Goal: Transaction & Acquisition: Purchase product/service

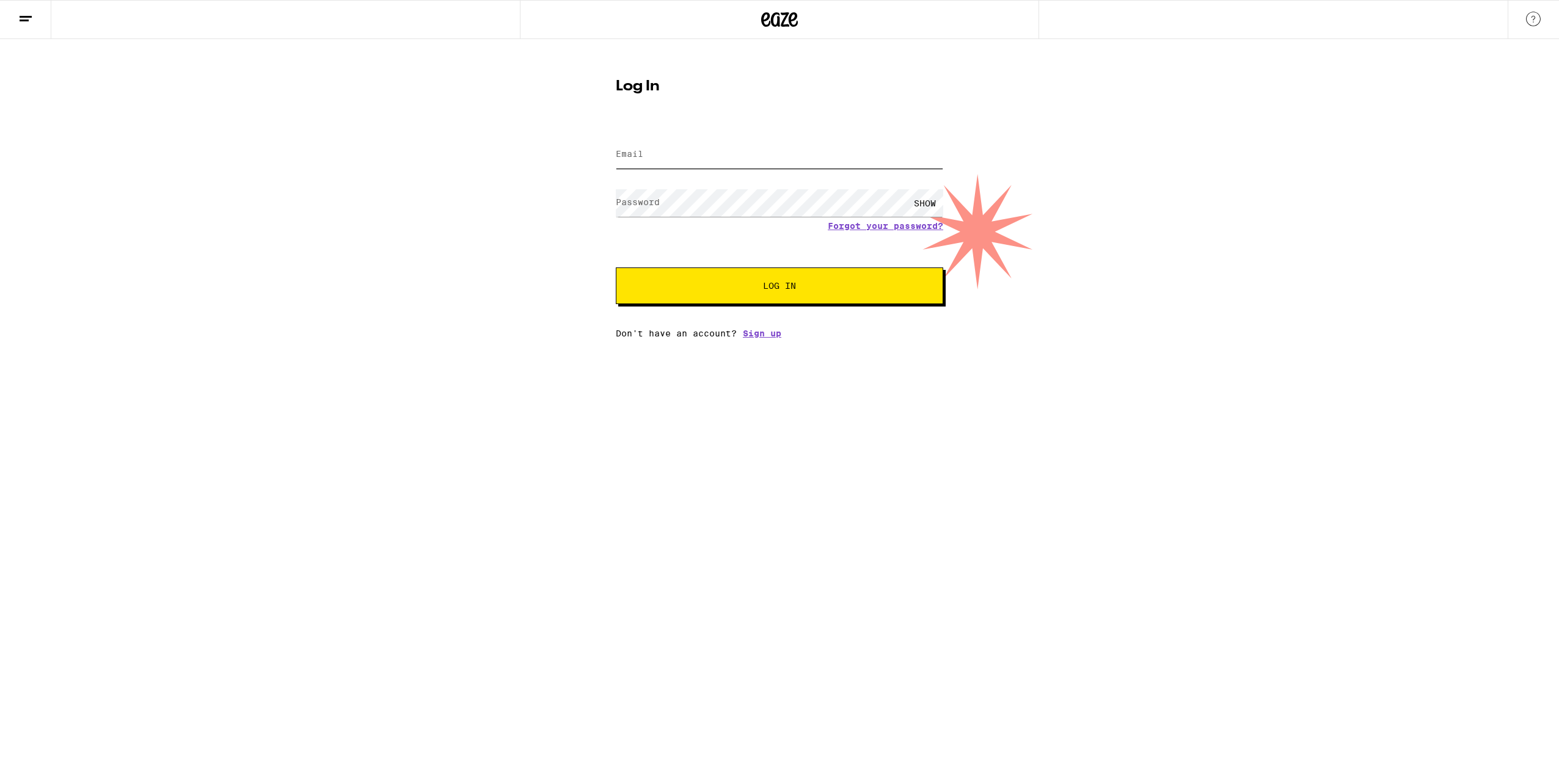
type input "[EMAIL_ADDRESS][DOMAIN_NAME]"
click at [817, 292] on button "Log In" at bounding box center [780, 286] width 327 height 37
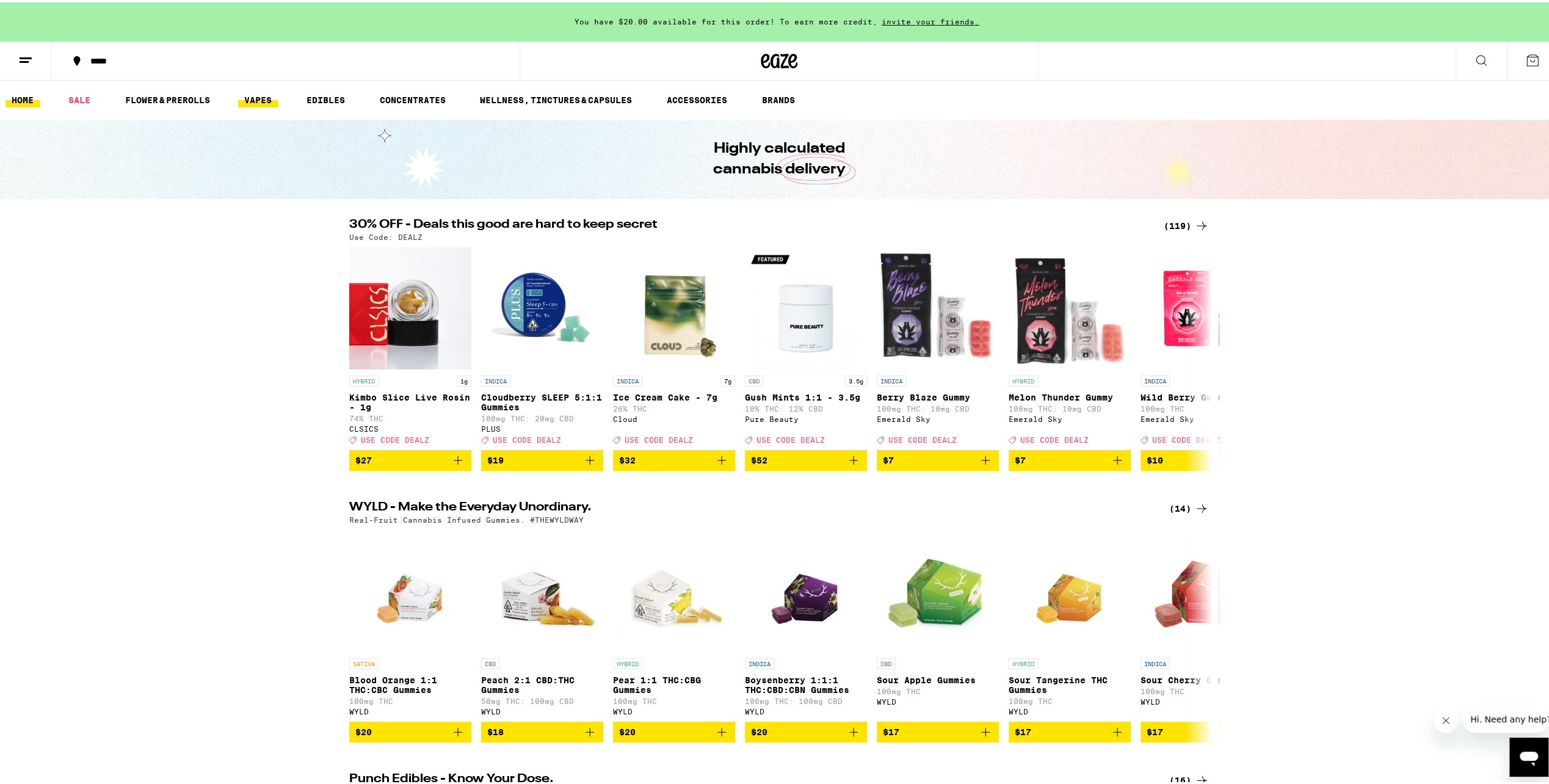
click at [262, 93] on link "VAPES" at bounding box center [258, 98] width 40 height 15
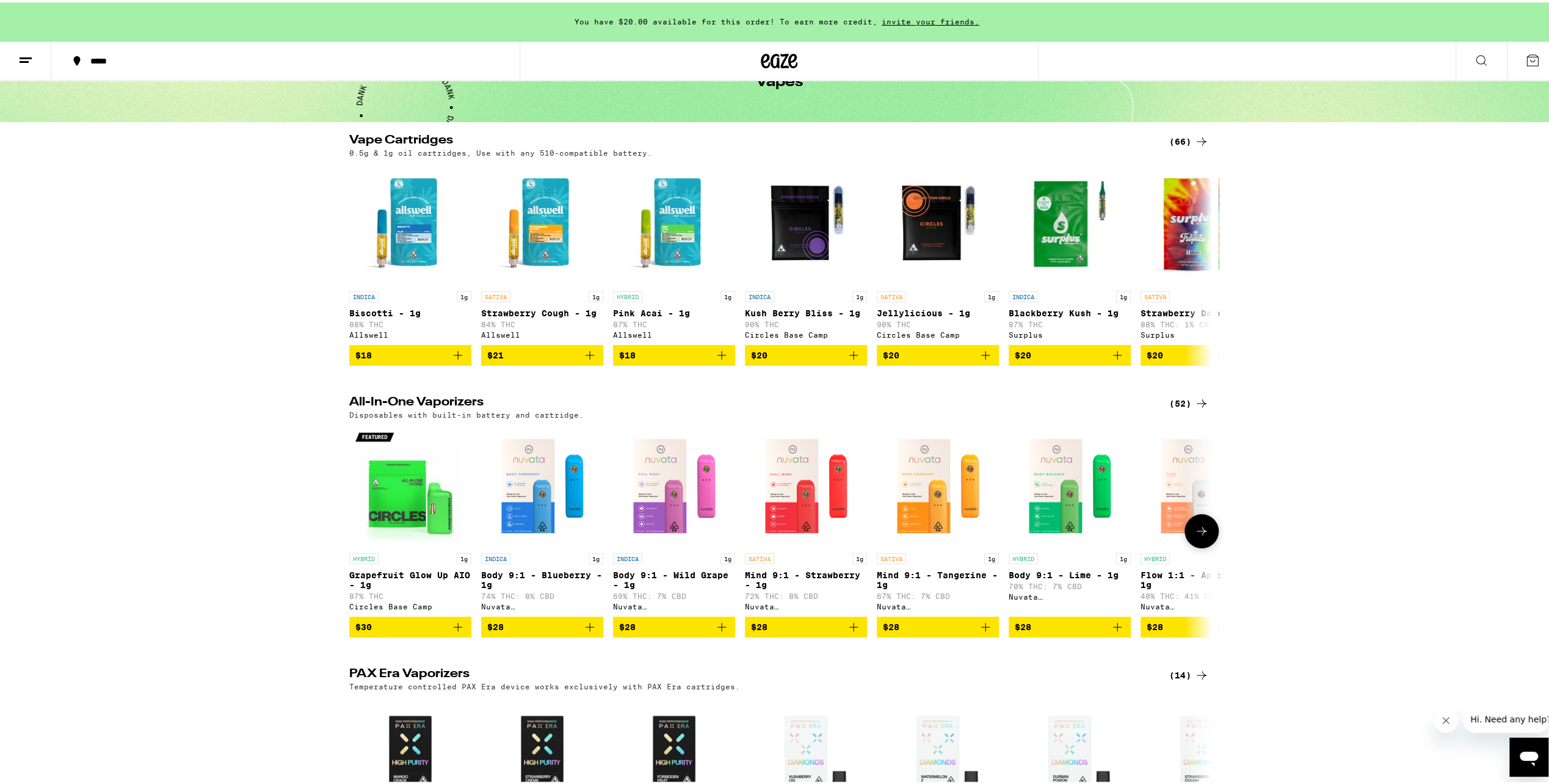
scroll to position [16, 0]
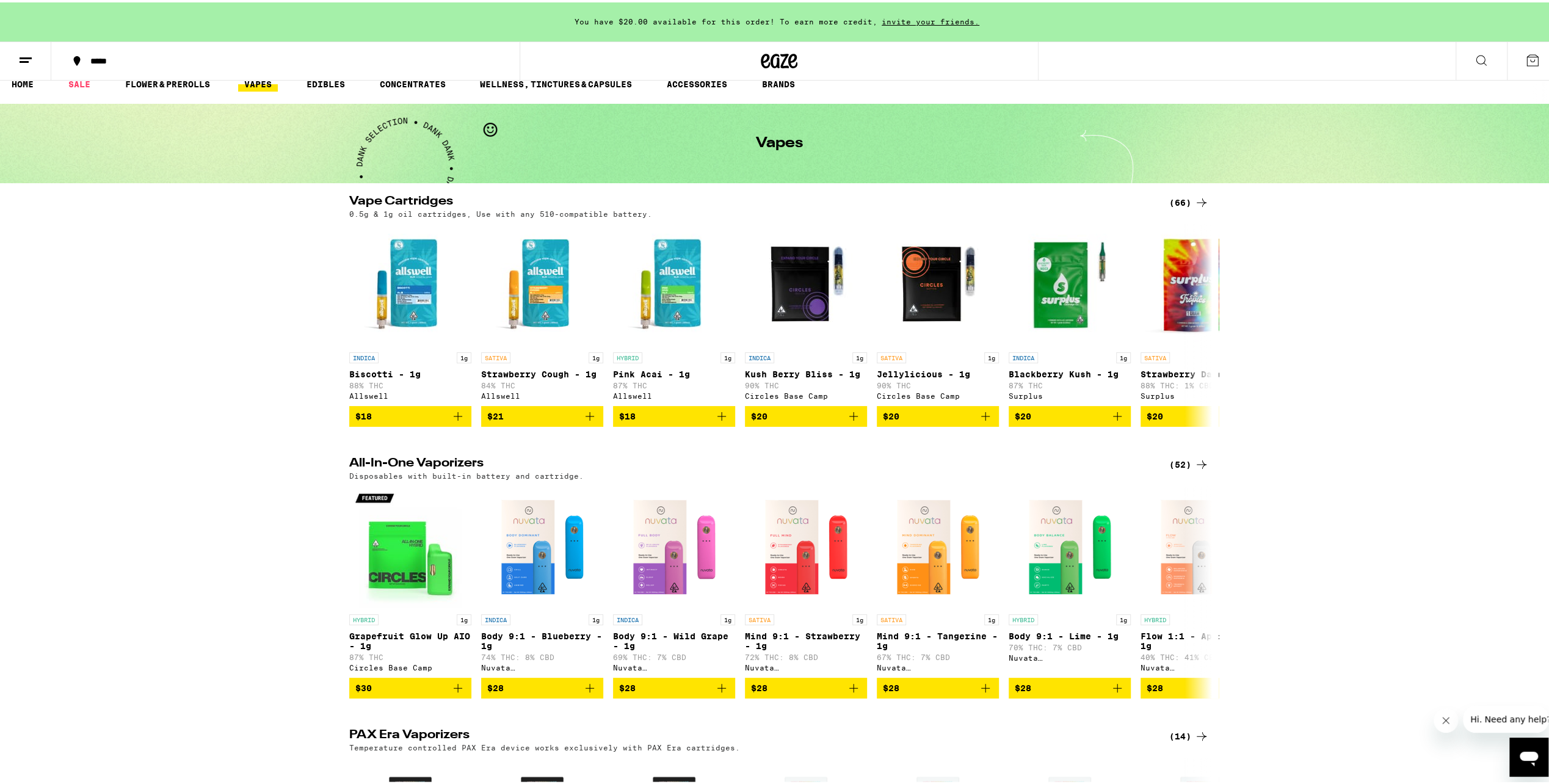
click at [1184, 470] on div "(52)" at bounding box center [1189, 462] width 40 height 15
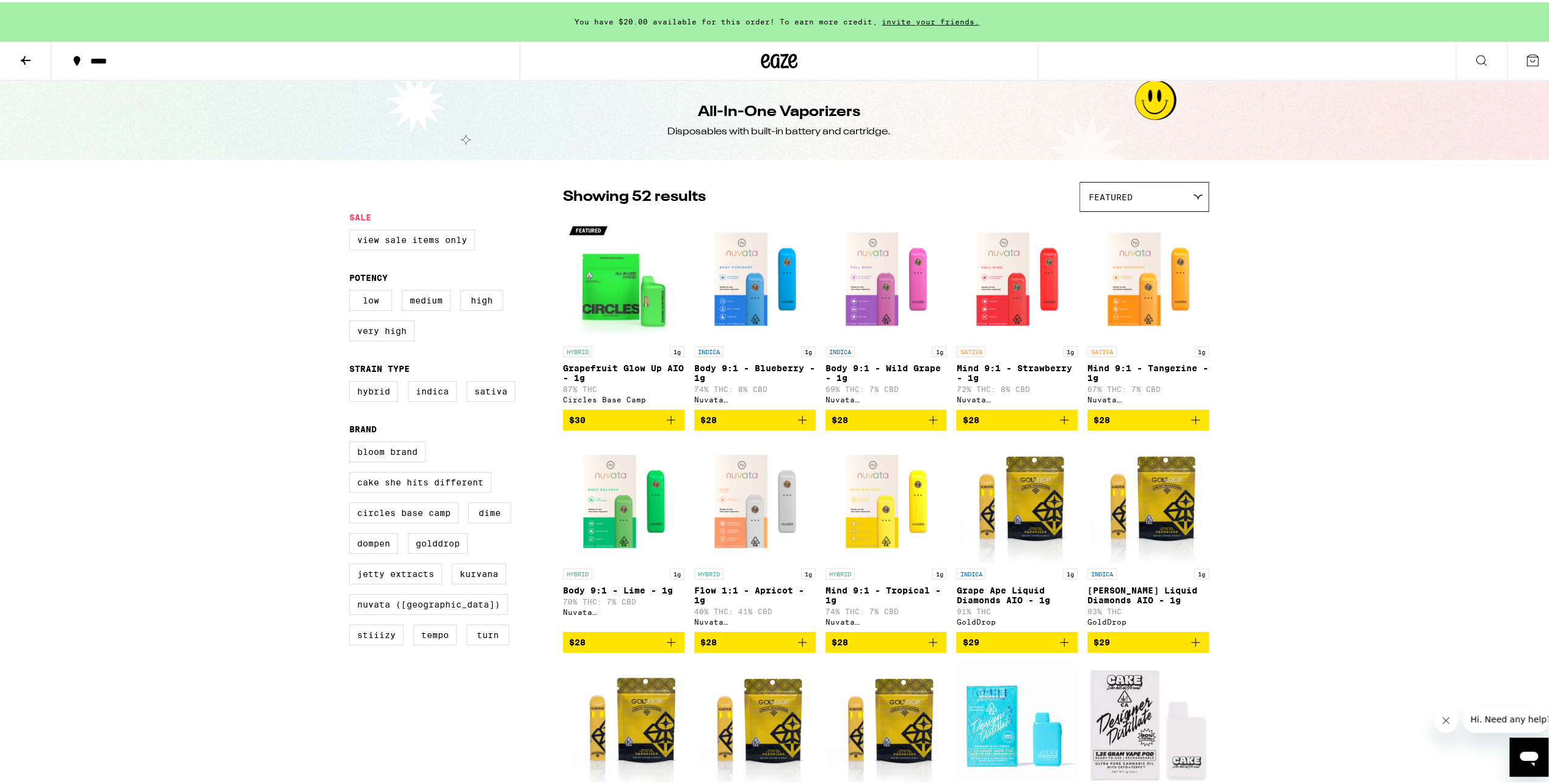
click at [15, 54] on button at bounding box center [26, 59] width 51 height 39
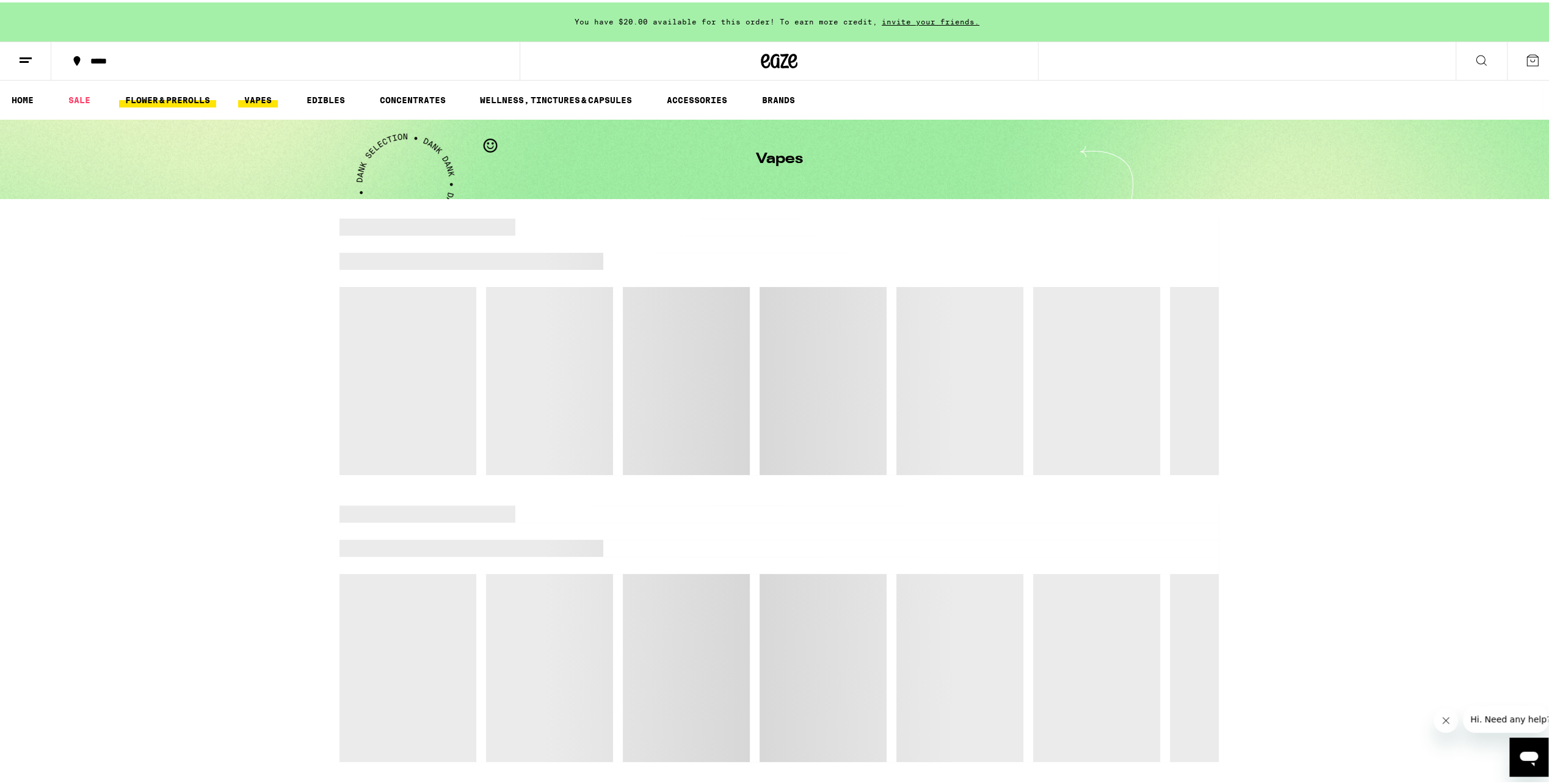
click at [148, 96] on link "FLOWER & PREROLLS" at bounding box center [167, 98] width 97 height 15
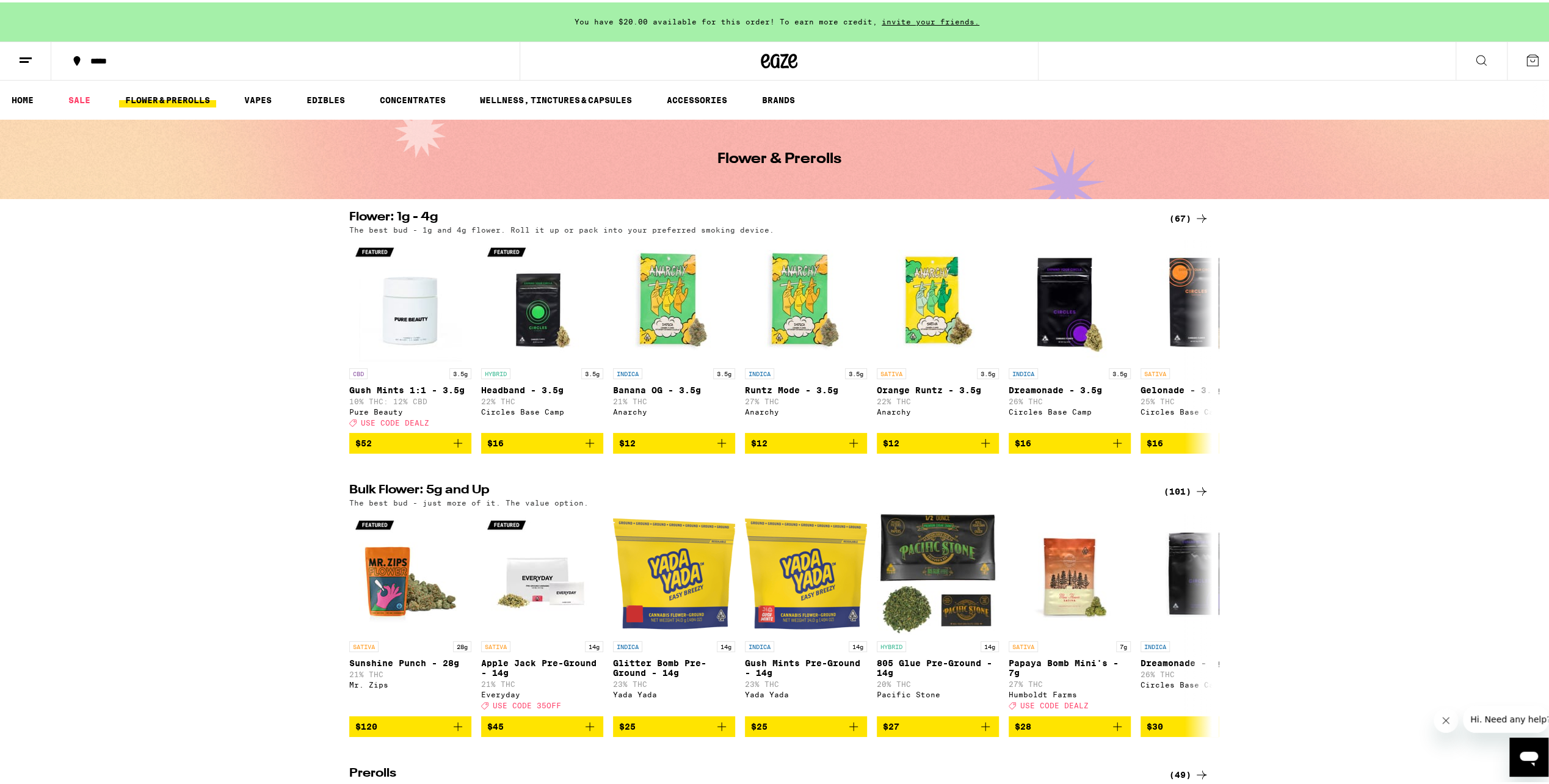
click at [1173, 212] on div "(67)" at bounding box center [1189, 217] width 40 height 15
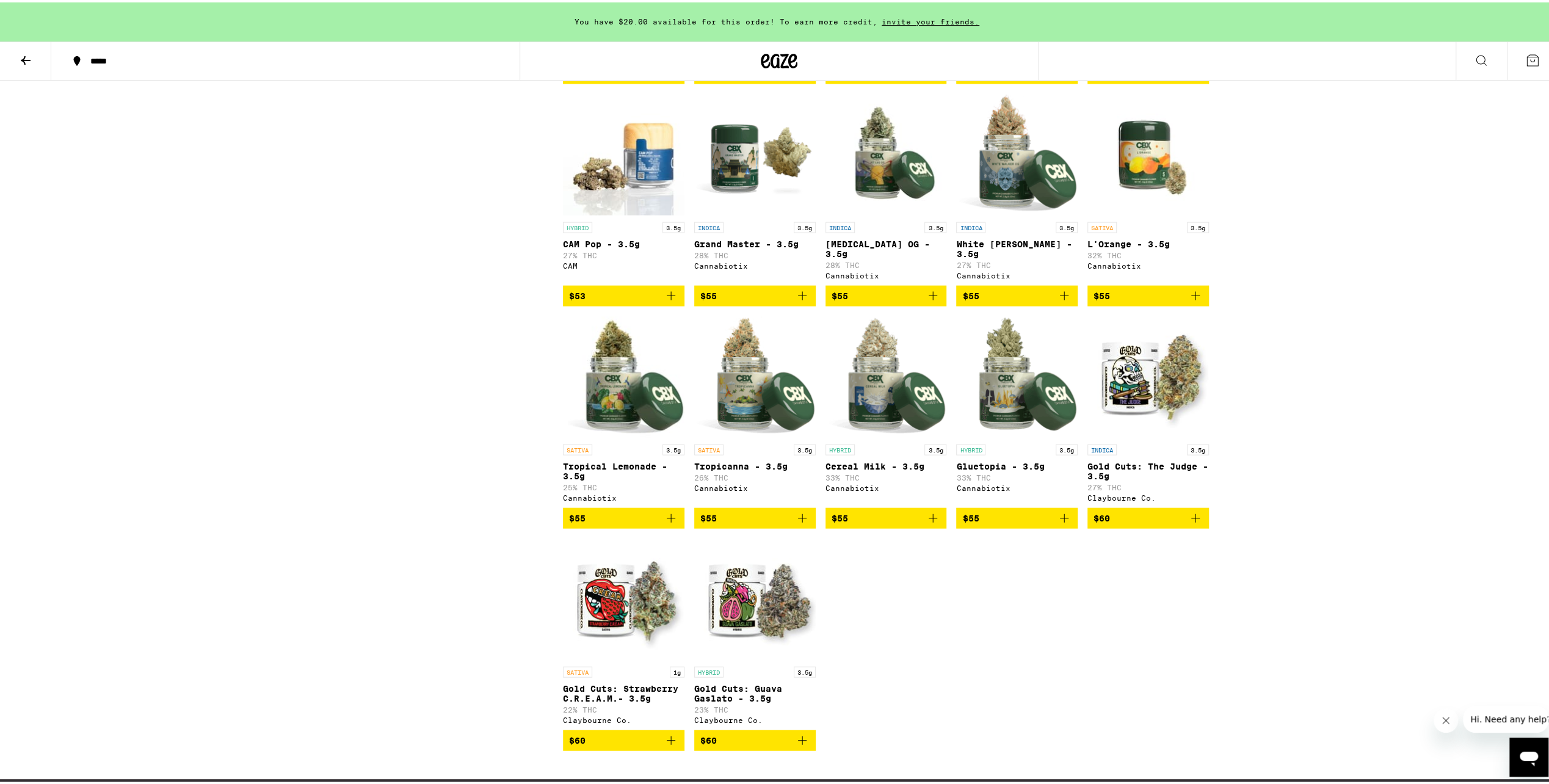
scroll to position [2686, 0]
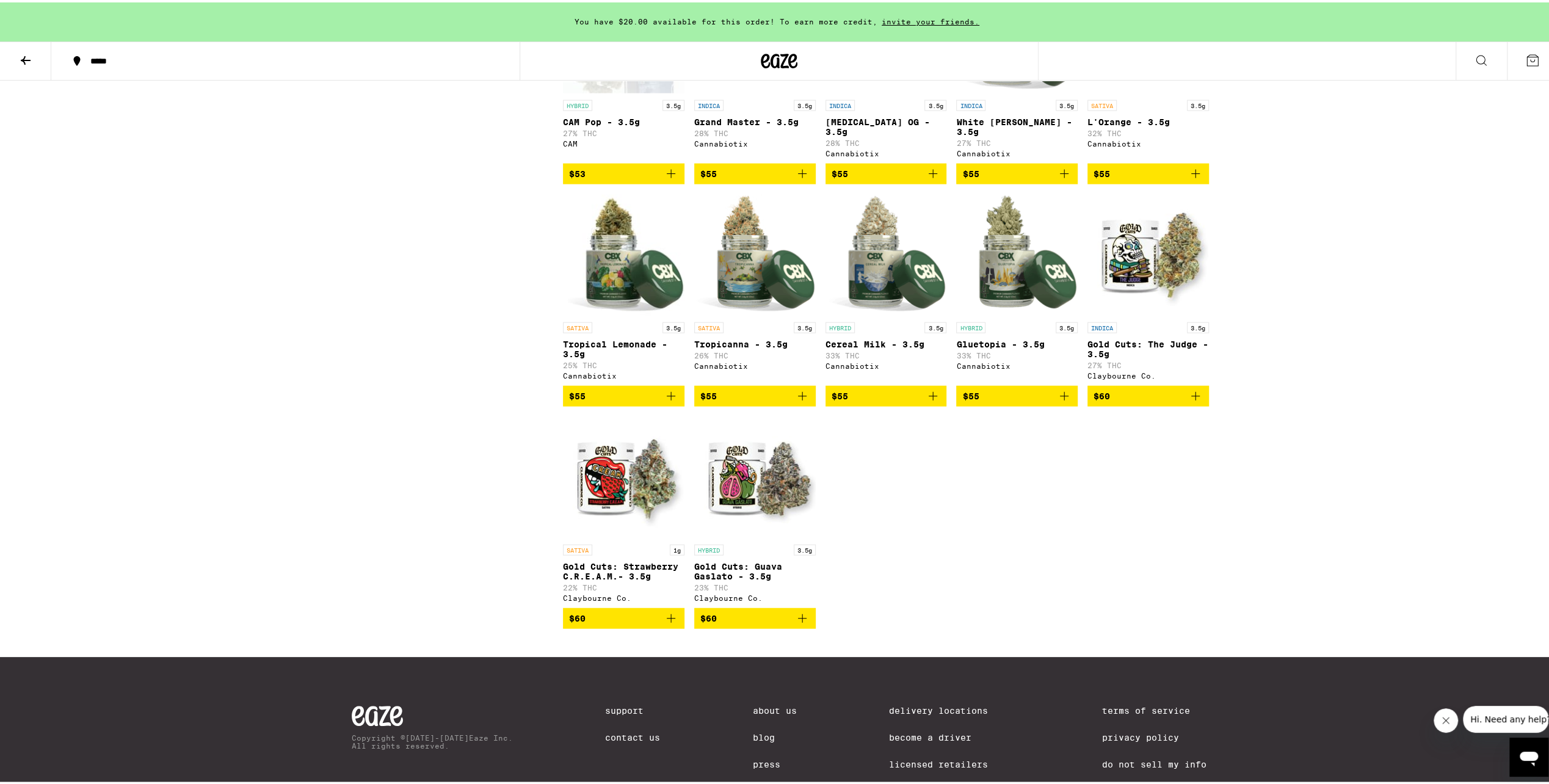
click at [28, 69] on button at bounding box center [26, 59] width 51 height 39
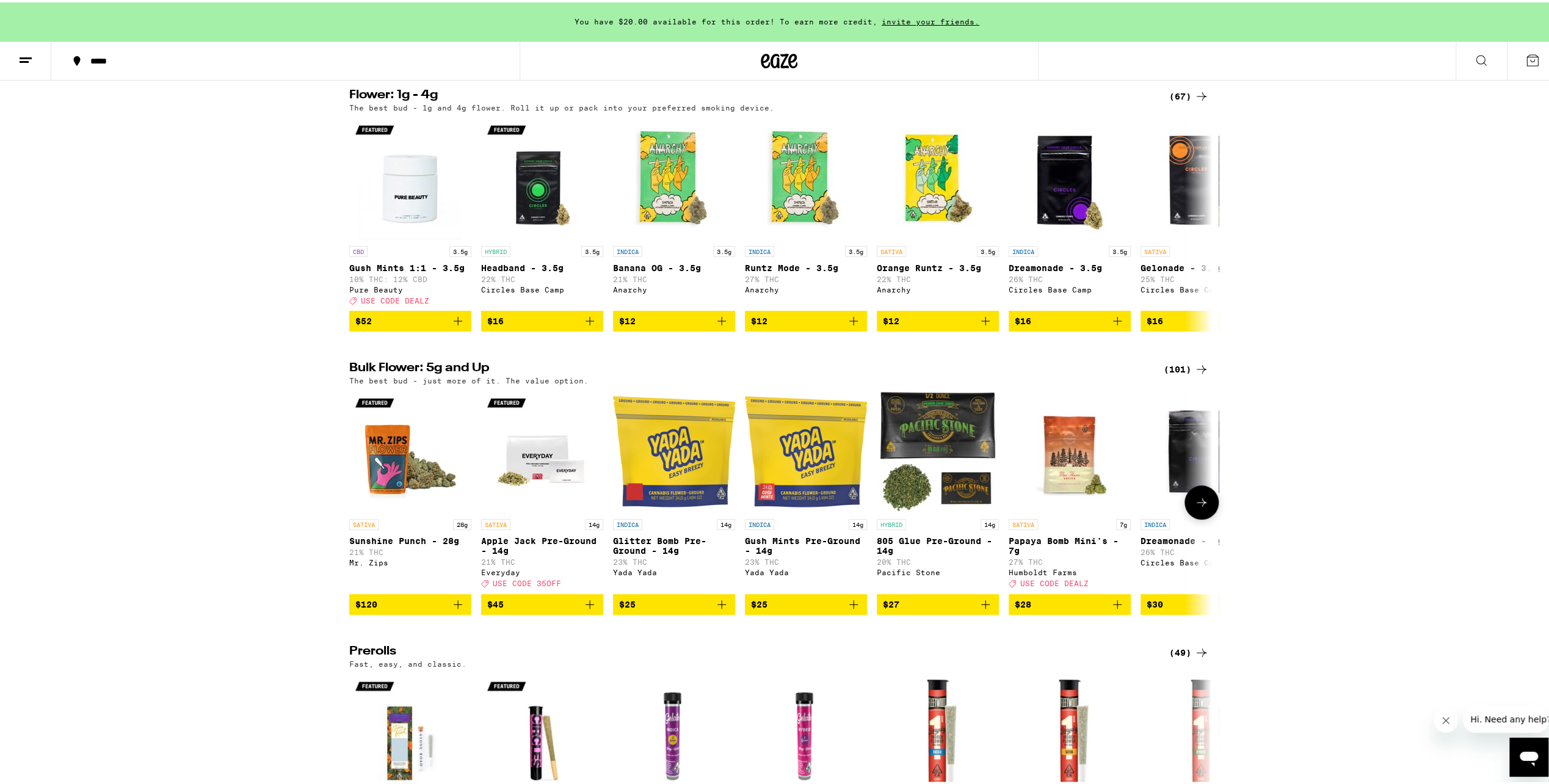
scroll to position [244, 0]
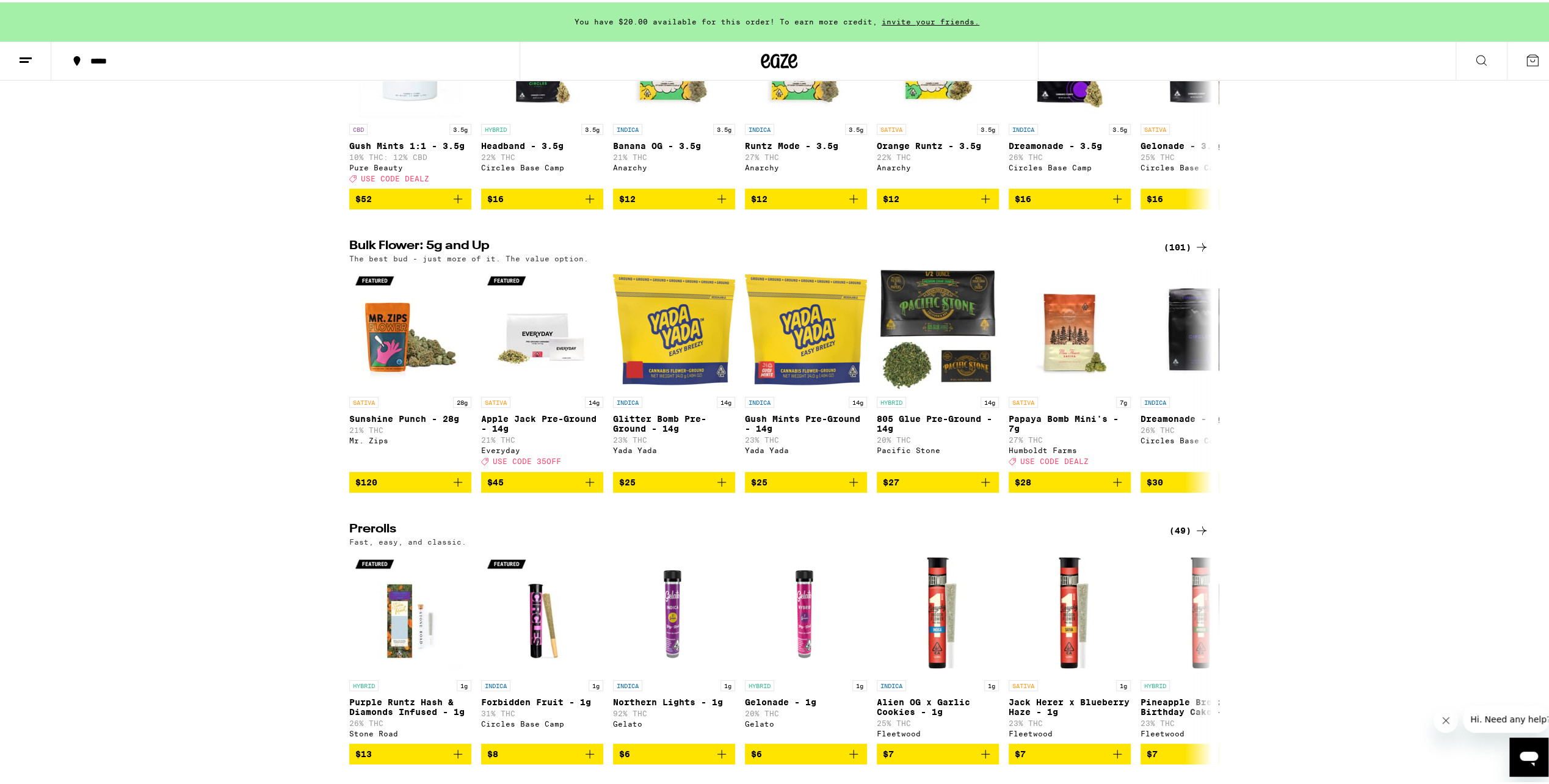
click at [1172, 251] on div "(101)" at bounding box center [1186, 245] width 45 height 15
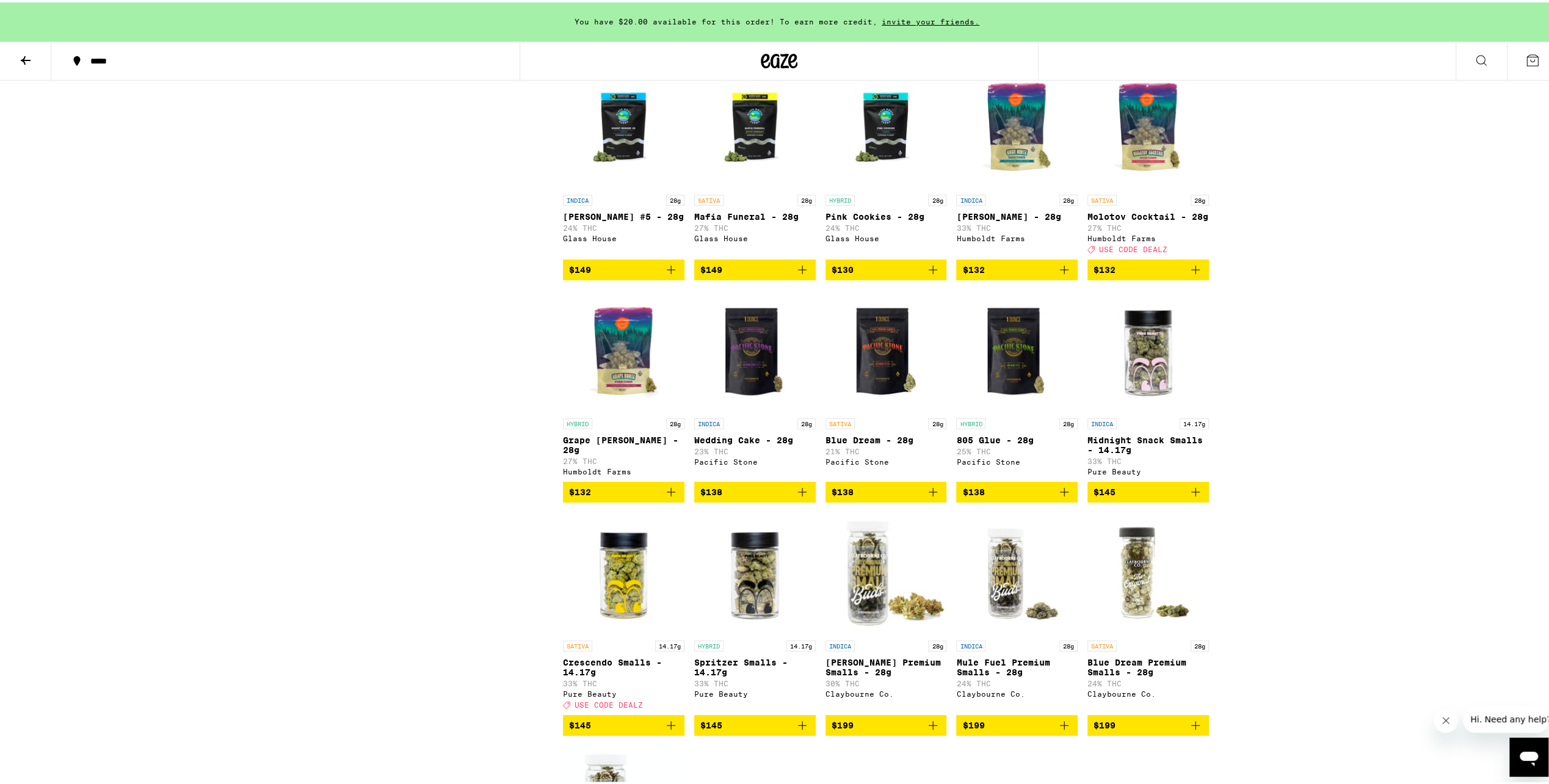
scroll to position [3908, 0]
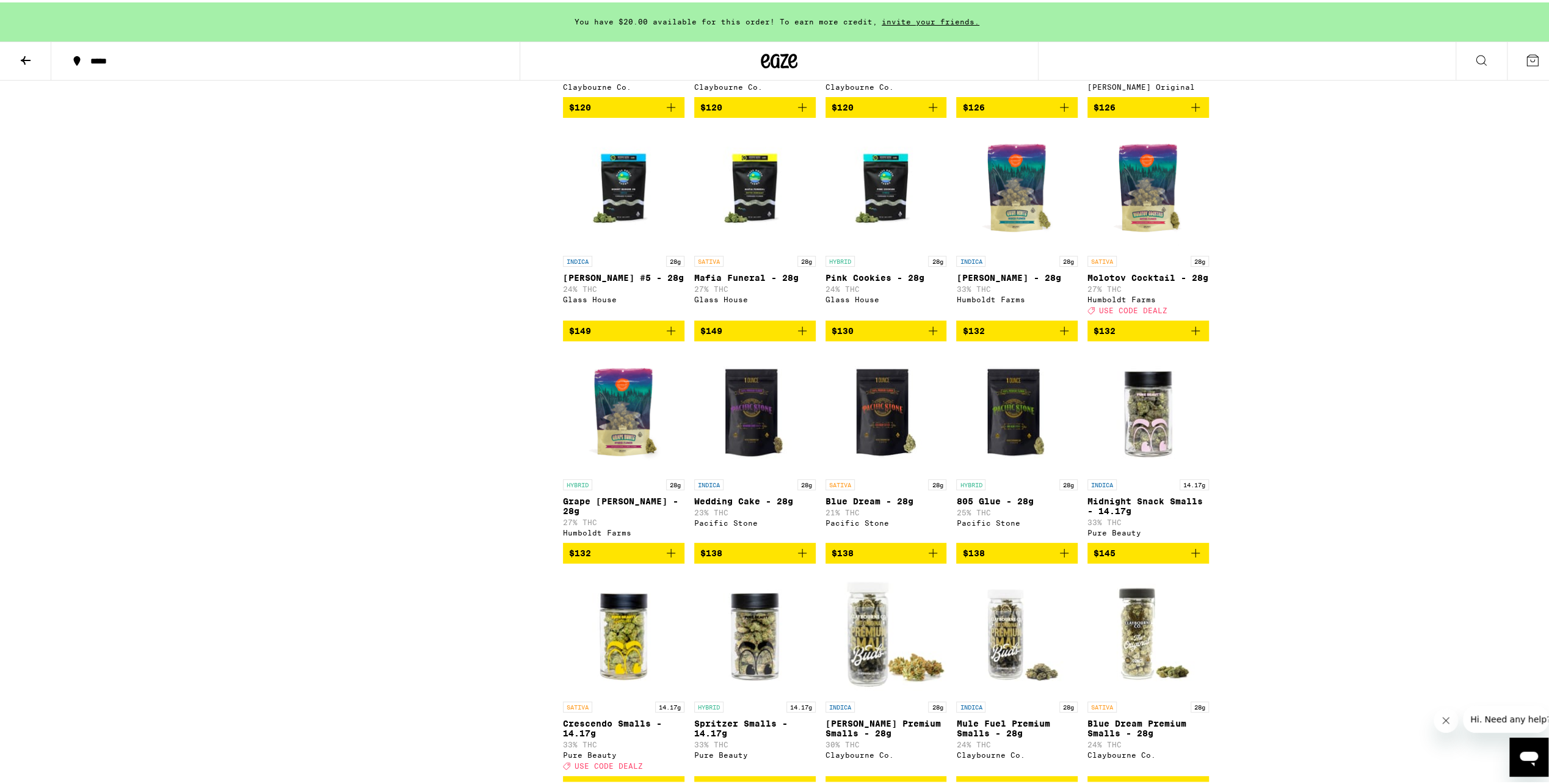
click at [22, 51] on icon at bounding box center [26, 58] width 15 height 15
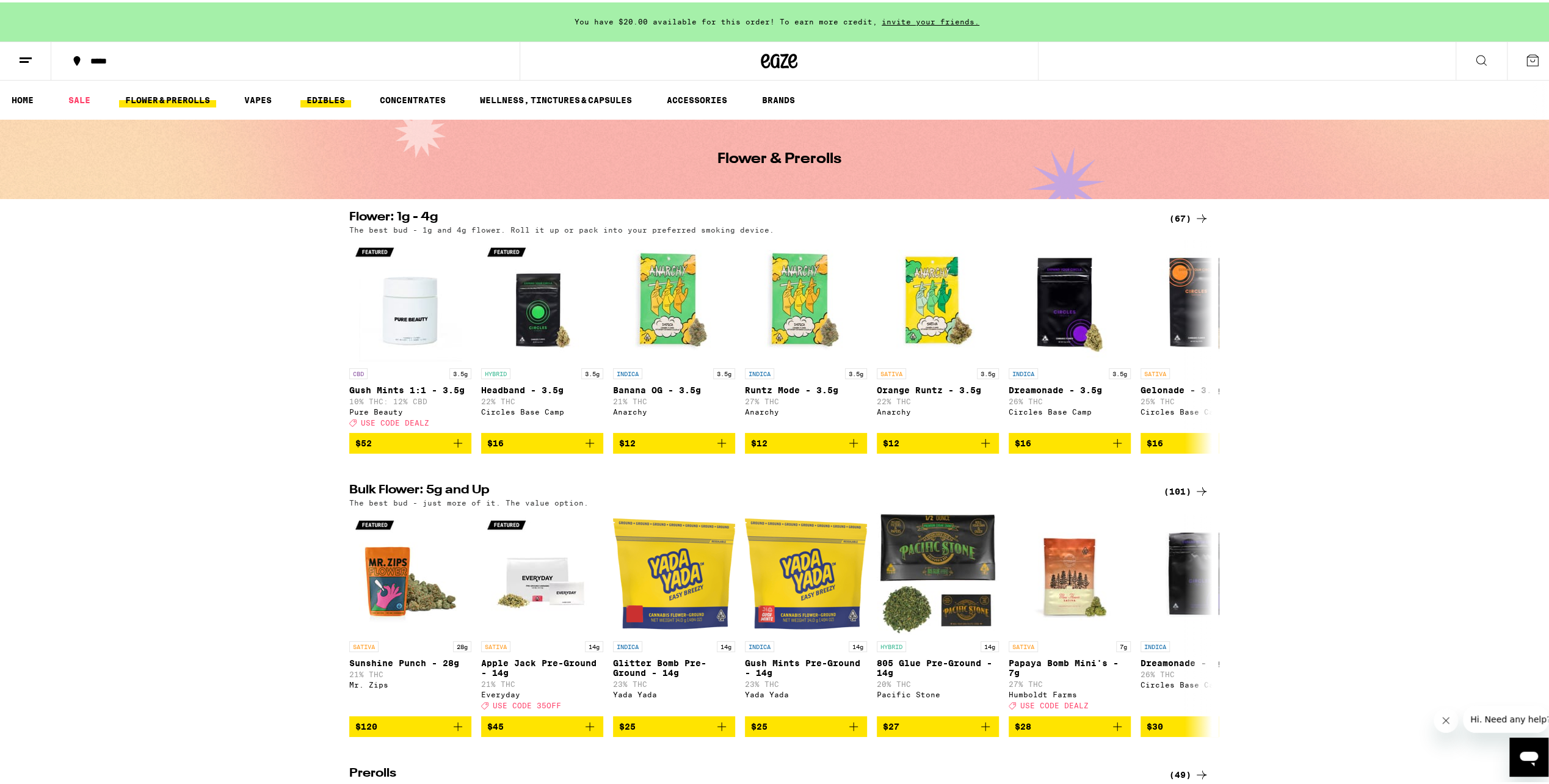
click at [321, 96] on link "EDIBLES" at bounding box center [325, 98] width 50 height 15
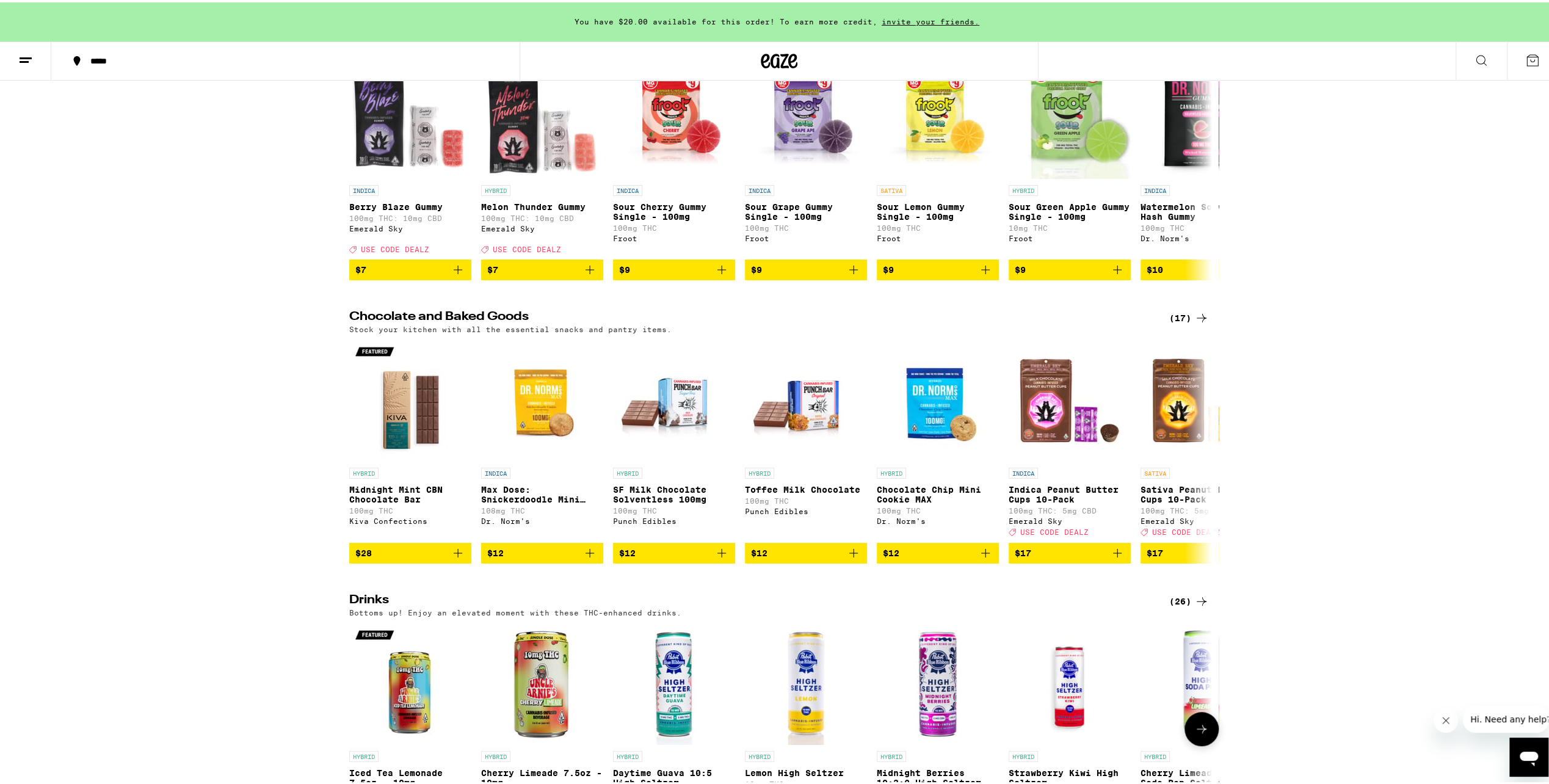
scroll to position [61, 0]
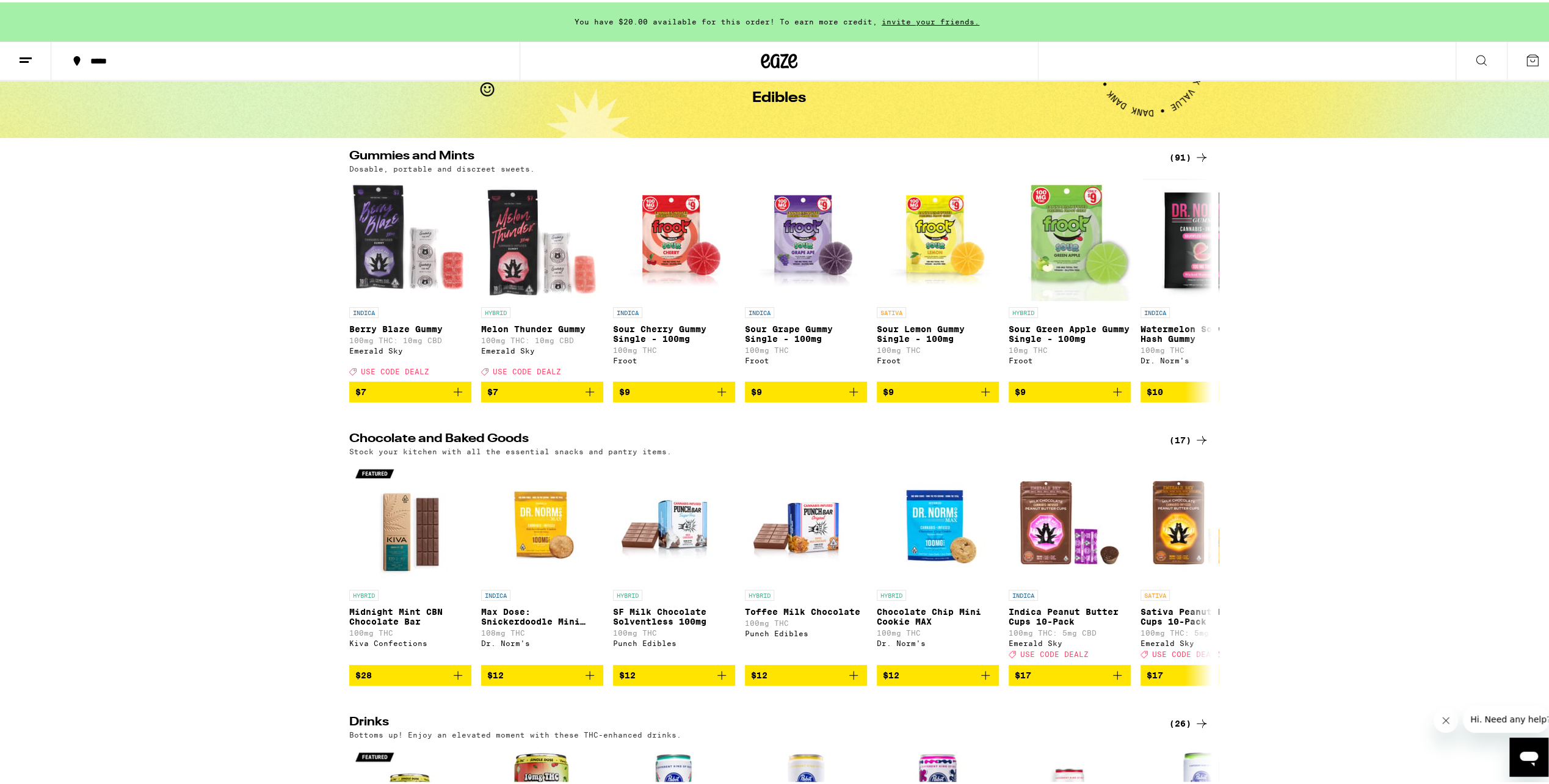
click at [1175, 445] on div "(17)" at bounding box center [1189, 438] width 40 height 15
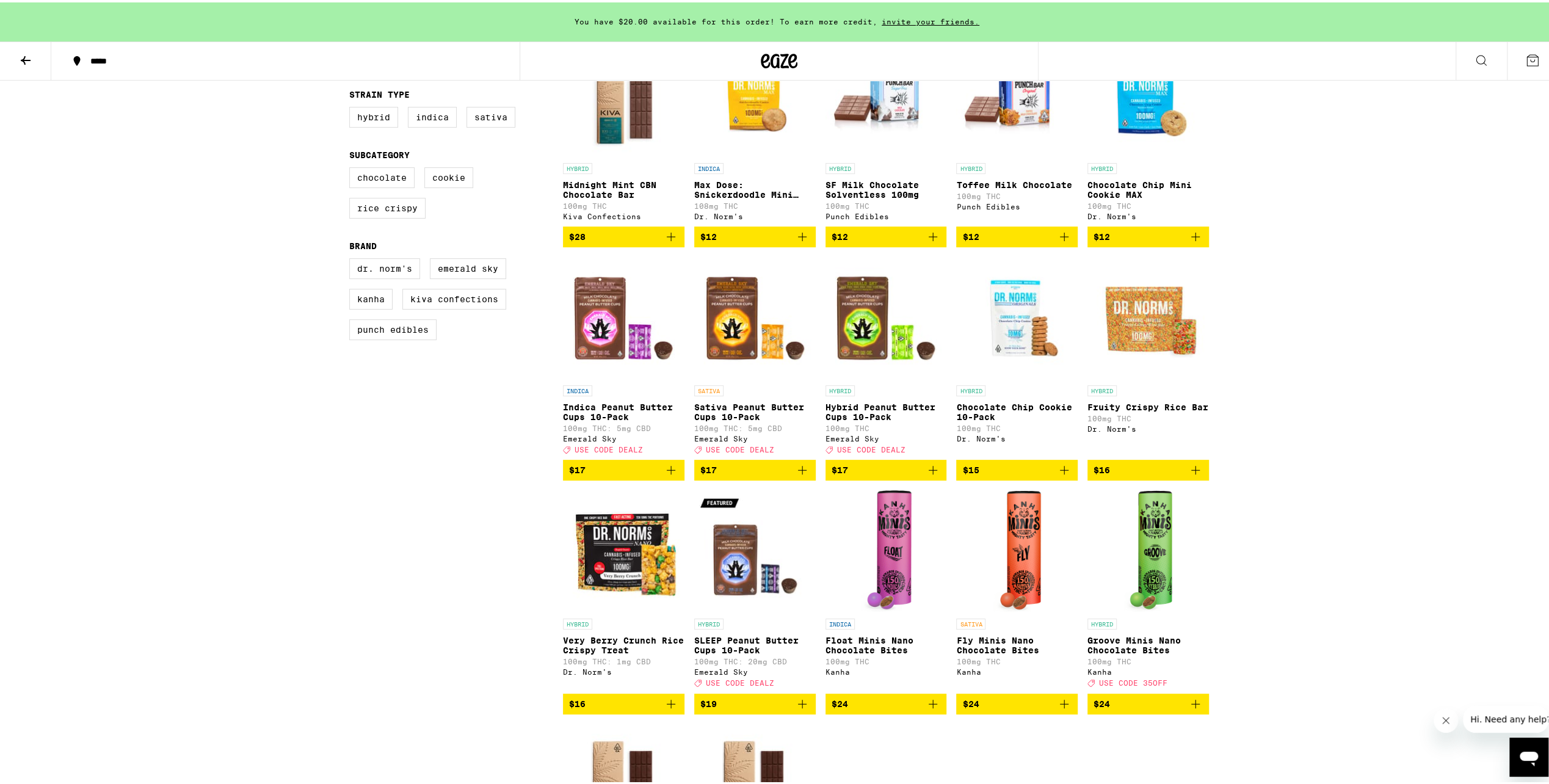
scroll to position [366, 0]
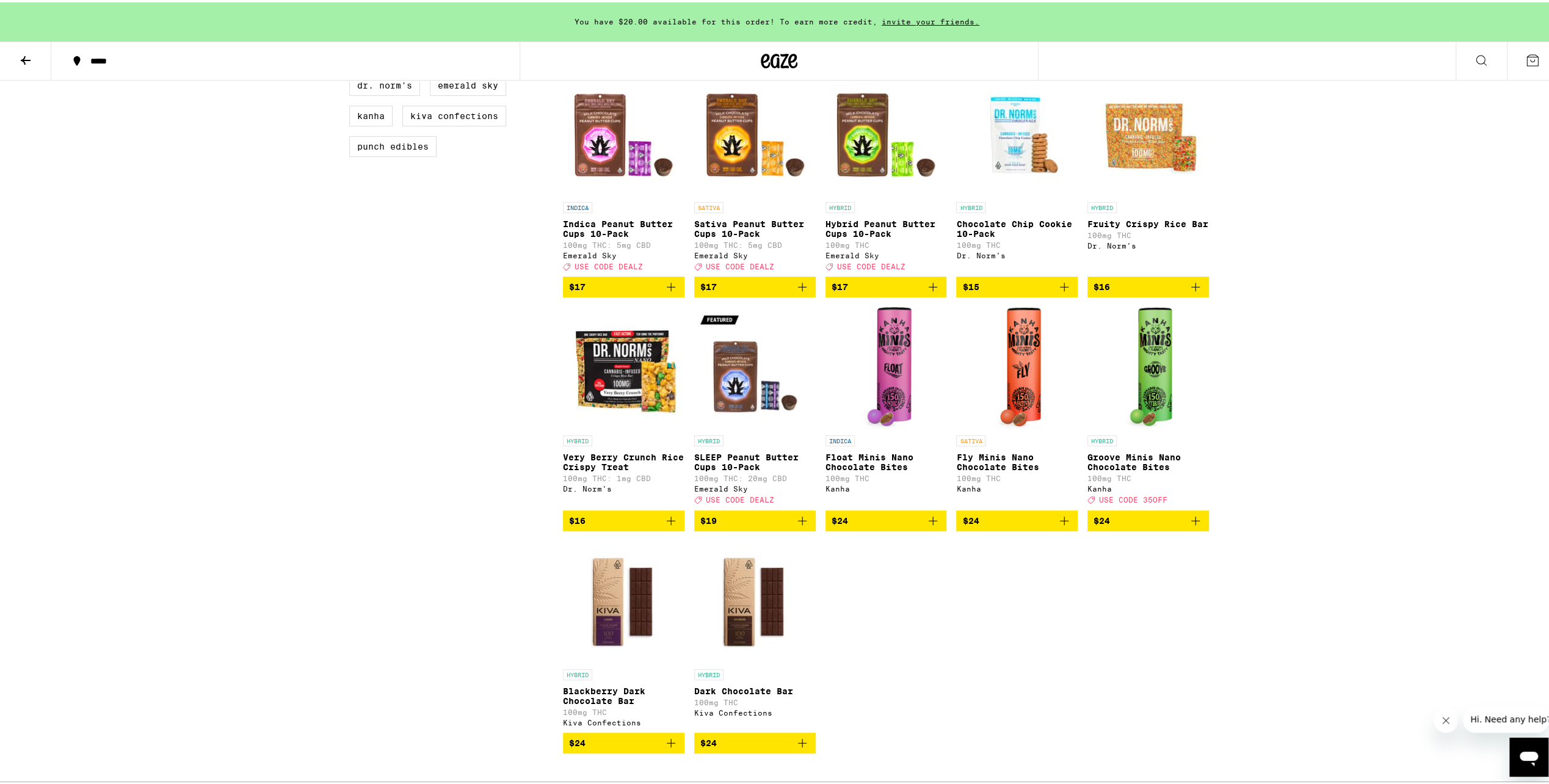
click at [737, 411] on img "Open page for SLEEP Peanut Butter Cups 10-Pack from Emerald Sky" at bounding box center [755, 366] width 121 height 122
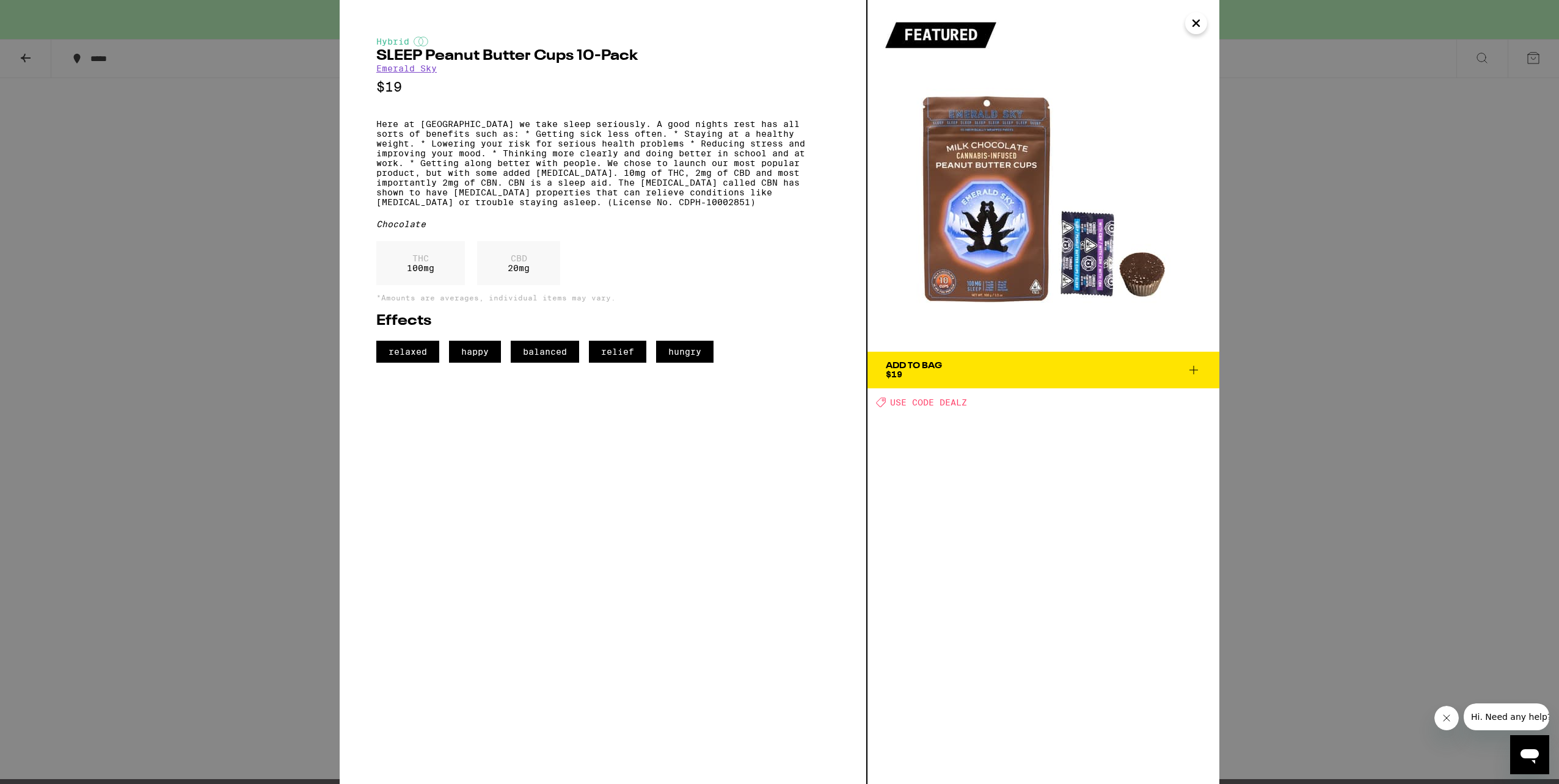
drag, startPoint x: 1195, startPoint y: 26, endPoint x: 1194, endPoint y: 32, distance: 6.1
click at [1195, 26] on icon "Close" at bounding box center [1197, 23] width 15 height 18
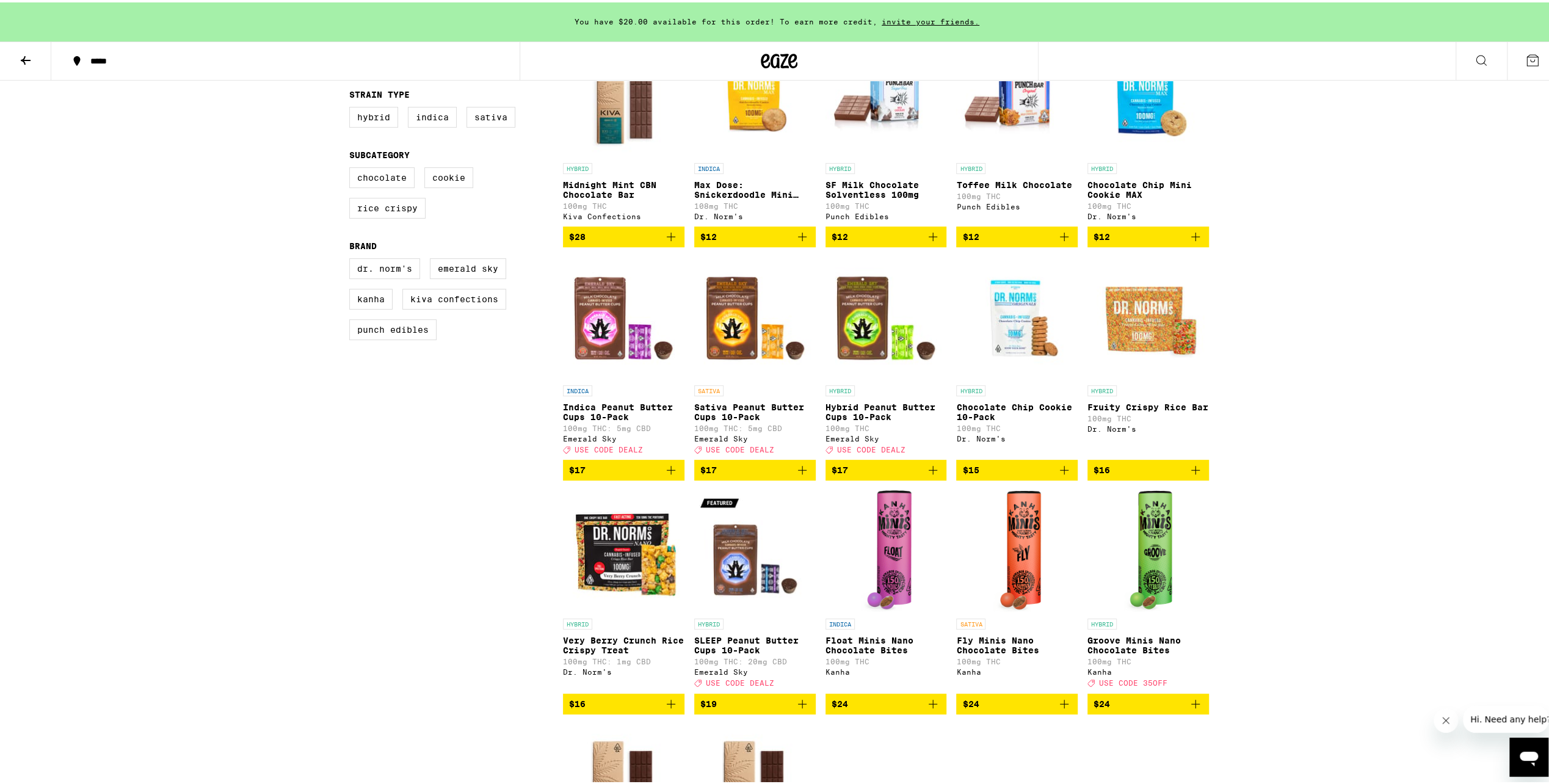
scroll to position [122, 0]
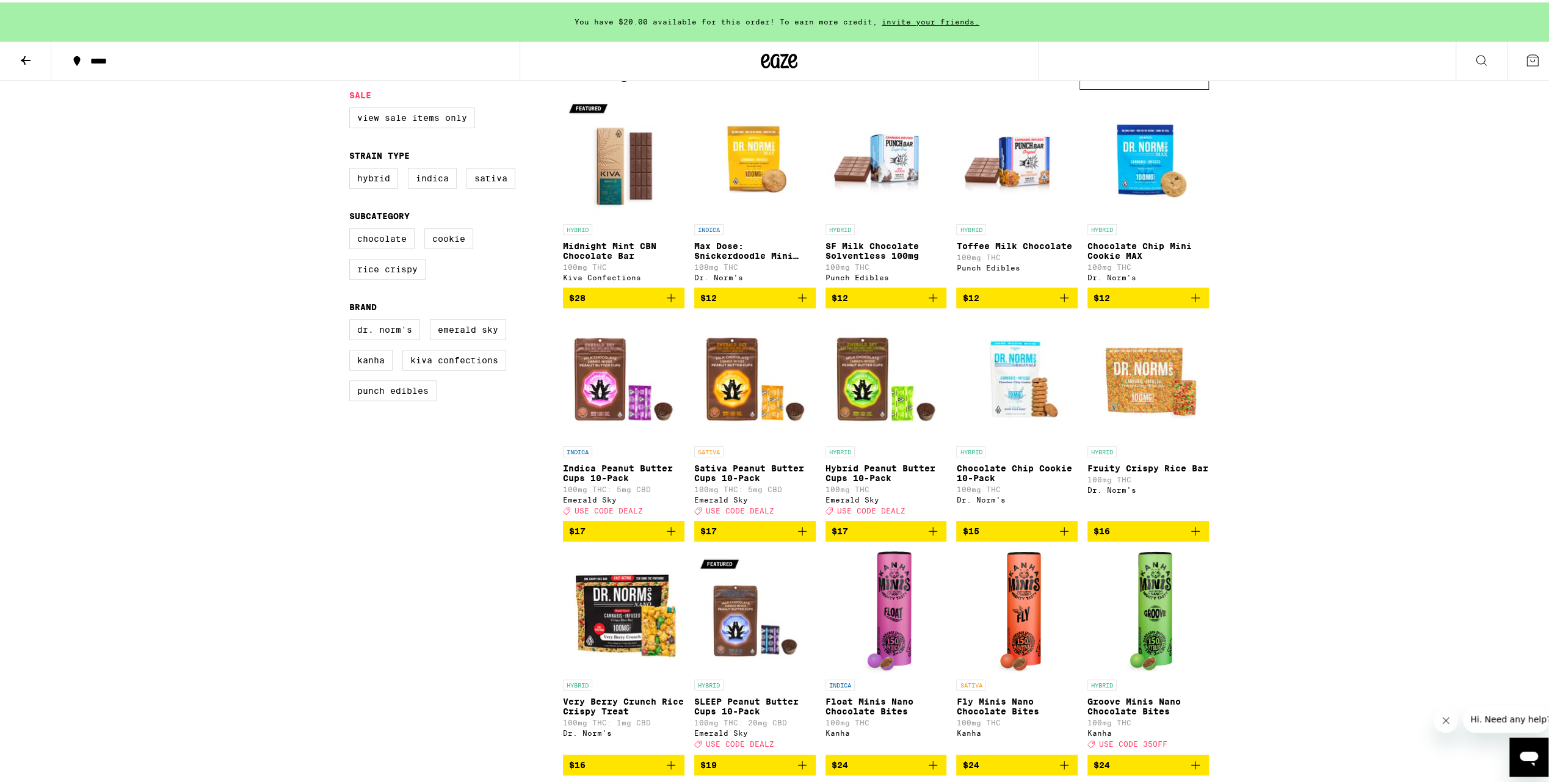
click at [737, 414] on img "Open page for Sativa Peanut Butter Cups 10-Pack from Emerald Sky" at bounding box center [755, 376] width 121 height 122
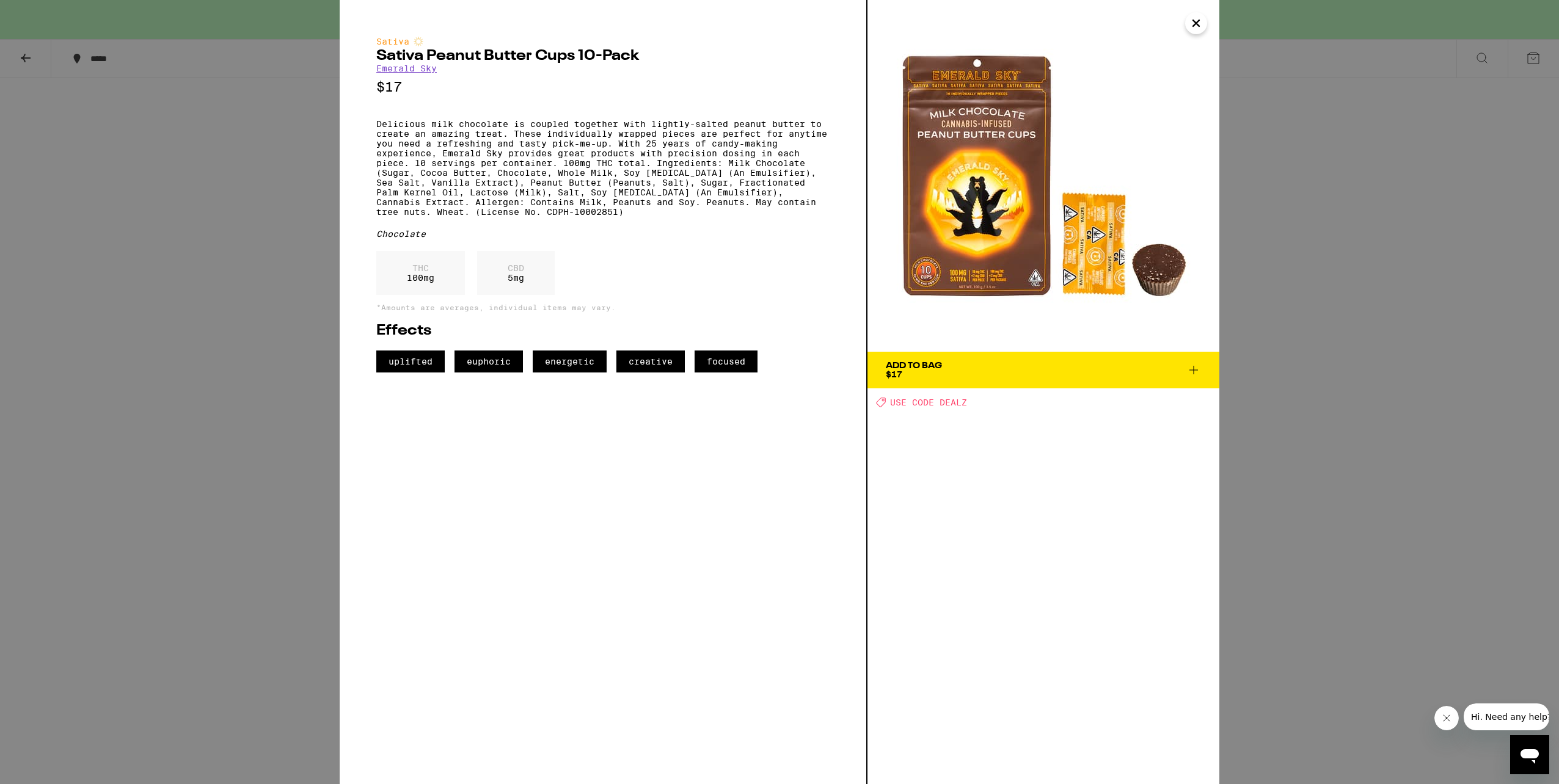
click at [1192, 27] on icon "Close" at bounding box center [1197, 23] width 15 height 18
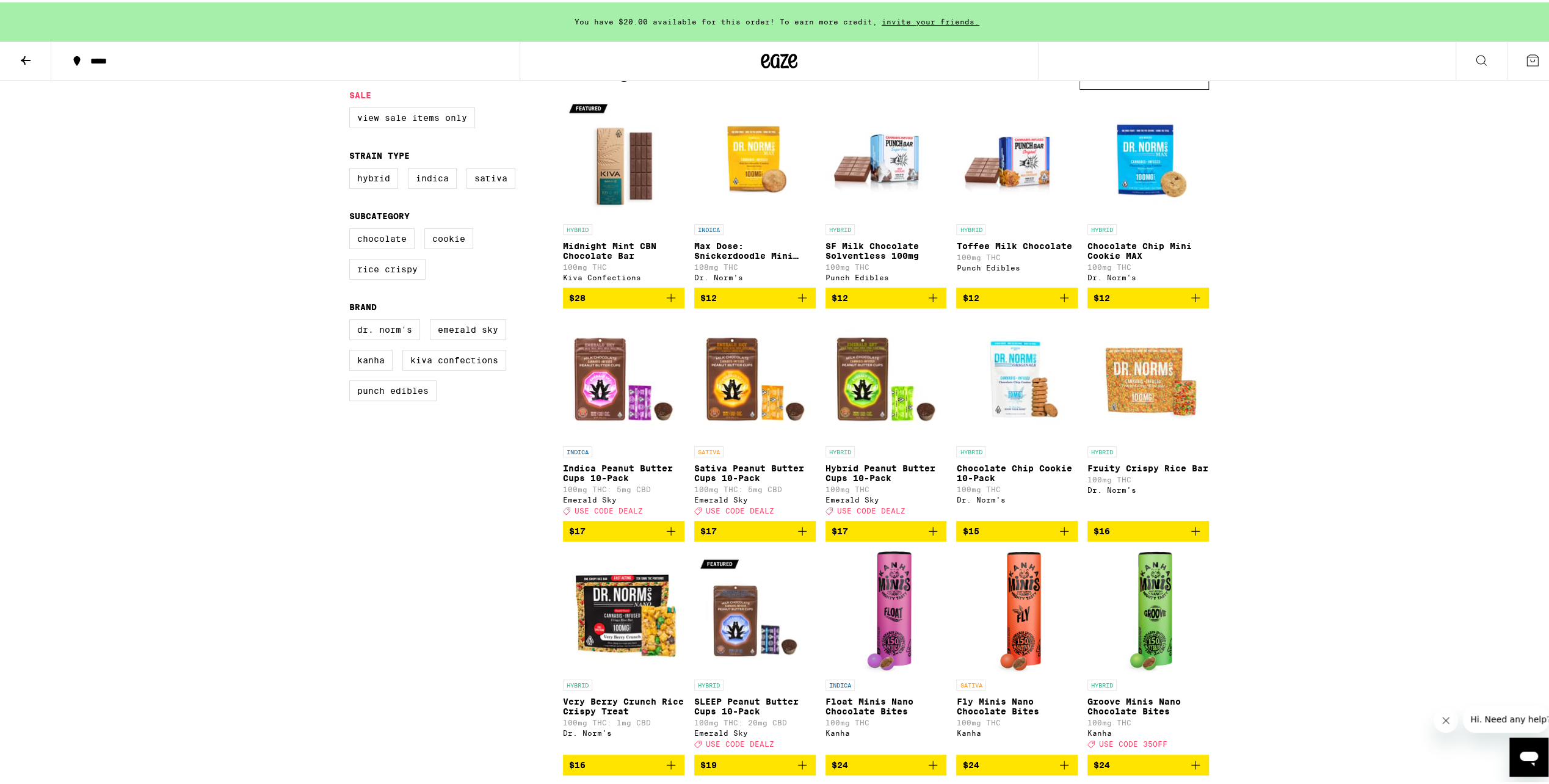
click at [1525, 59] on icon at bounding box center [1533, 58] width 15 height 15
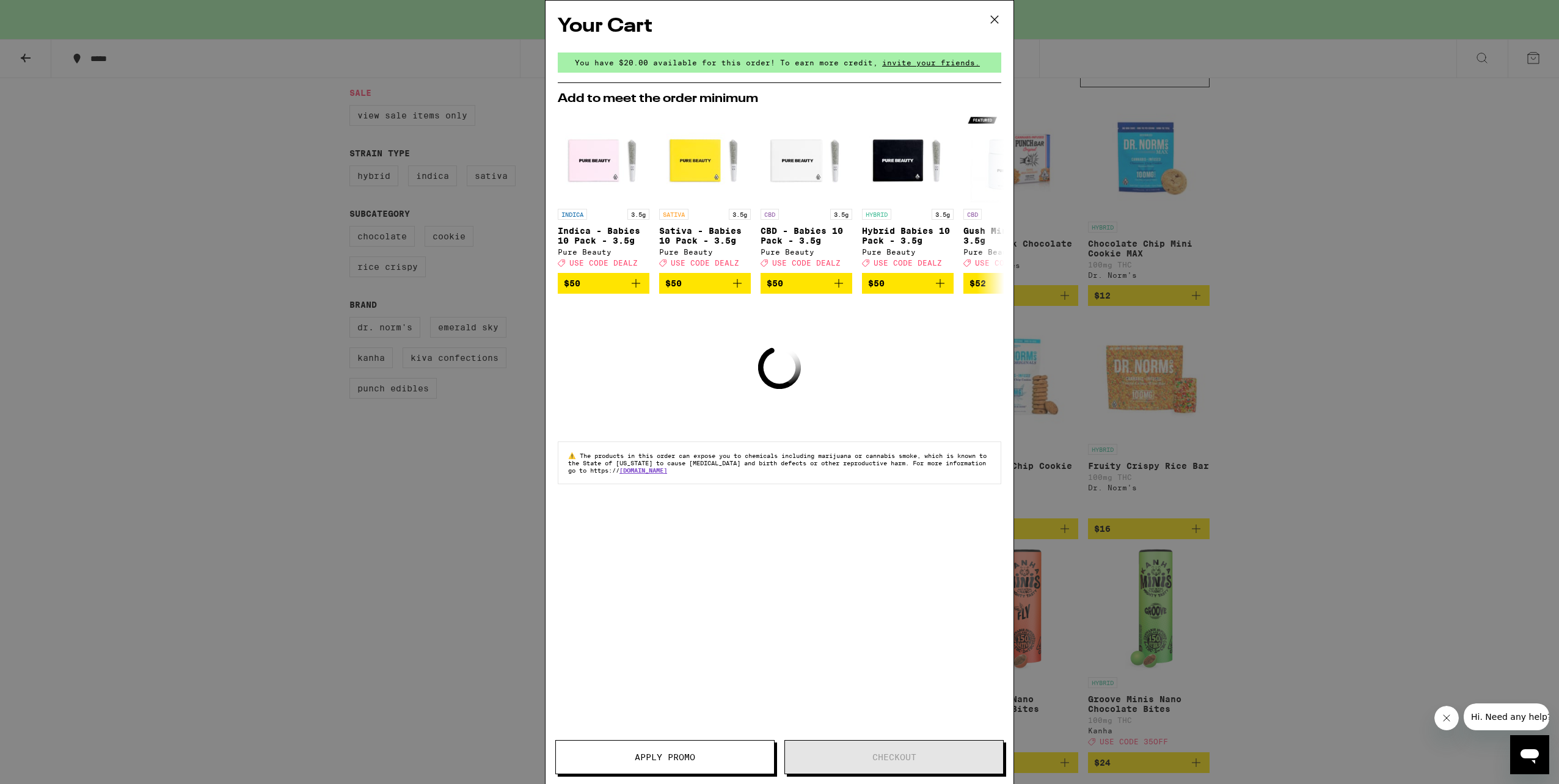
click at [996, 21] on icon at bounding box center [994, 19] width 18 height 18
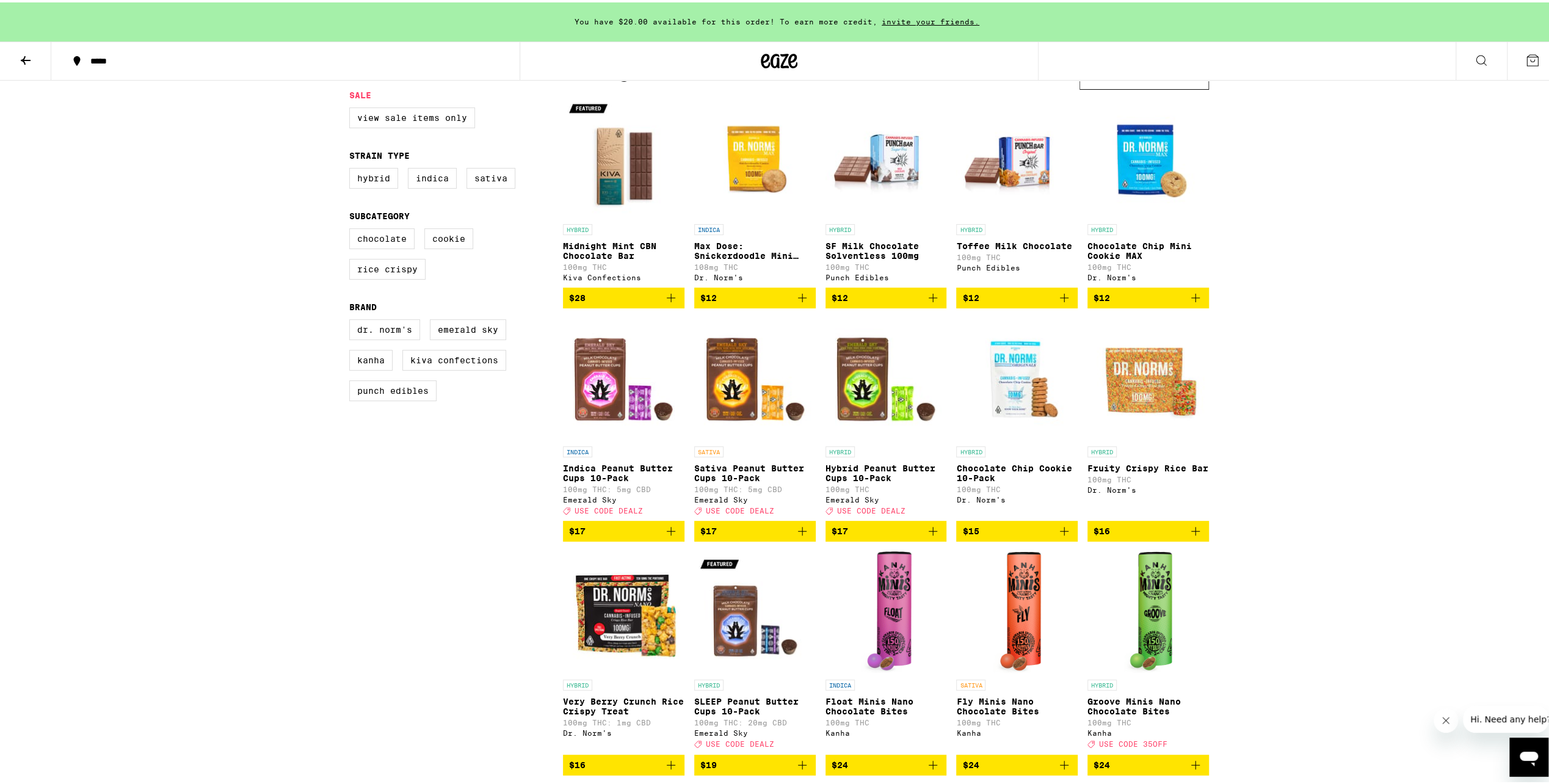
scroll to position [244, 0]
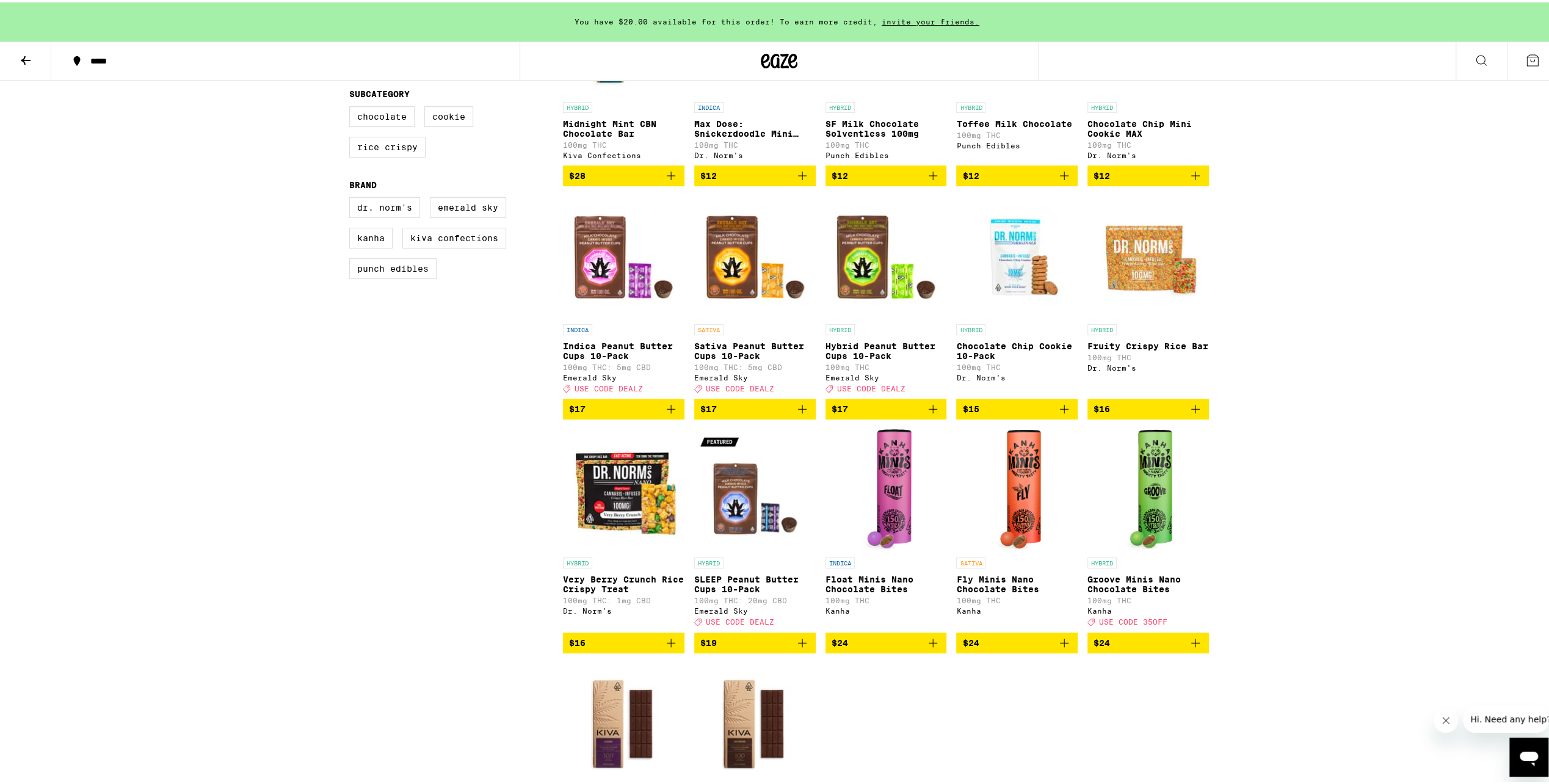
click at [800, 648] on icon "Add to bag" at bounding box center [803, 641] width 15 height 15
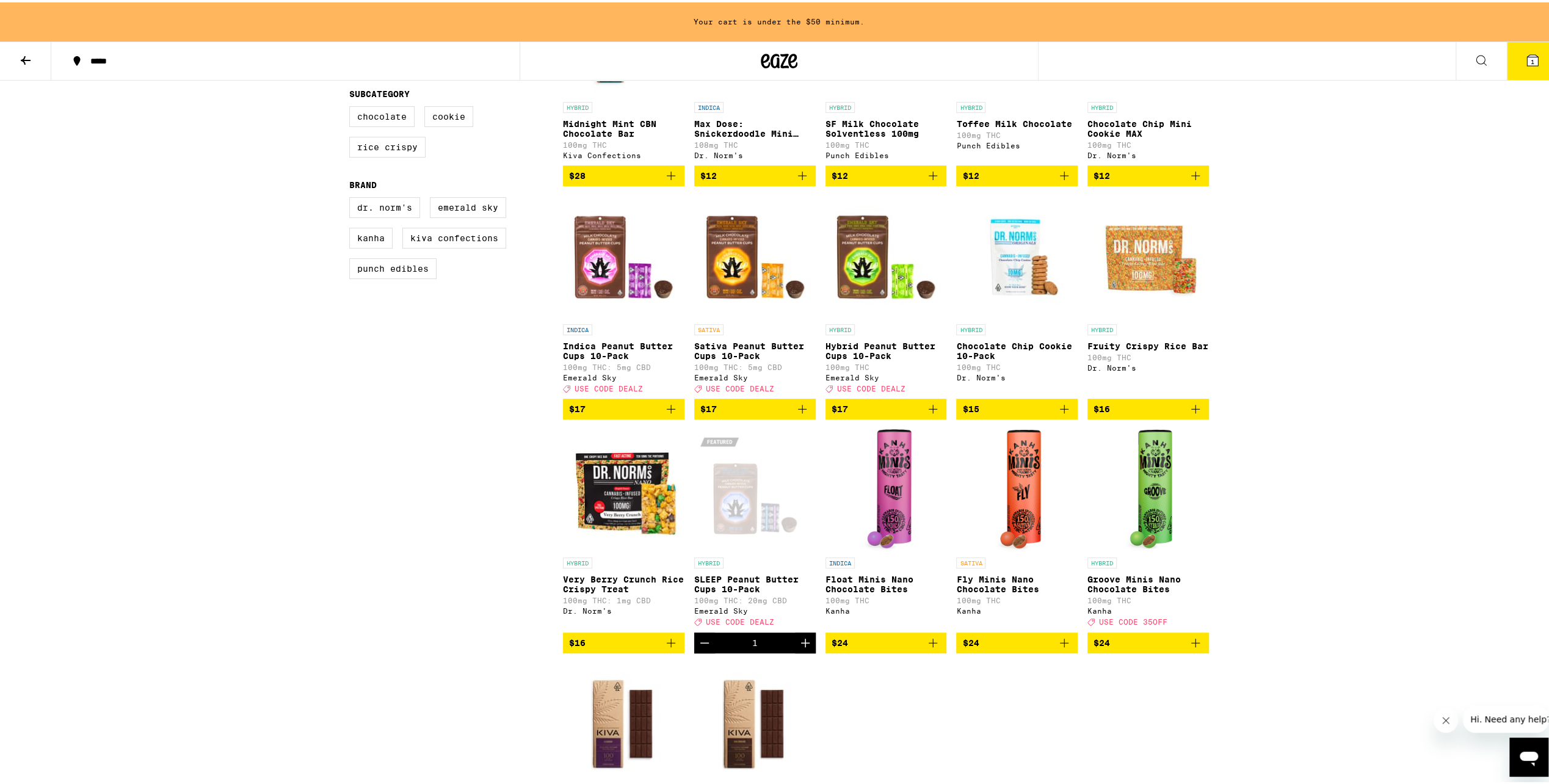
click at [795, 414] on icon "Add to bag" at bounding box center [803, 407] width 15 height 15
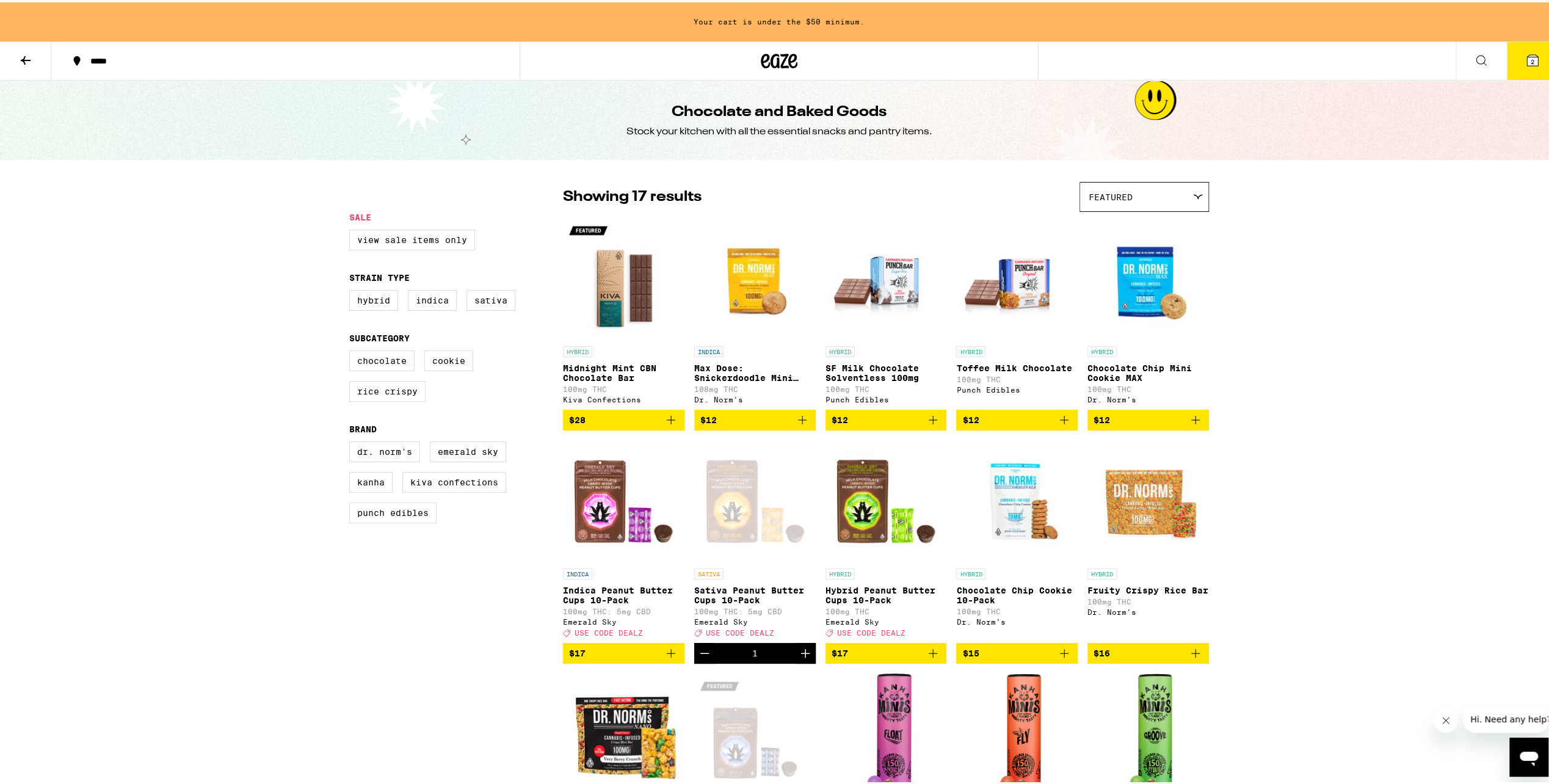
click at [20, 55] on icon at bounding box center [26, 58] width 15 height 15
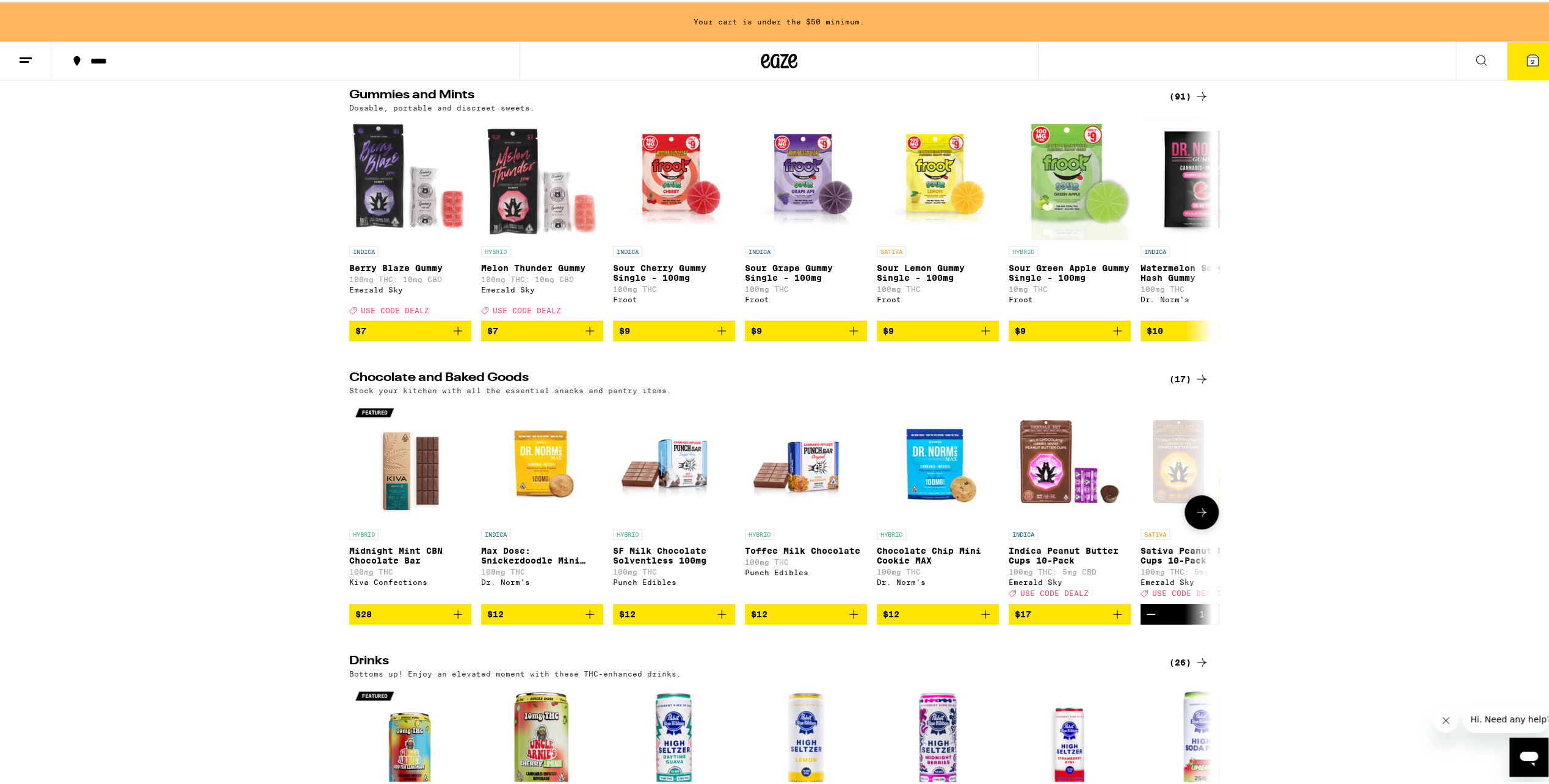
scroll to position [244, 0]
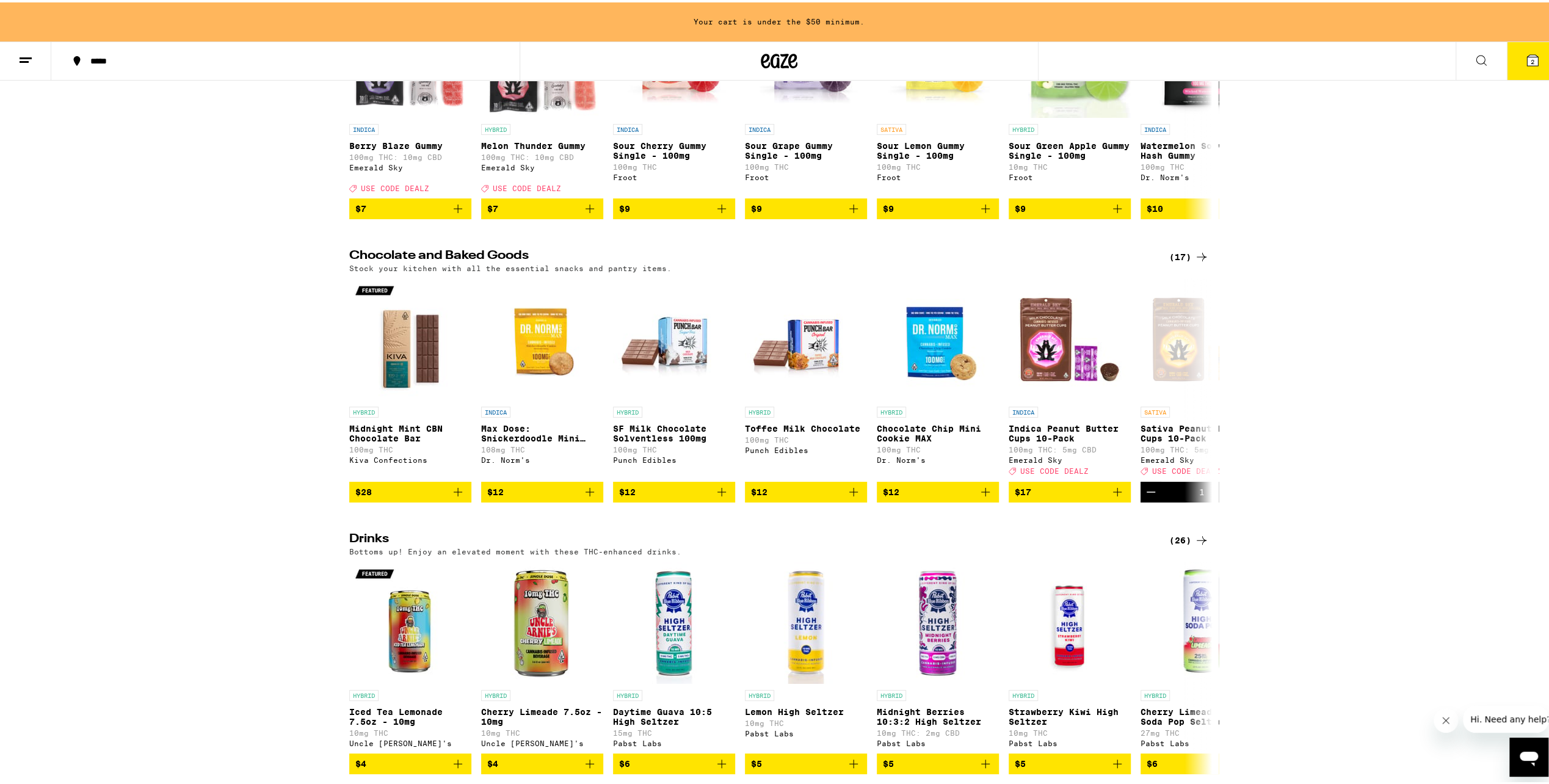
click at [1178, 545] on div "(26)" at bounding box center [1189, 538] width 40 height 15
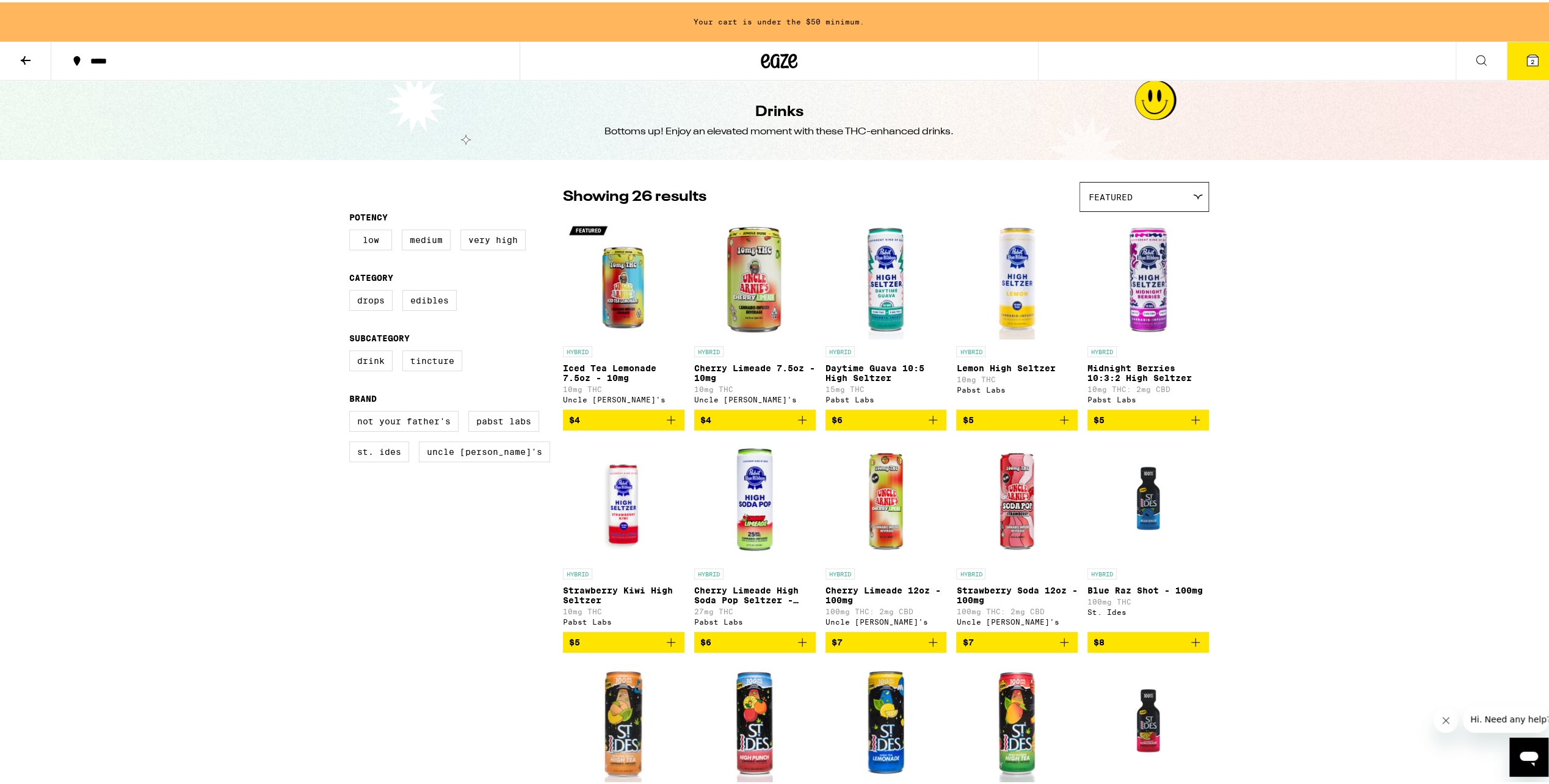
click at [1191, 419] on icon "Add to bag" at bounding box center [1196, 418] width 15 height 15
click at [22, 64] on icon at bounding box center [26, 58] width 15 height 15
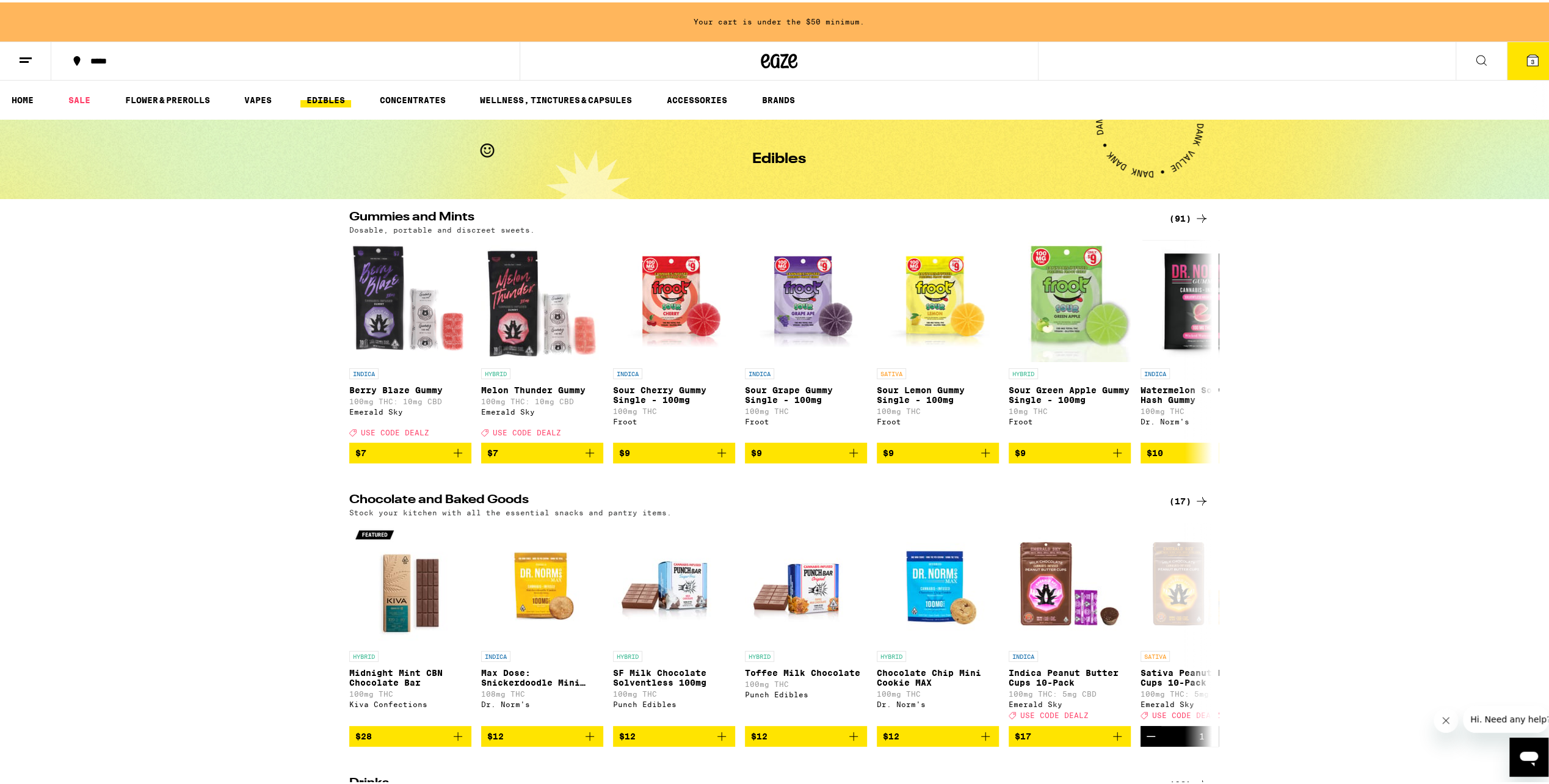
scroll to position [61, 0]
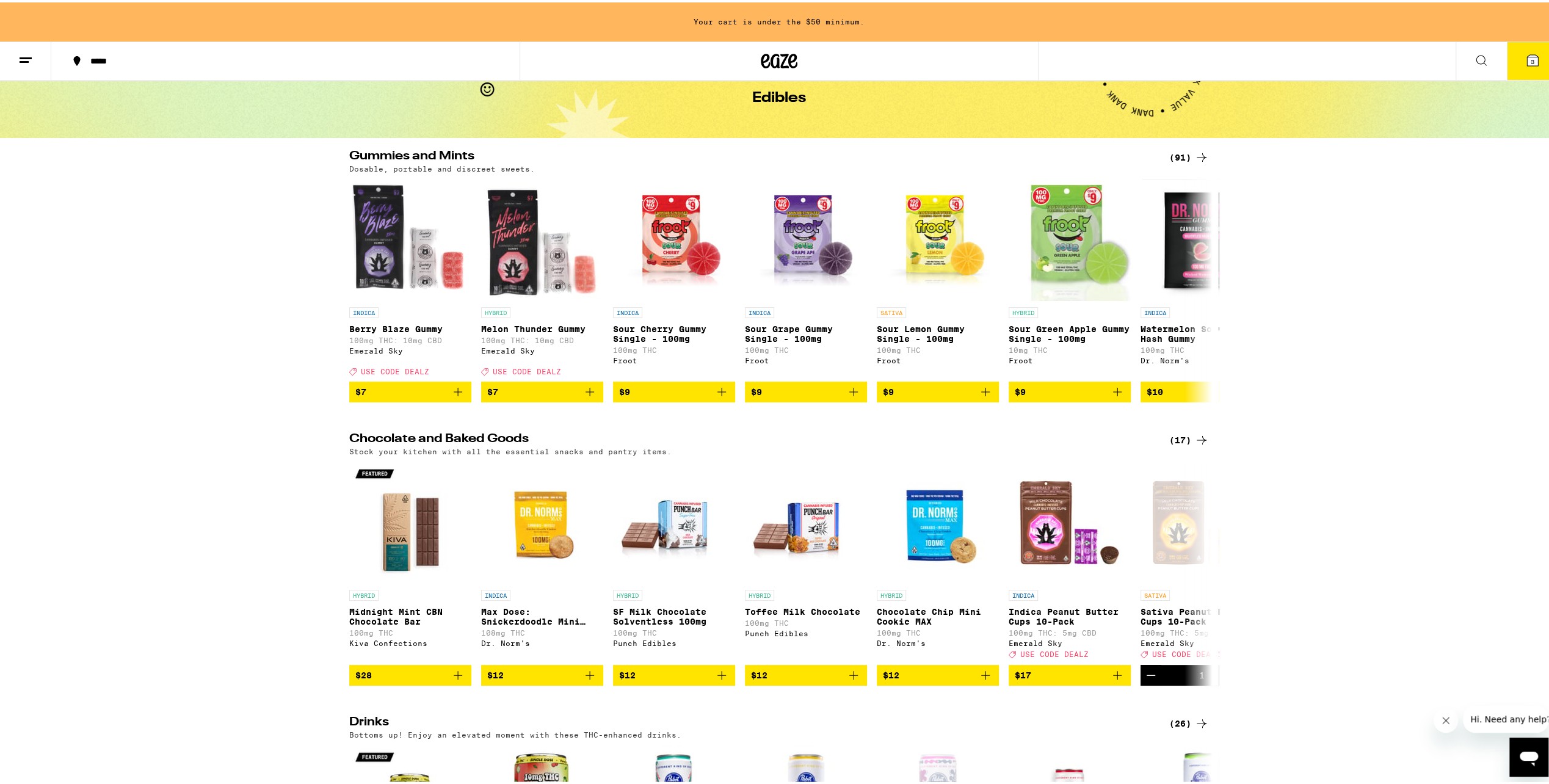
click at [1177, 152] on div "(91)" at bounding box center [1189, 155] width 40 height 15
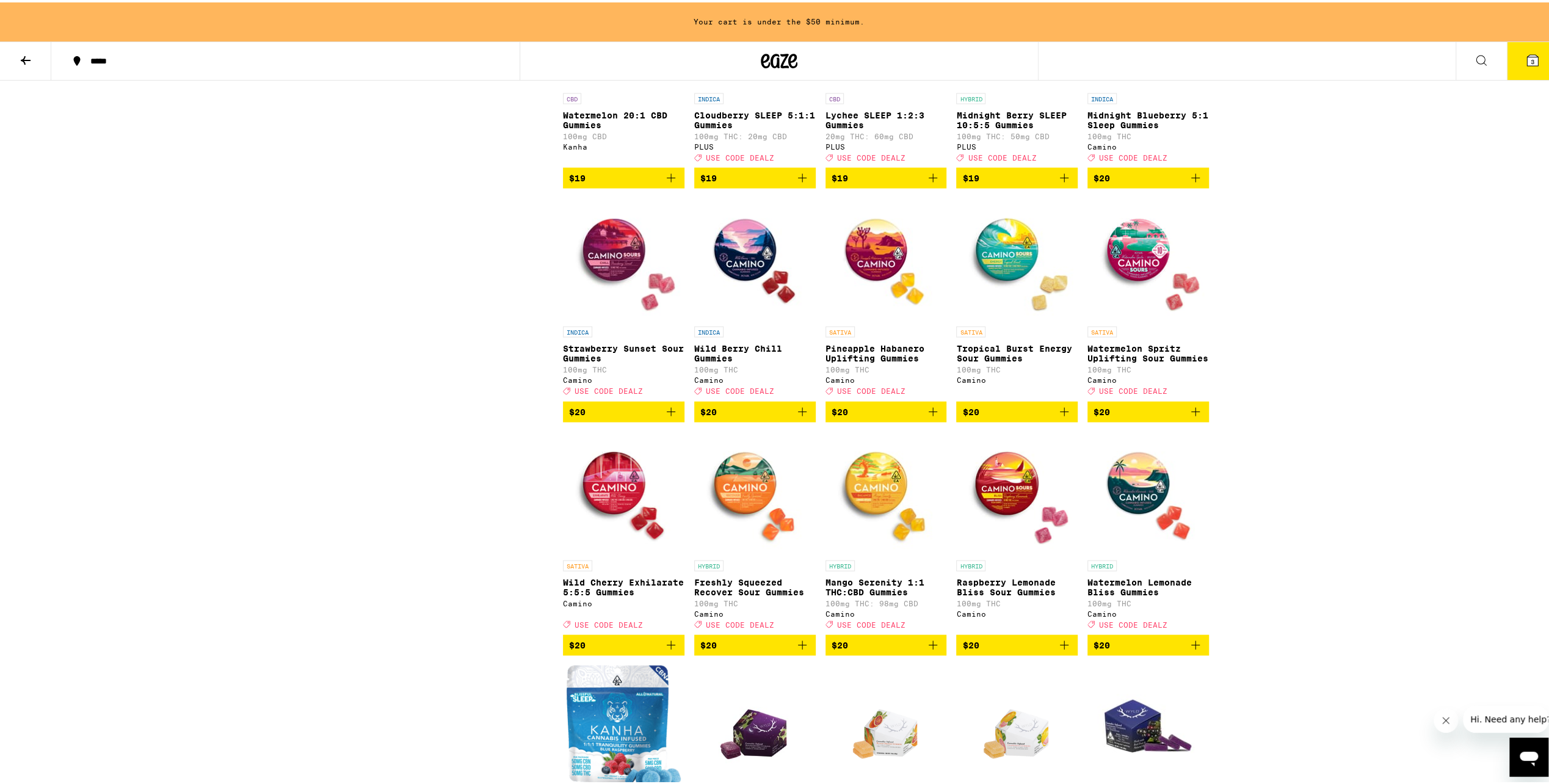
scroll to position [2198, 0]
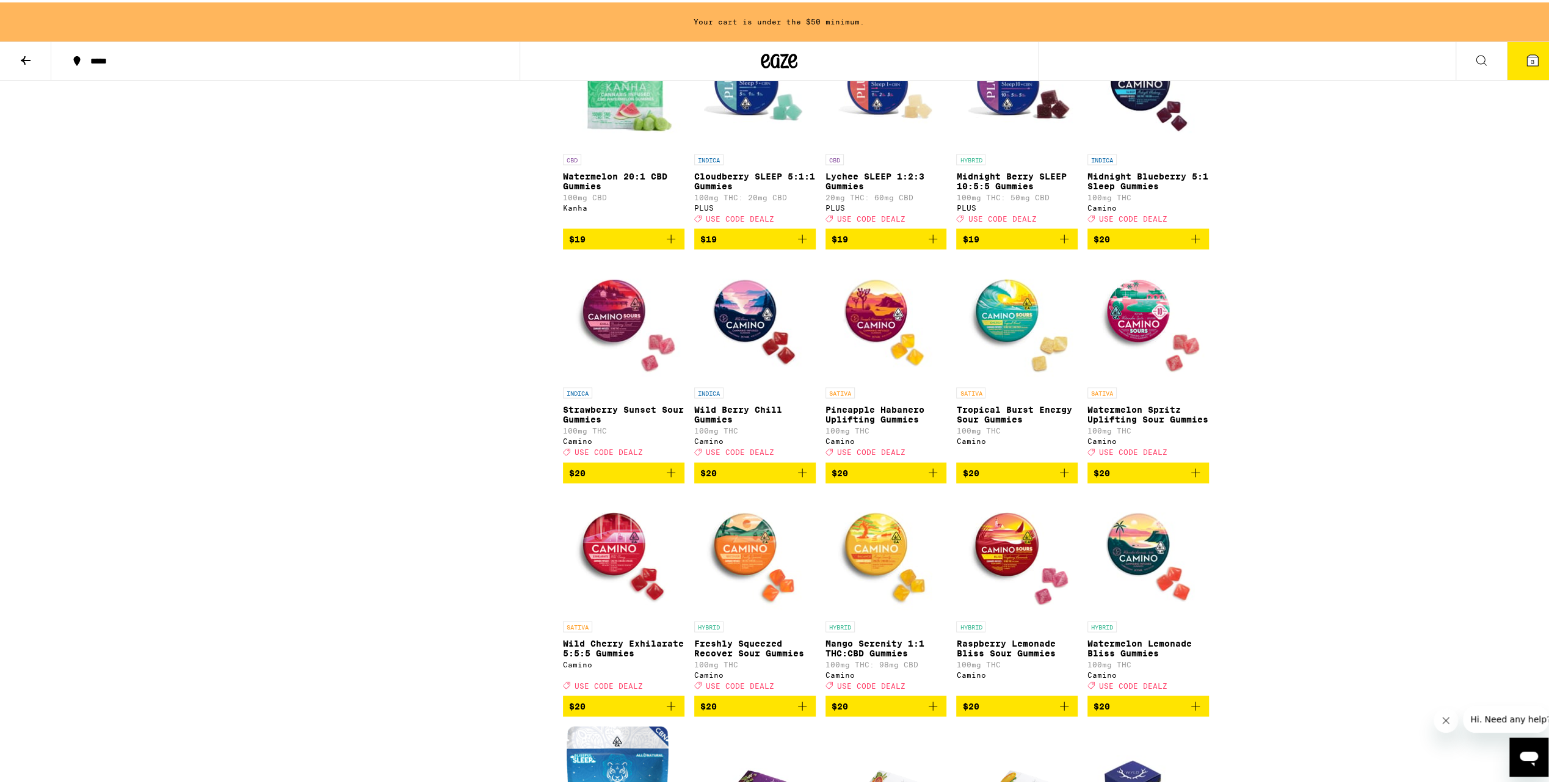
click at [24, 62] on icon at bounding box center [26, 58] width 15 height 15
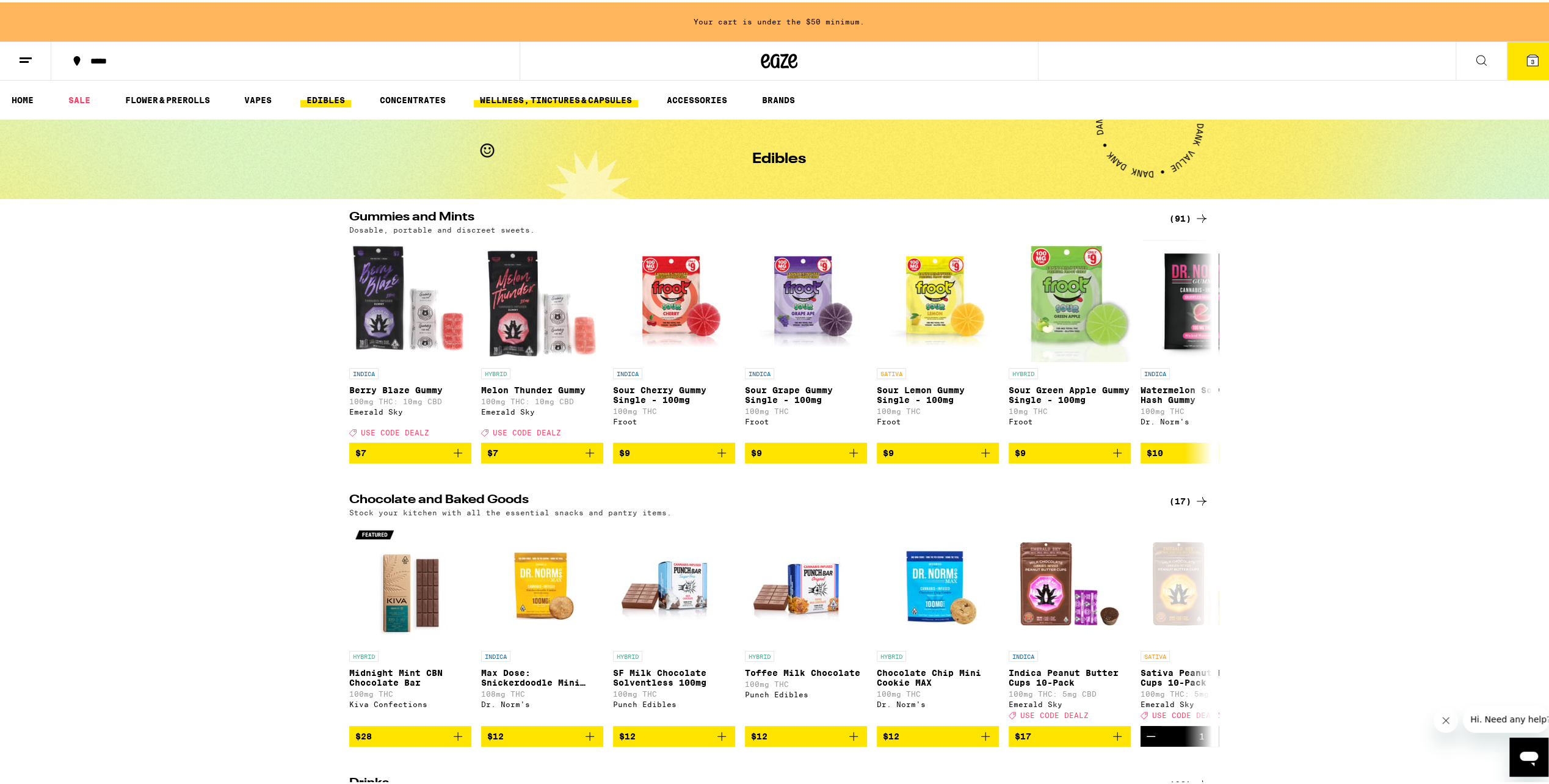
click at [530, 95] on link "WELLNESS, TINCTURES & CAPSULES" at bounding box center [556, 98] width 164 height 15
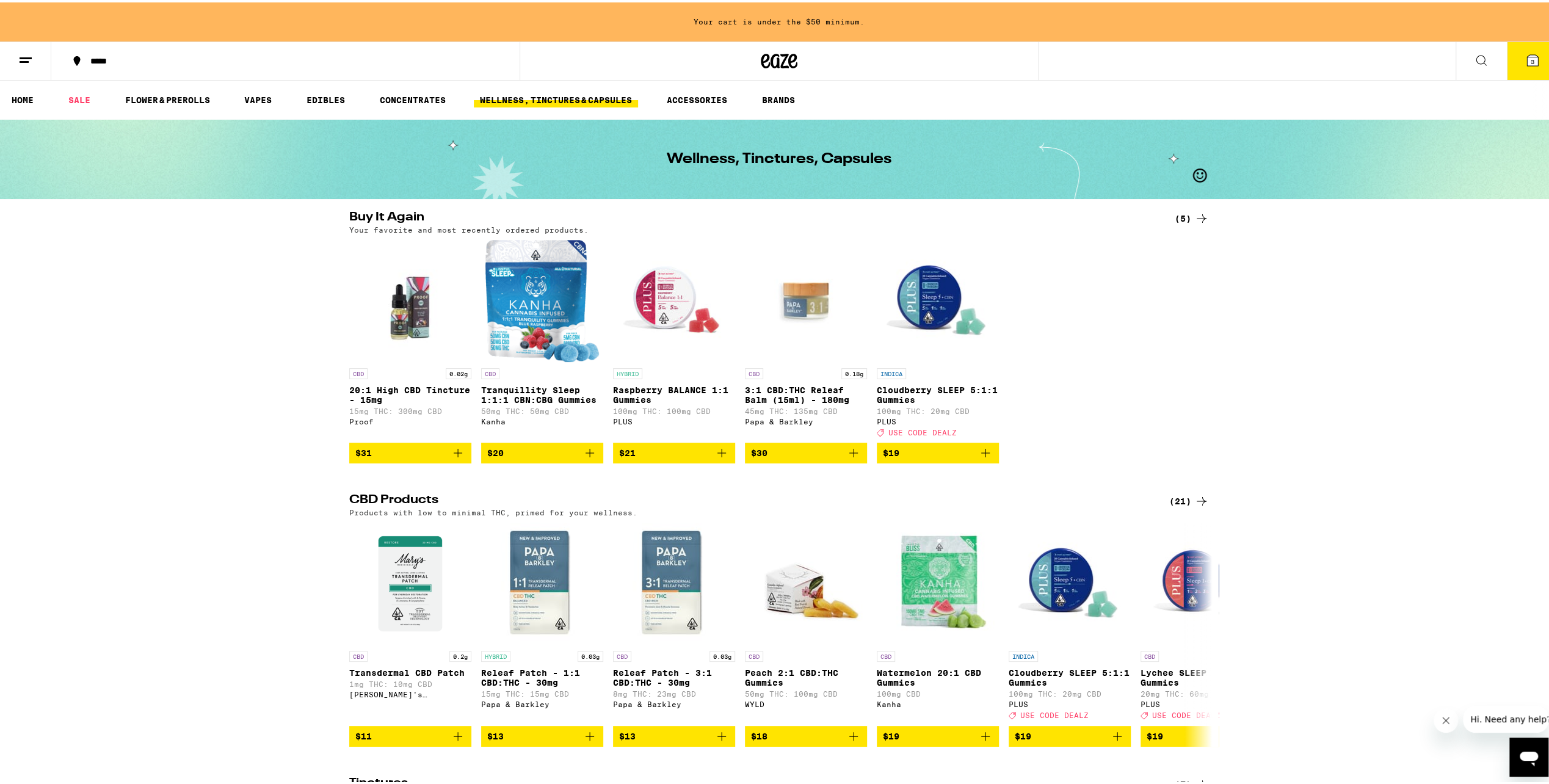
scroll to position [122, 0]
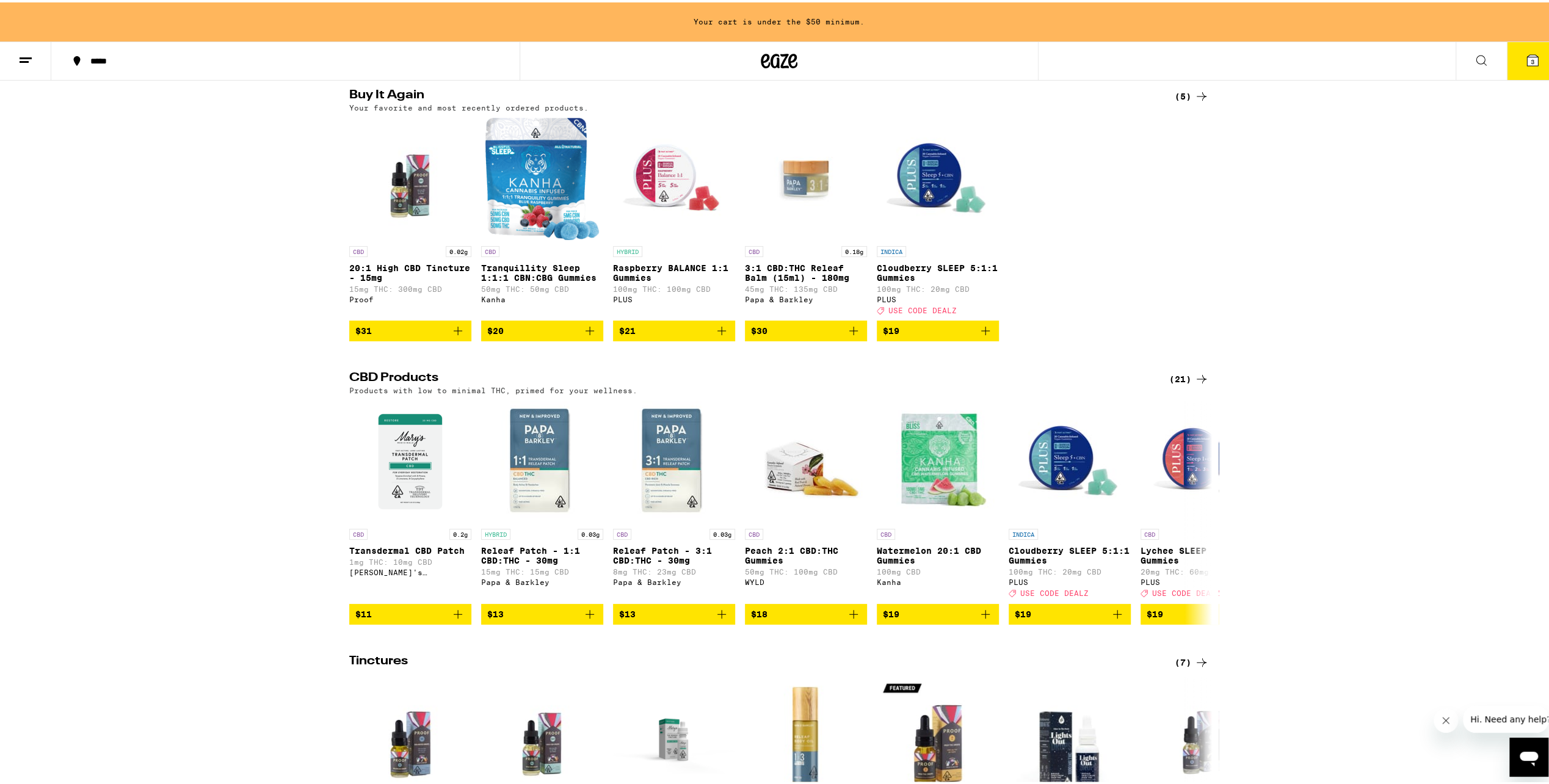
click at [1179, 382] on div "(21)" at bounding box center [1189, 377] width 40 height 15
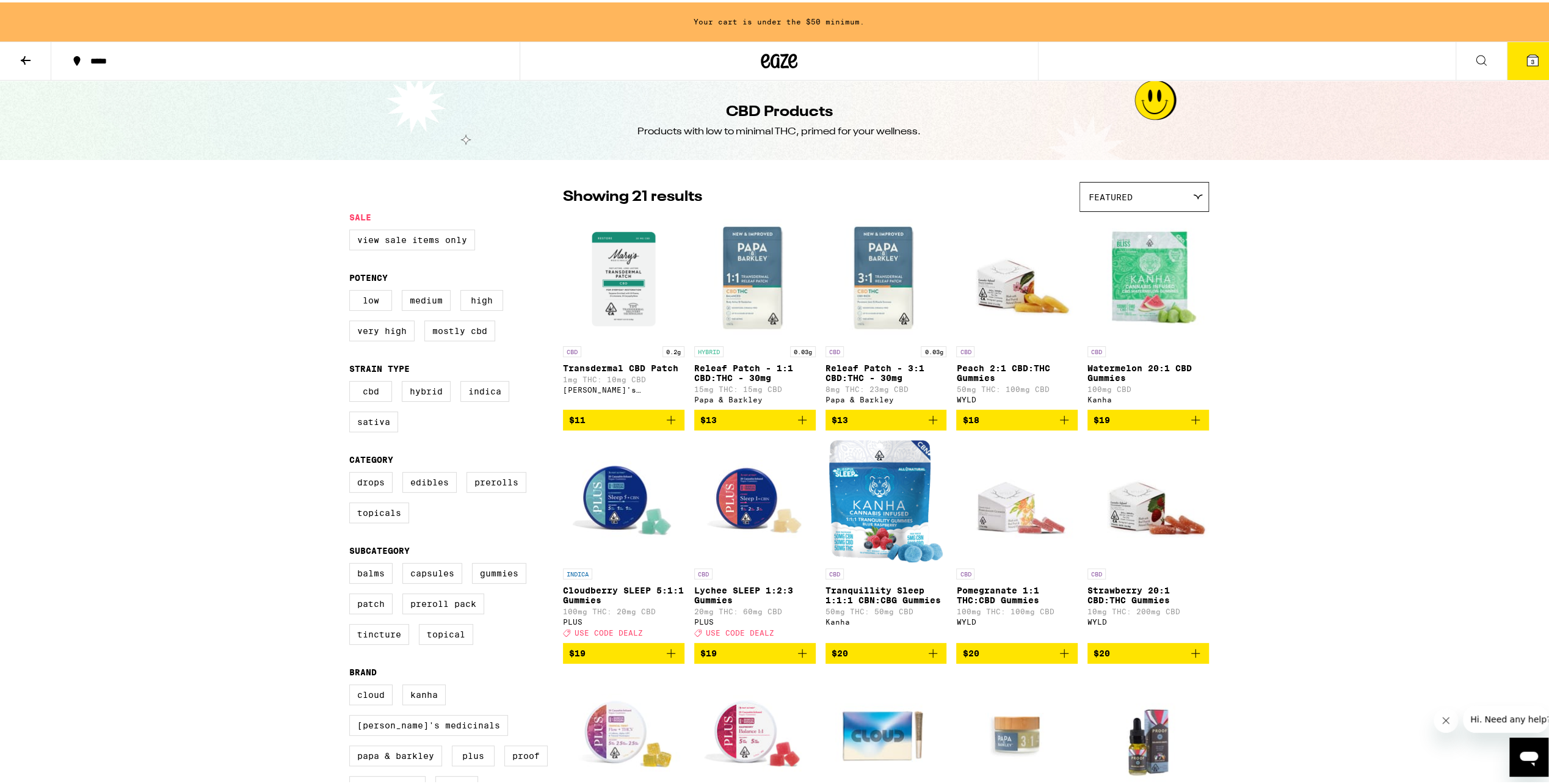
scroll to position [61, 0]
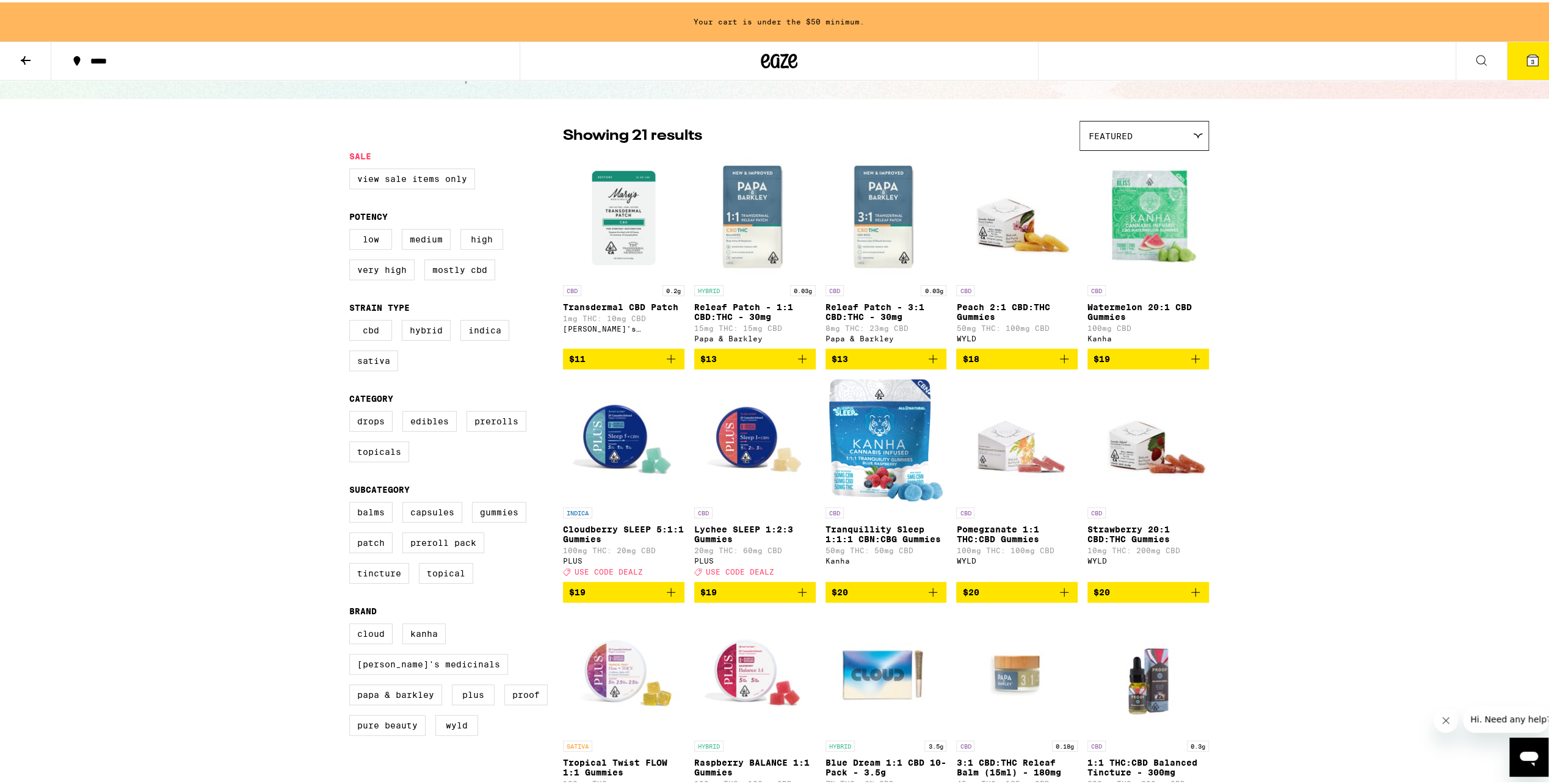
click at [604, 467] on img "Open page for Cloudberry SLEEP 5:1:1 Gummies from PLUS" at bounding box center [624, 437] width 121 height 122
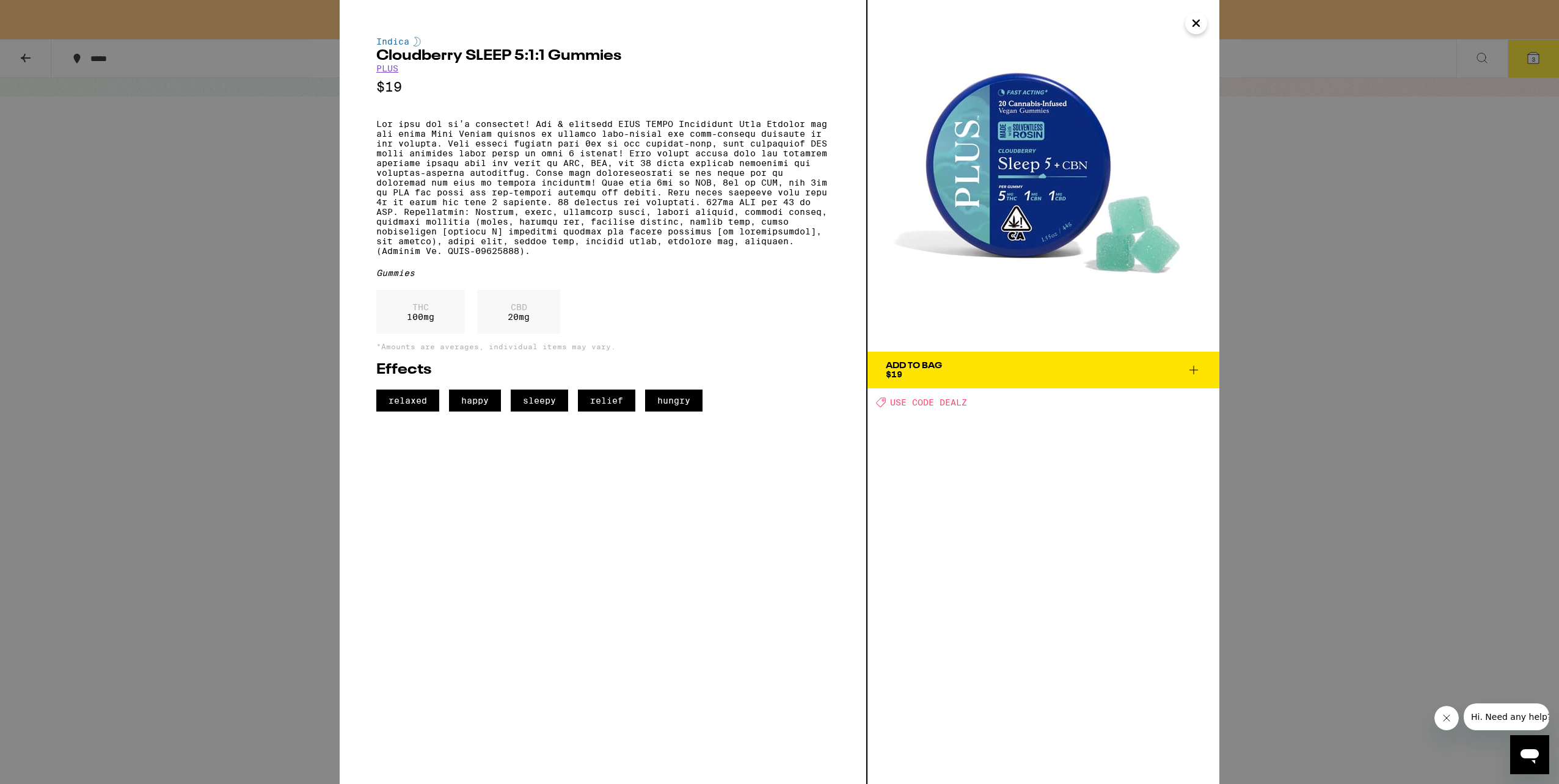
click at [1199, 24] on icon "Close" at bounding box center [1197, 23] width 15 height 18
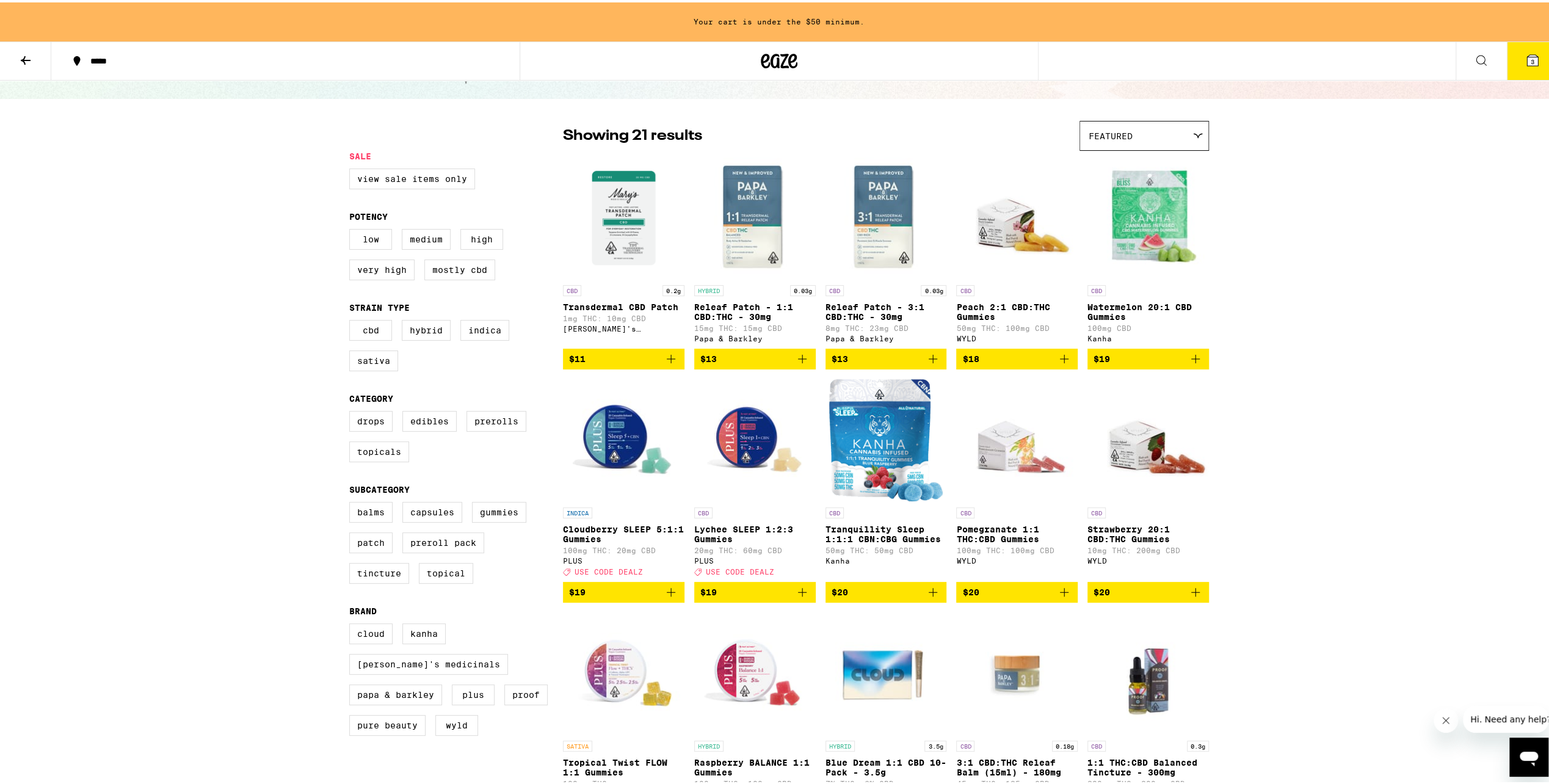
click at [735, 454] on img "Open page for Lychee SLEEP 1:2:3 Gummies from PLUS" at bounding box center [755, 437] width 121 height 122
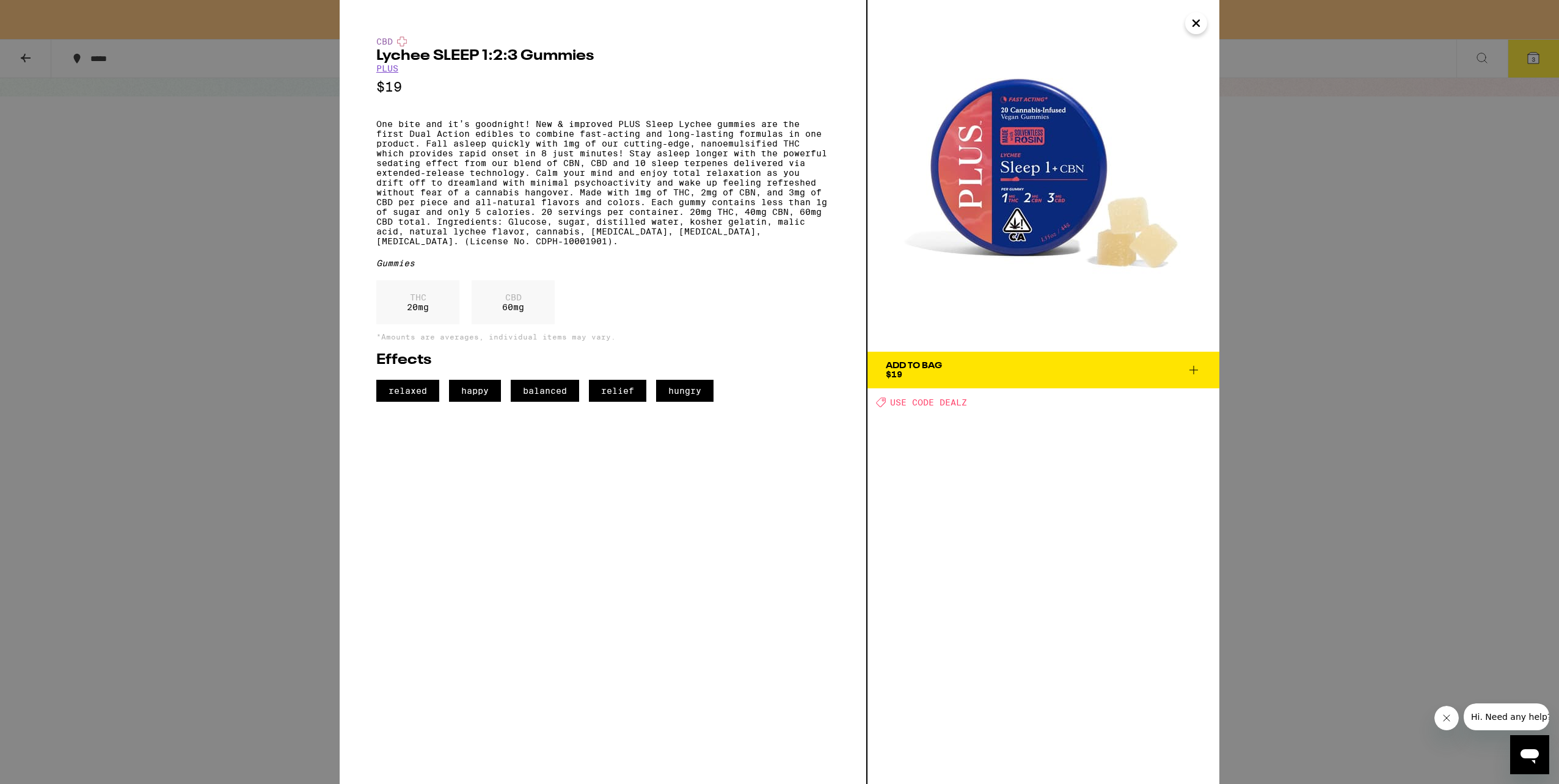
click at [1192, 368] on icon at bounding box center [1194, 370] width 15 height 15
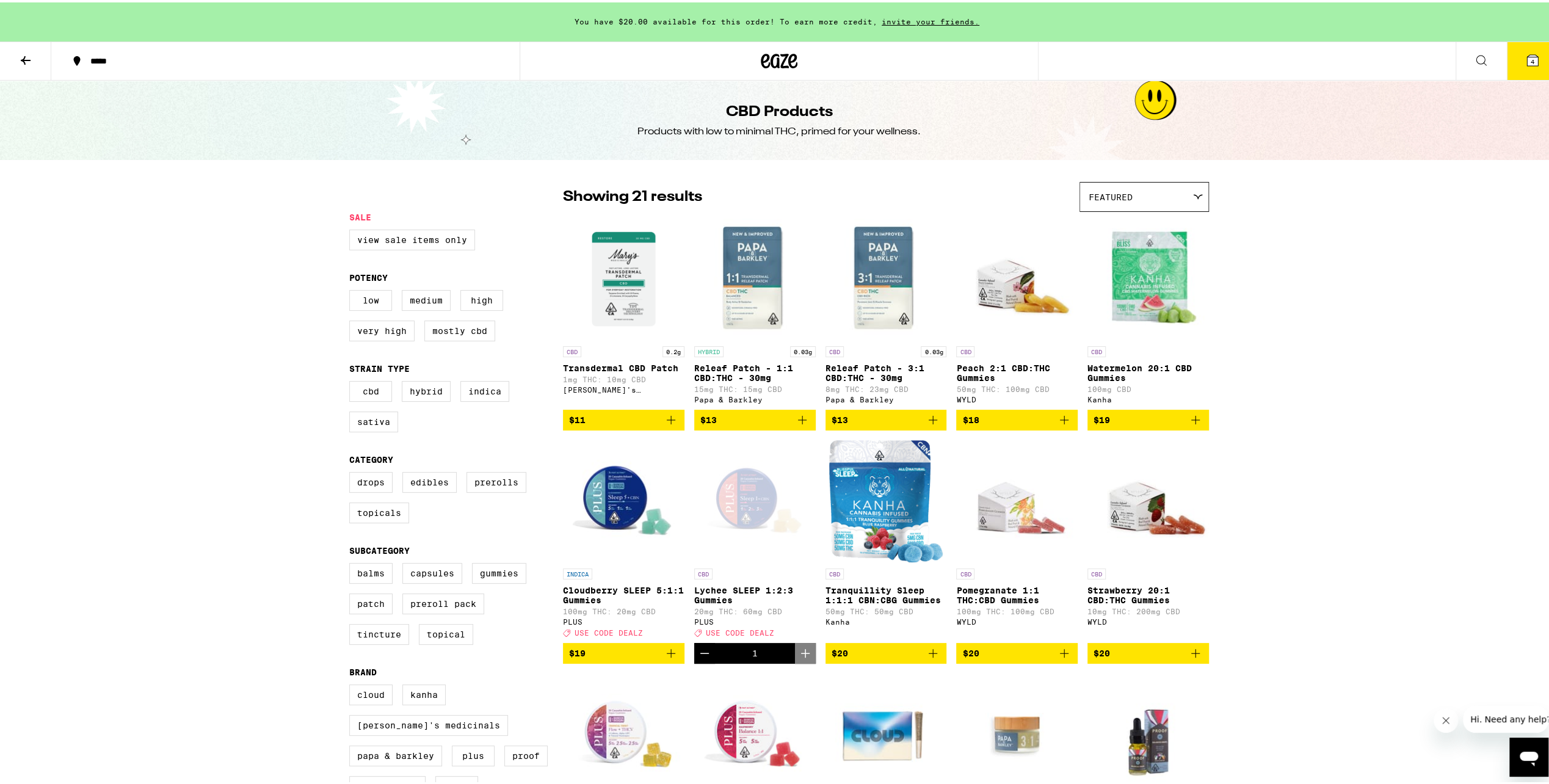
drag, startPoint x: 27, startPoint y: 61, endPoint x: 167, endPoint y: 109, distance: 148.0
click at [41, 61] on button at bounding box center [26, 59] width 51 height 39
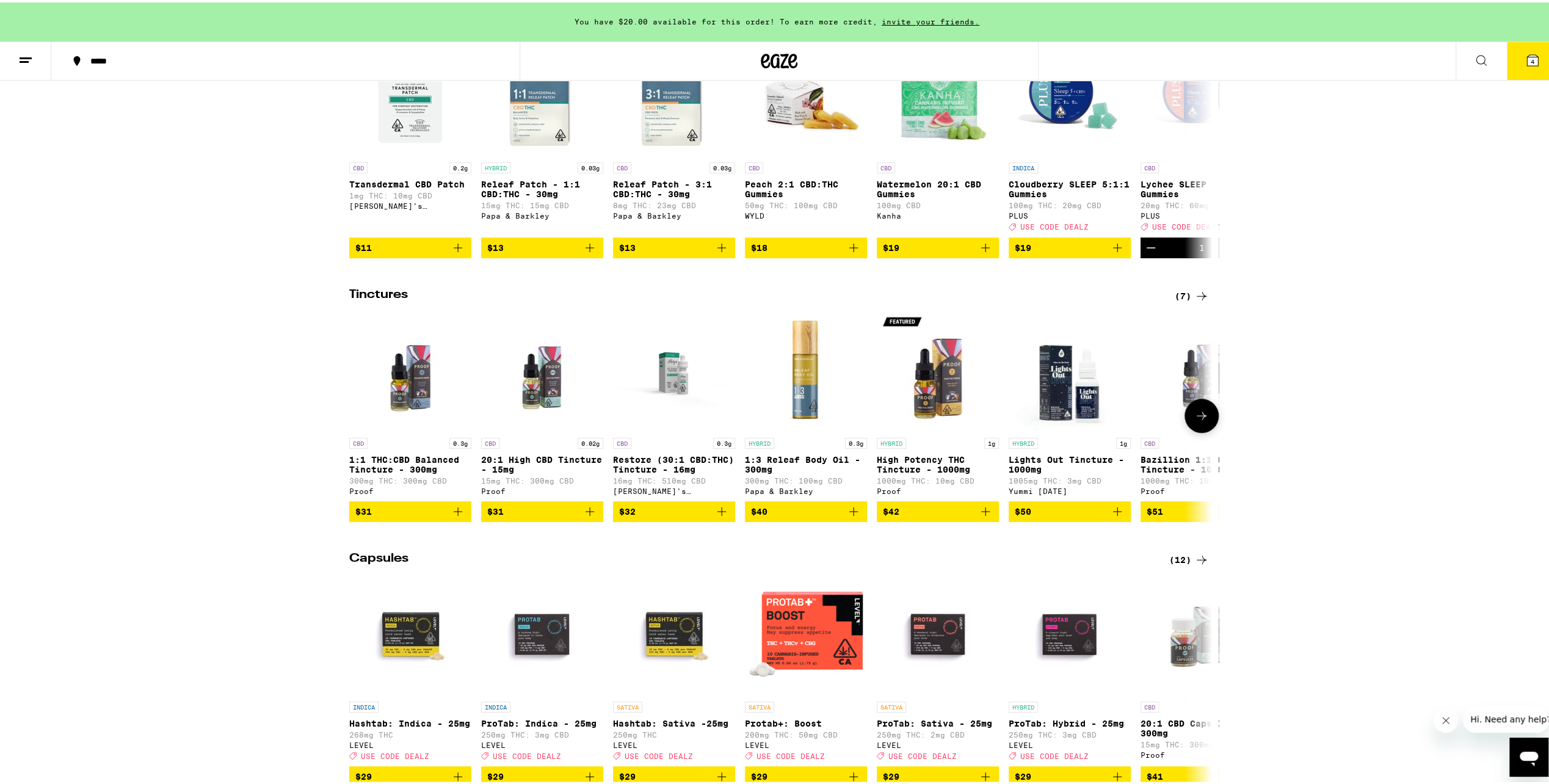
scroll to position [610, 0]
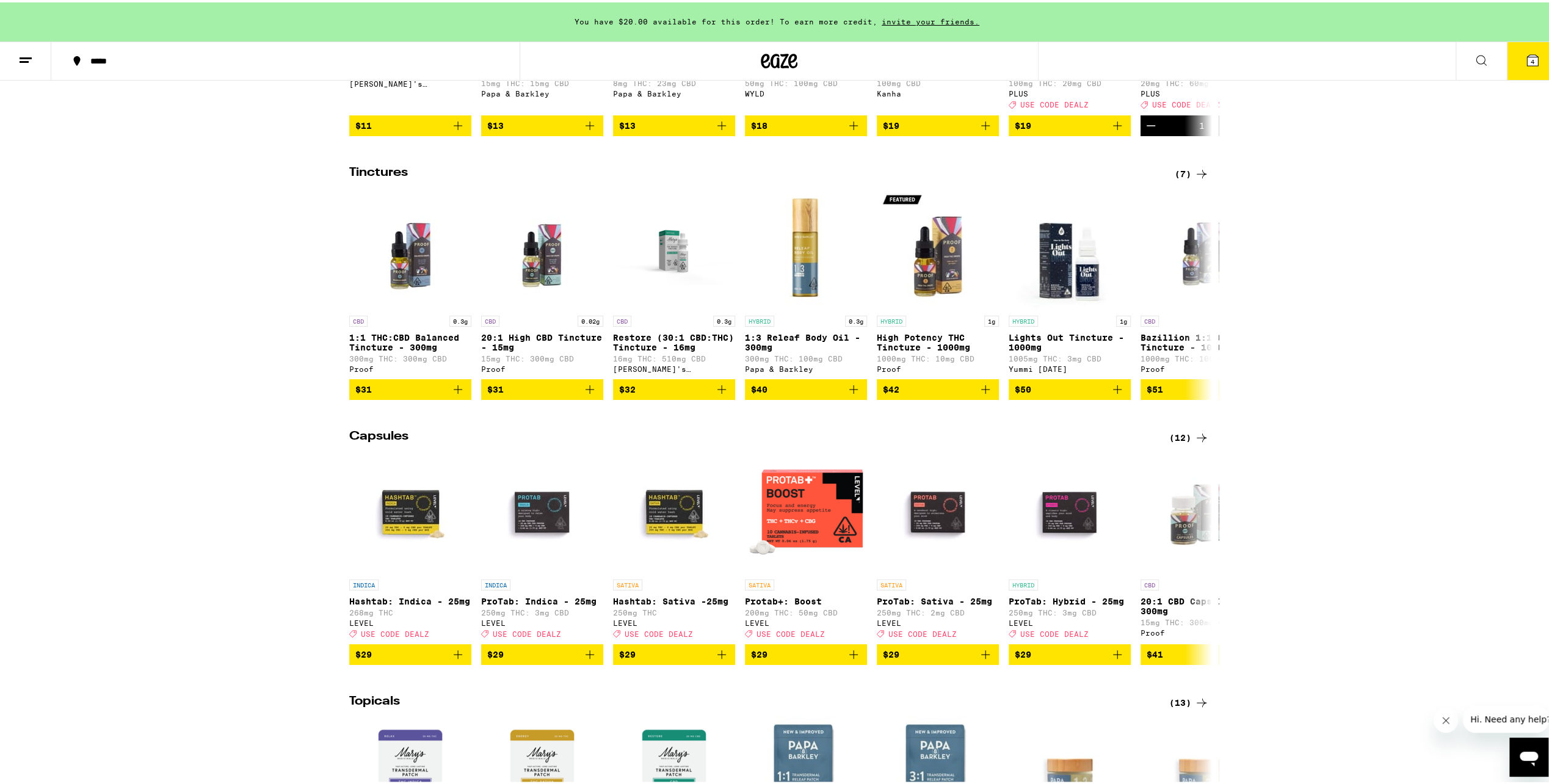
click at [1180, 442] on div "(12)" at bounding box center [1189, 436] width 40 height 15
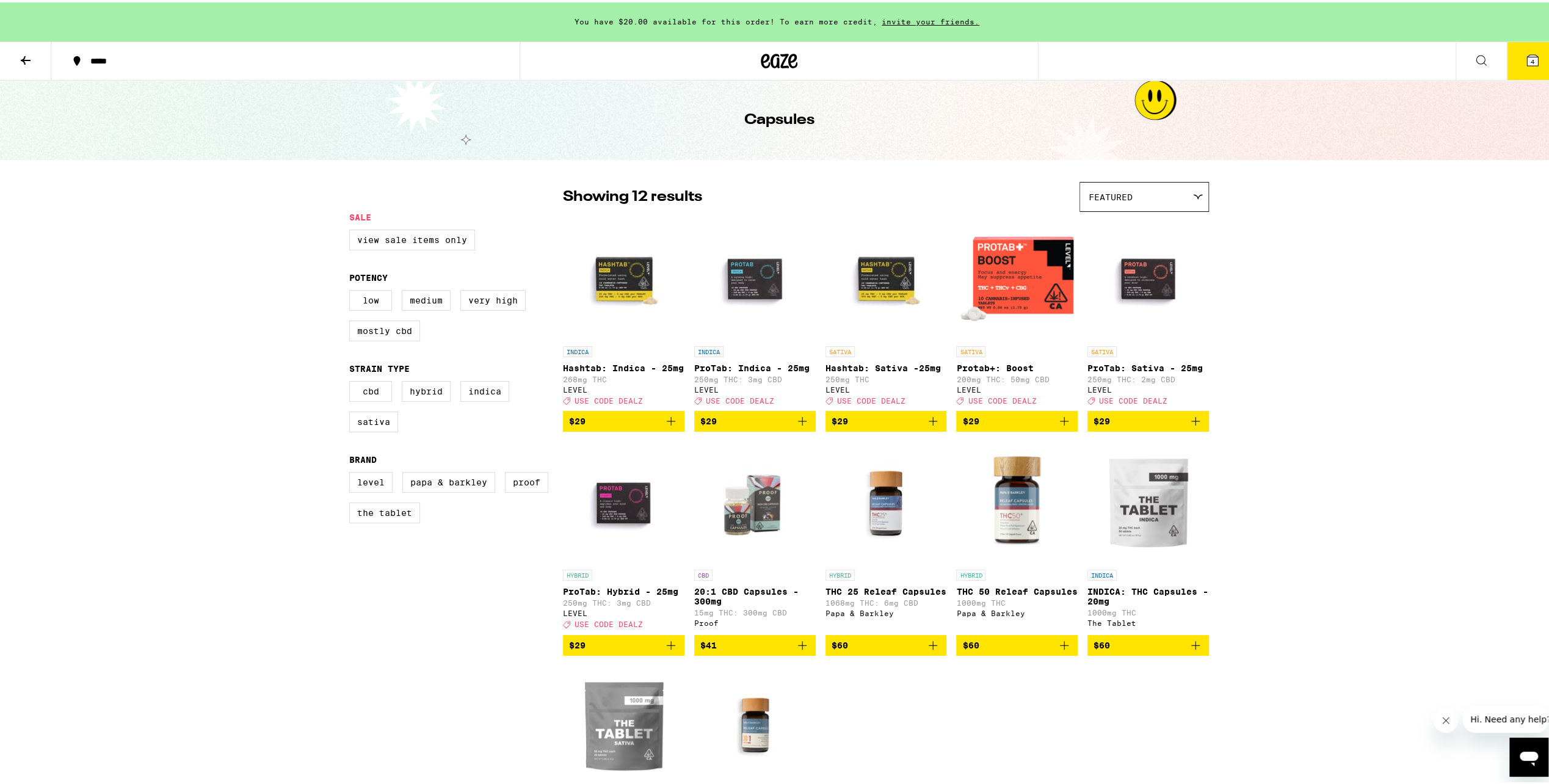
click at [1527, 53] on icon at bounding box center [1533, 58] width 11 height 11
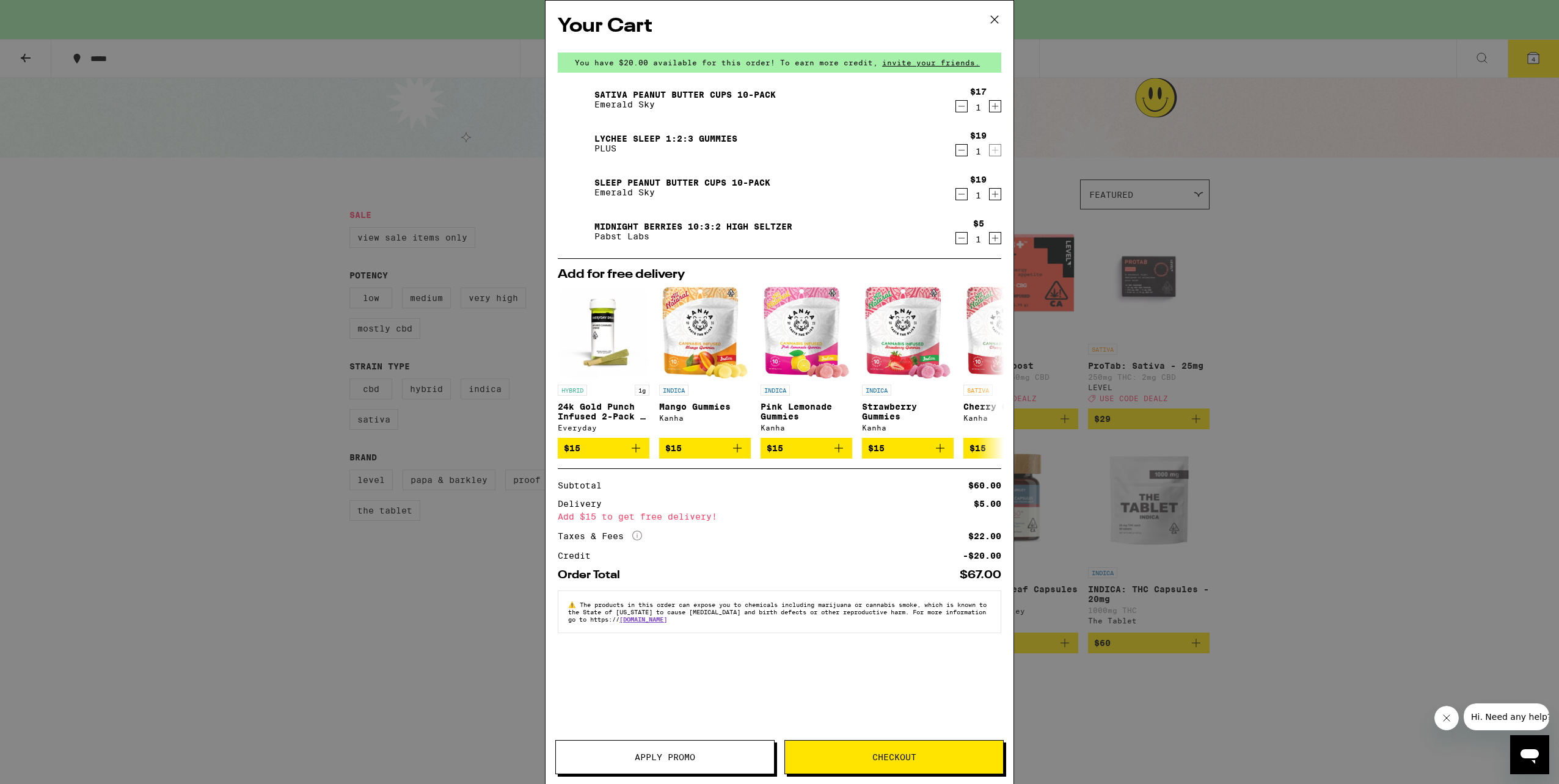
click at [726, 767] on button "Apply Promo" at bounding box center [665, 757] width 219 height 34
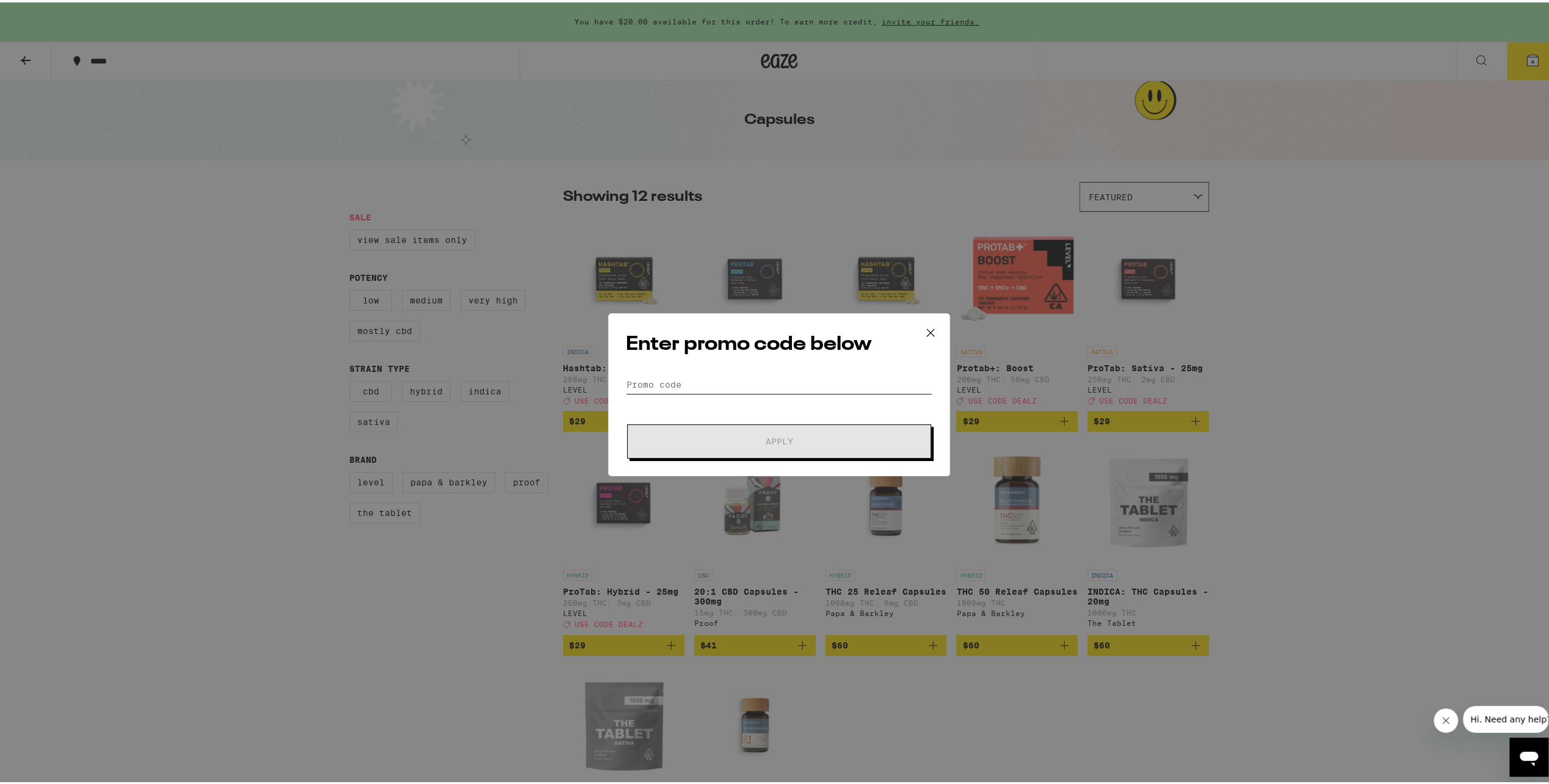
click at [695, 381] on input "Promo Code" at bounding box center [779, 382] width 307 height 18
type input "dealz"
click at [774, 437] on span "Apply" at bounding box center [779, 439] width 27 height 9
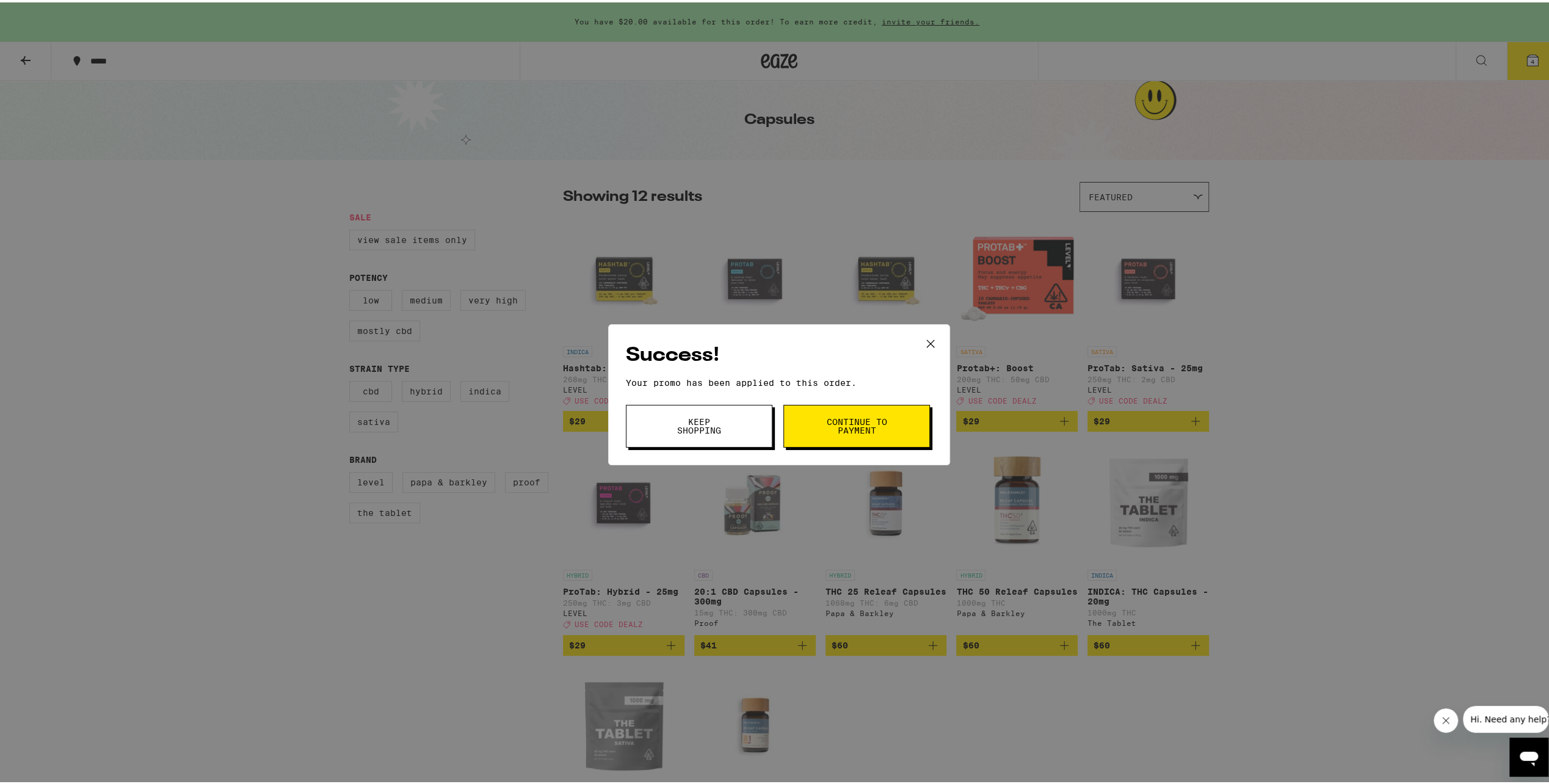
click at [733, 425] on button "Keep Shopping" at bounding box center [699, 424] width 146 height 43
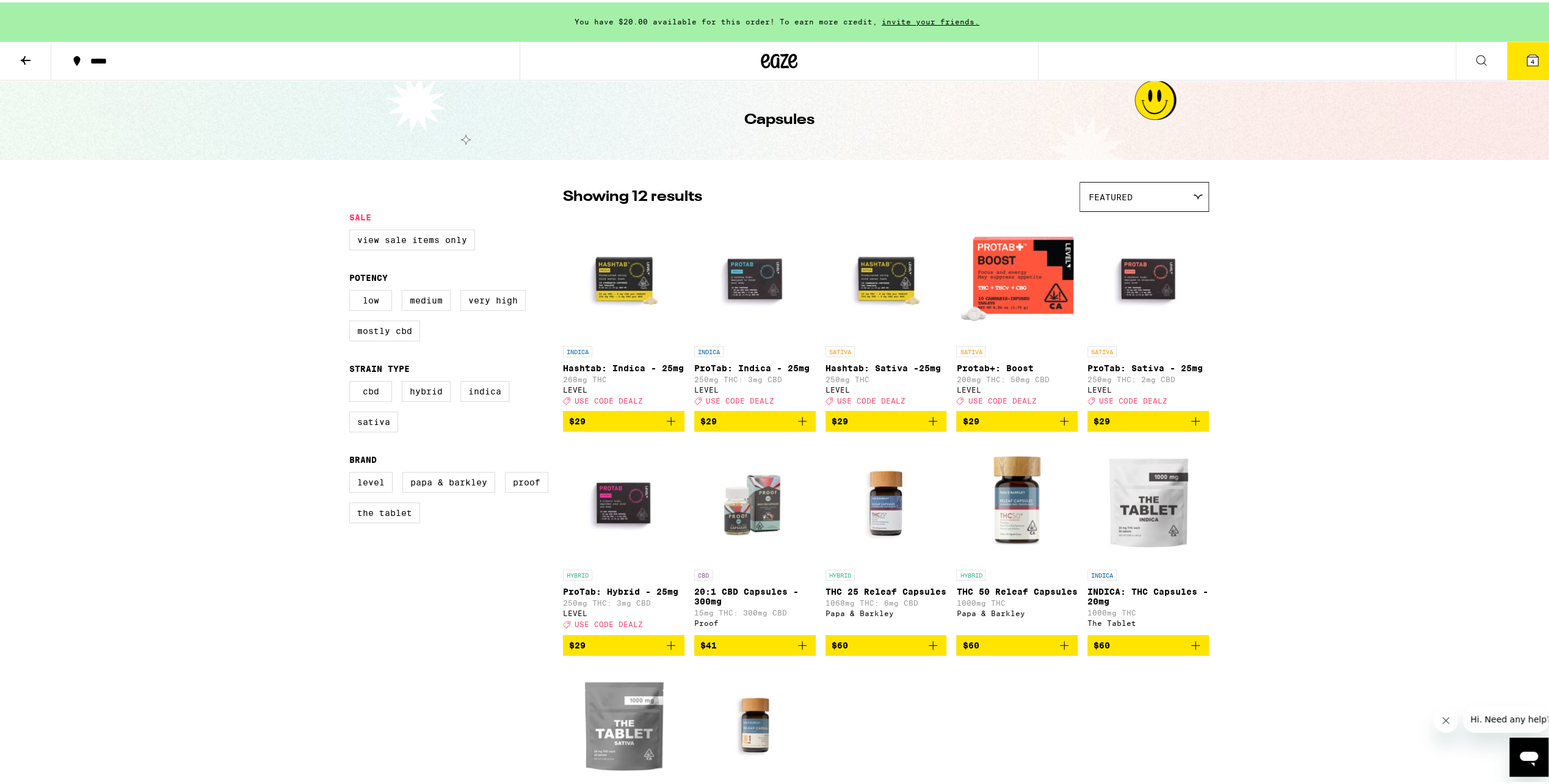
click at [1521, 65] on button "4" at bounding box center [1533, 58] width 51 height 38
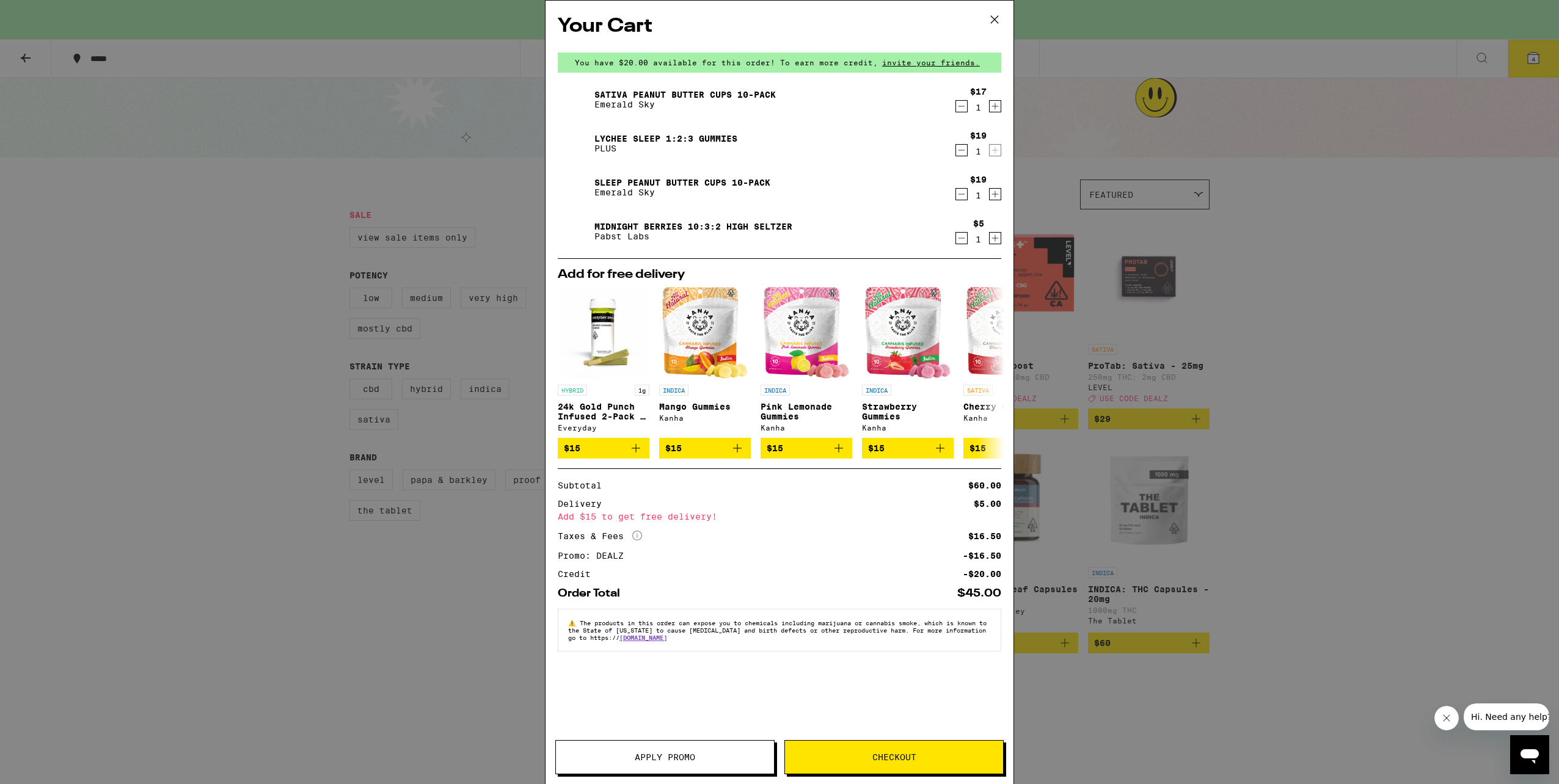
click at [1435, 321] on div "Your Cart You have $20.00 available for this order! To earn more credit, invite…" at bounding box center [780, 392] width 1559 height 784
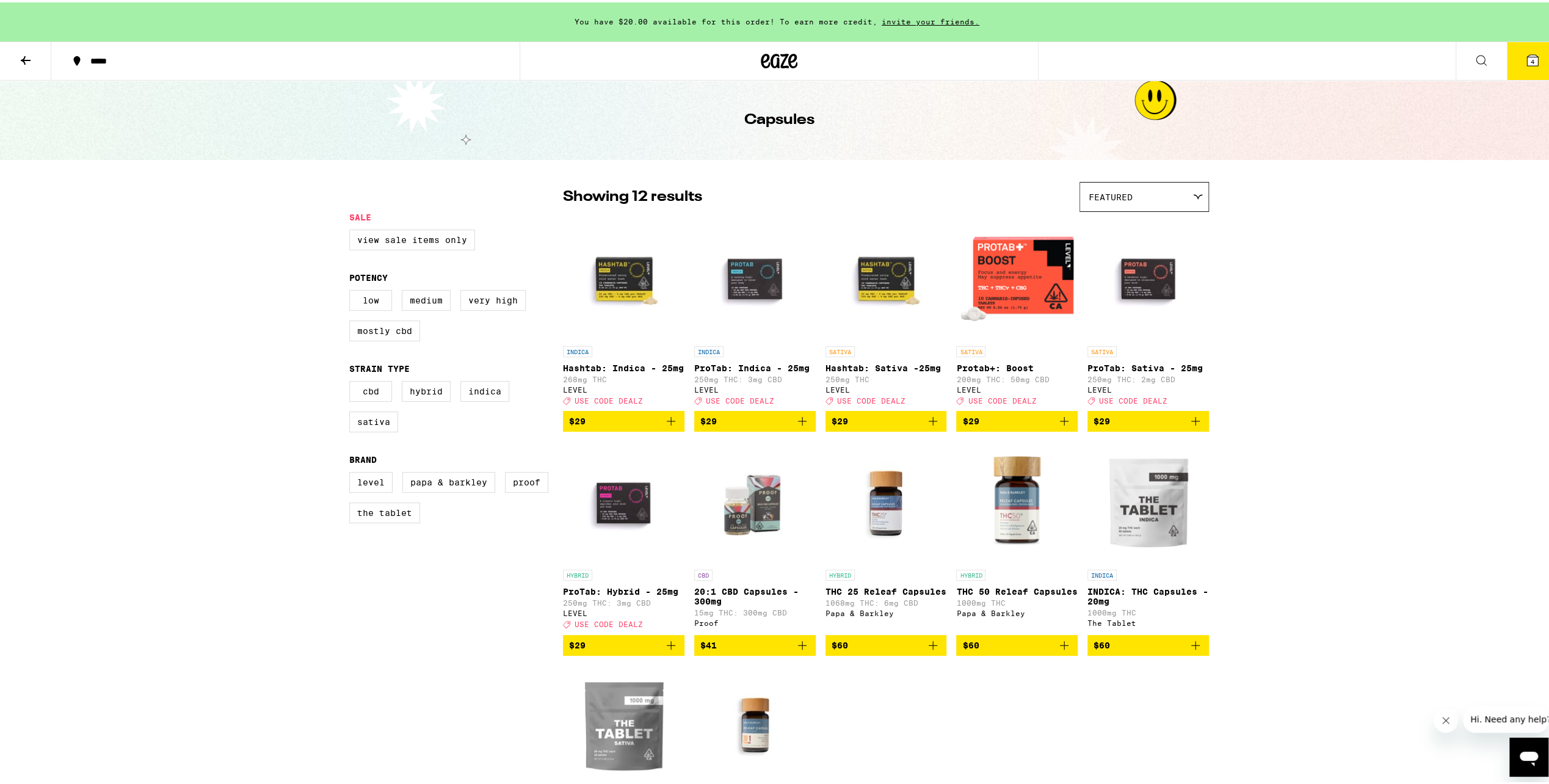
click at [37, 58] on button at bounding box center [26, 59] width 51 height 39
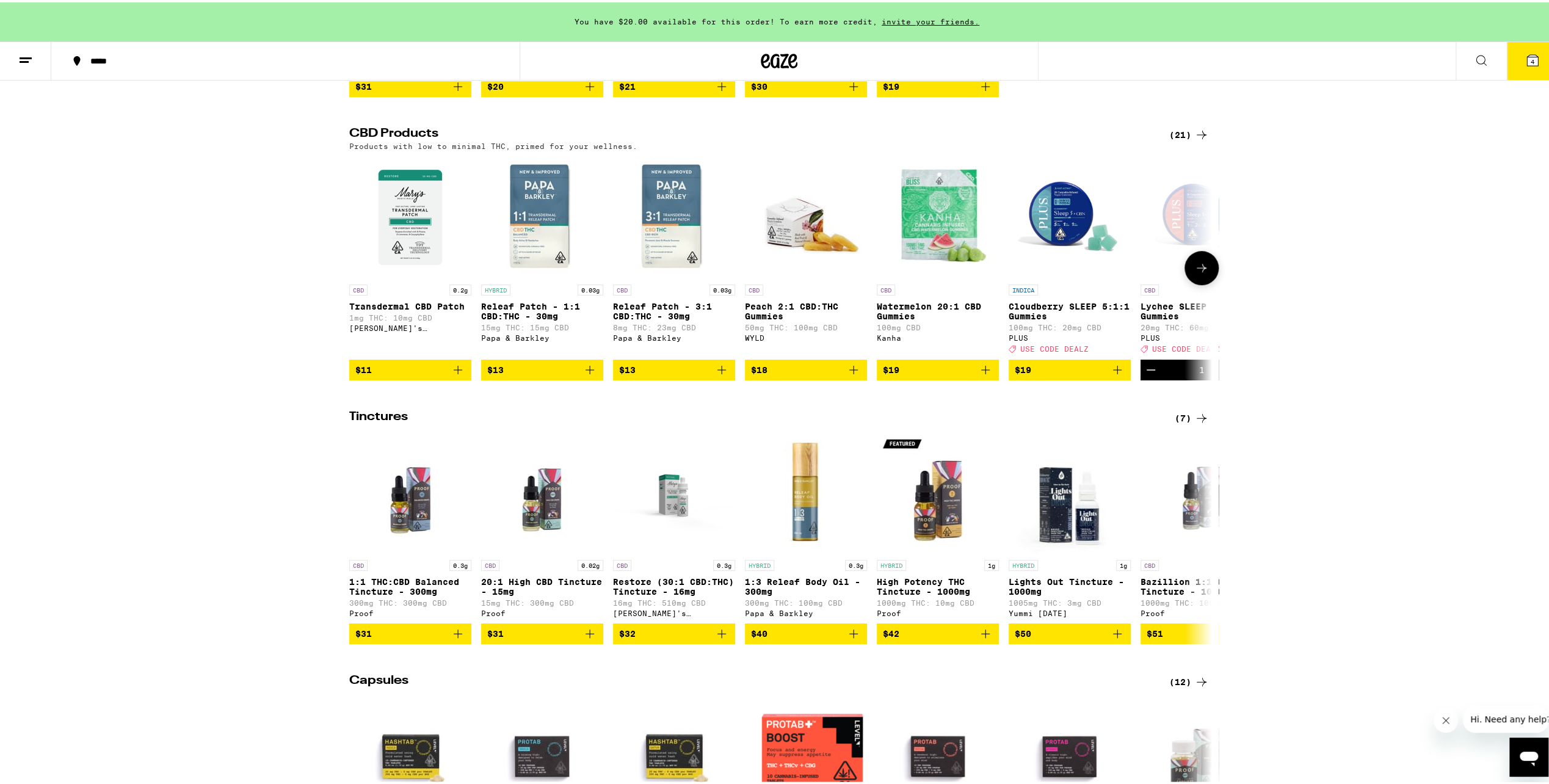
scroll to position [427, 0]
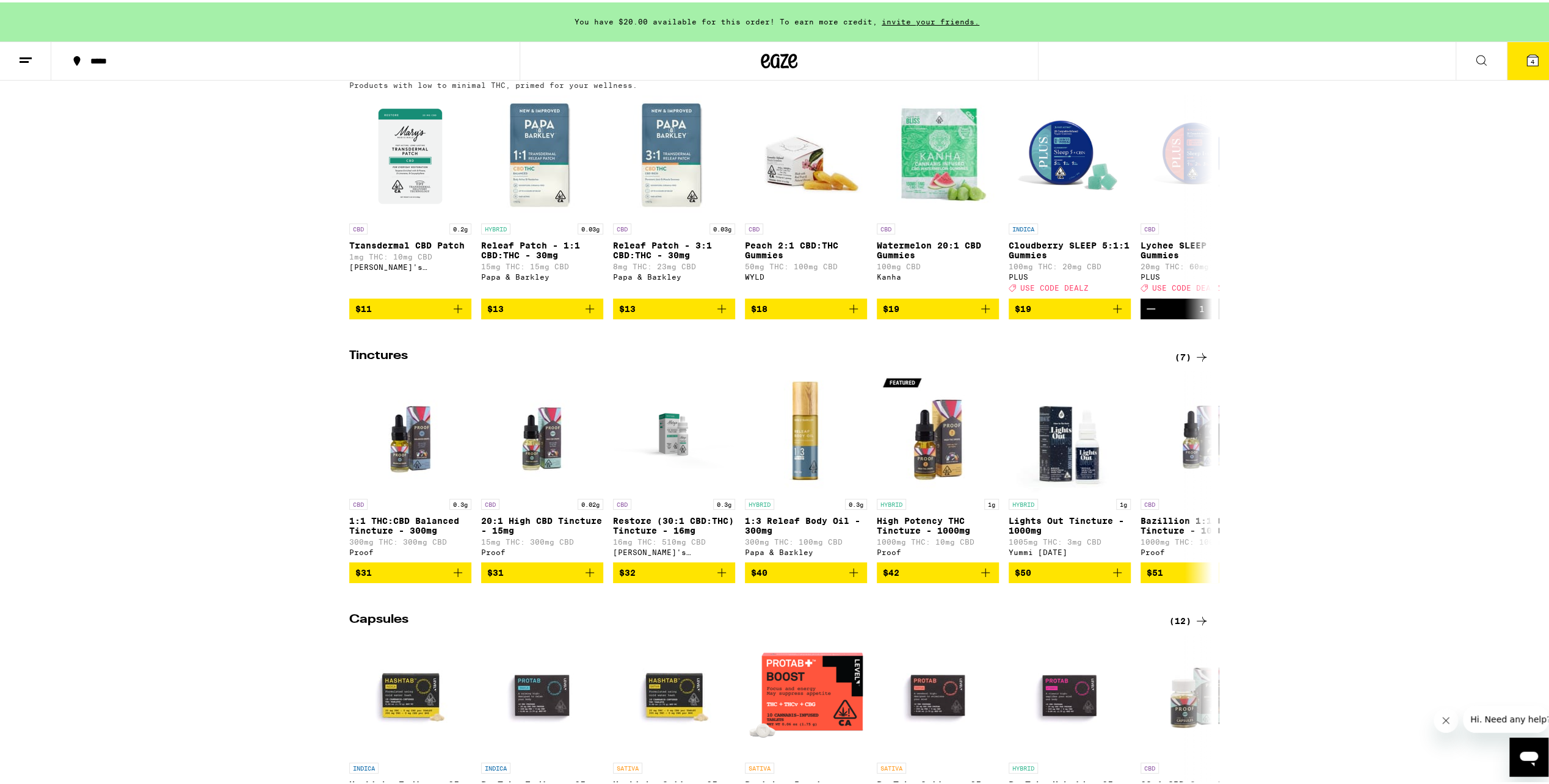
click at [1185, 362] on div "(7)" at bounding box center [1192, 355] width 34 height 15
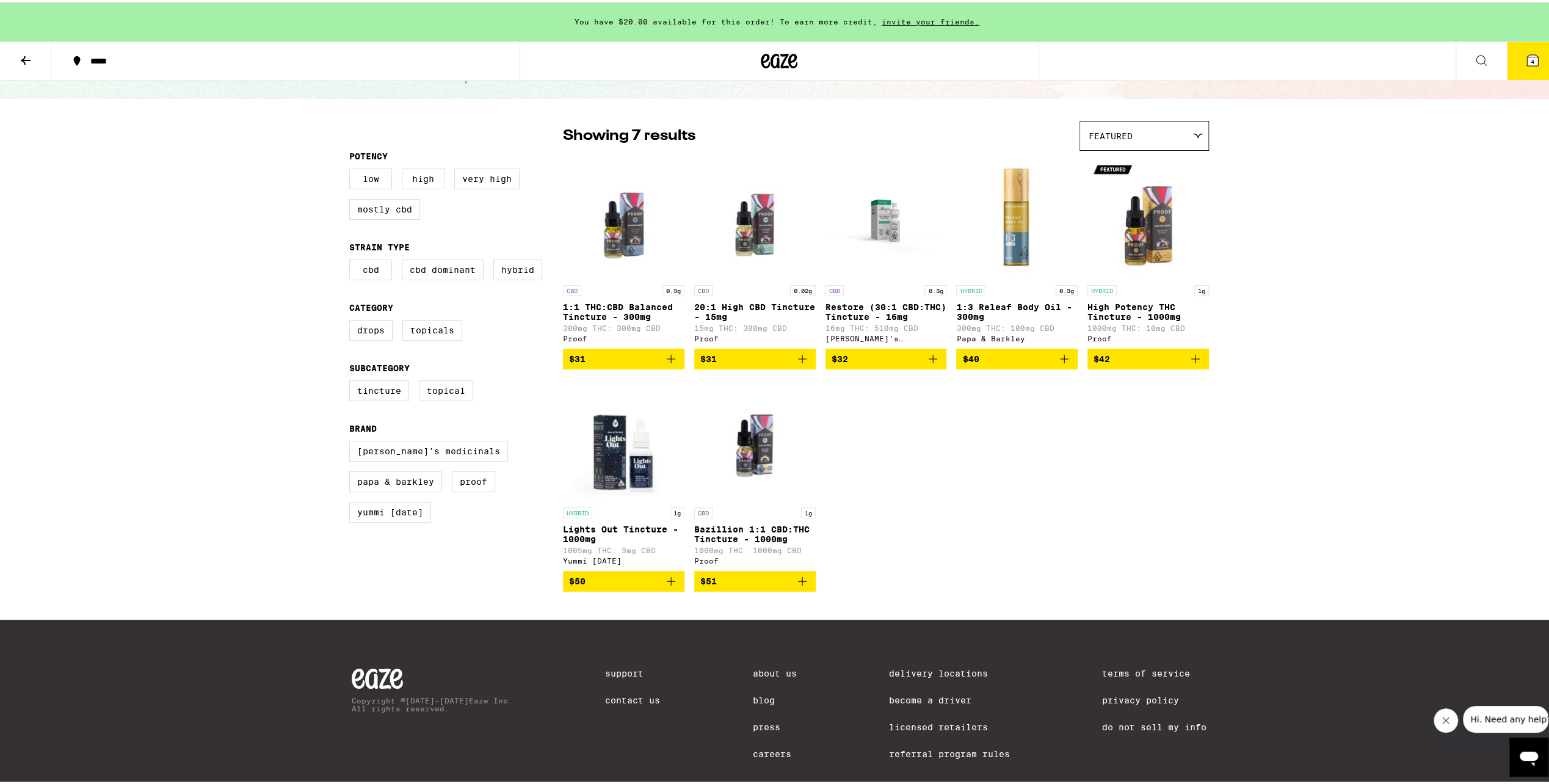
scroll to position [109, 0]
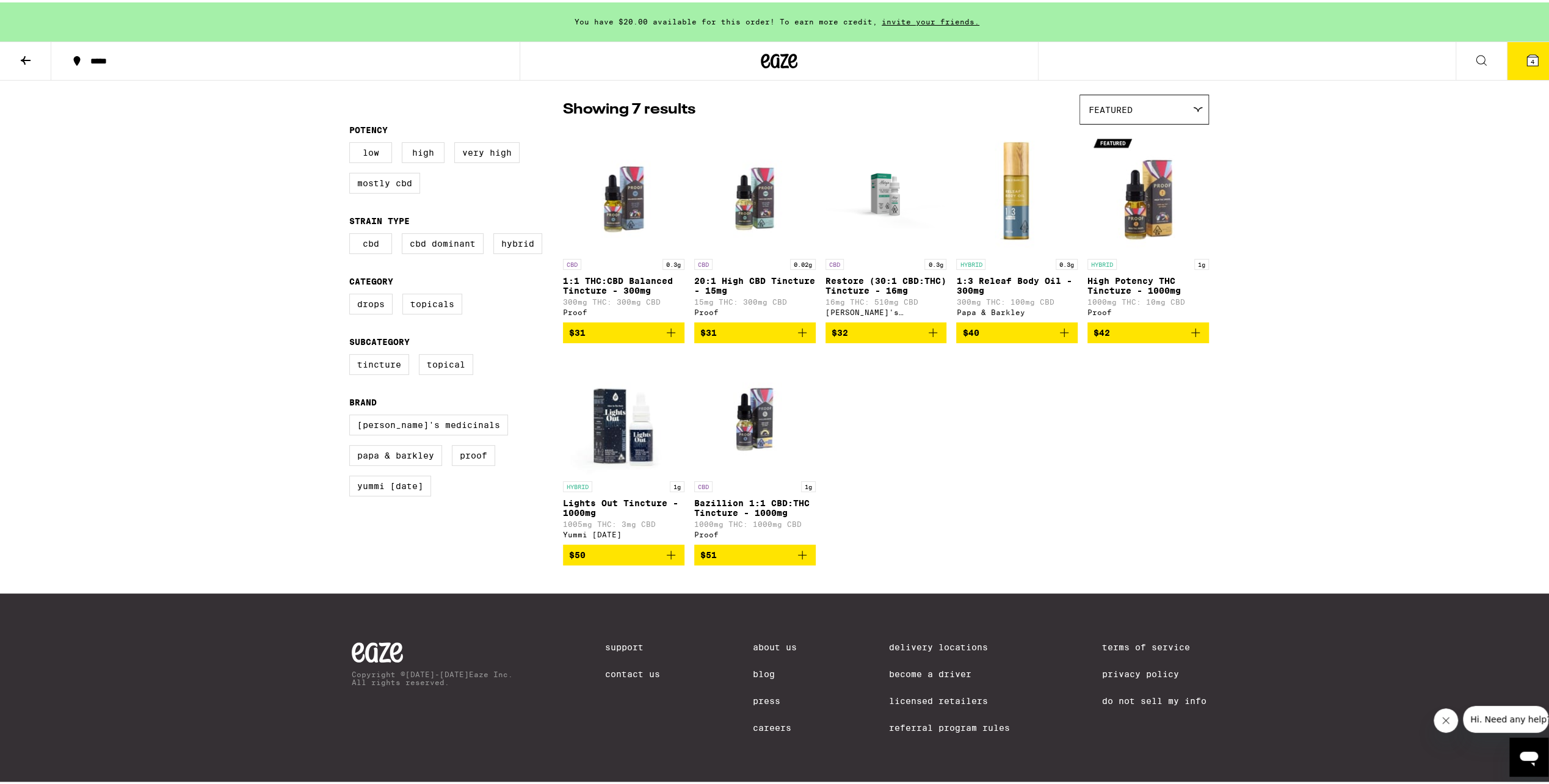
click at [22, 45] on button at bounding box center [26, 59] width 51 height 39
click at [23, 51] on icon at bounding box center [26, 58] width 15 height 15
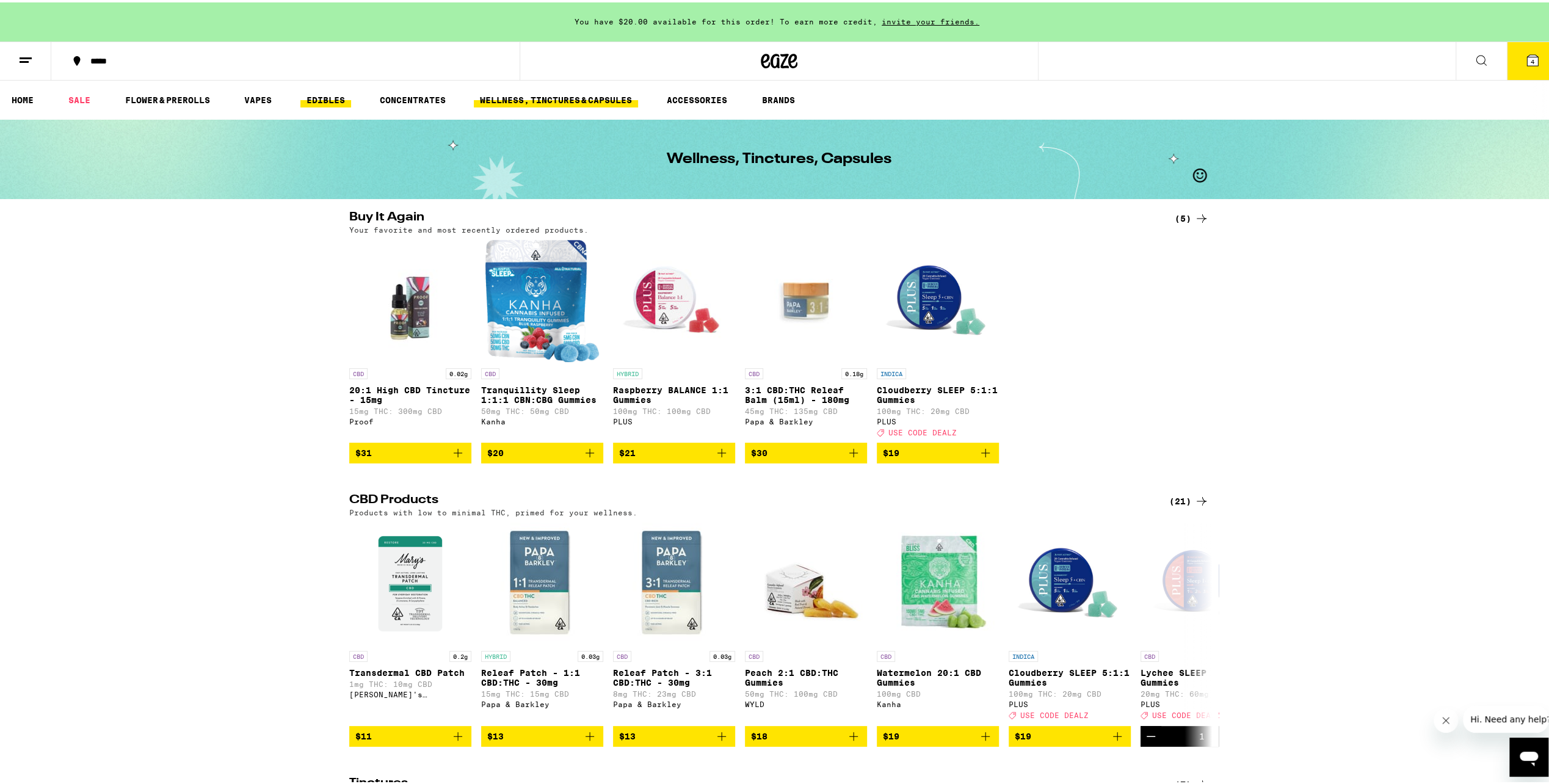
click at [340, 103] on link "EDIBLES" at bounding box center [325, 98] width 50 height 15
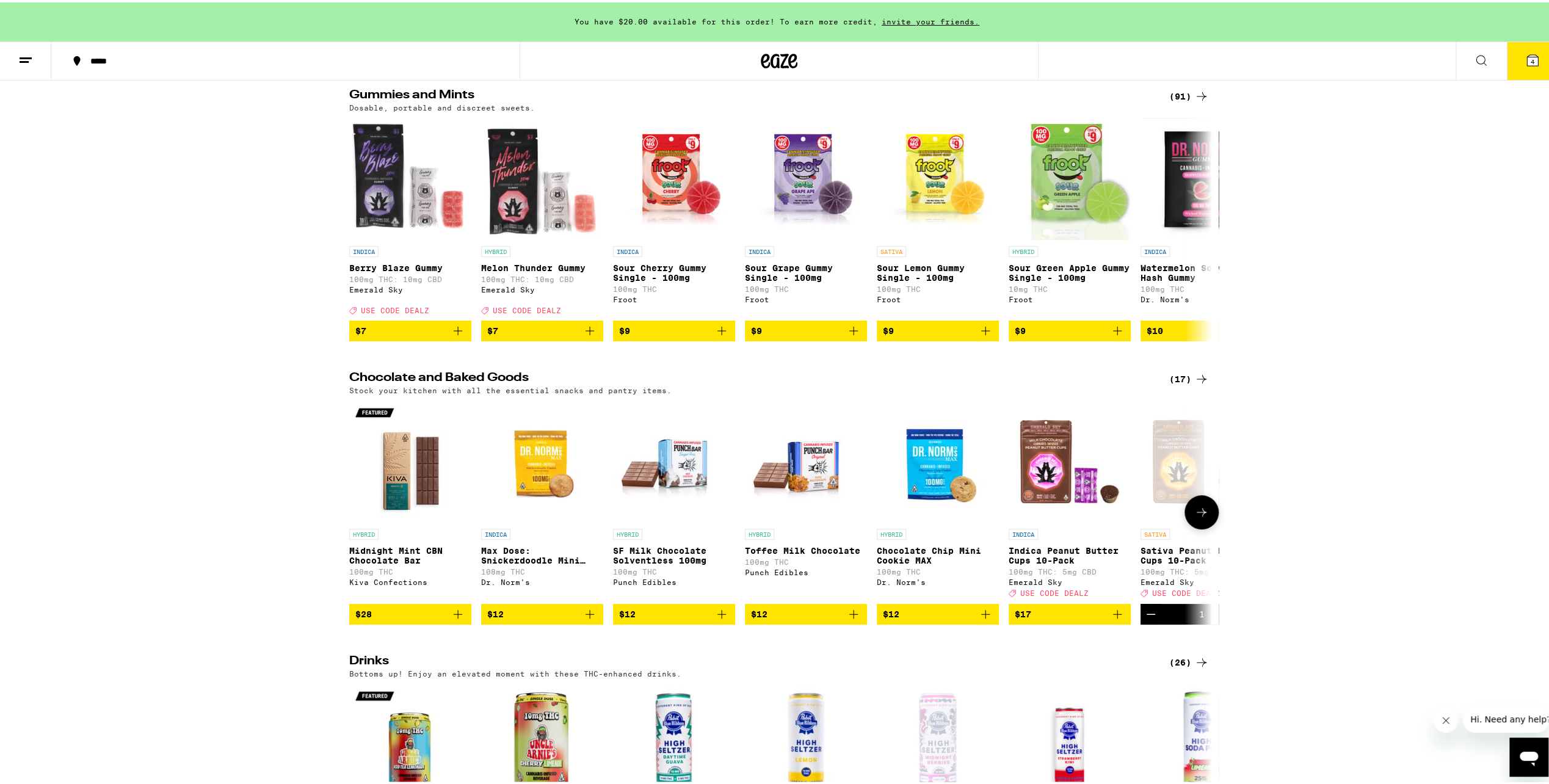
scroll to position [244, 0]
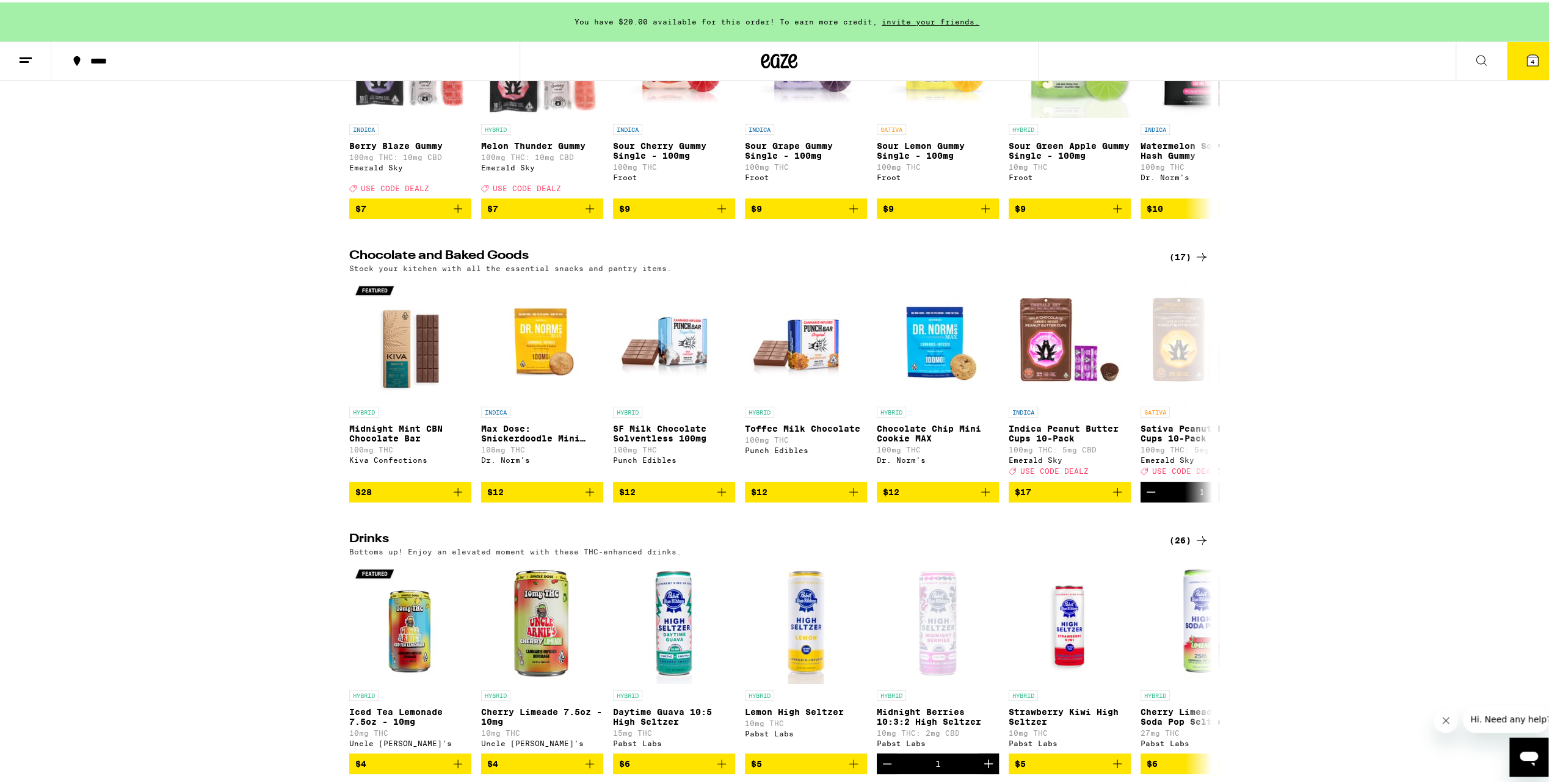
click at [1176, 545] on div "(26)" at bounding box center [1189, 538] width 40 height 15
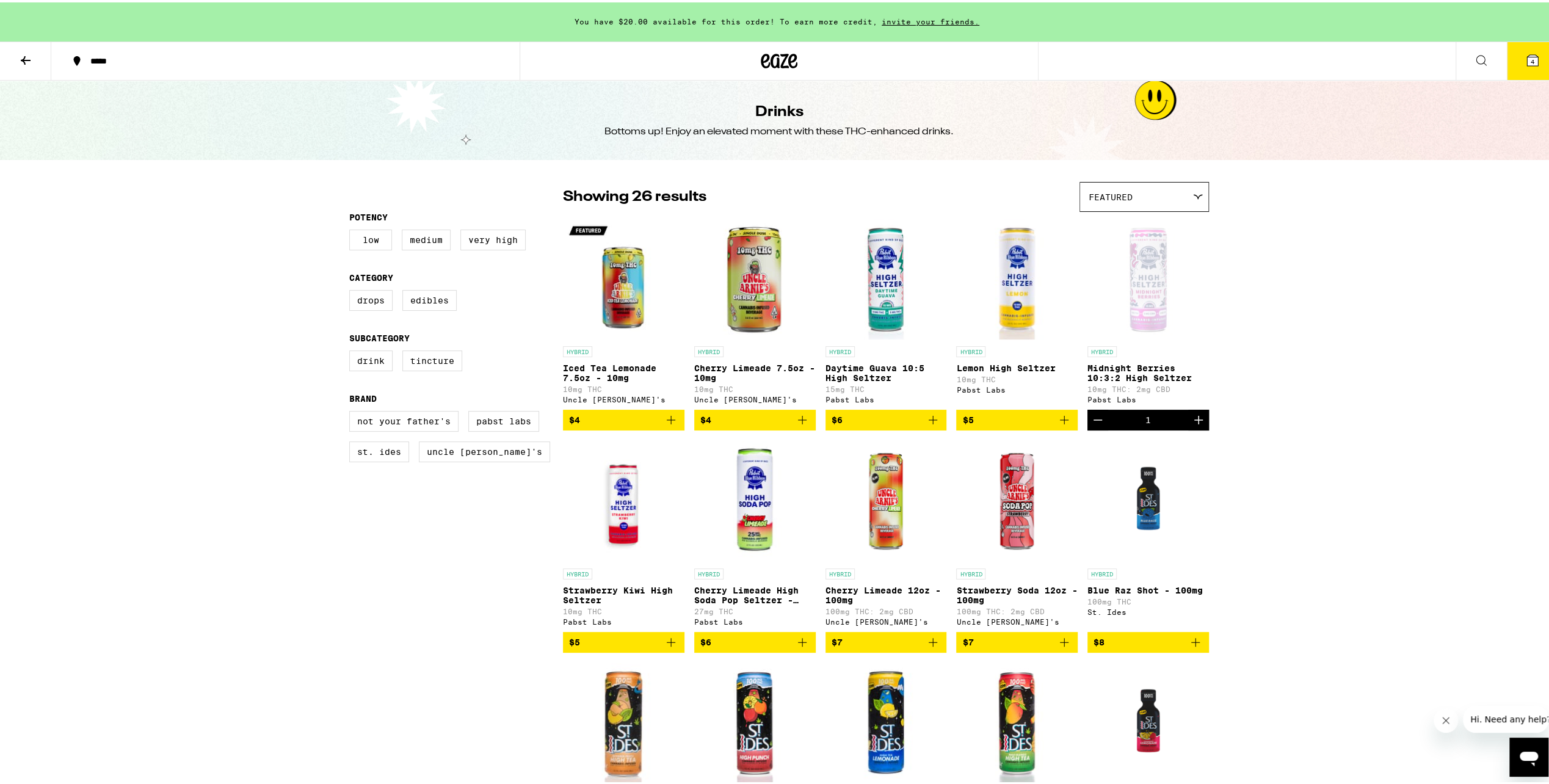
click at [926, 422] on icon "Add to bag" at bounding box center [934, 418] width 15 height 15
click at [15, 60] on button at bounding box center [26, 59] width 51 height 39
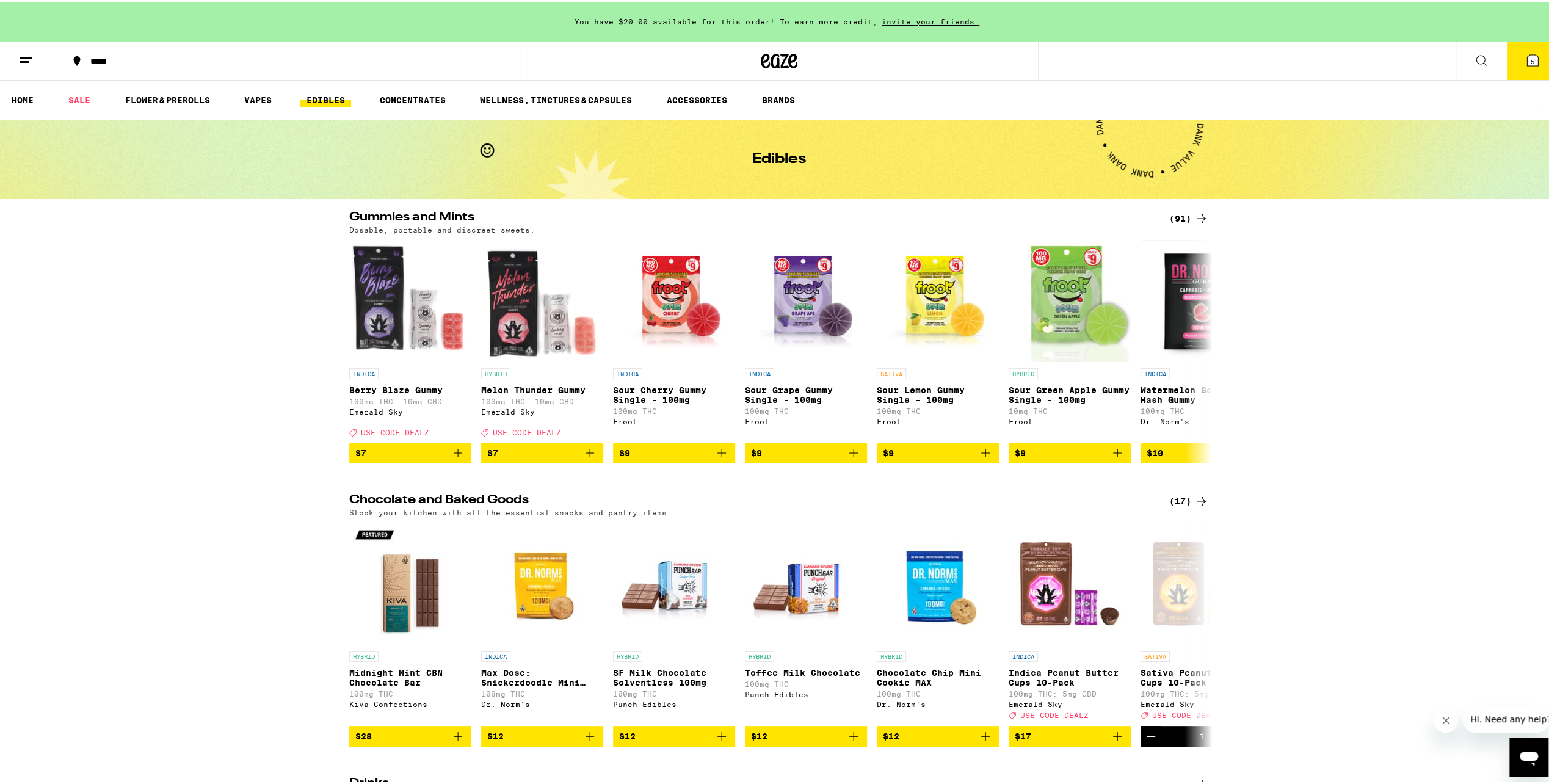
click at [1175, 506] on div "(17)" at bounding box center [1189, 499] width 40 height 15
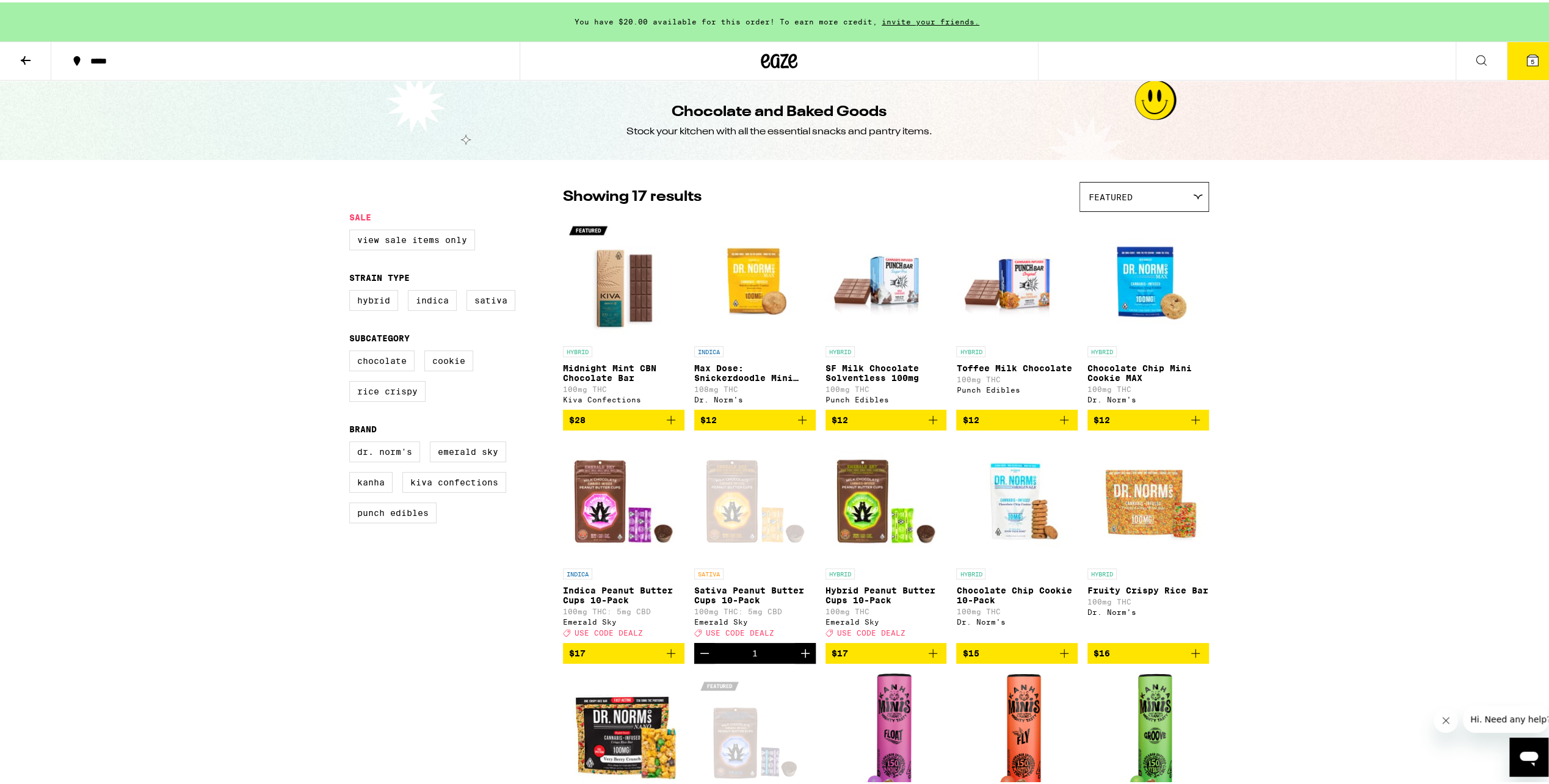
click at [21, 50] on icon at bounding box center [26, 58] width 15 height 15
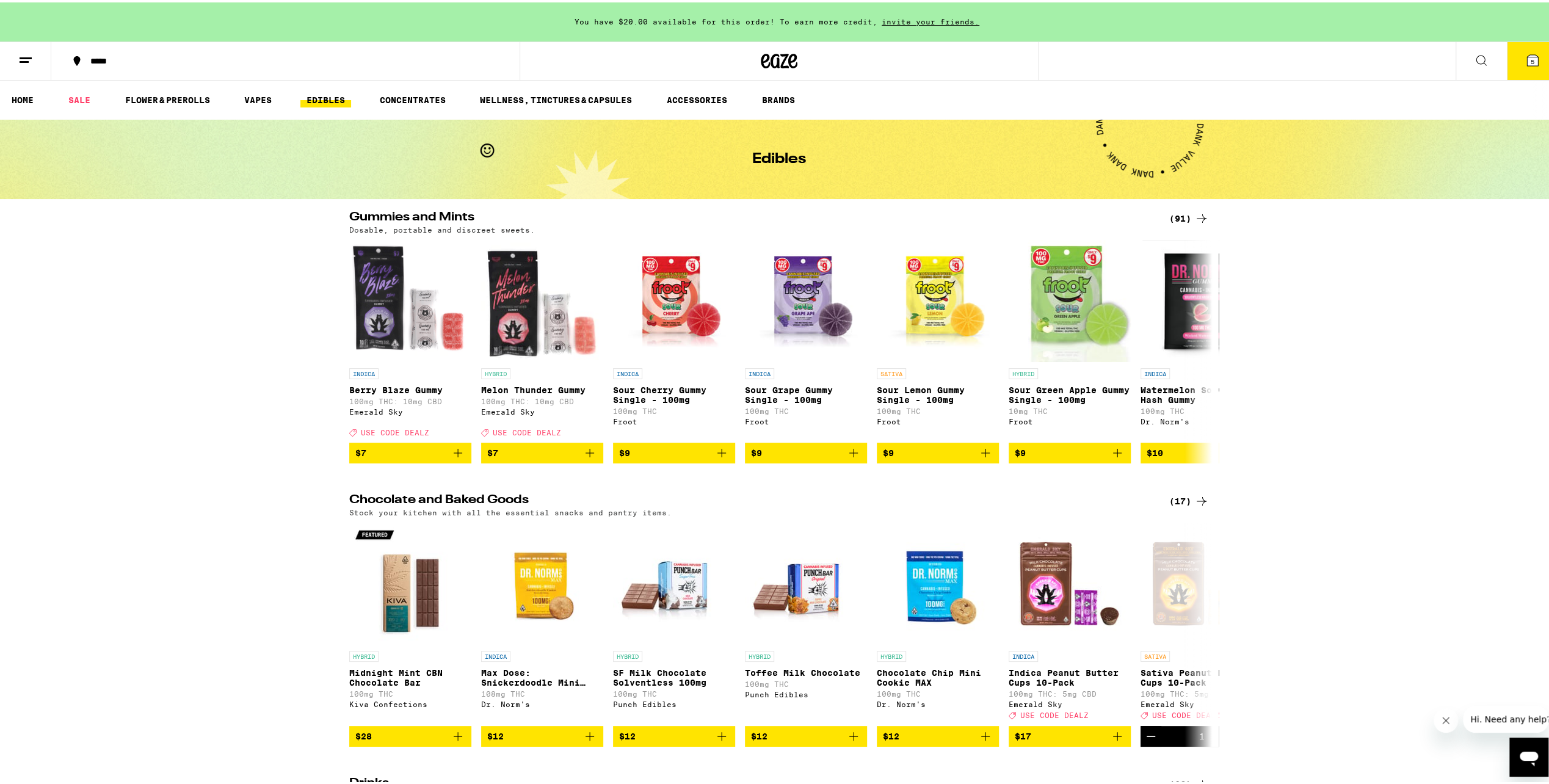
click at [1183, 219] on div "(91)" at bounding box center [1189, 217] width 40 height 15
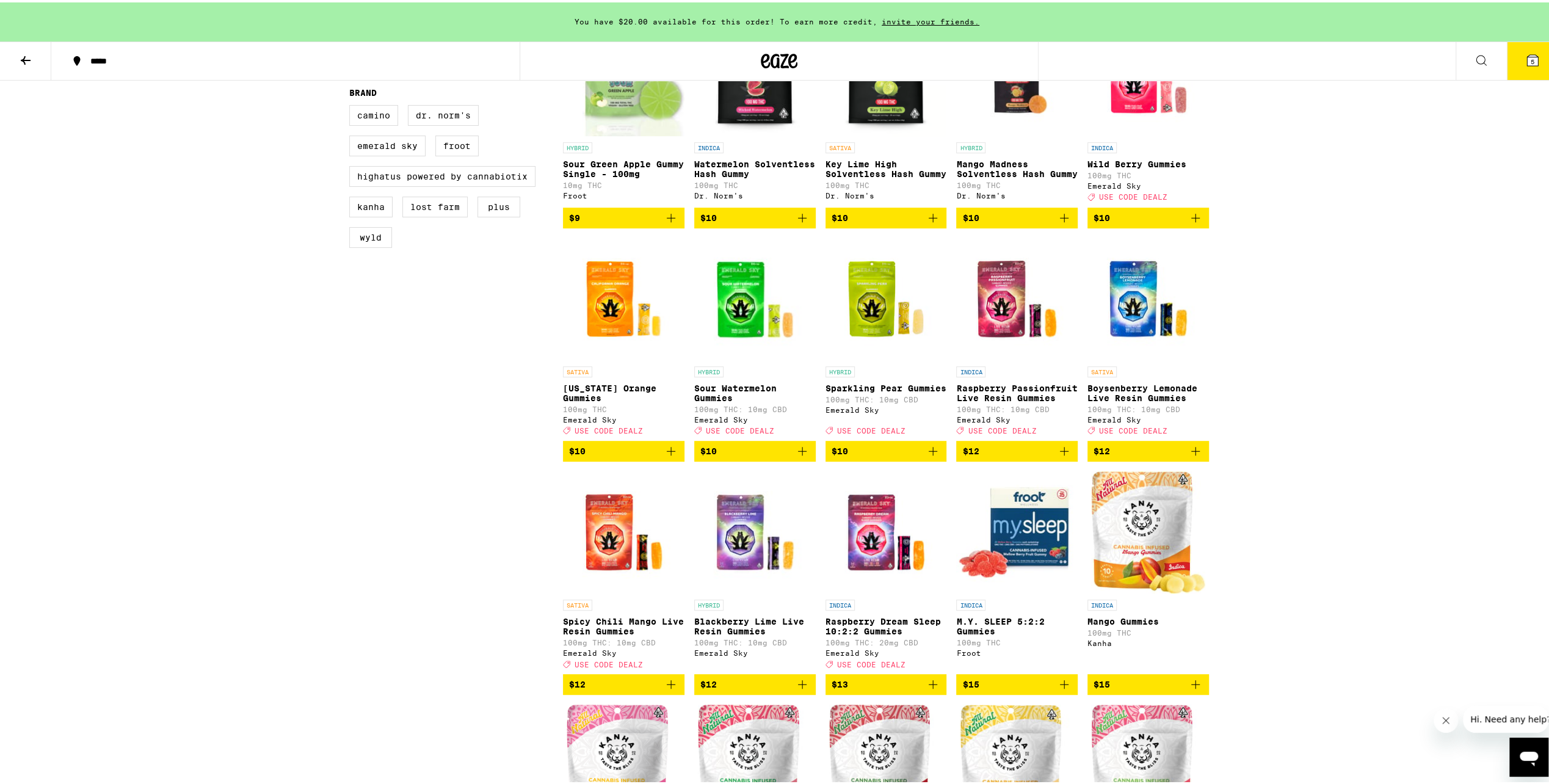
scroll to position [488, 0]
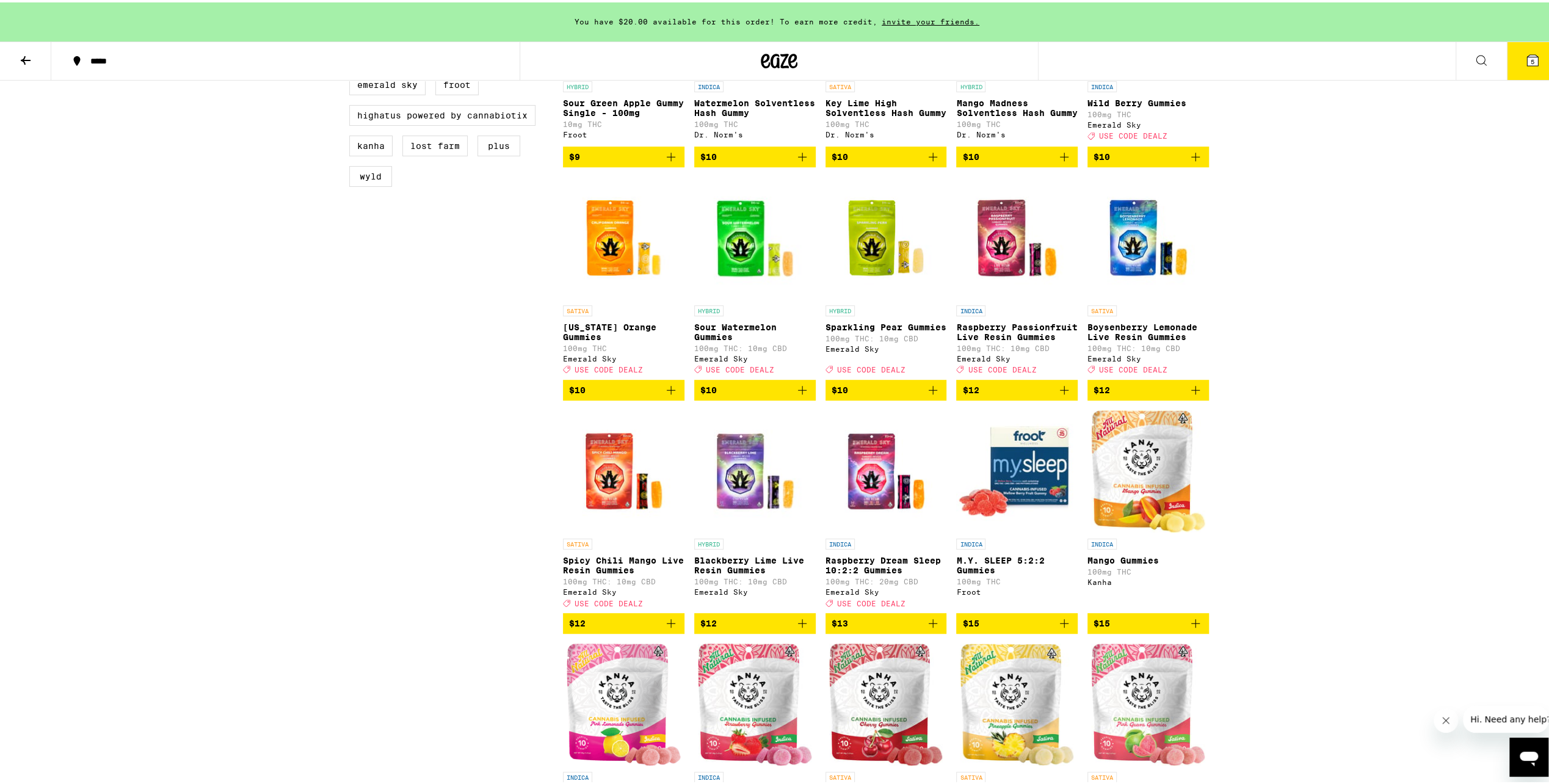
click at [666, 628] on icon "Add to bag" at bounding box center [672, 621] width 15 height 15
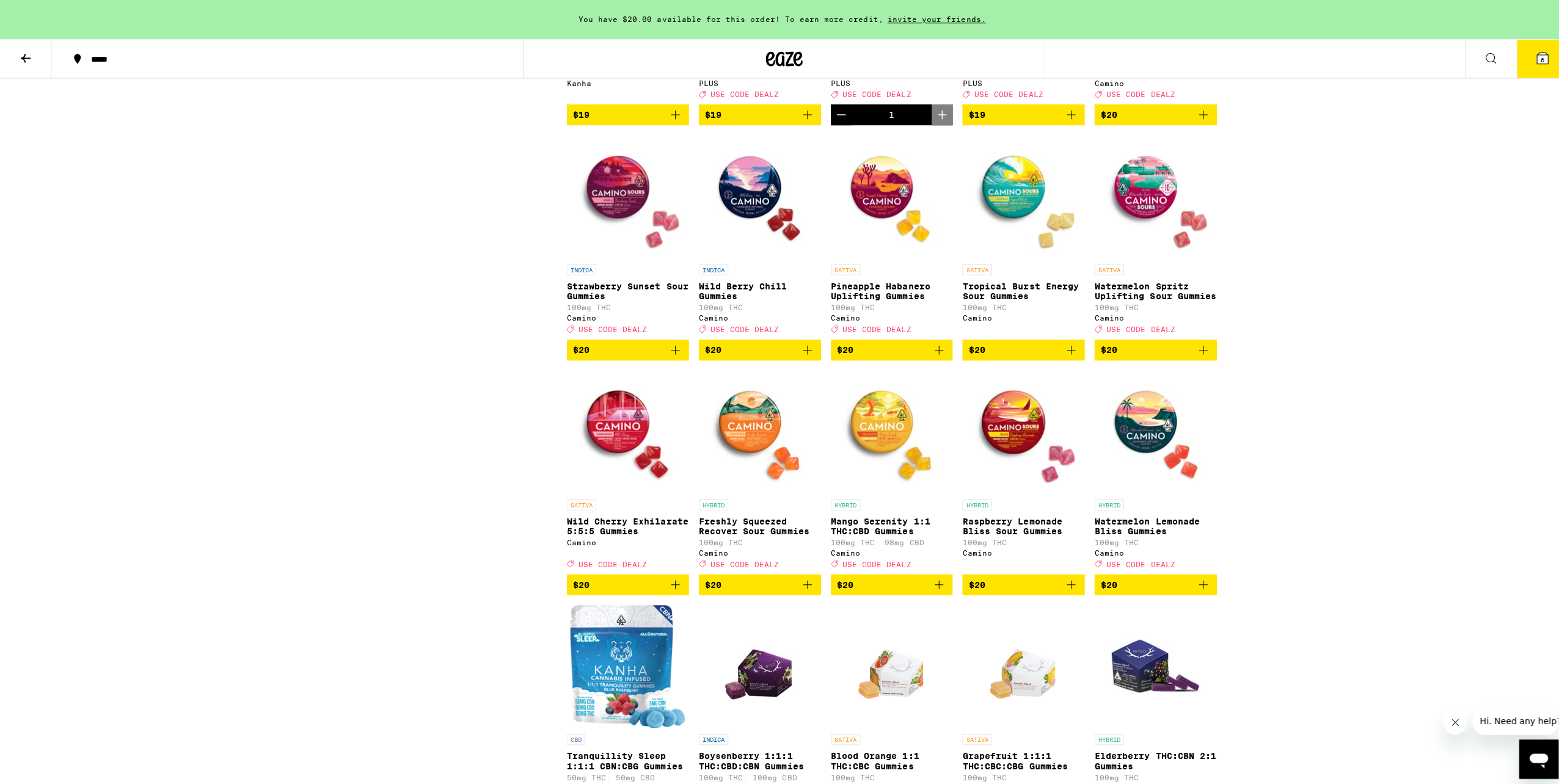
scroll to position [2381, 0]
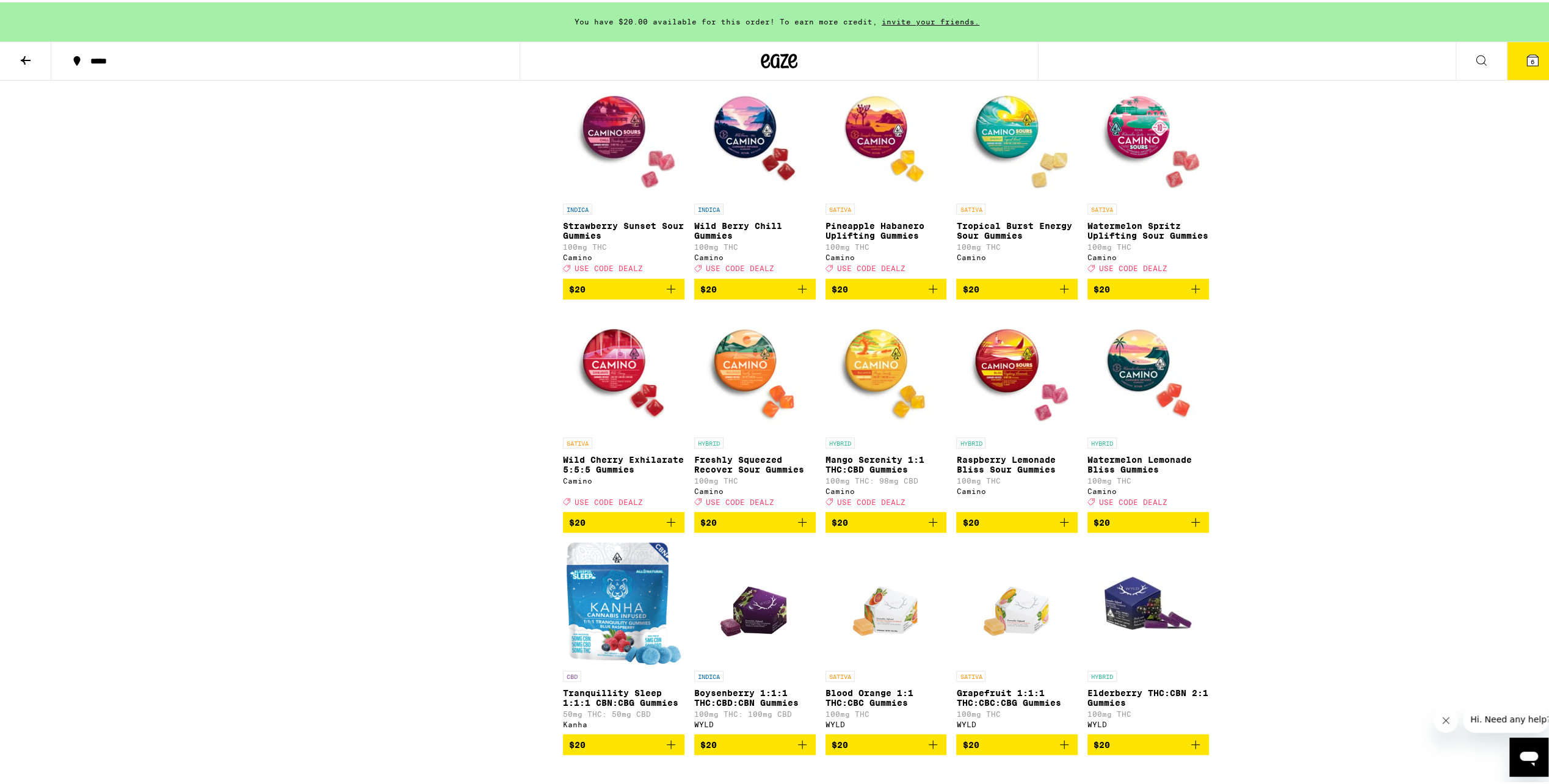
click at [926, 528] on icon "Add to bag" at bounding box center [934, 520] width 15 height 15
click at [1525, 66] on button "7" at bounding box center [1533, 58] width 51 height 38
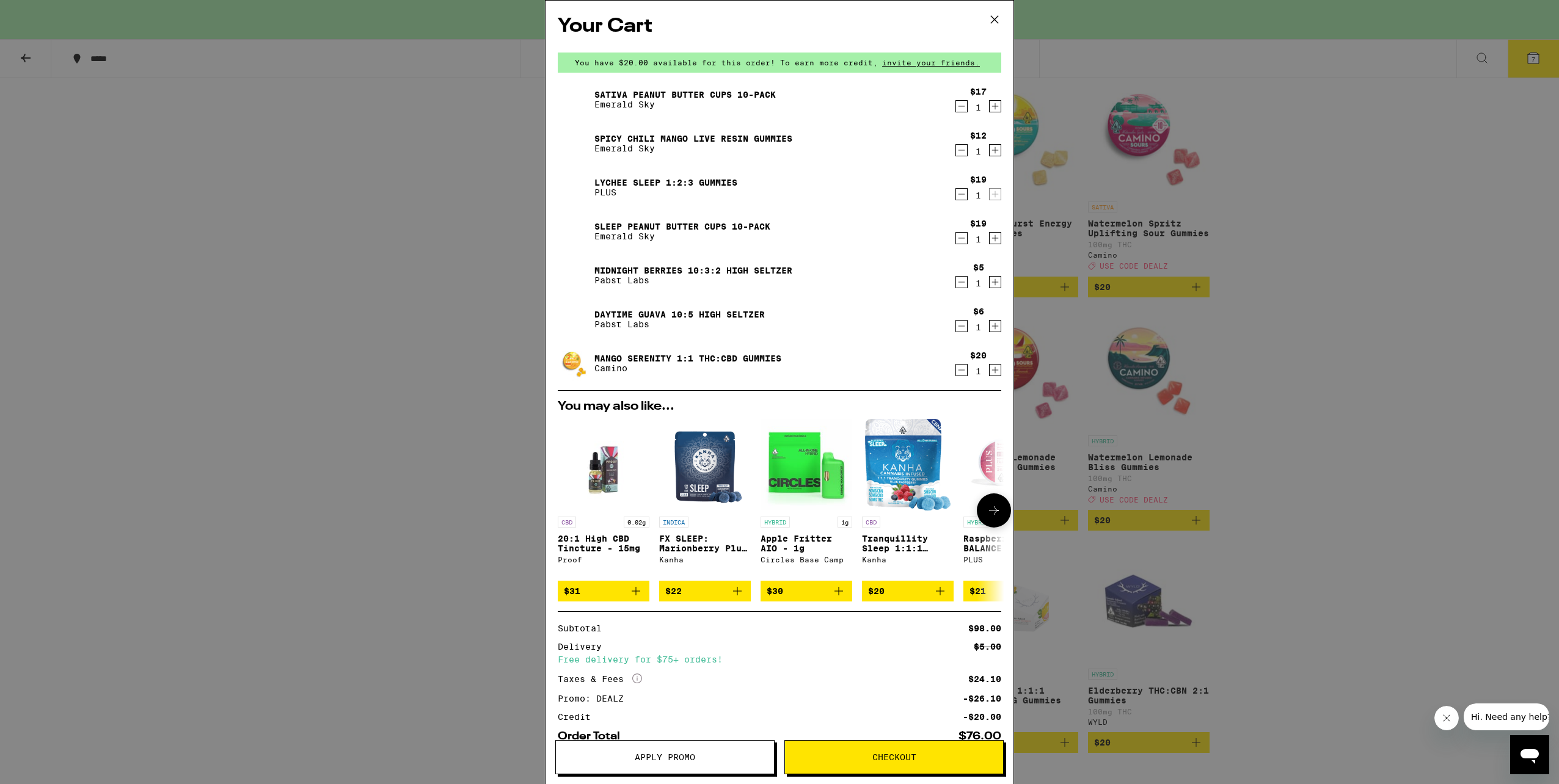
scroll to position [78, 0]
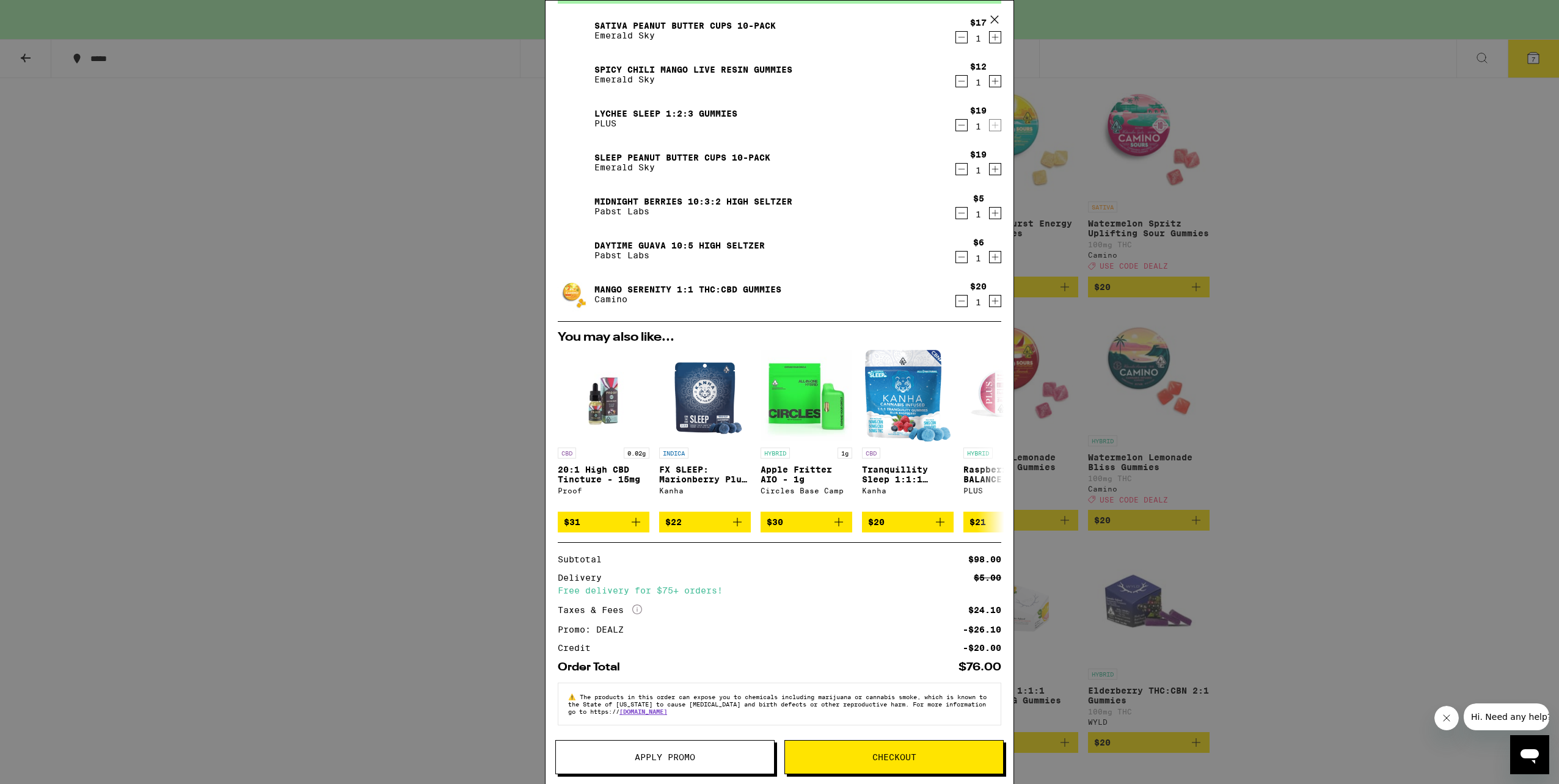
click at [911, 764] on button "Checkout" at bounding box center [894, 757] width 219 height 34
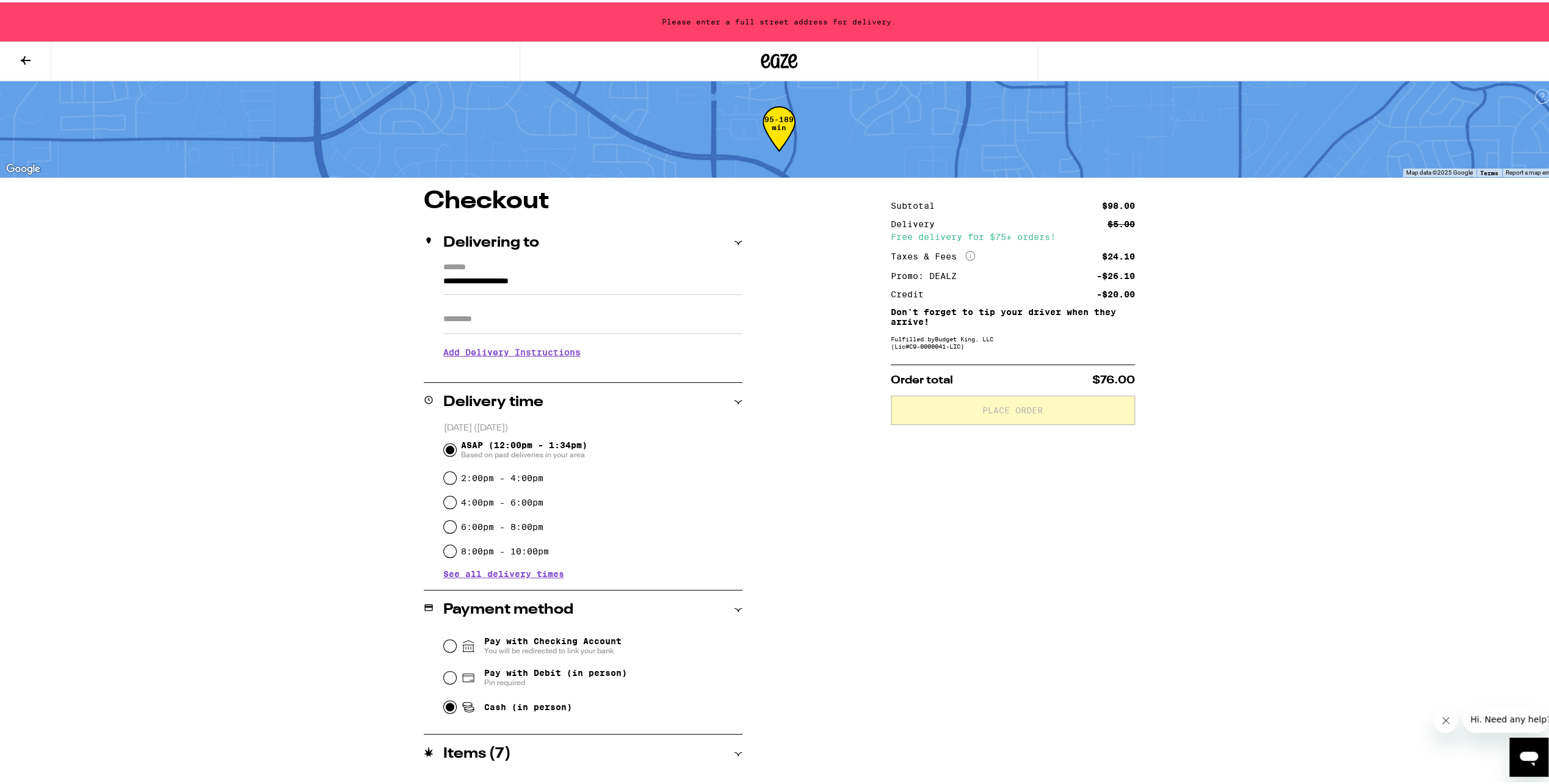
click at [444, 707] on input "Cash (in person)" at bounding box center [450, 705] width 12 height 12
radio input "true"
click at [734, 241] on icon at bounding box center [738, 241] width 9 height 9
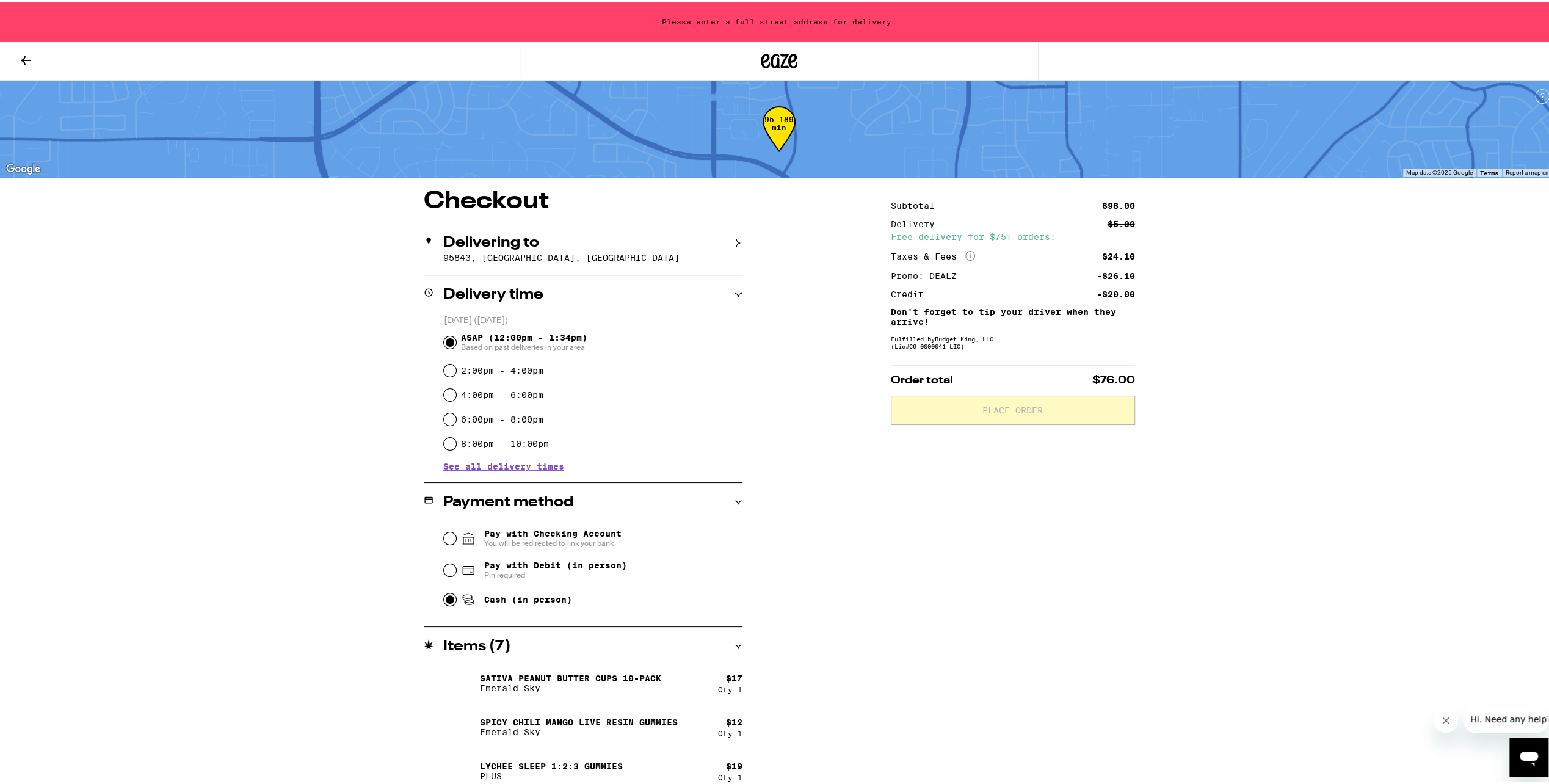
click at [734, 241] on icon at bounding box center [738, 241] width 9 height 9
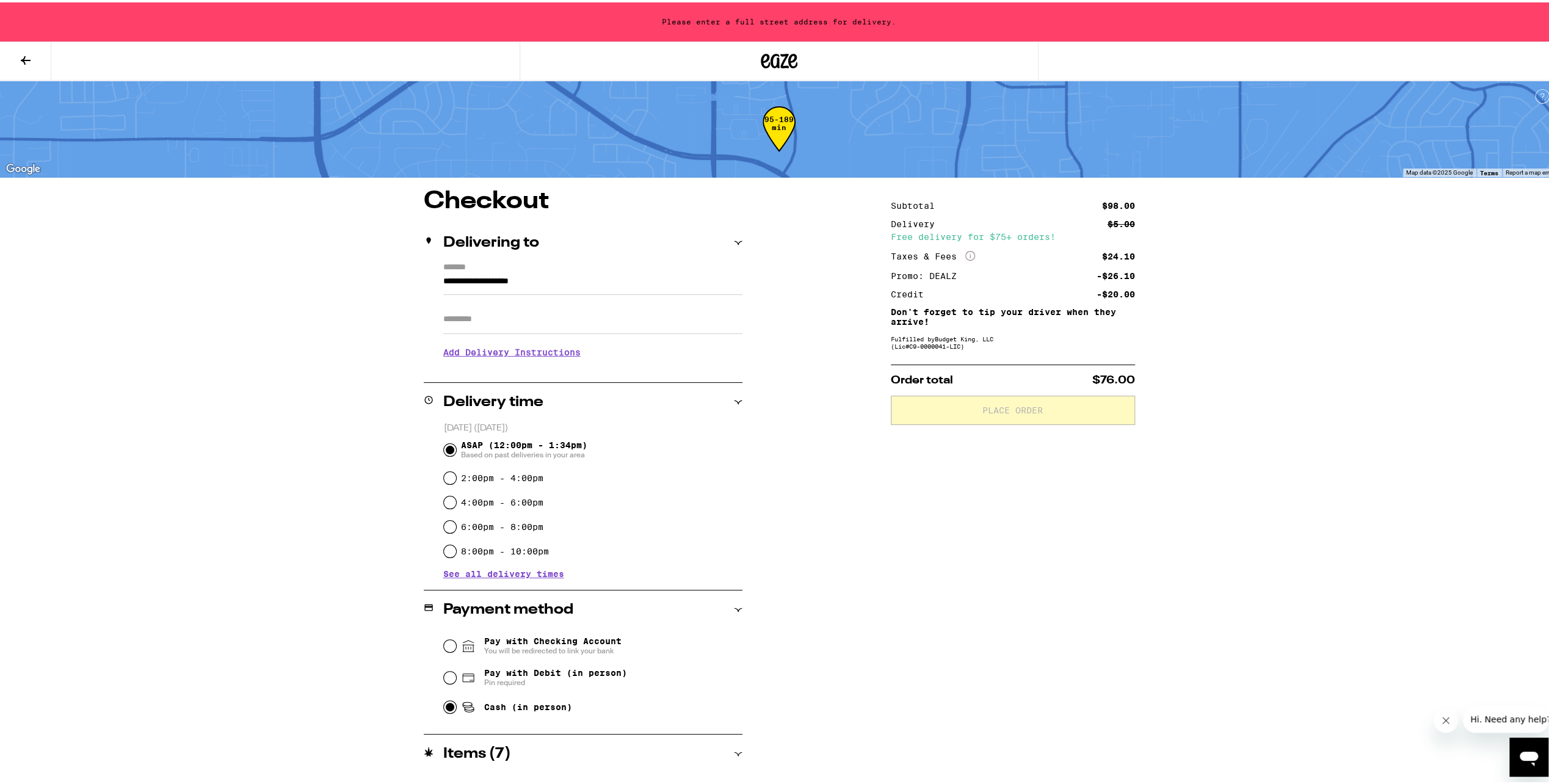
click at [587, 288] on input "**********" at bounding box center [592, 282] width 299 height 21
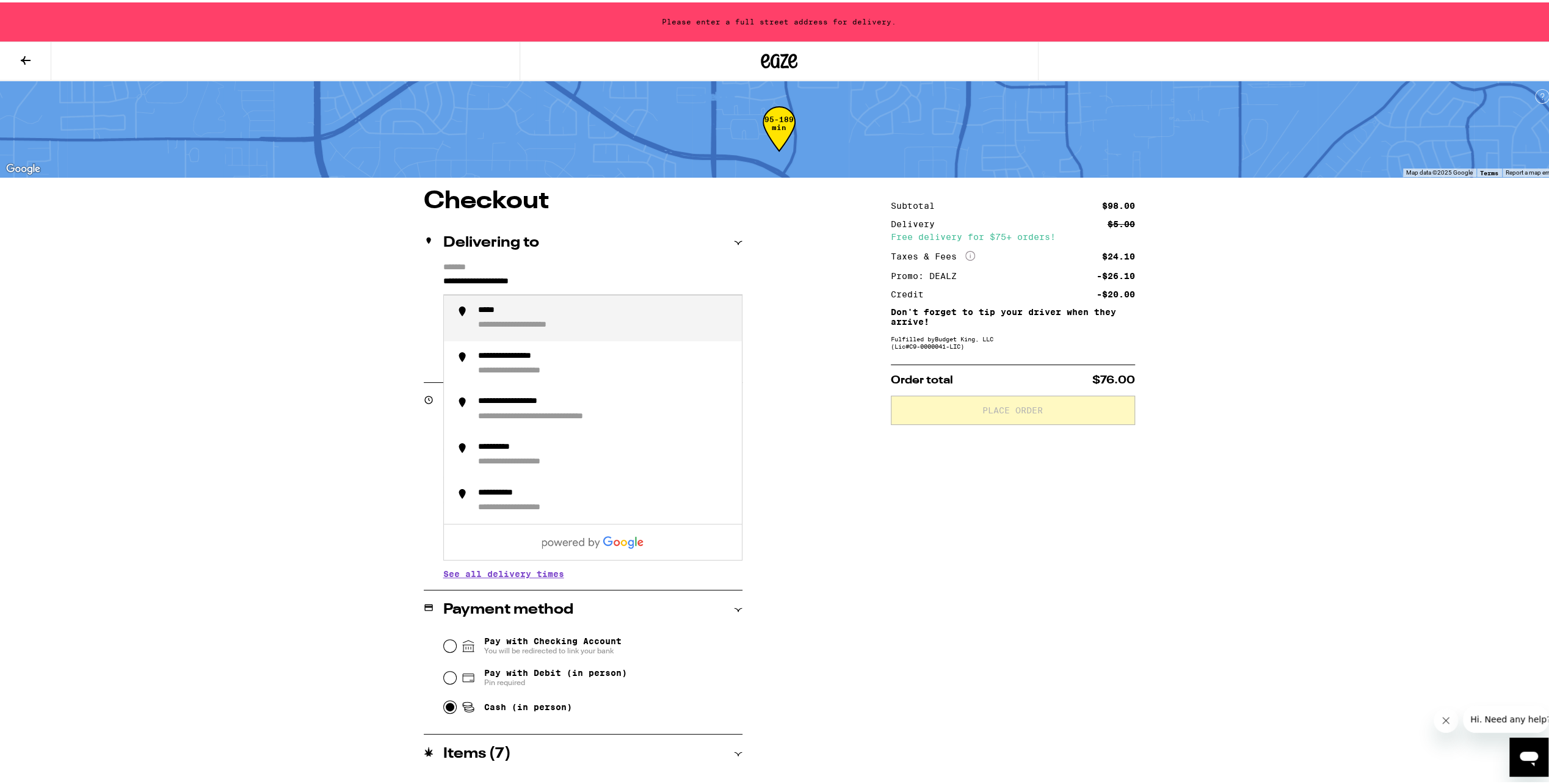
click at [799, 253] on div "**********" at bounding box center [779, 633] width 879 height 893
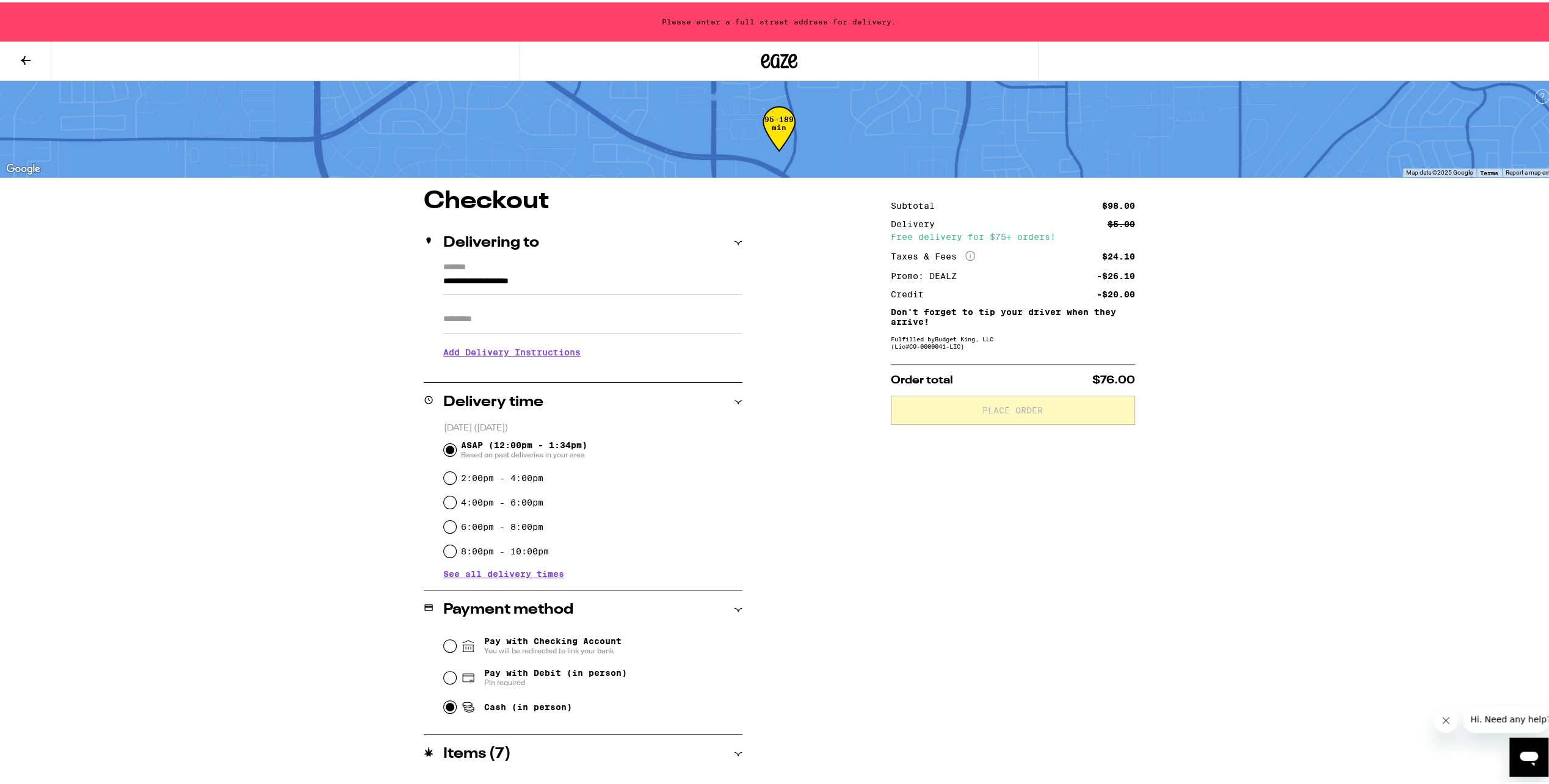
click at [596, 278] on input "**********" at bounding box center [592, 282] width 299 height 21
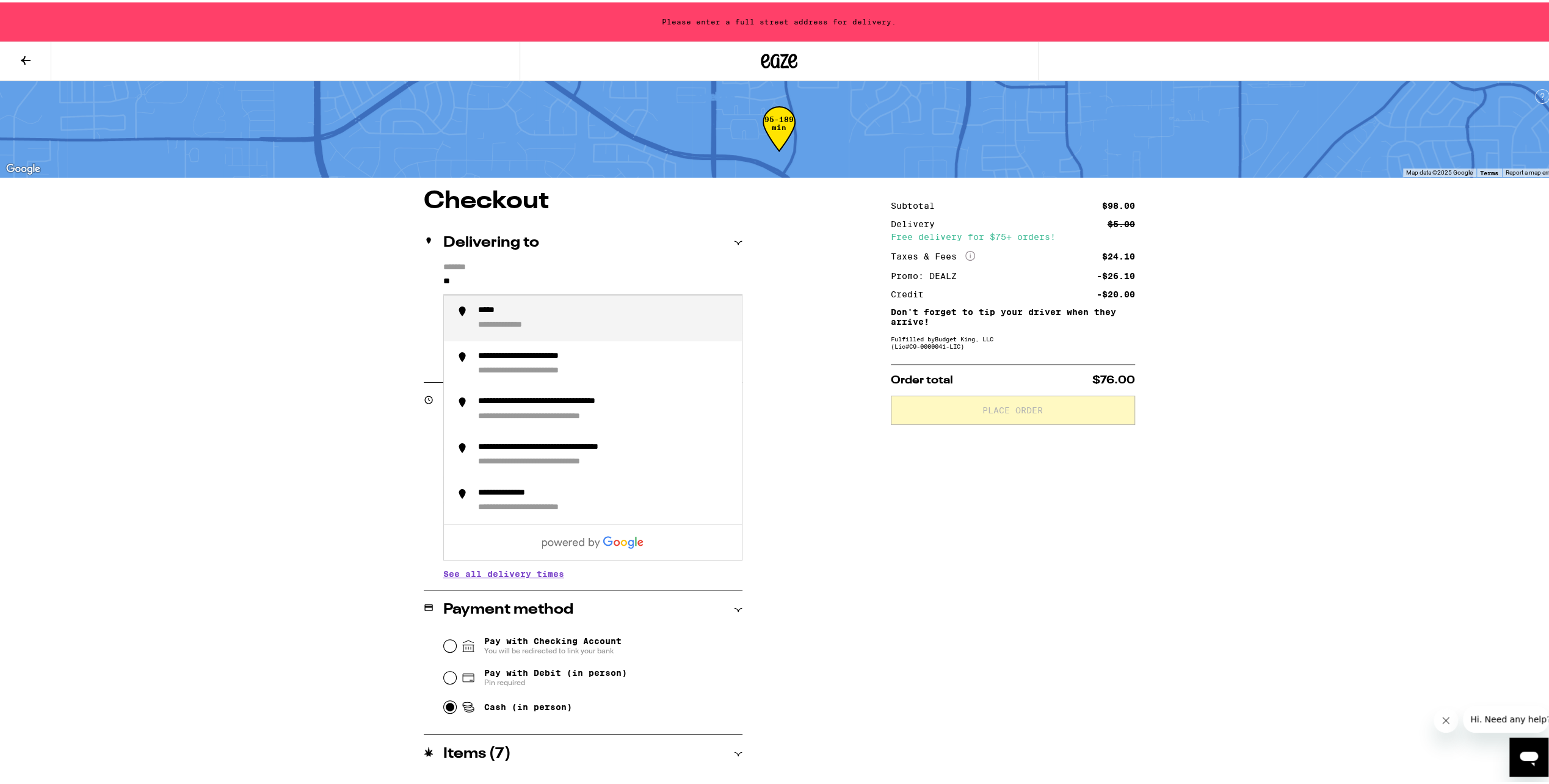
type input "*"
click at [550, 312] on div "**********" at bounding box center [538, 309] width 121 height 12
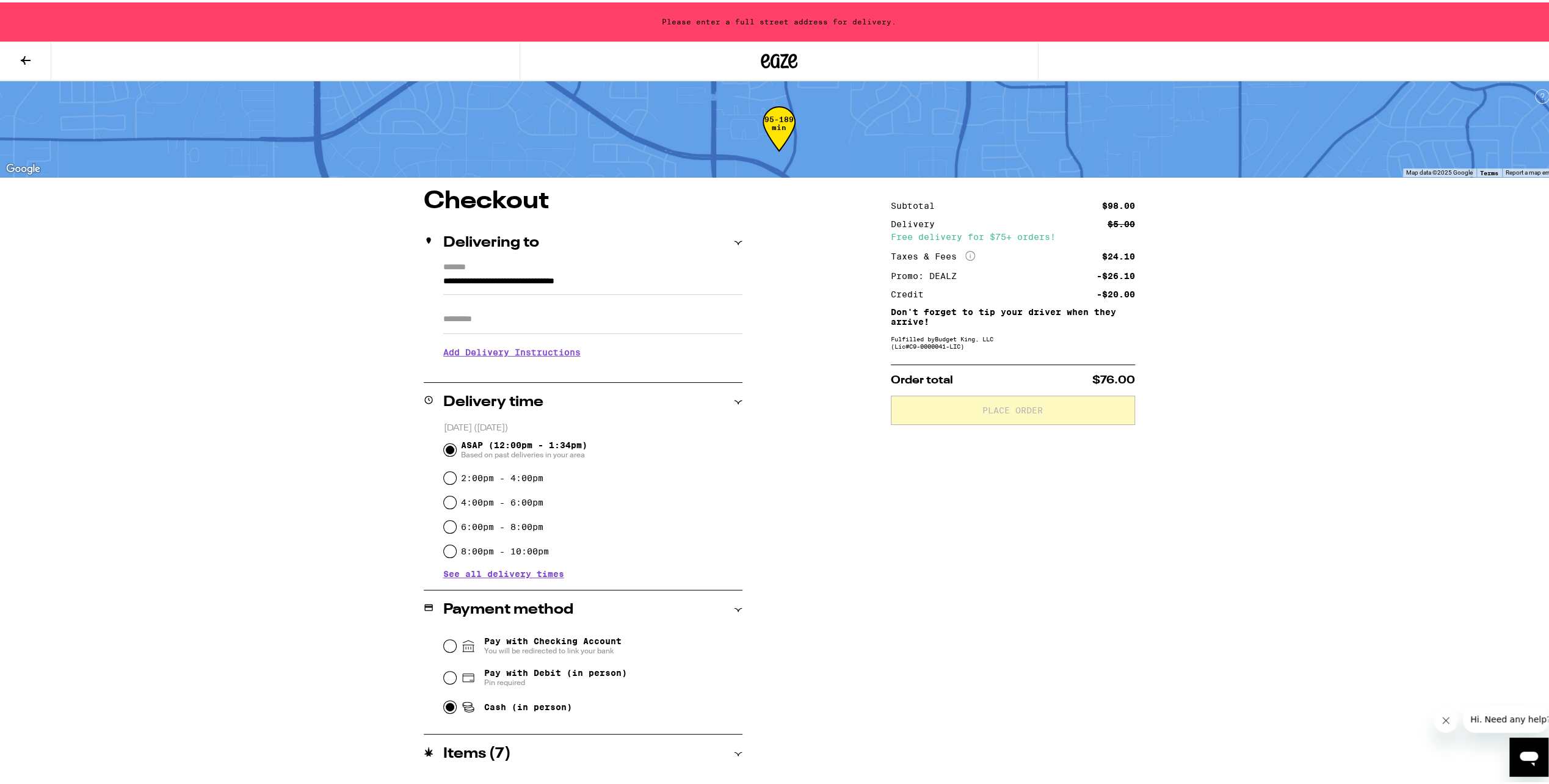
type input "**********"
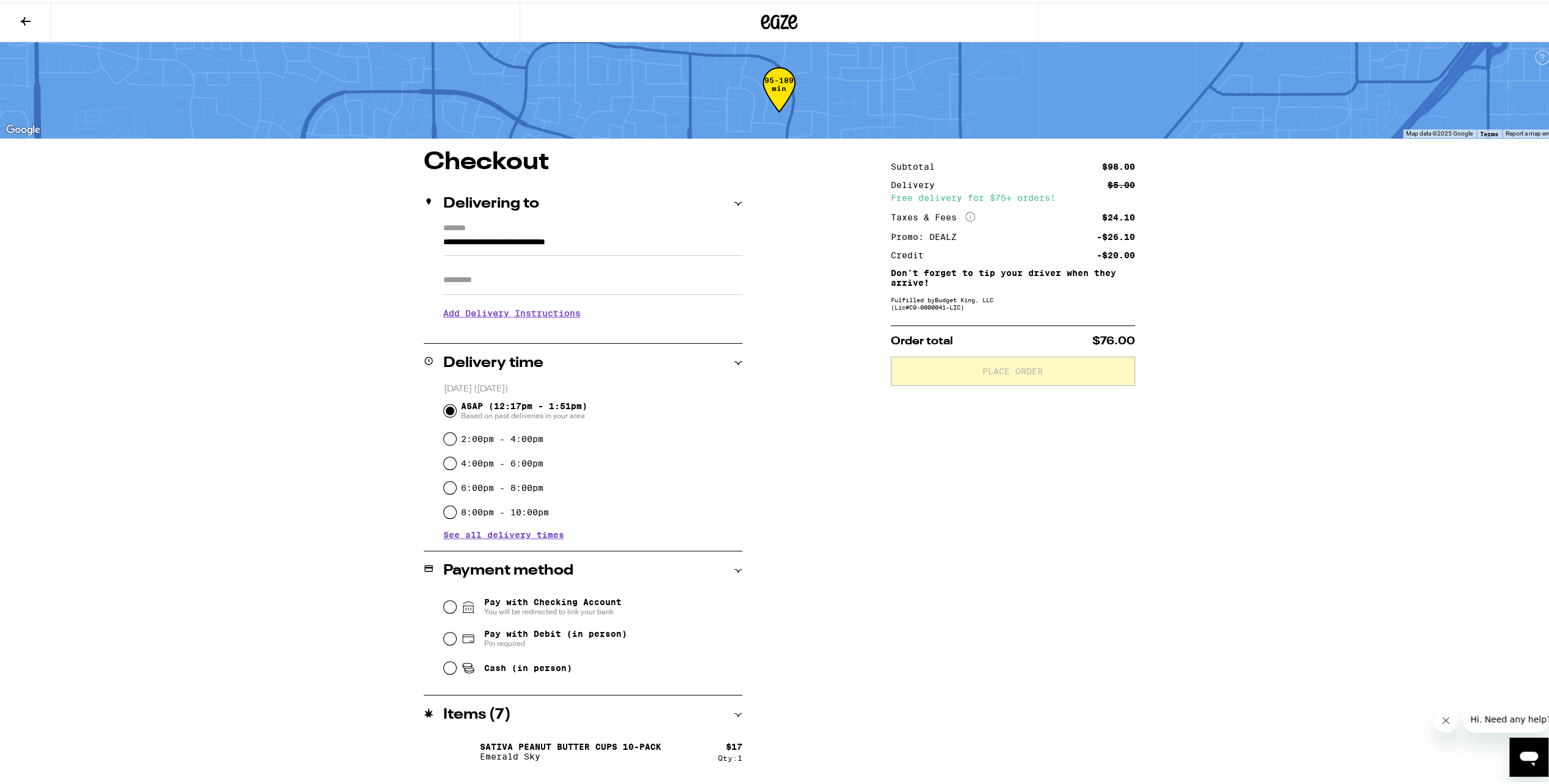
scroll to position [183, 0]
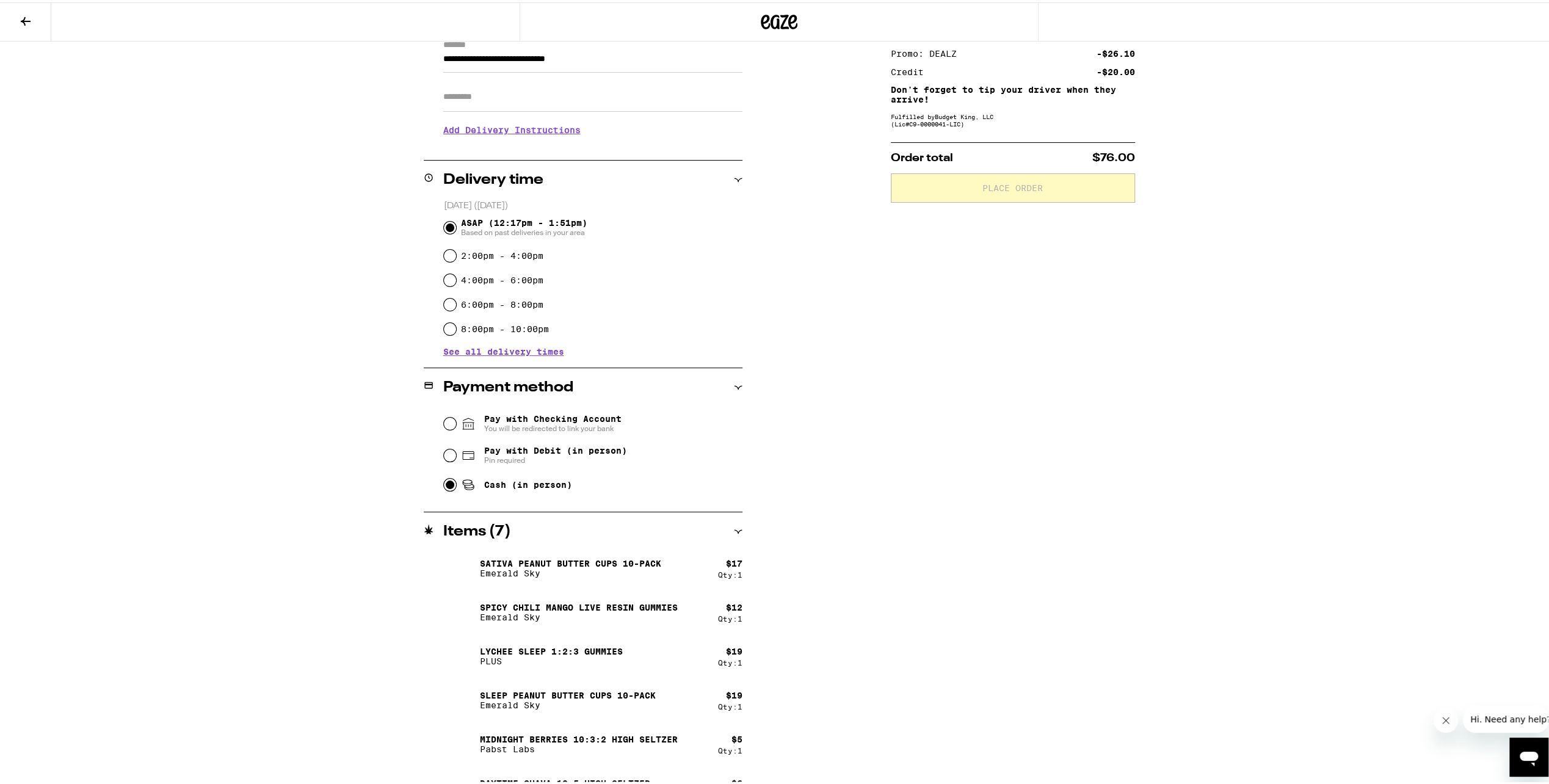
click at [449, 486] on input "Cash (in person)" at bounding box center [450, 482] width 12 height 12
radio input "true"
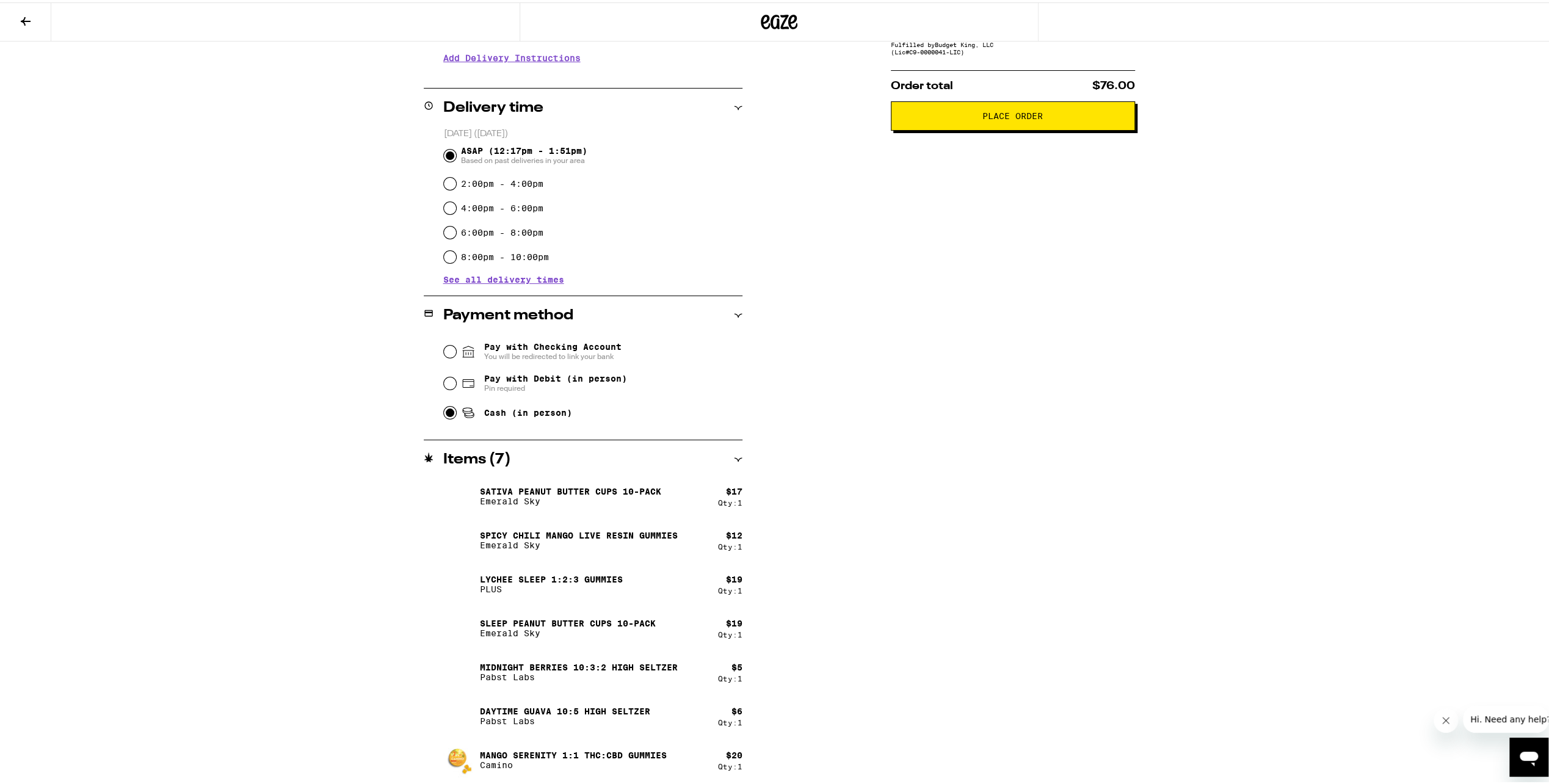
scroll to position [72, 0]
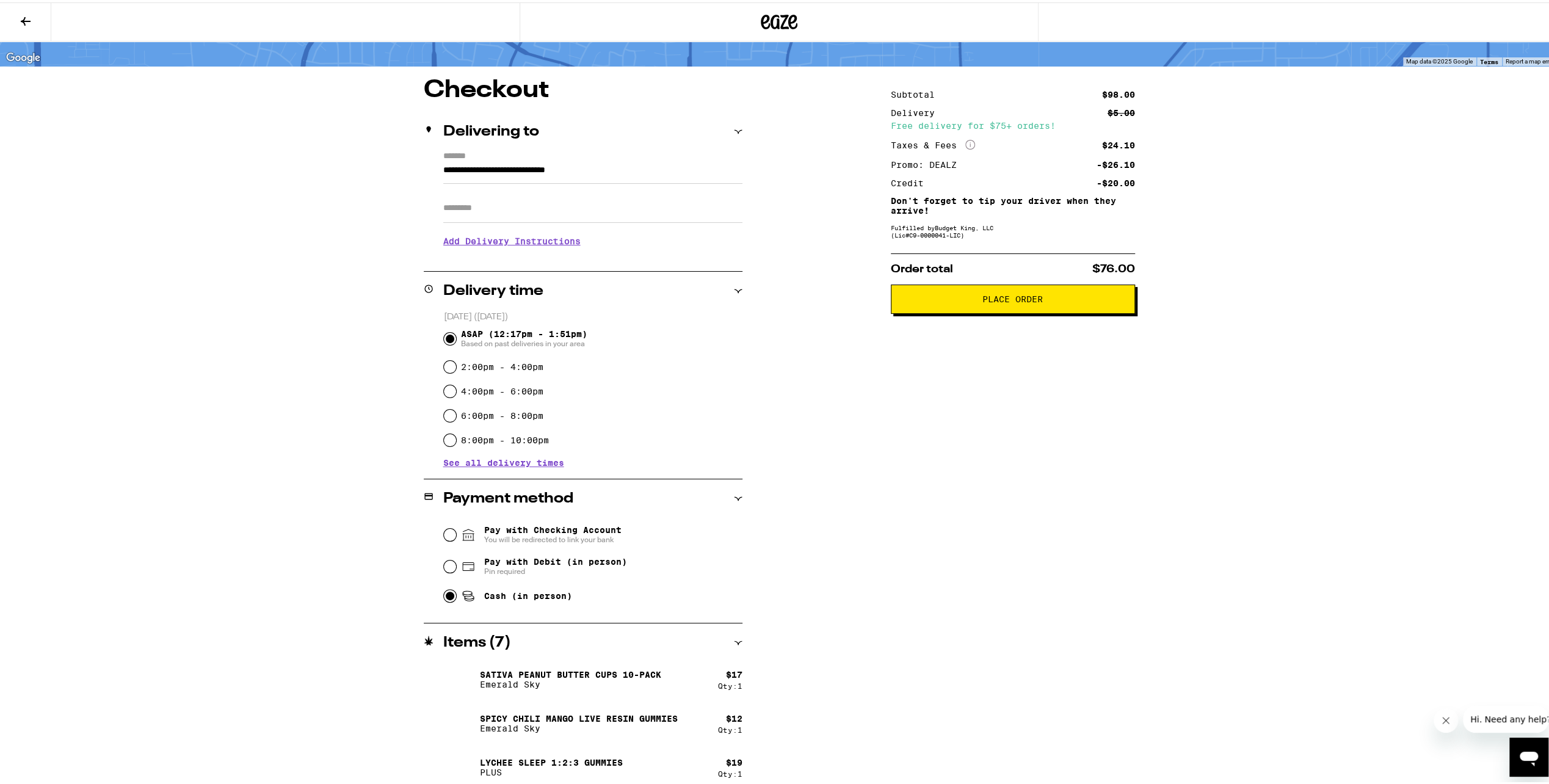
click at [1057, 299] on span "Place Order" at bounding box center [1013, 297] width 223 height 9
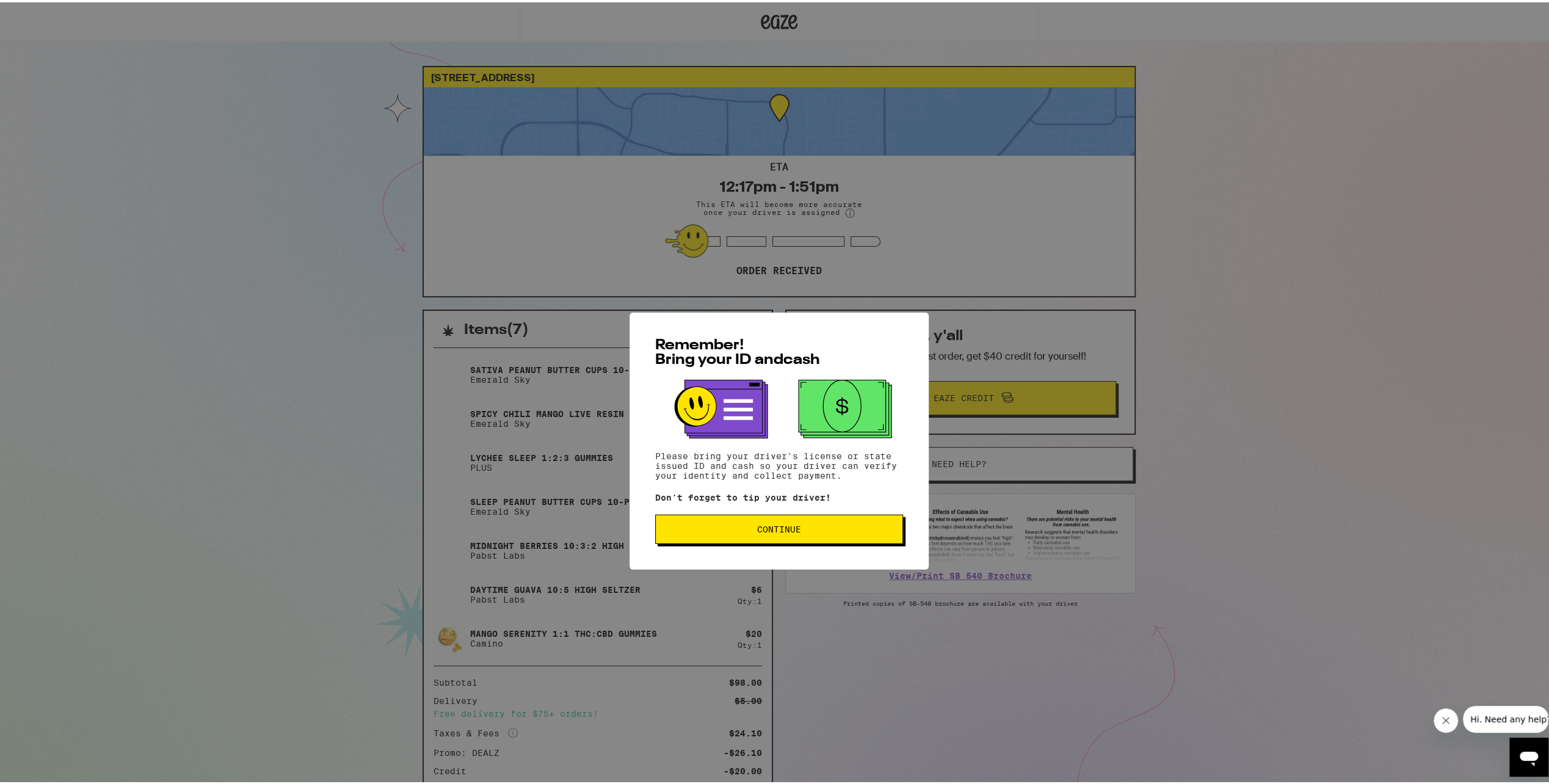
click at [783, 491] on button "Continue" at bounding box center [779, 480] width 248 height 29
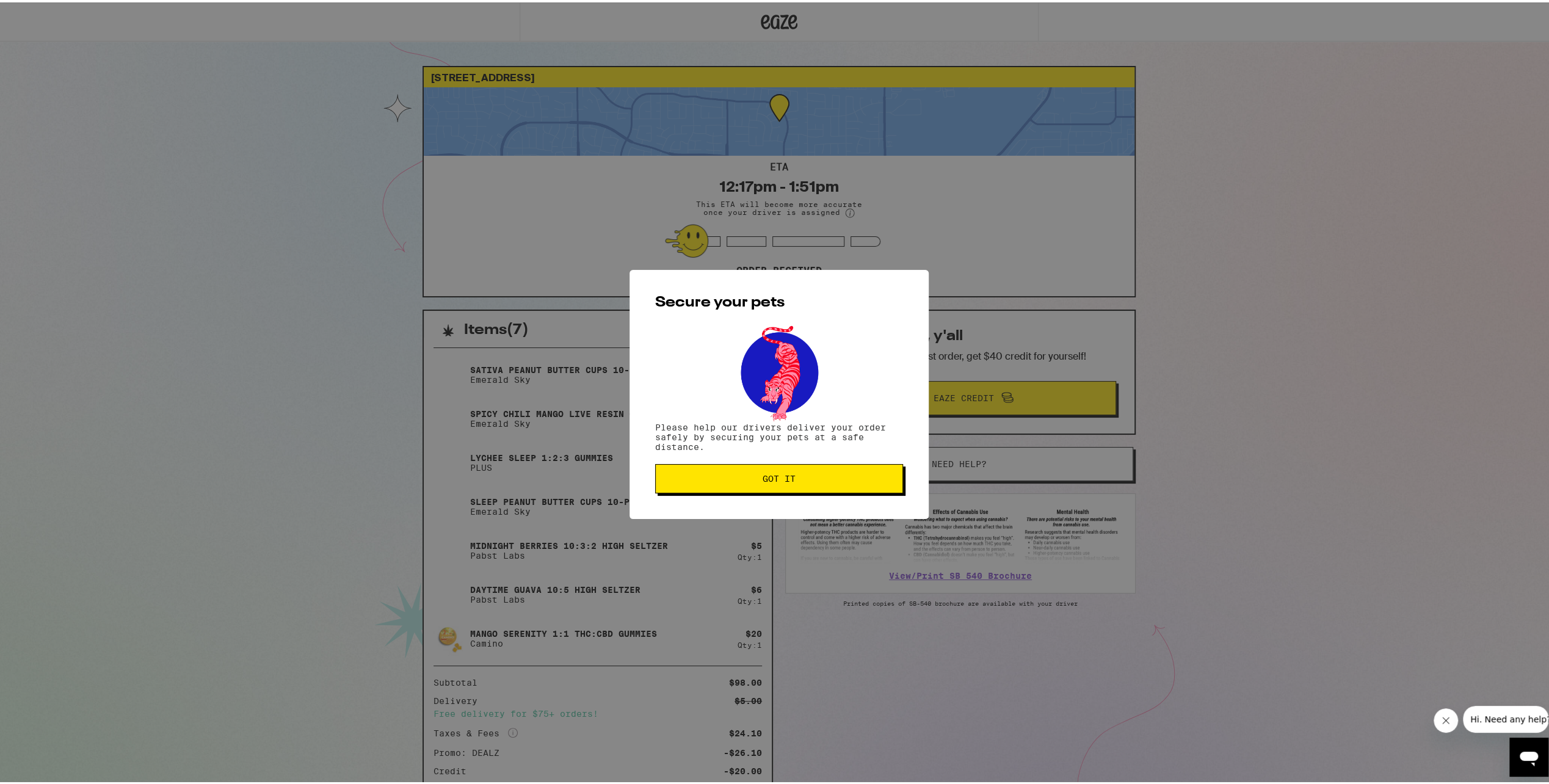
click at [793, 475] on span "Got it" at bounding box center [779, 477] width 227 height 9
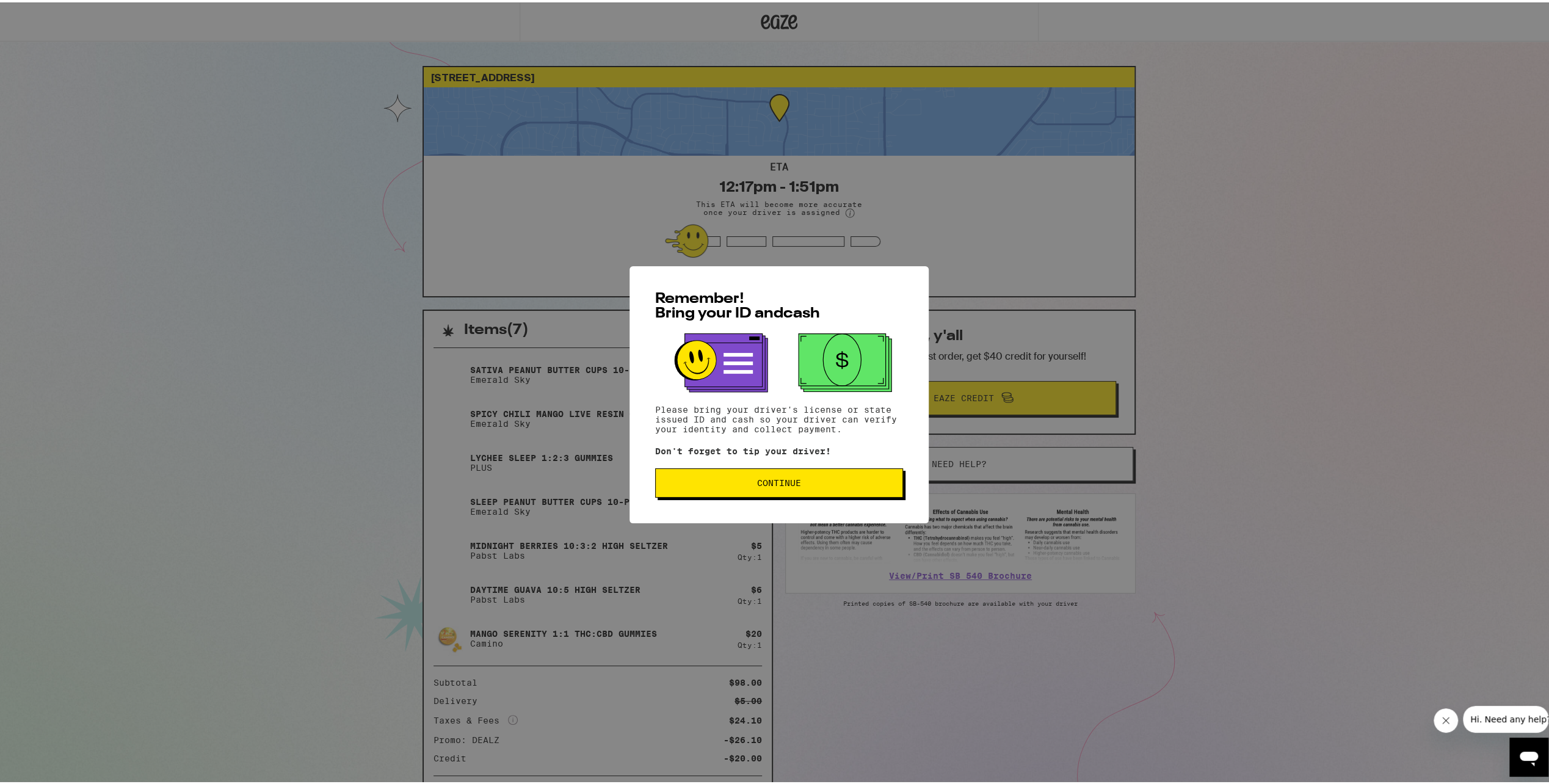
click at [849, 491] on button "Continue" at bounding box center [779, 480] width 248 height 29
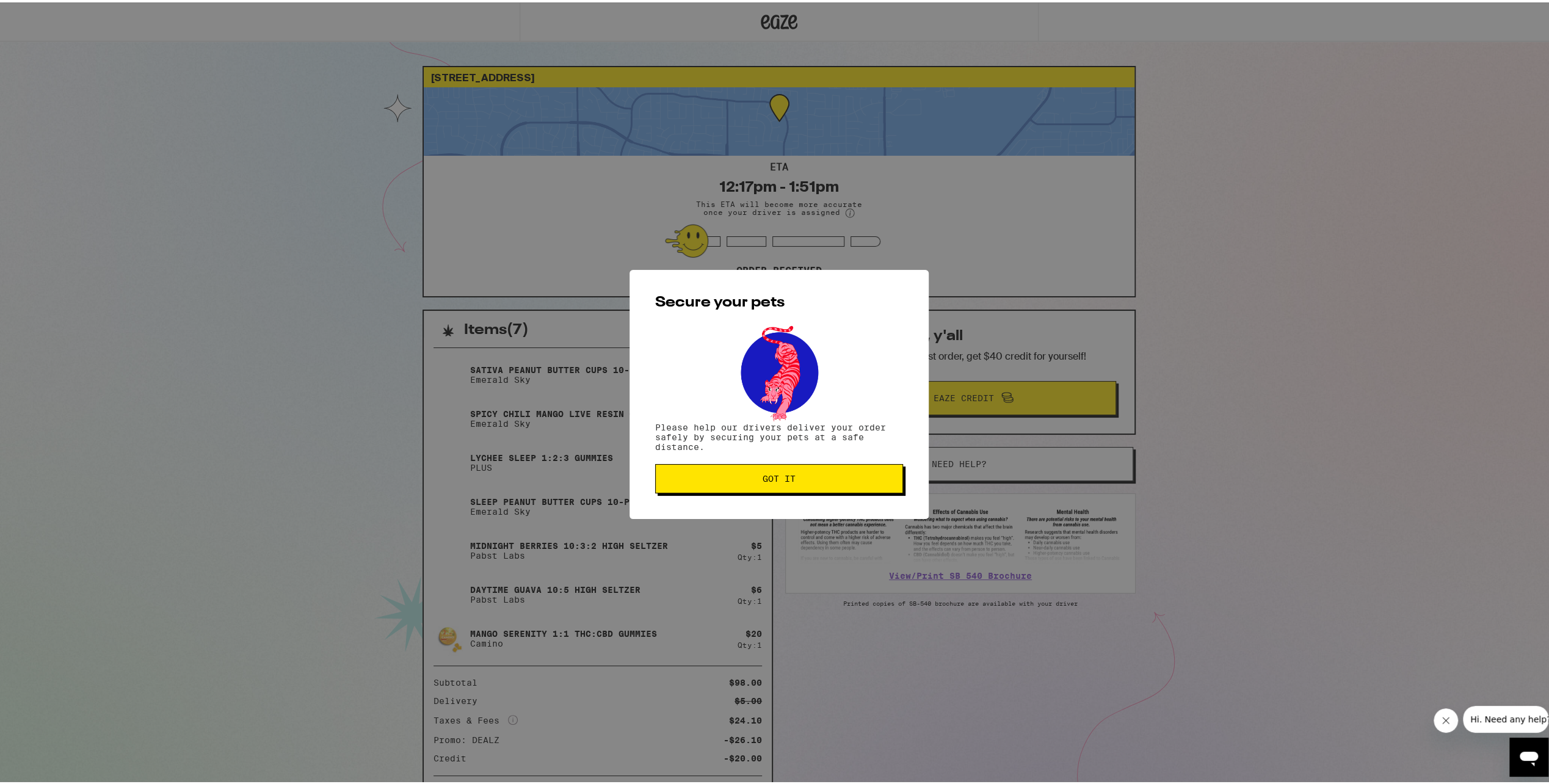
click at [836, 480] on span "Got it" at bounding box center [779, 477] width 227 height 9
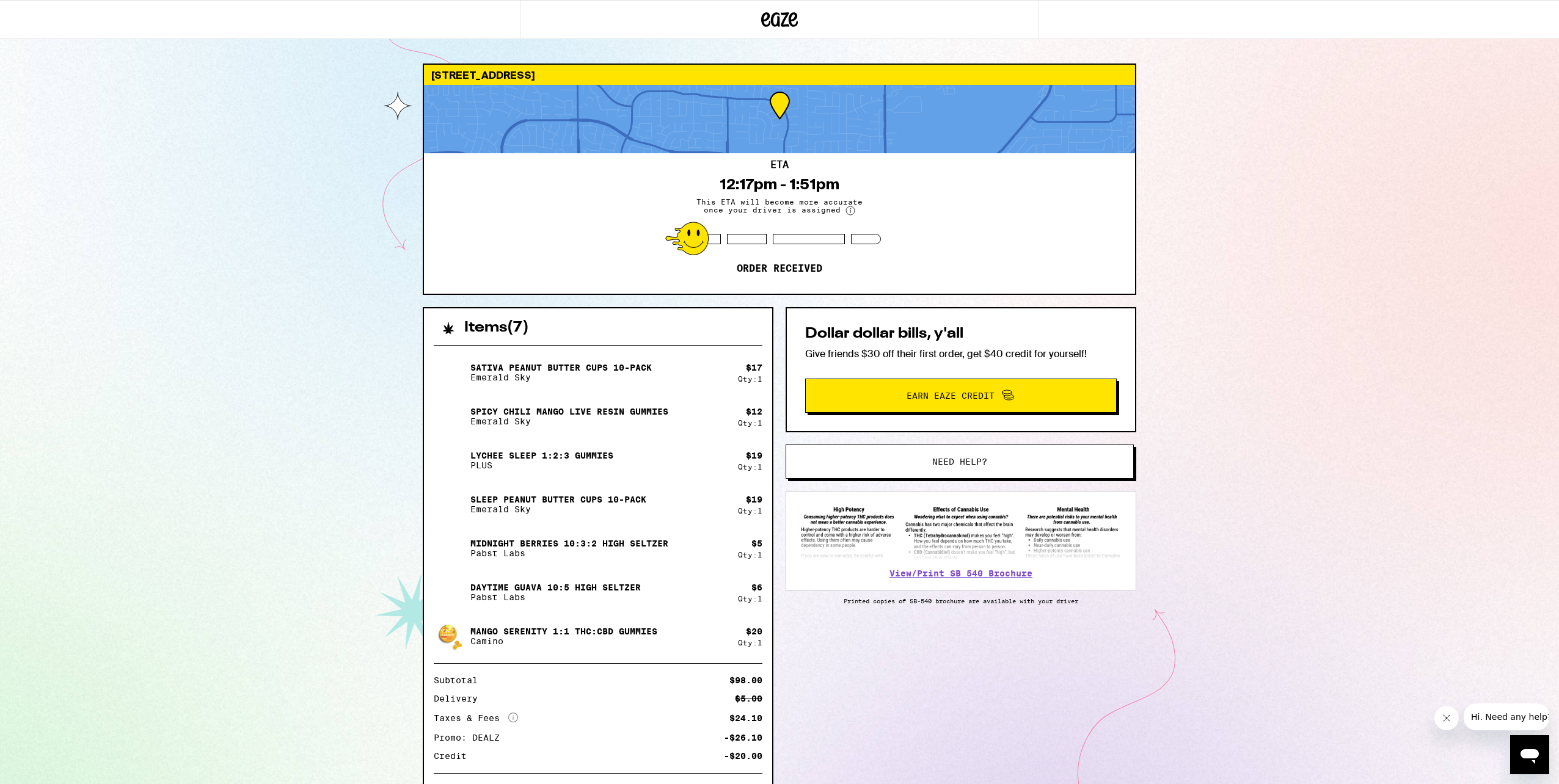
click at [980, 455] on button "Need help?" at bounding box center [959, 461] width 348 height 34
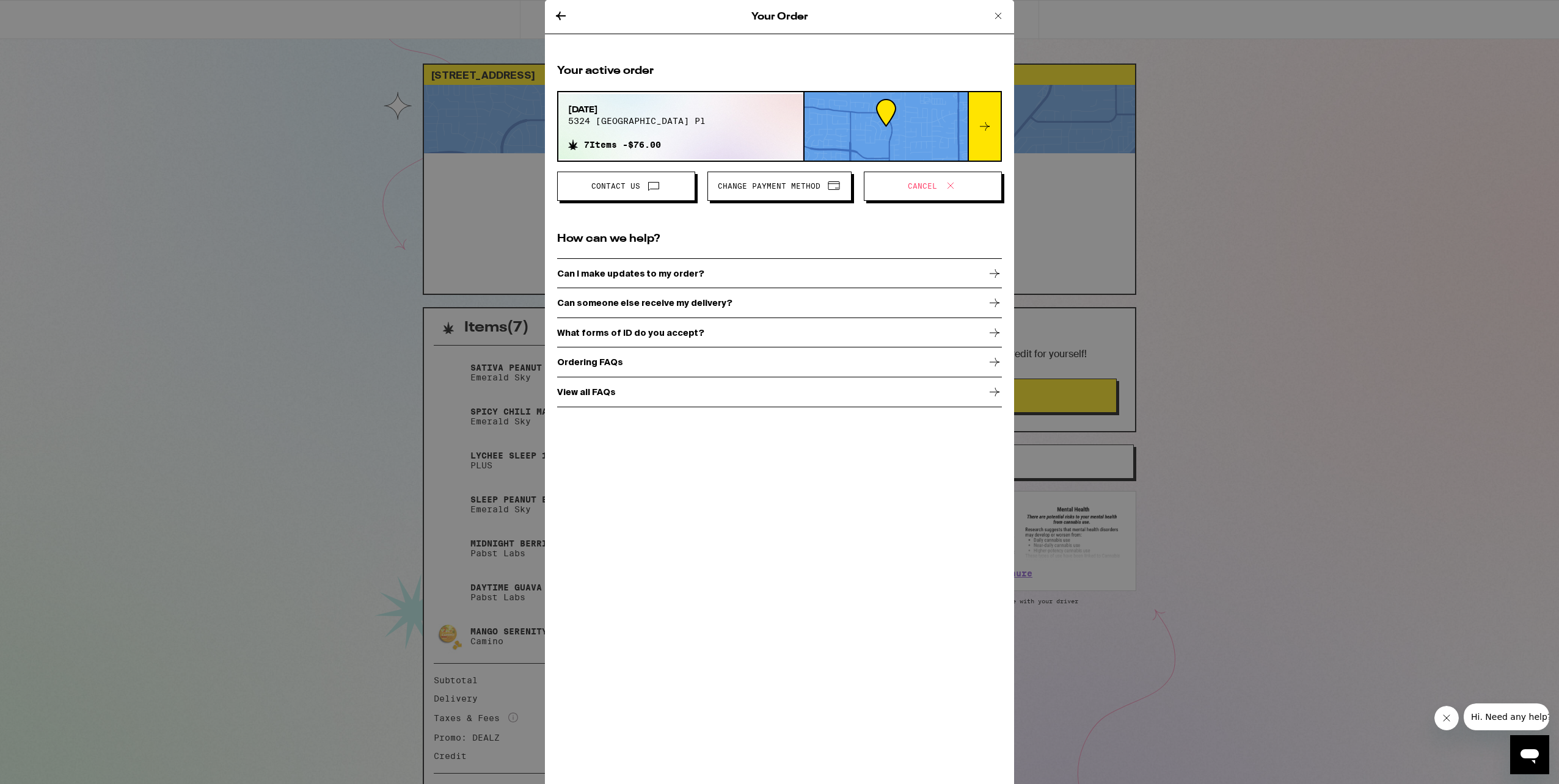
click at [631, 187] on span "Contact Us" at bounding box center [616, 186] width 49 height 7
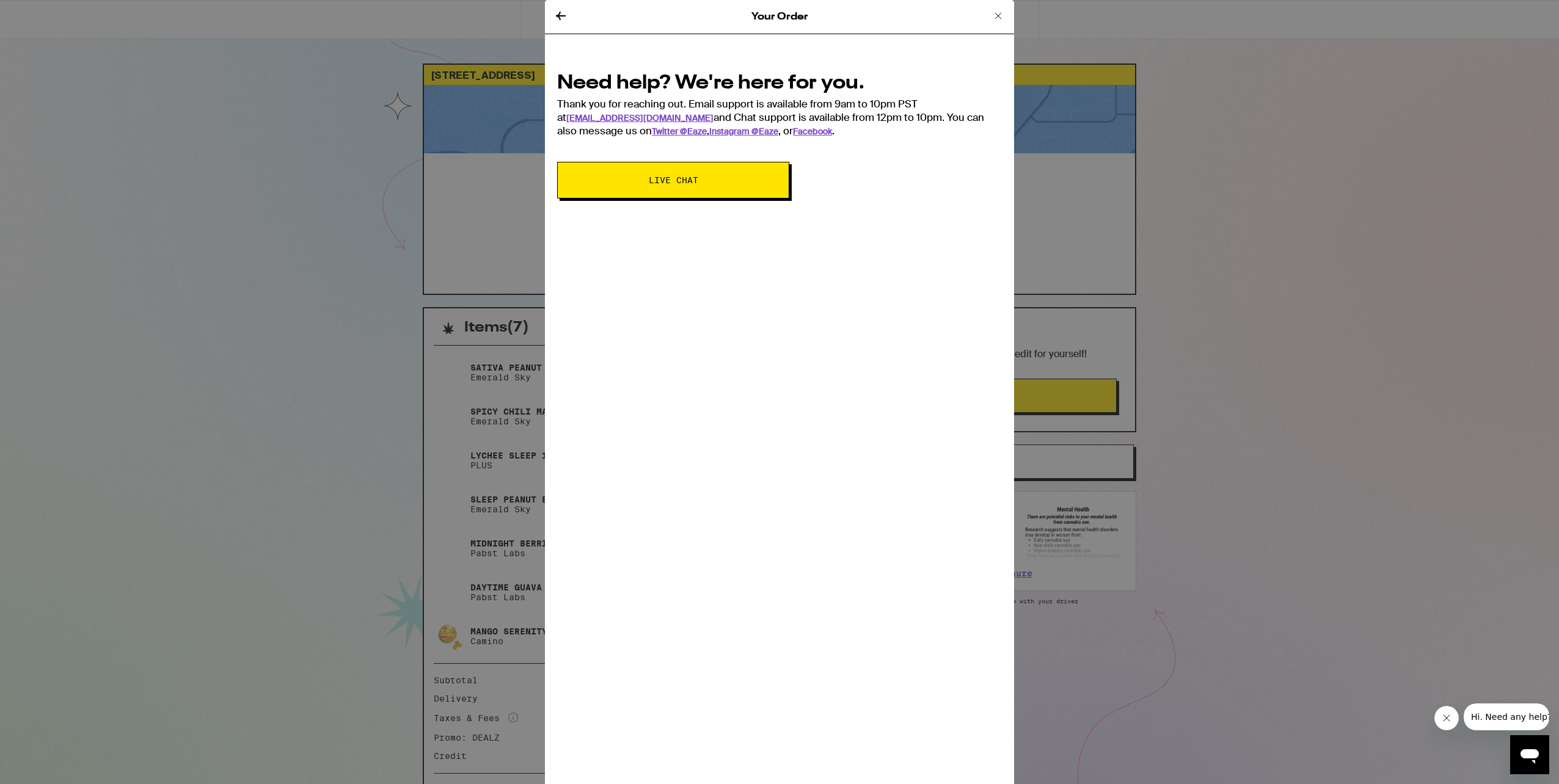
click at [693, 183] on span "Live Chat" at bounding box center [673, 180] width 49 height 9
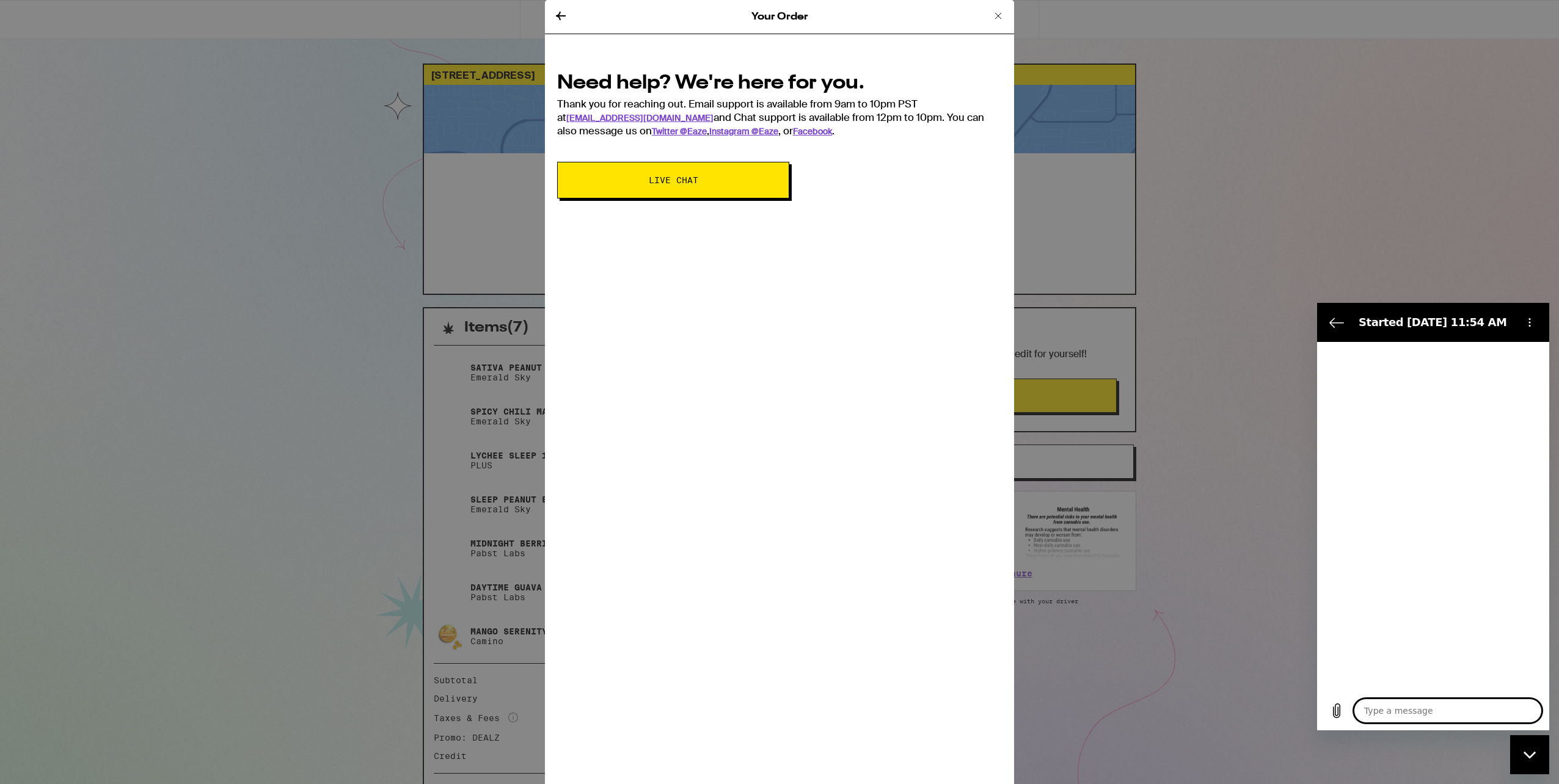
type textarea "x"
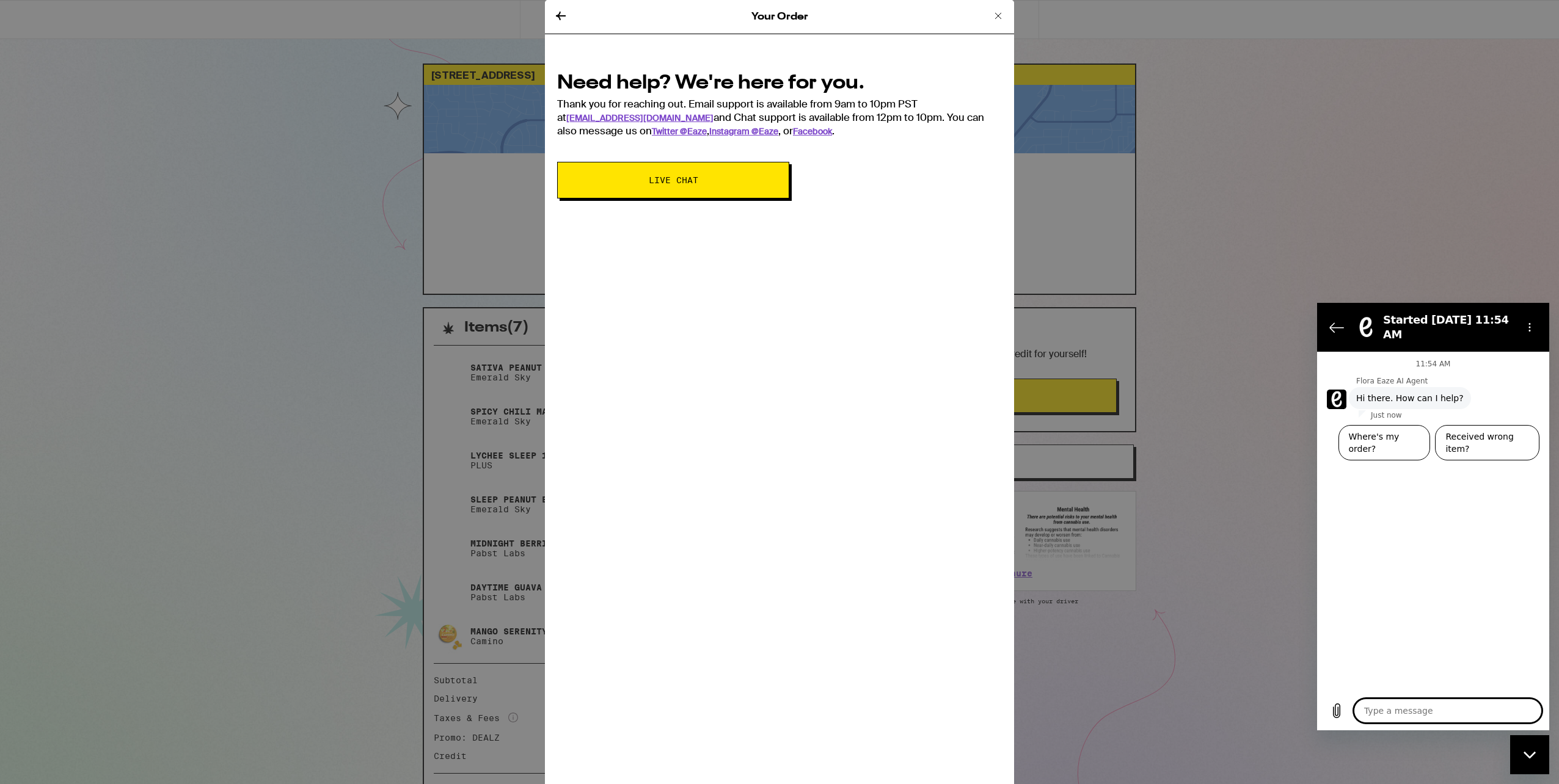
click at [1378, 470] on div "11:54 AM Flora Eaze AI Agent Flora Eaze AI Agent says: Hi there. How can I help…" at bounding box center [1433, 521] width 232 height 340
click at [1421, 712] on textarea at bounding box center [1448, 711] width 188 height 24
type textarea "I"
type textarea "x"
type textarea "I"
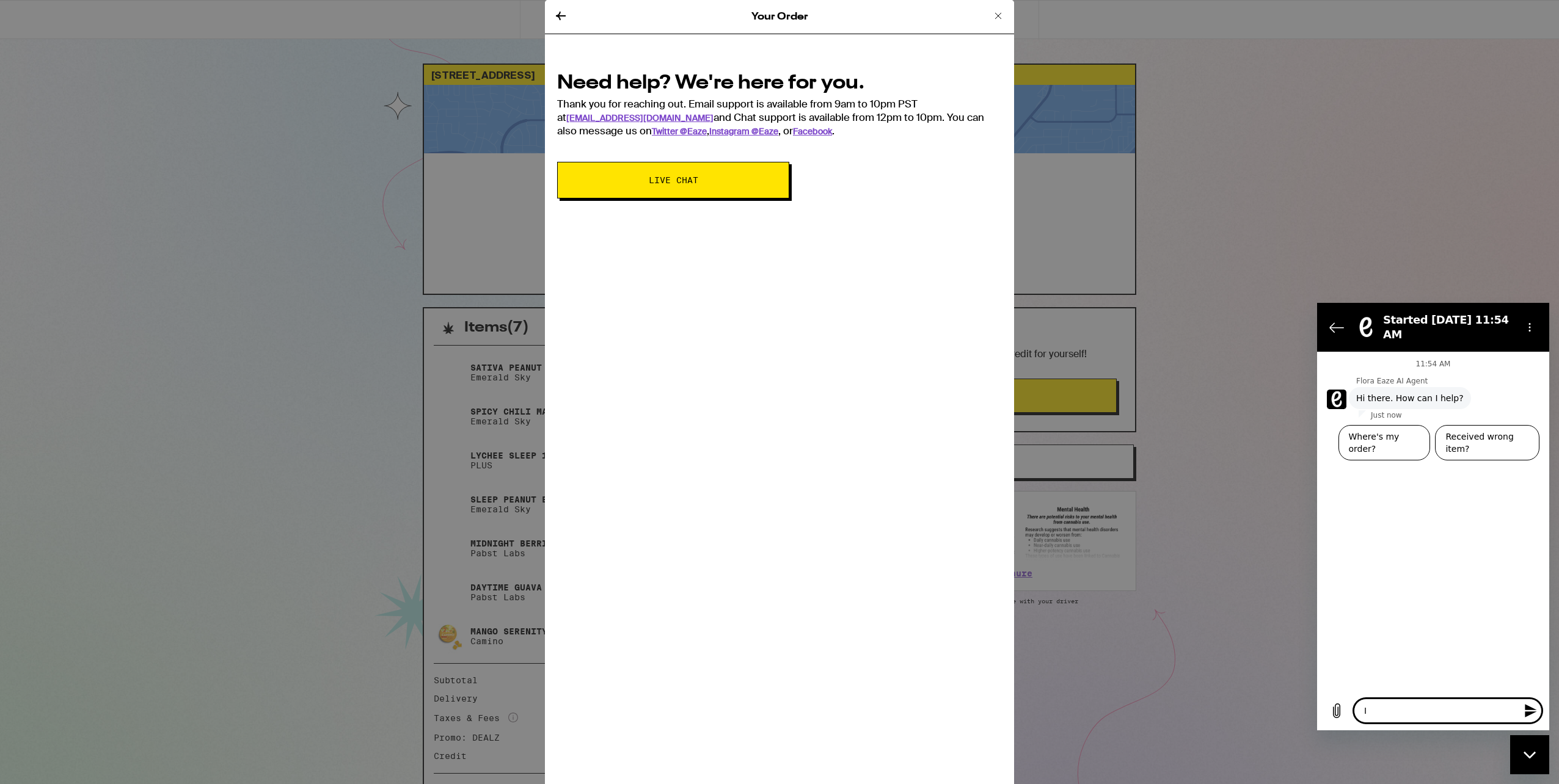
type textarea "x"
type textarea "I j"
type textarea "x"
type textarea "I ju"
type textarea "x"
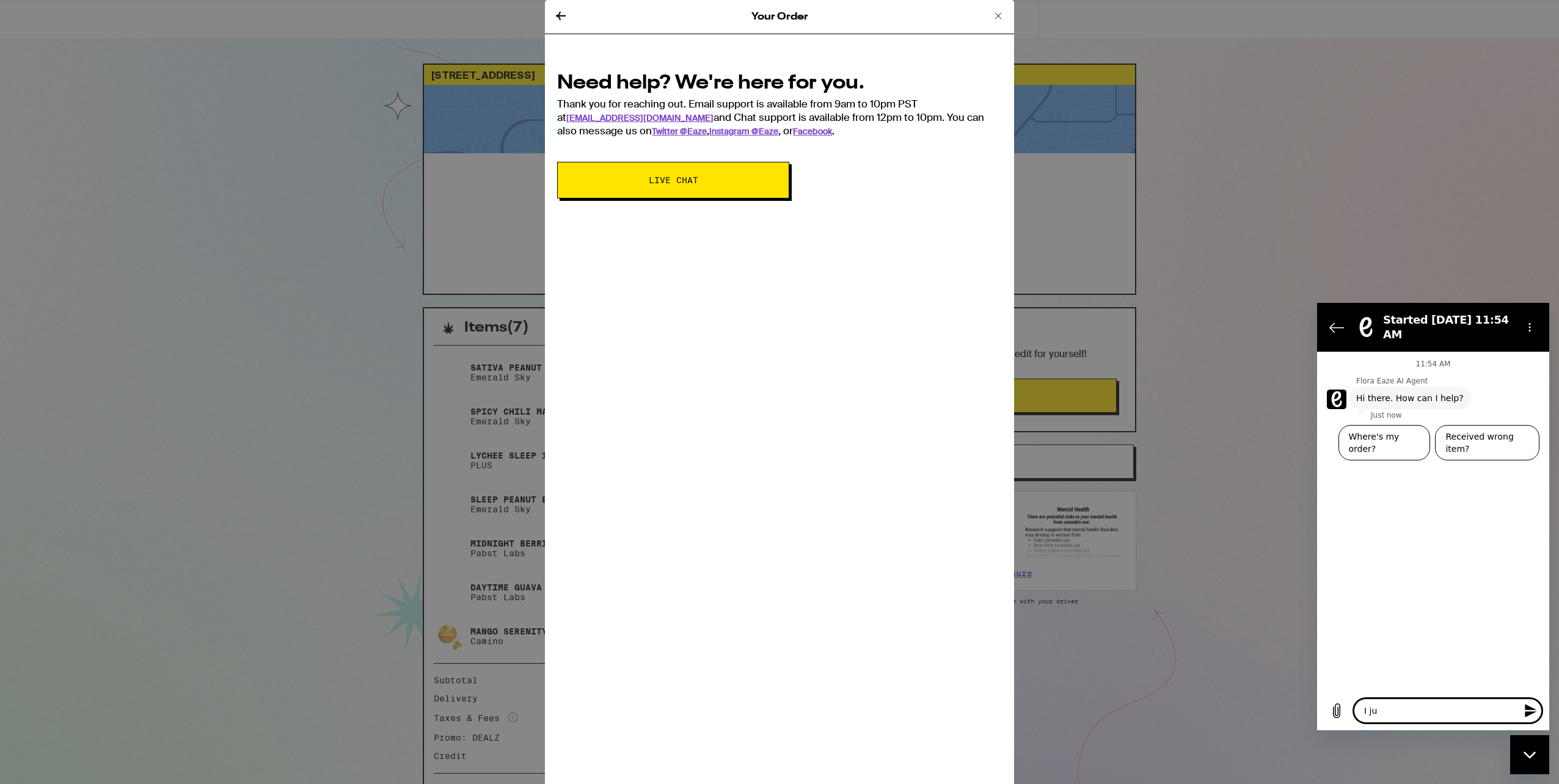
type textarea "I jus"
type textarea "x"
type textarea "I just"
type textarea "x"
type textarea "I just"
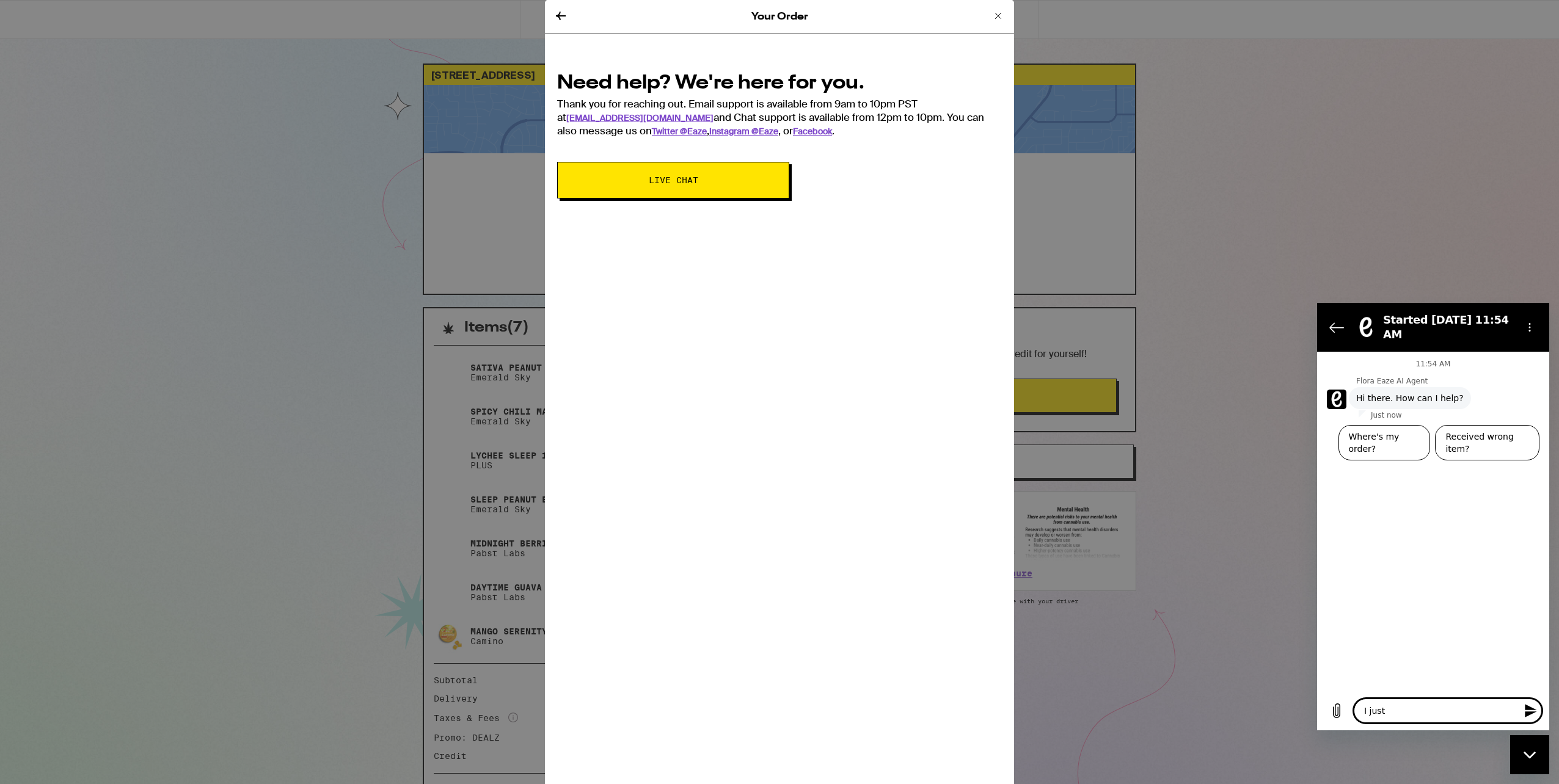
type textarea "x"
type textarea "I just r"
type textarea "x"
type textarea "I just re"
type textarea "x"
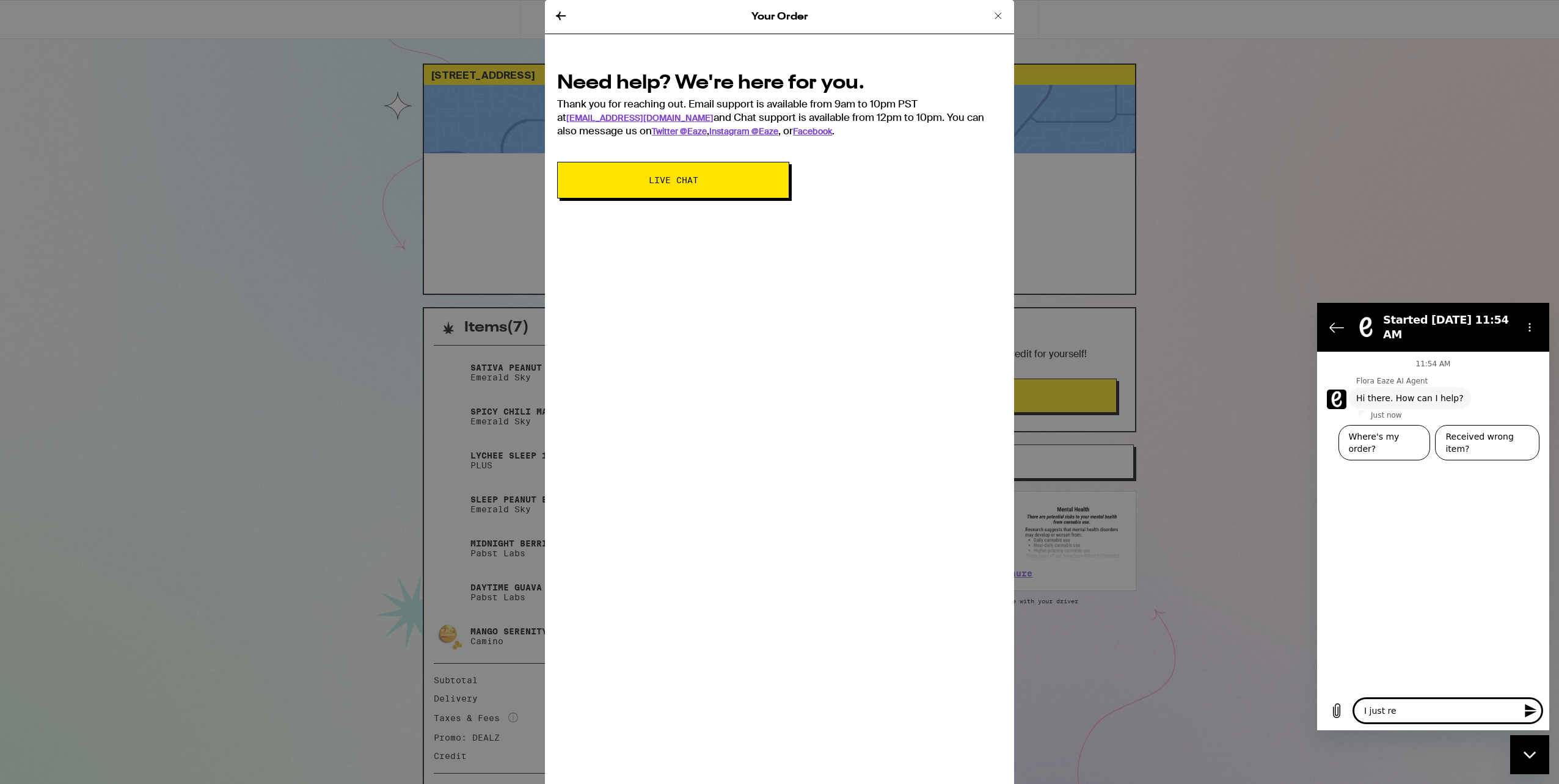
type textarea "I just rea"
type textarea "x"
type textarea "I just real"
type textarea "x"
type textarea "I just reali"
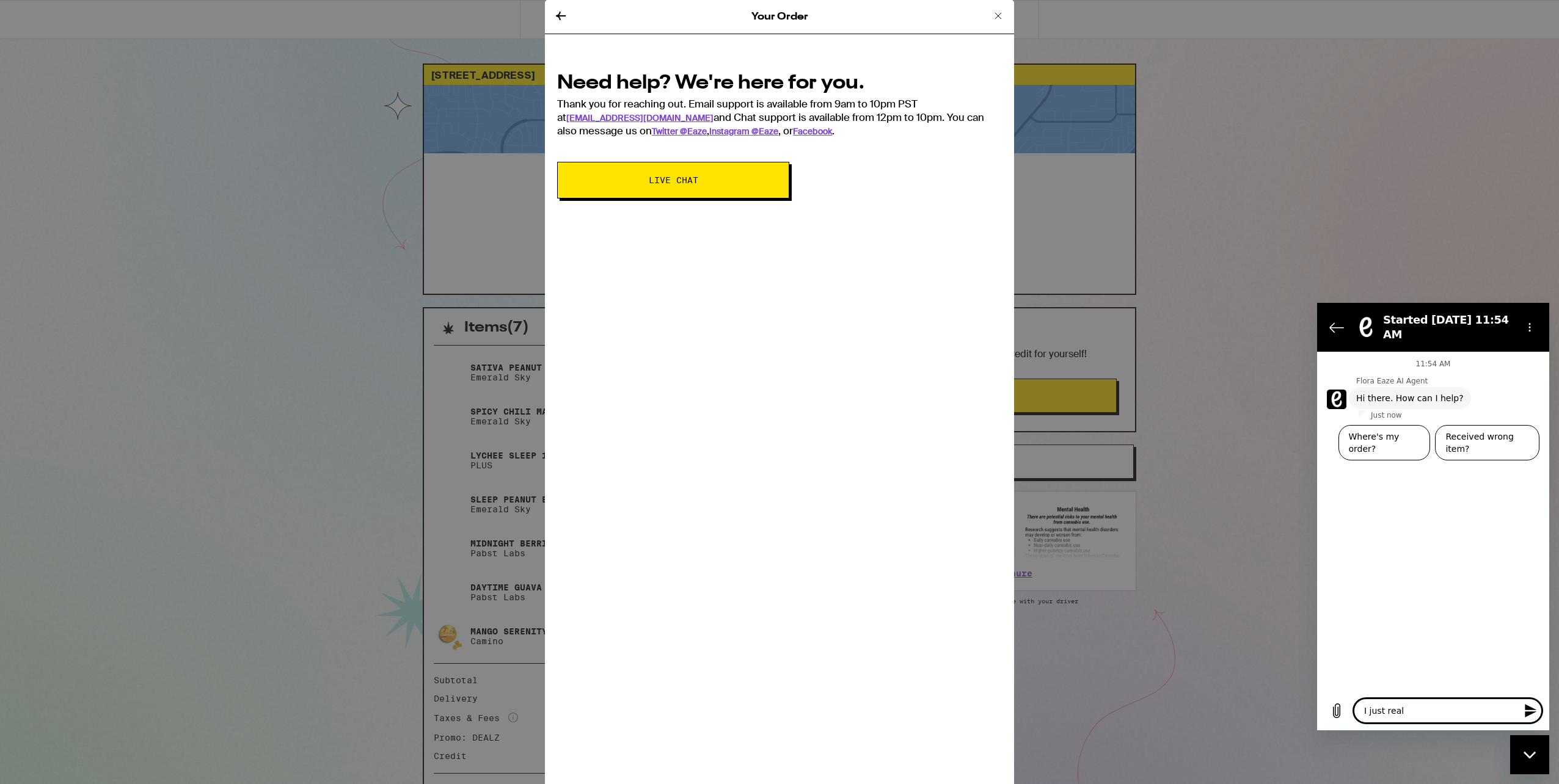
type textarea "x"
type textarea "I just realiz"
type textarea "x"
type textarea "I just realize"
type textarea "x"
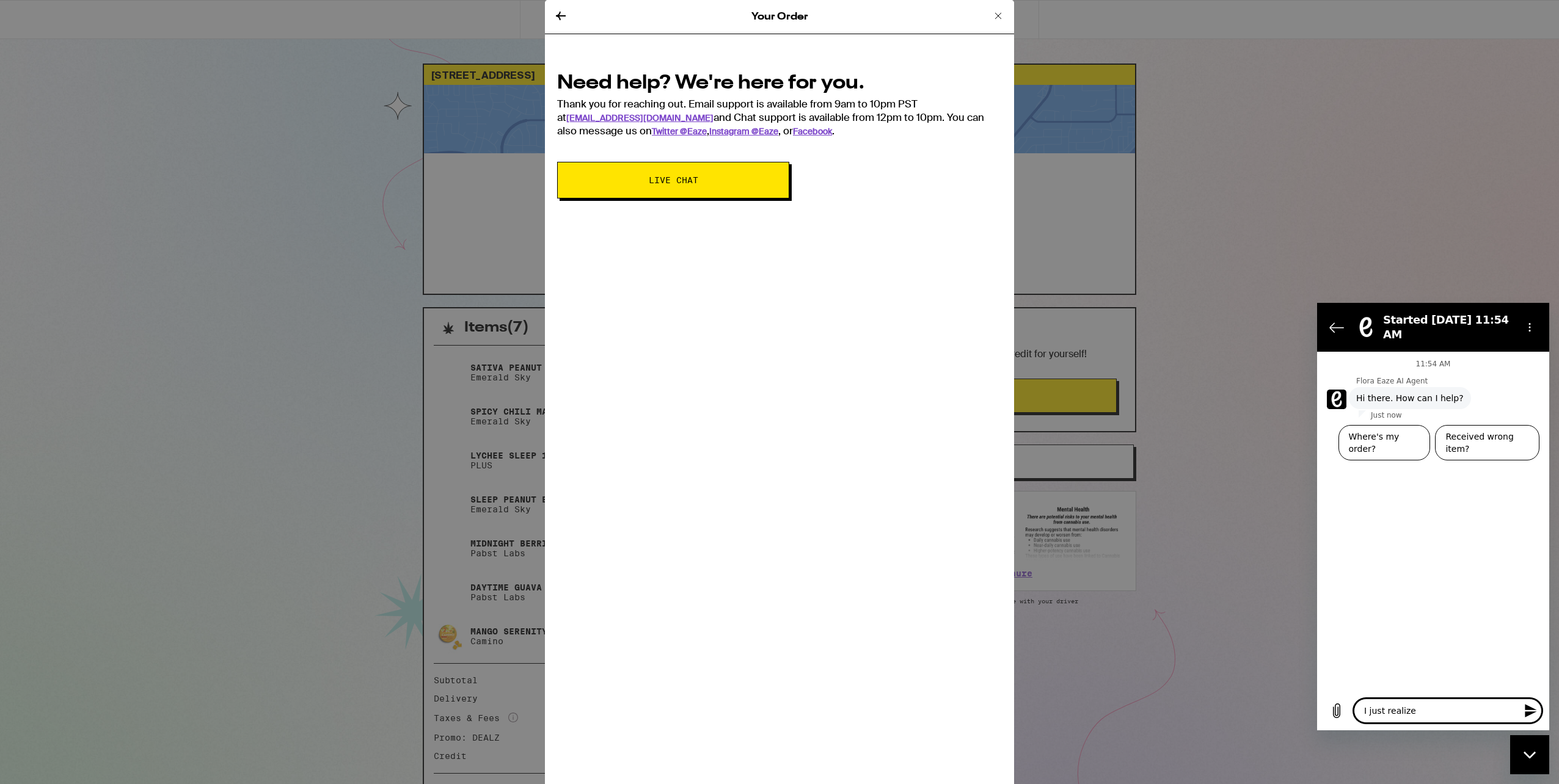
type textarea "I just realized"
type textarea "x"
type textarea "I just realized"
type textarea "x"
type textarea "I just realized h"
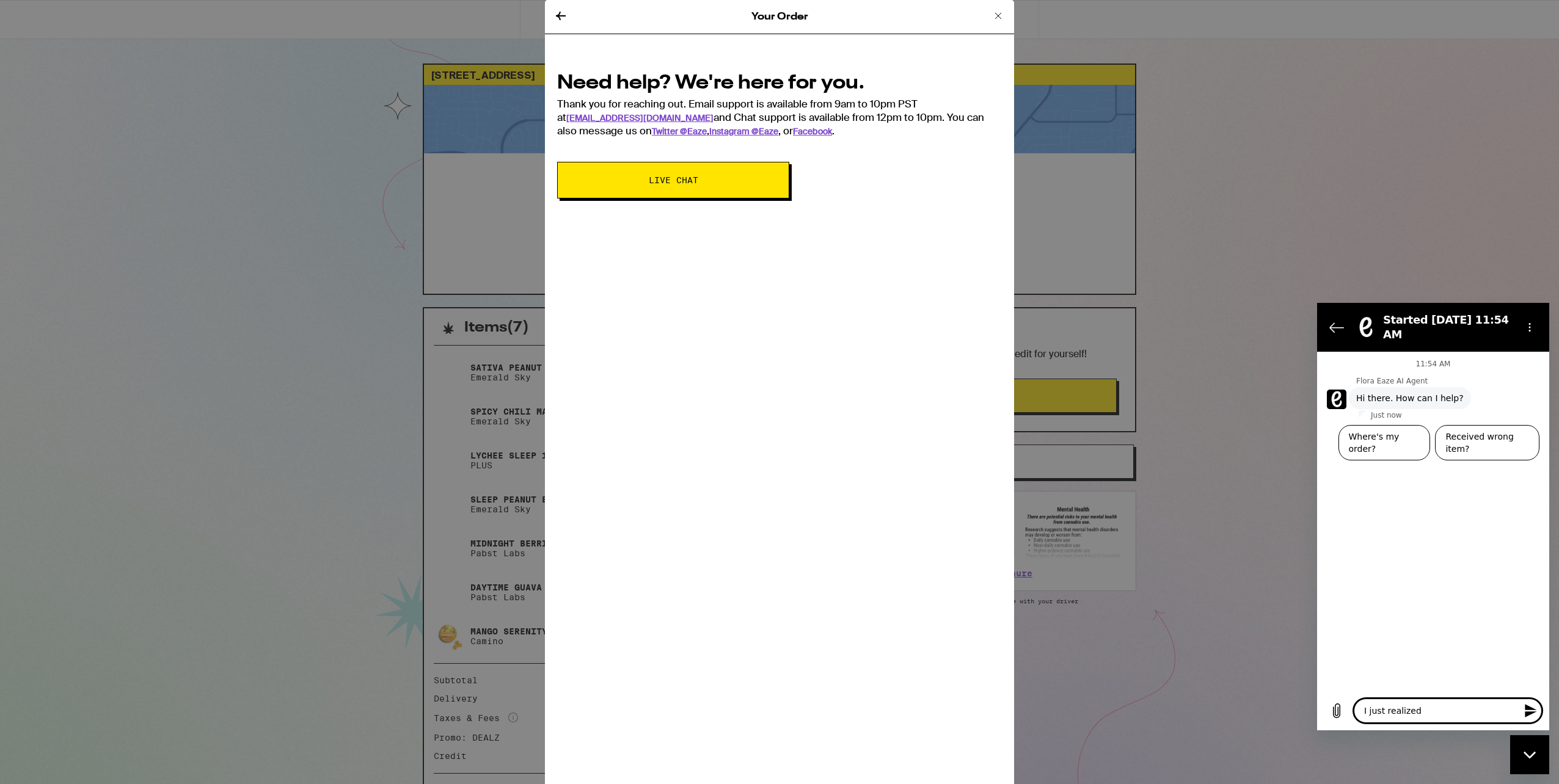
type textarea "x"
type textarea "I just realized ha"
type textarea "x"
type textarea "I just realized h"
type textarea "x"
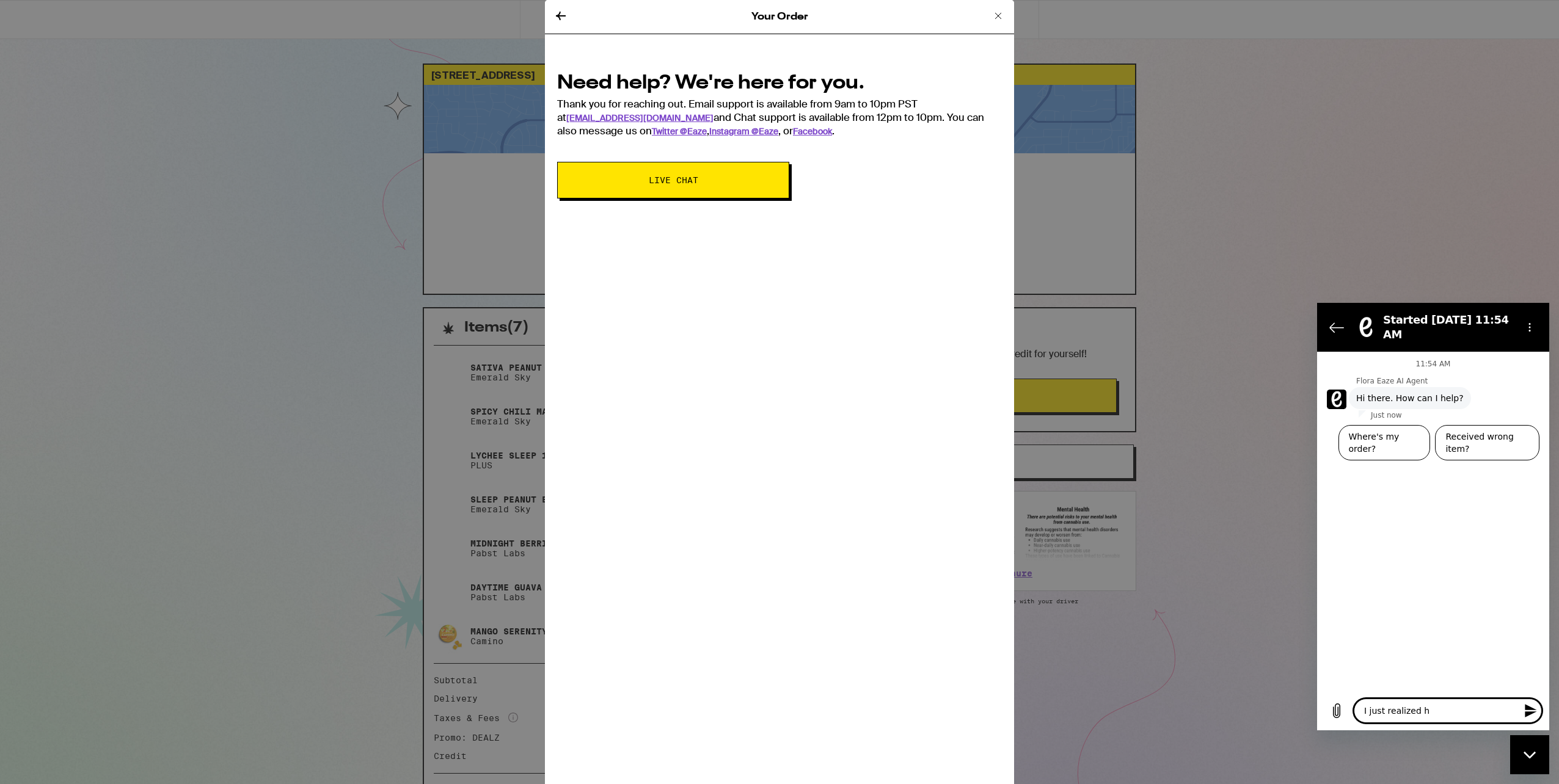
type textarea "I just realized"
type textarea "x"
type textarea "I just realized i"
type textarea "x"
type textarea "I just realized i"
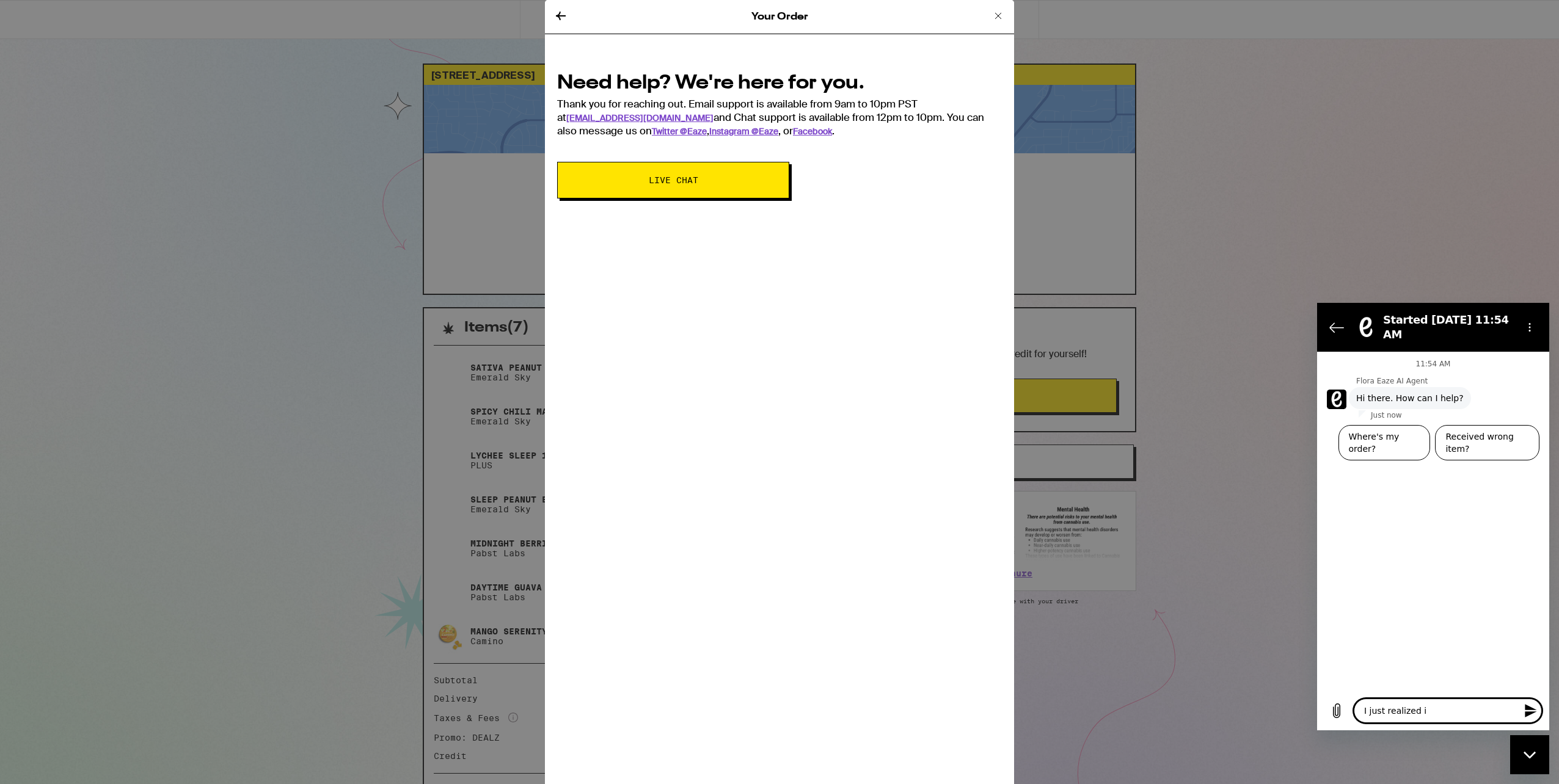
type textarea "x"
type textarea "I just realized i o"
type textarea "x"
type textarea "I just realized i or"
type textarea "x"
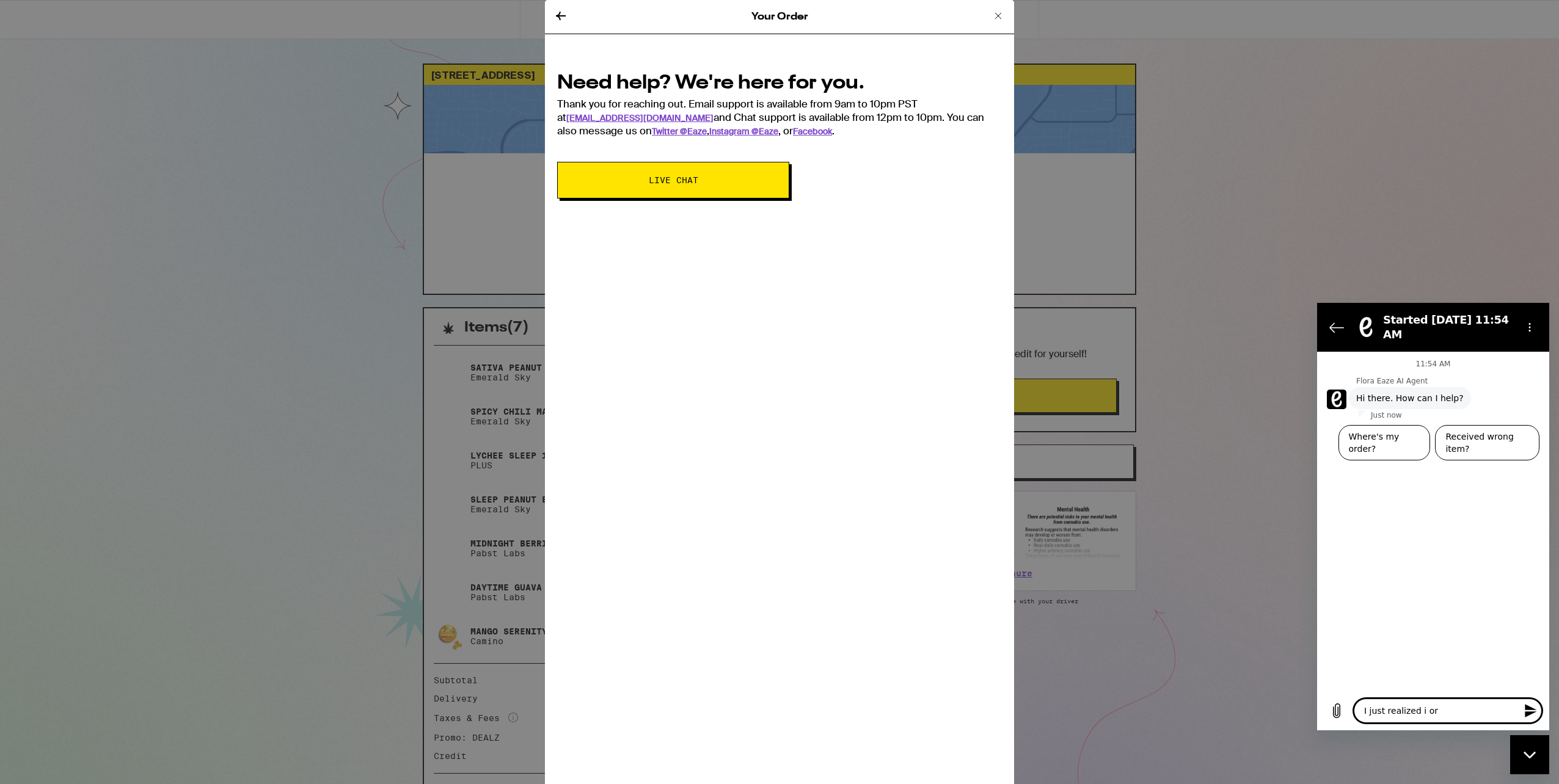
type textarea "I just realized i ord"
type textarea "x"
type textarea "I just realized i orde"
type textarea "x"
type textarea "I just realized i orded"
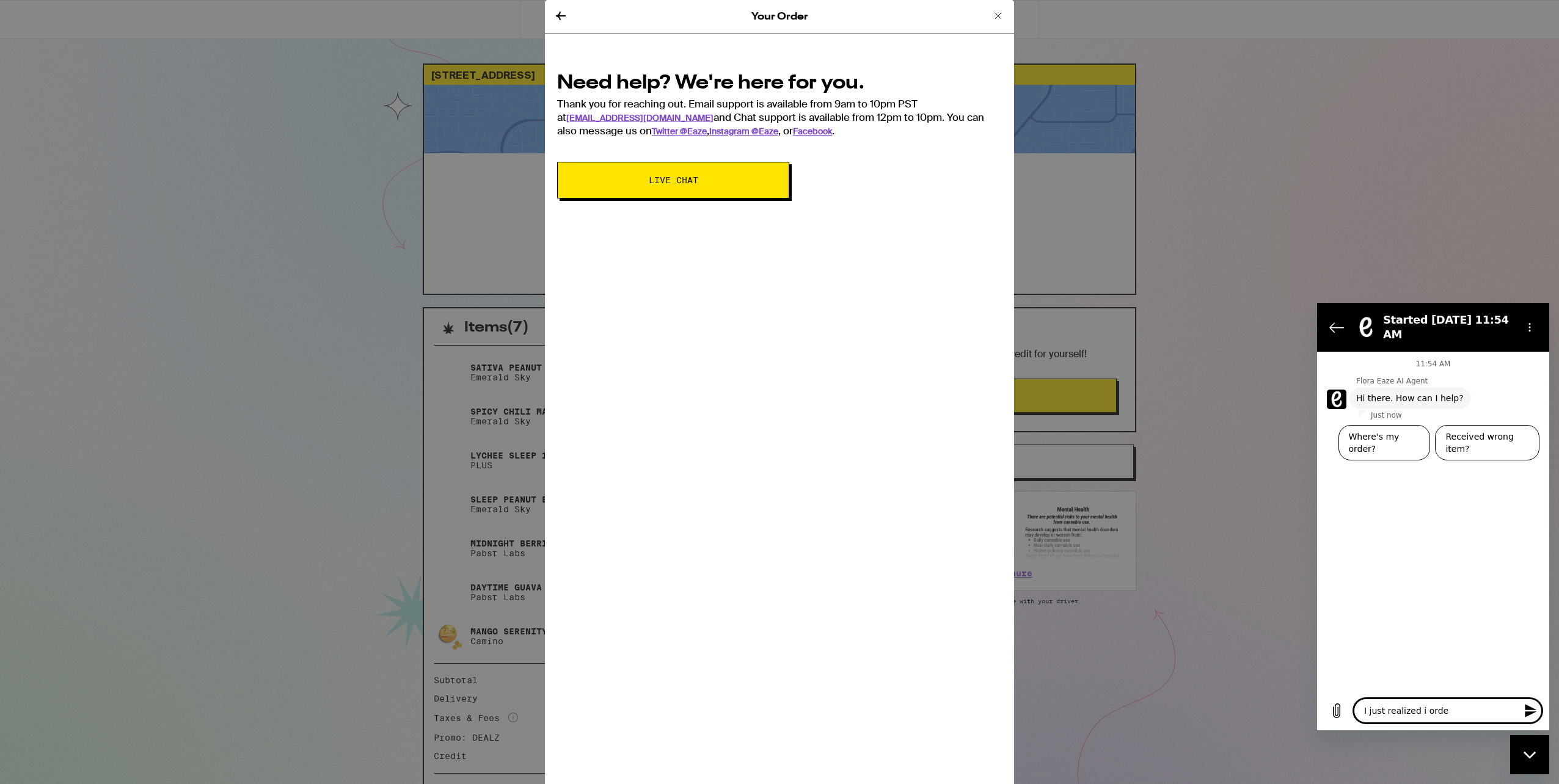
type textarea "x"
type textarea "I just realized i orde"
type textarea "x"
type textarea "I just realized i ord"
type textarea "x"
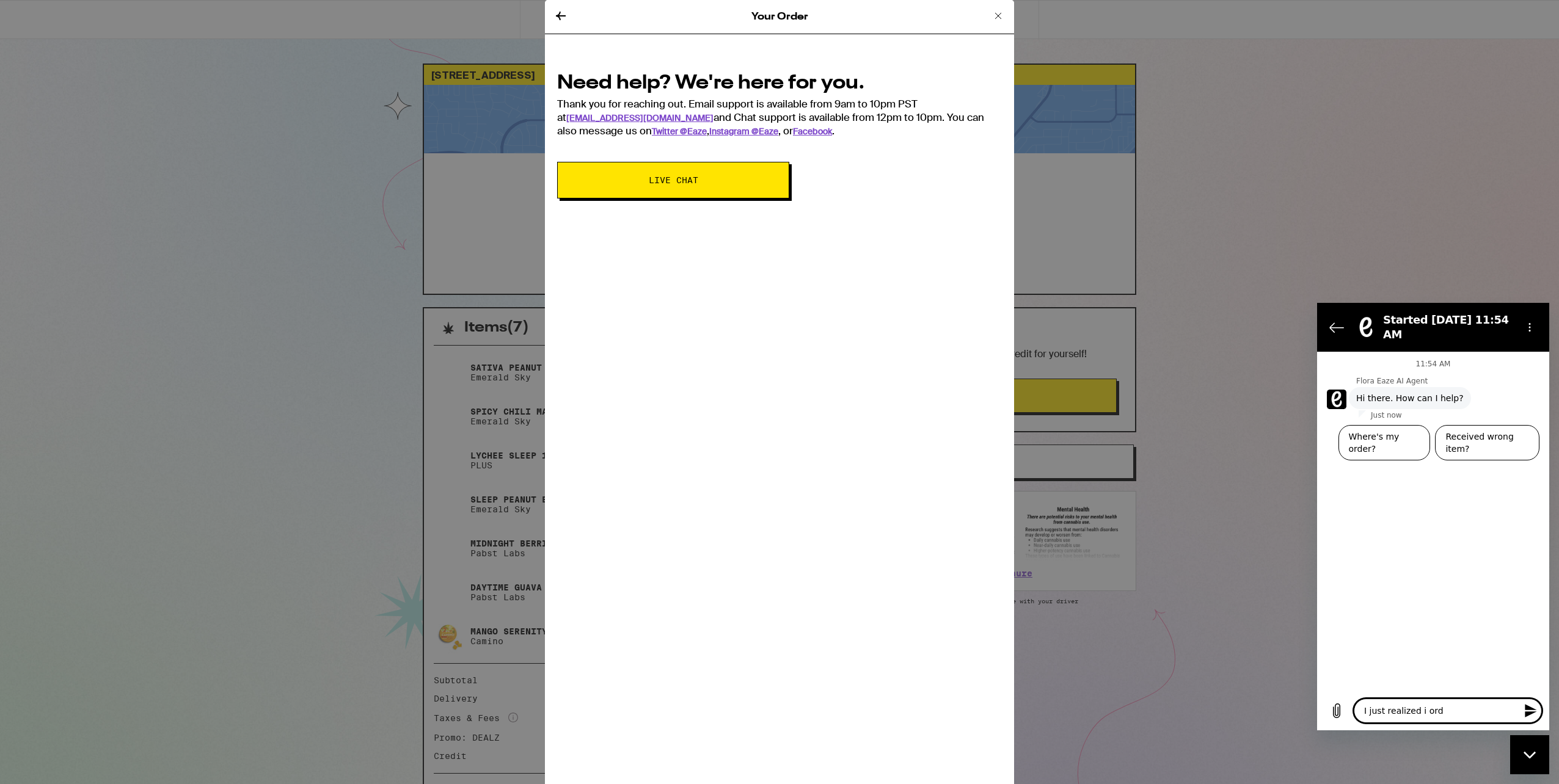
type textarea "I just realized i or"
type textarea "x"
type textarea "I just realized i o"
type textarea "x"
type textarea "I just realized i"
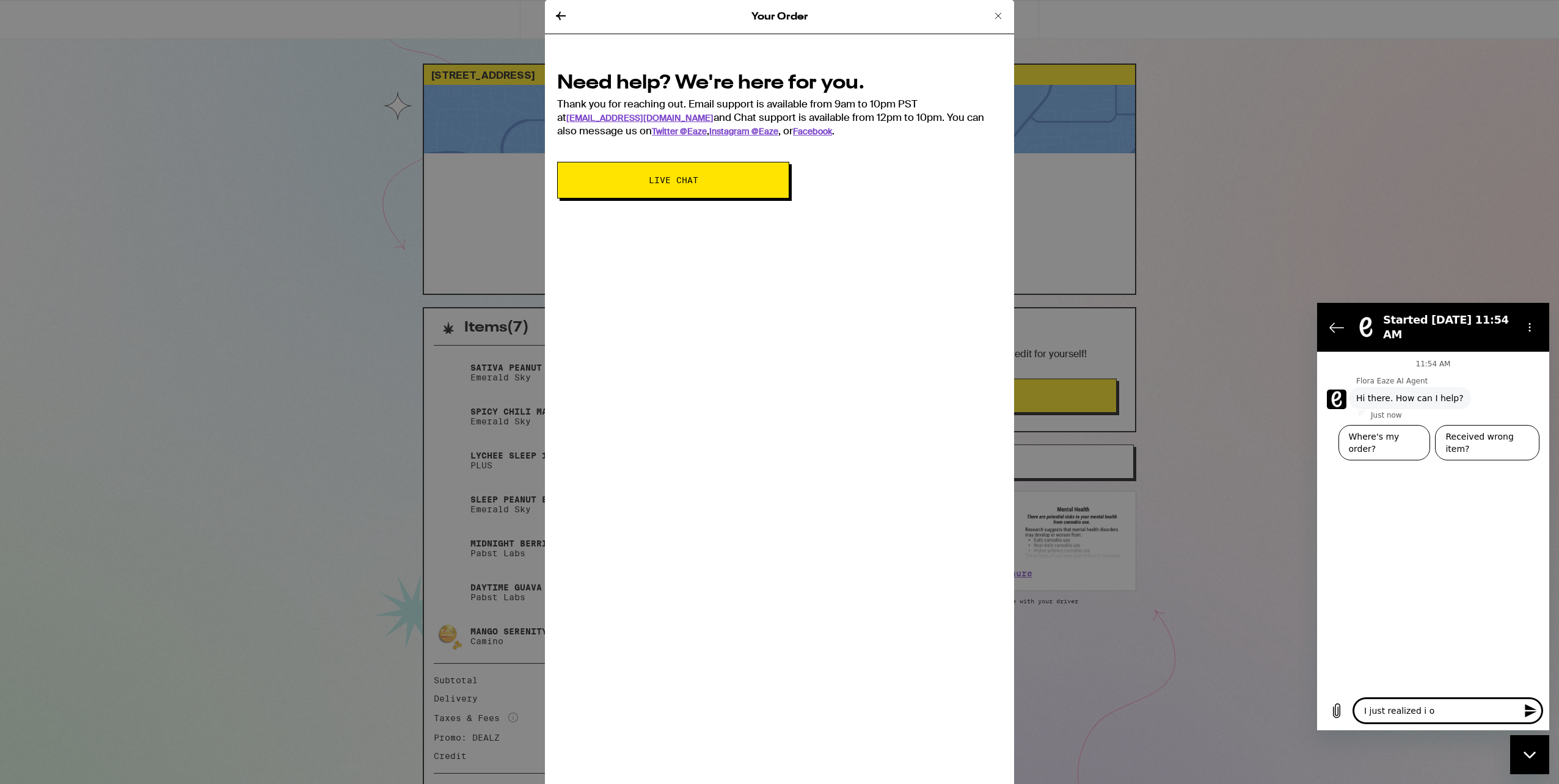
type textarea "x"
type textarea "I just realized i"
type textarea "x"
type textarea "I just realized i"
type textarea "x"
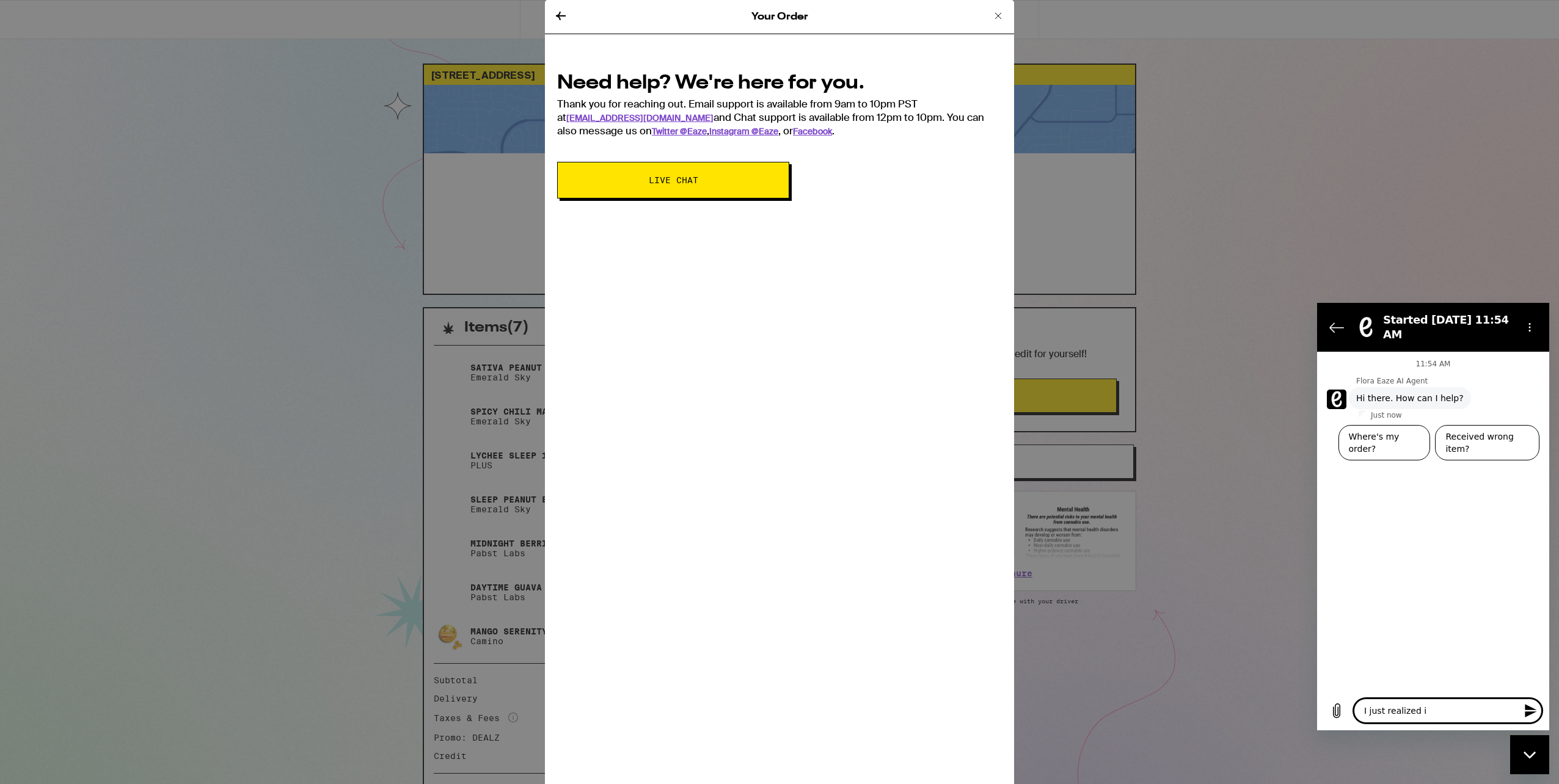
type textarea "I just realized i h"
type textarea "x"
type textarea "I just realized i ha"
type textarea "x"
type textarea "I just realized i h"
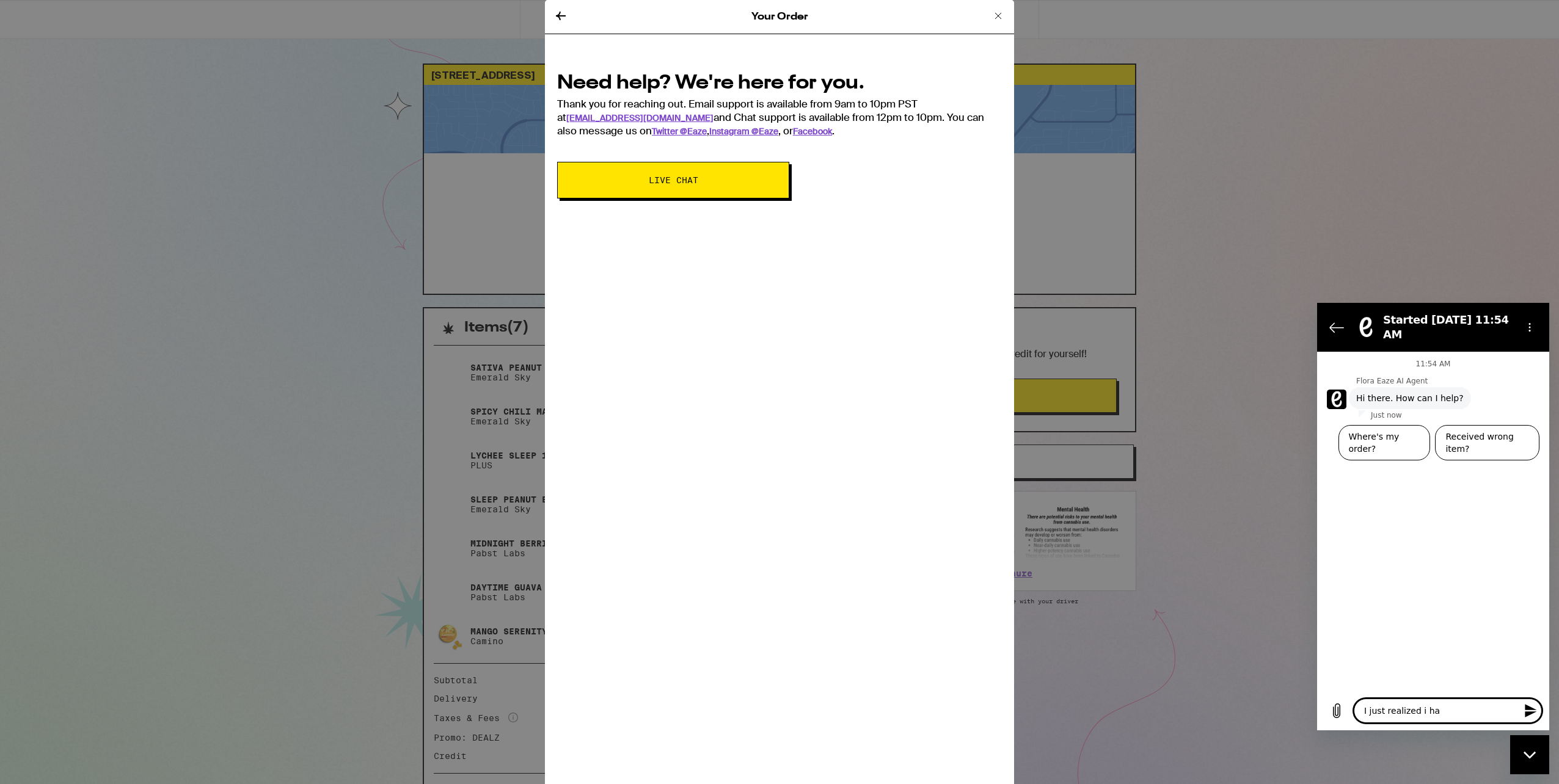
type textarea "x"
type textarea "I just realized i"
type textarea "x"
type textarea "I just realized i h"
type textarea "x"
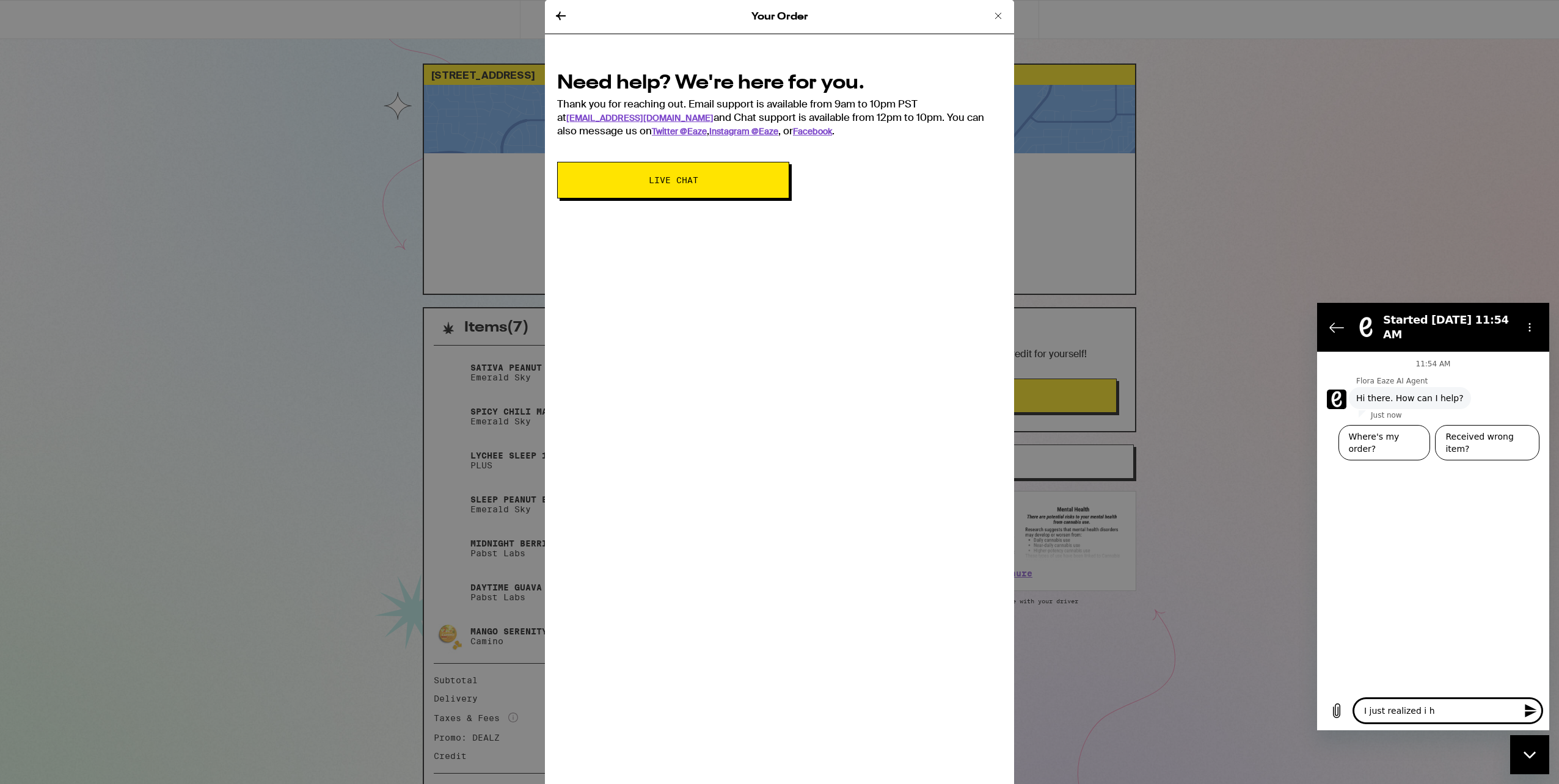
type textarea "I just realized i ha"
type textarea "x"
type textarea "I just realized i hav"
type textarea "x"
type textarea "I just realized i have"
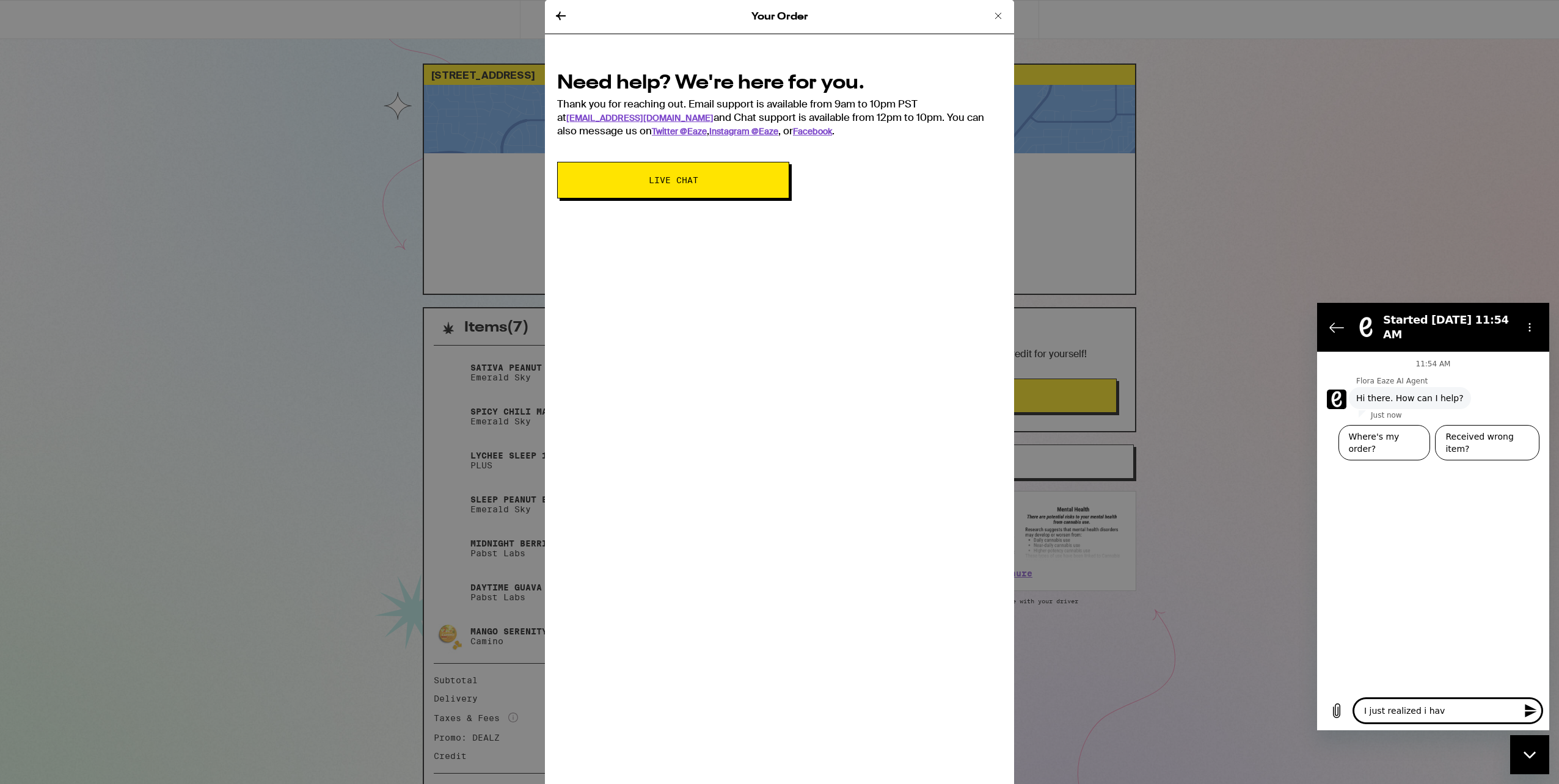
type textarea "x"
type textarea "I just realized i have"
type textarea "x"
type textarea "I just realized i have t"
type textarea "x"
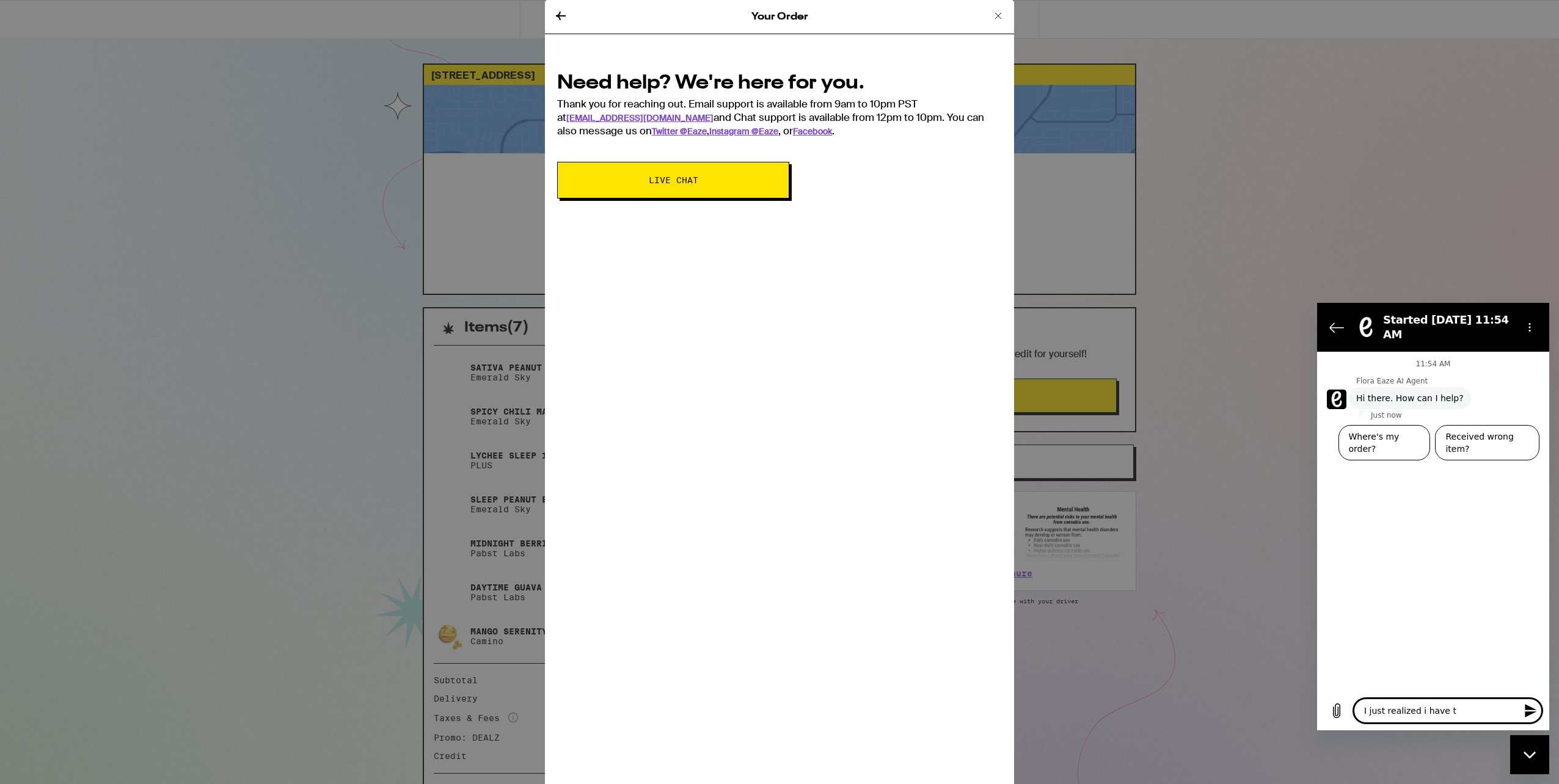
type textarea "I just realized i have to"
type textarea "x"
type textarea "I just realized i have to"
type textarea "x"
type textarea "I just realized i have to g"
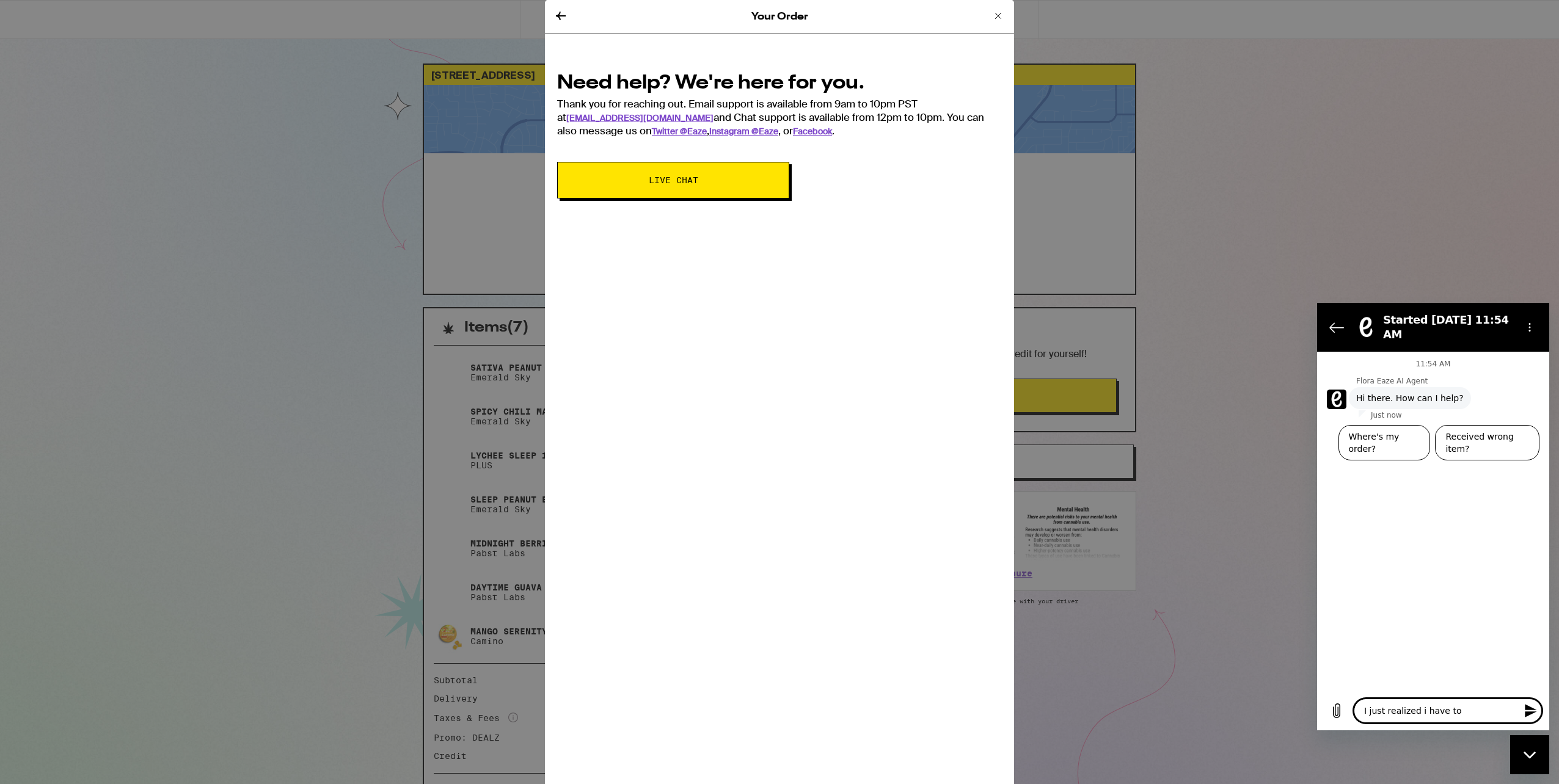
type textarea "x"
type textarea "I just realized i have to go"
type textarea "x"
type textarea "I just realized i have to go"
type textarea "x"
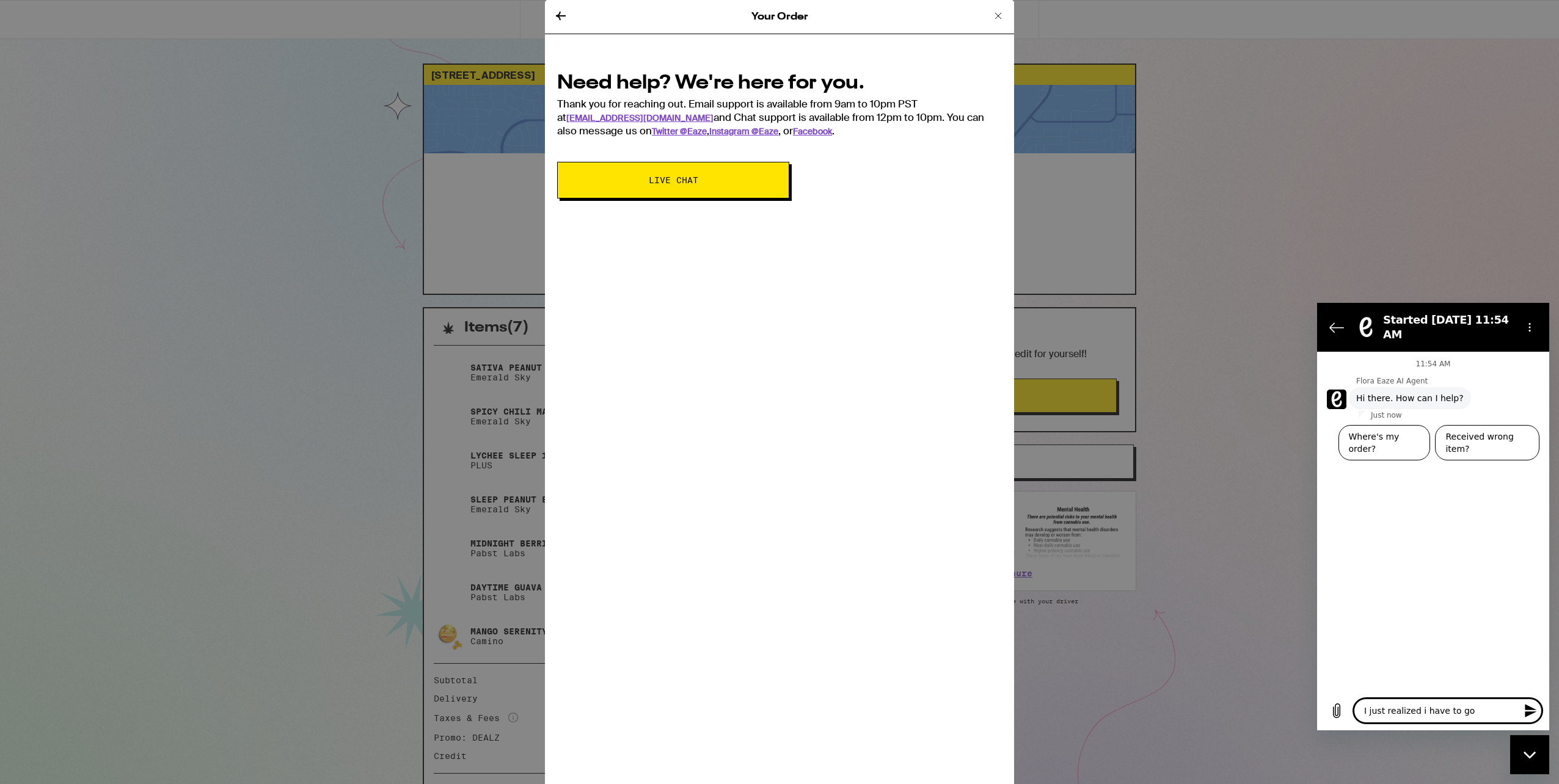
type textarea "I just realized i have to go o"
type textarea "x"
type textarea "I just realized i have to go ou"
type textarea "x"
type textarea "I just realized i have to go out"
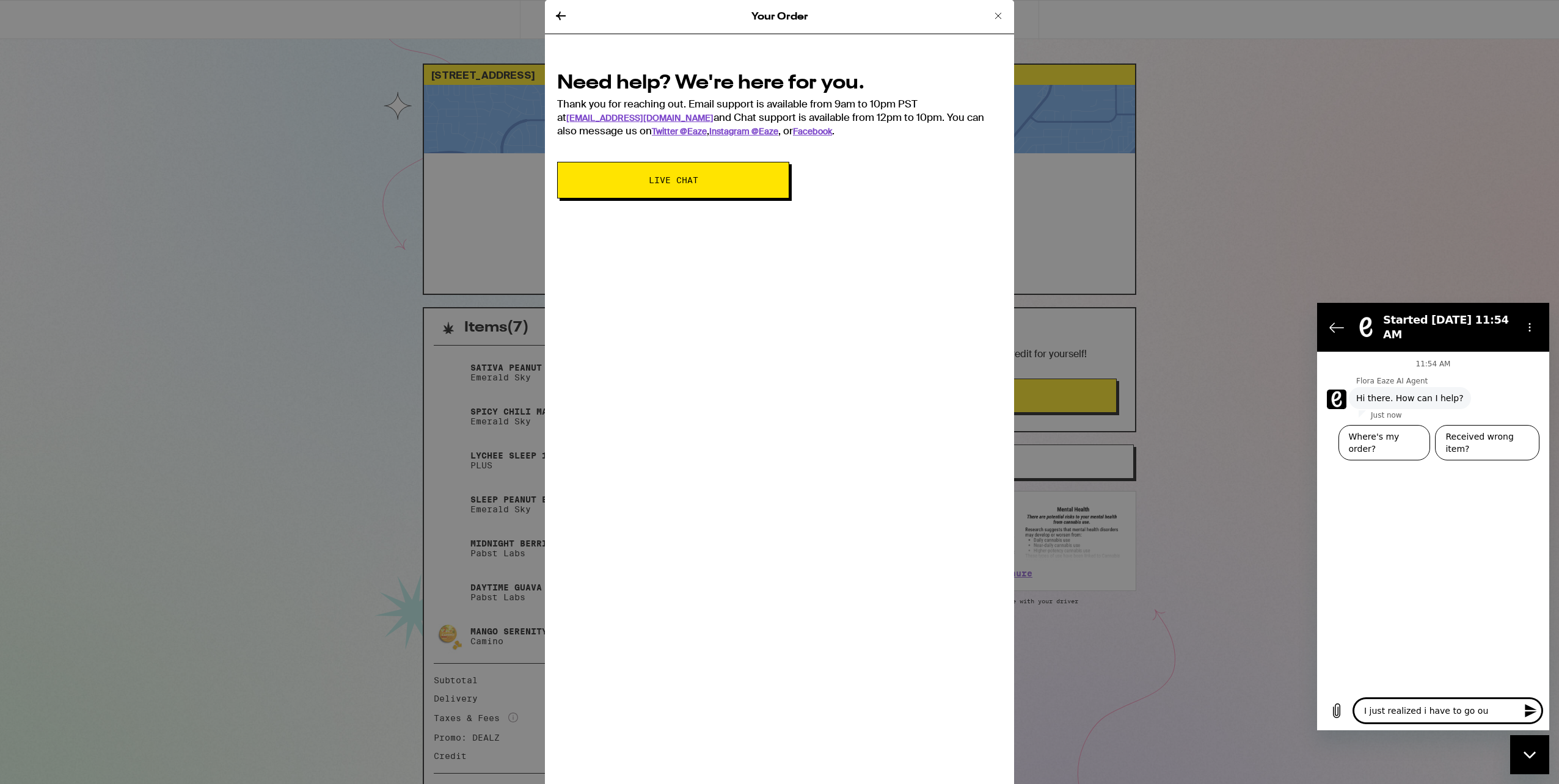
type textarea "x"
type textarea "I just realized i have to go out"
type textarea "x"
type textarea "I just realized i have to go out a"
type textarea "x"
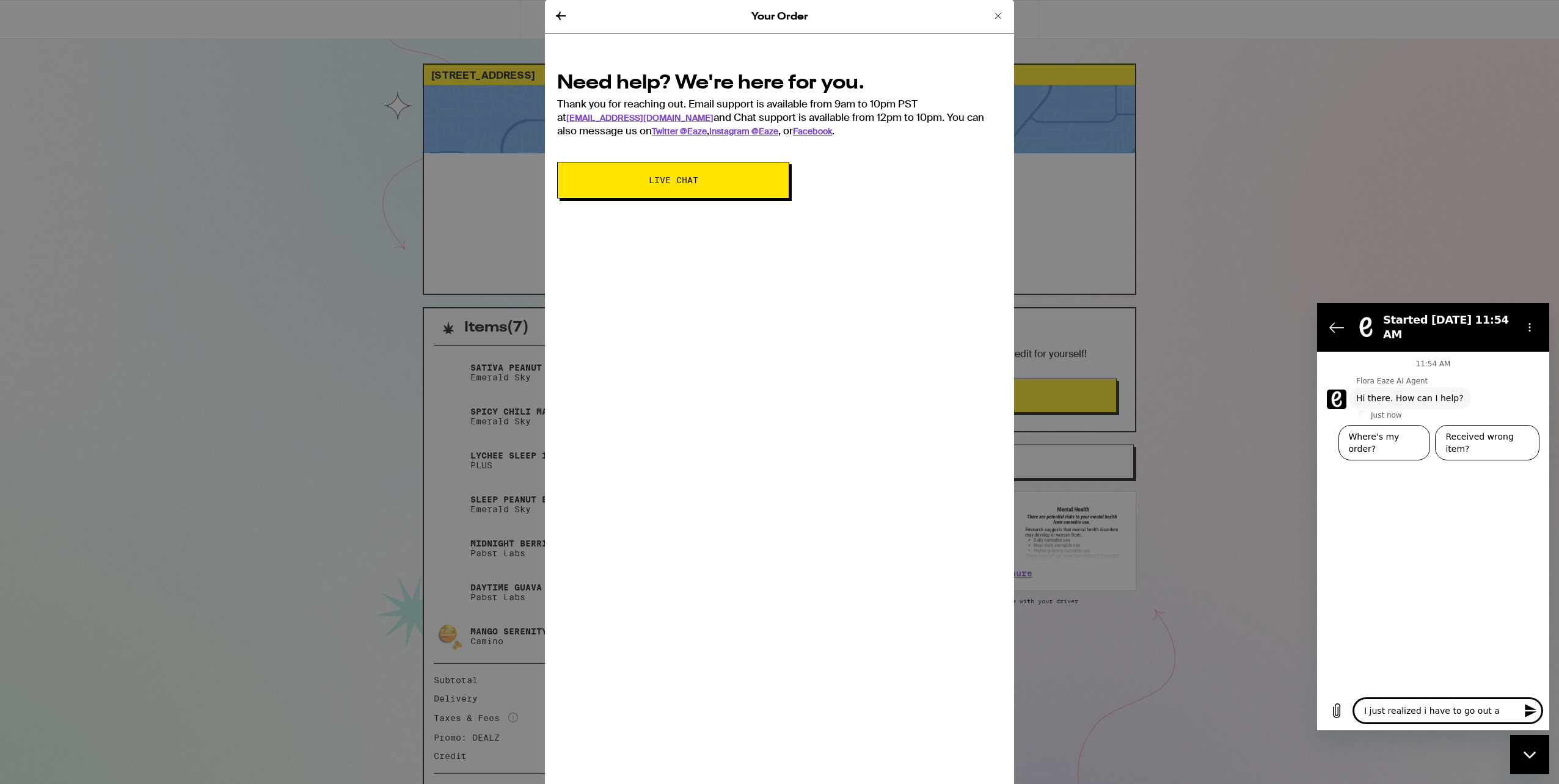
type textarea "I just realized i have to go out at"
type textarea "x"
type textarea "I just realized i have to go out at"
type textarea "x"
type textarea "I just realized i have to go out at 1"
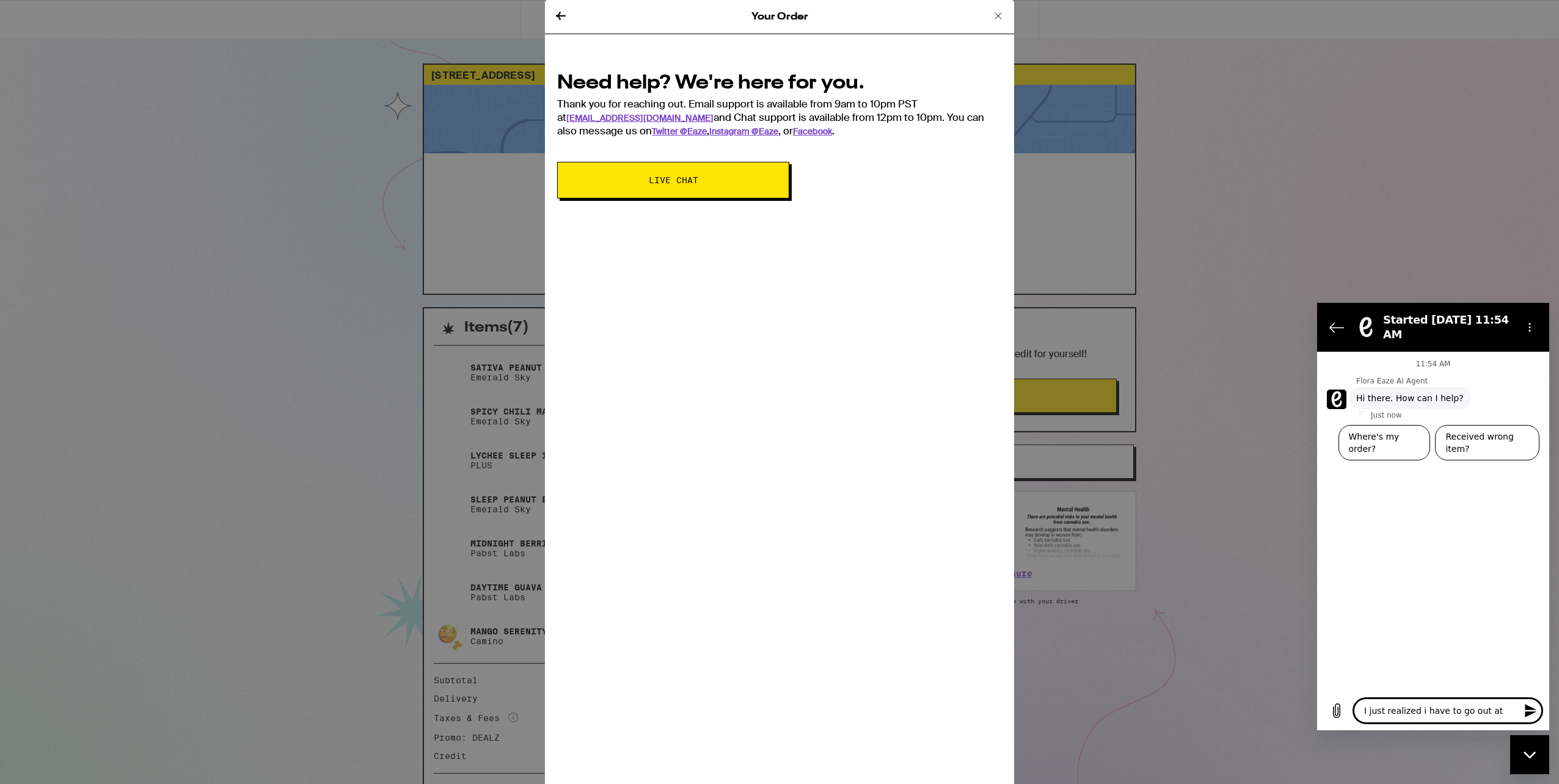
type textarea "x"
type textarea "I just realized i have to go out at 1:"
type textarea "x"
type textarea "I just realized i have to go out at 1:3"
type textarea "x"
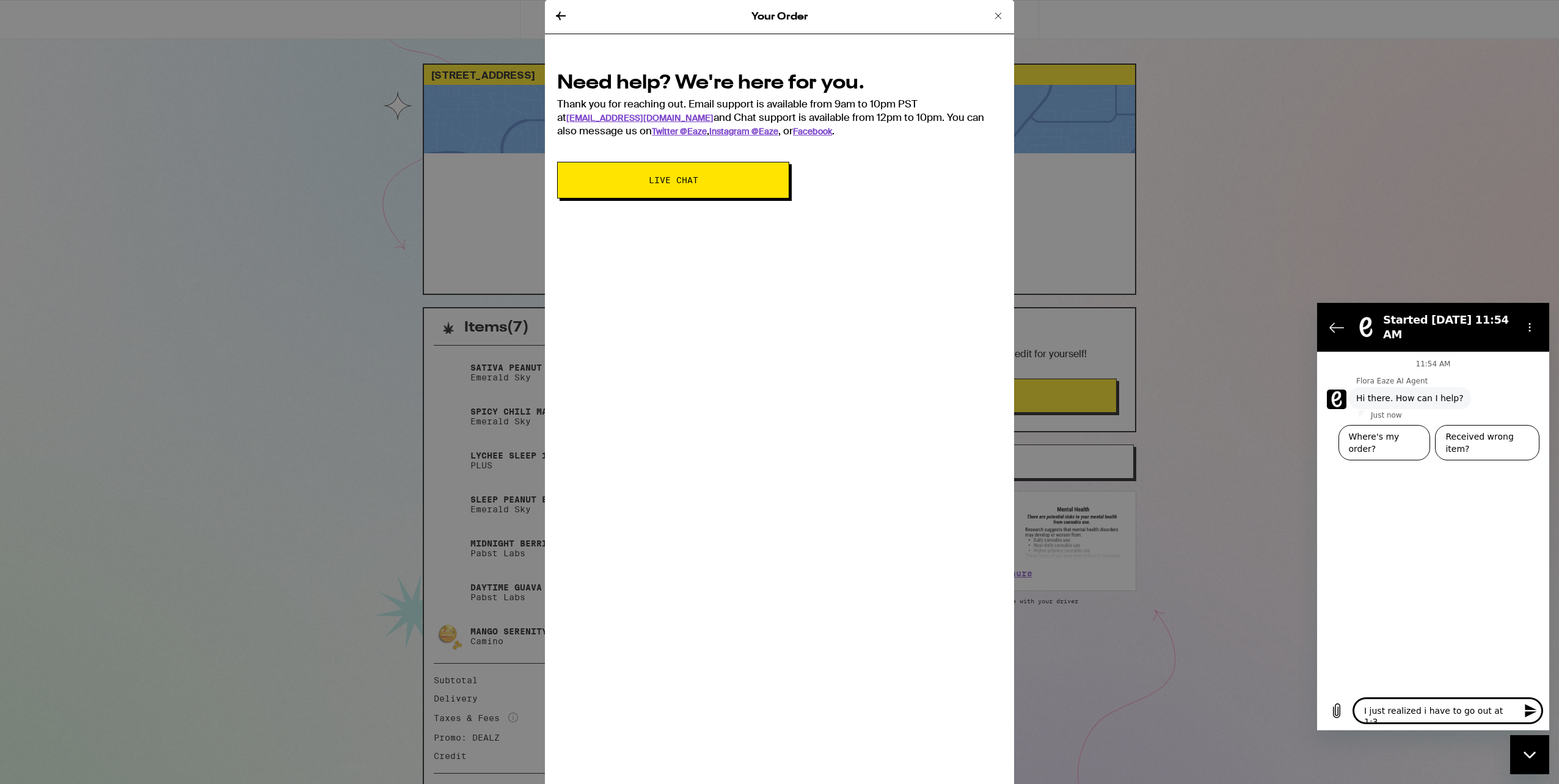
type textarea "I just realized i have to go out at 1:30"
type textarea "x"
type textarea "I just realized i have to go out at 1:30p"
type textarea "x"
type textarea "I just realized i have to go out at 1:30pm"
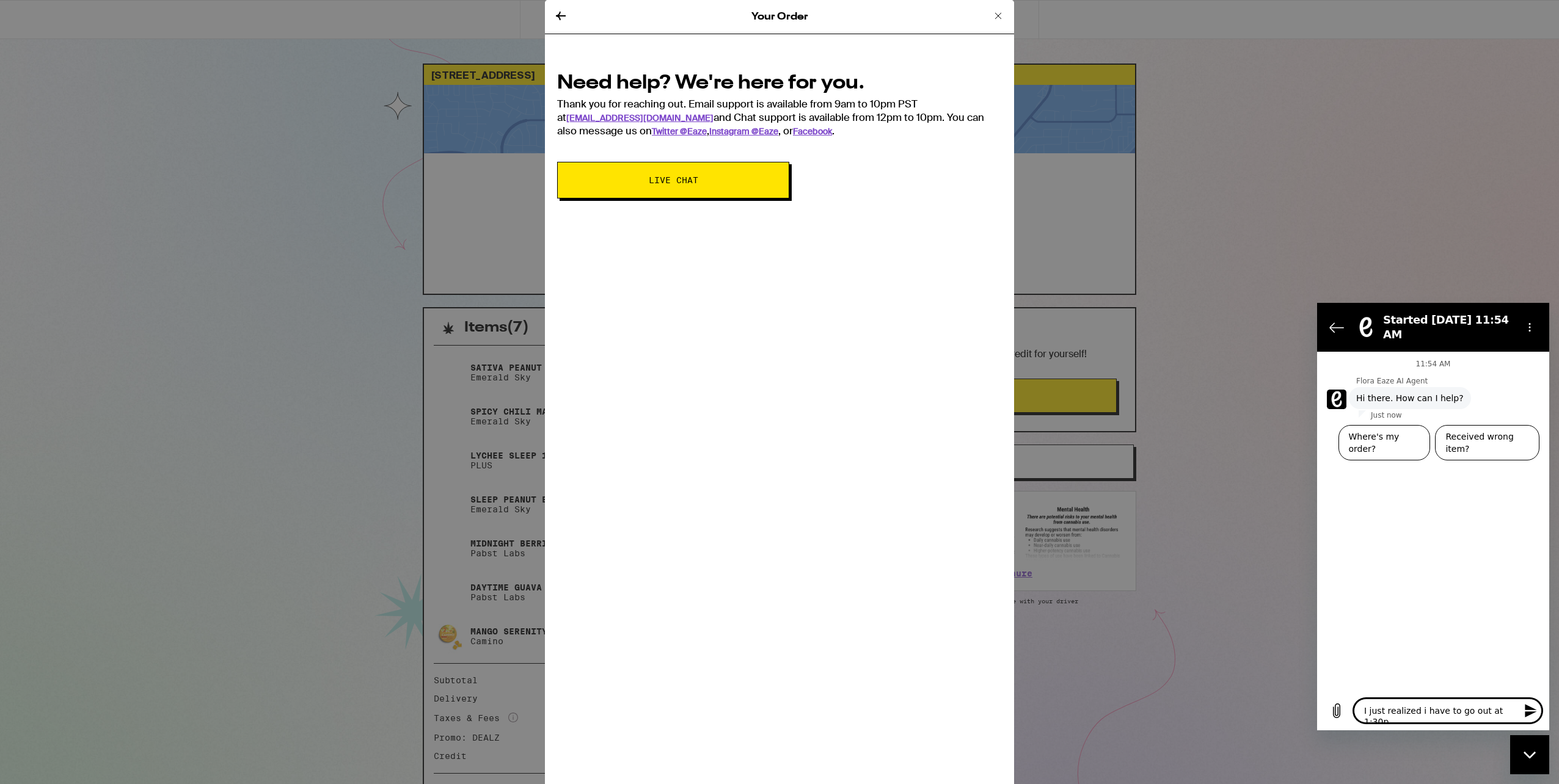
type textarea "x"
type textarea "I just realized i have to go out at 1:30pm"
type textarea "x"
type textarea "I just realized i have to go out at 1:30pm t"
type textarea "x"
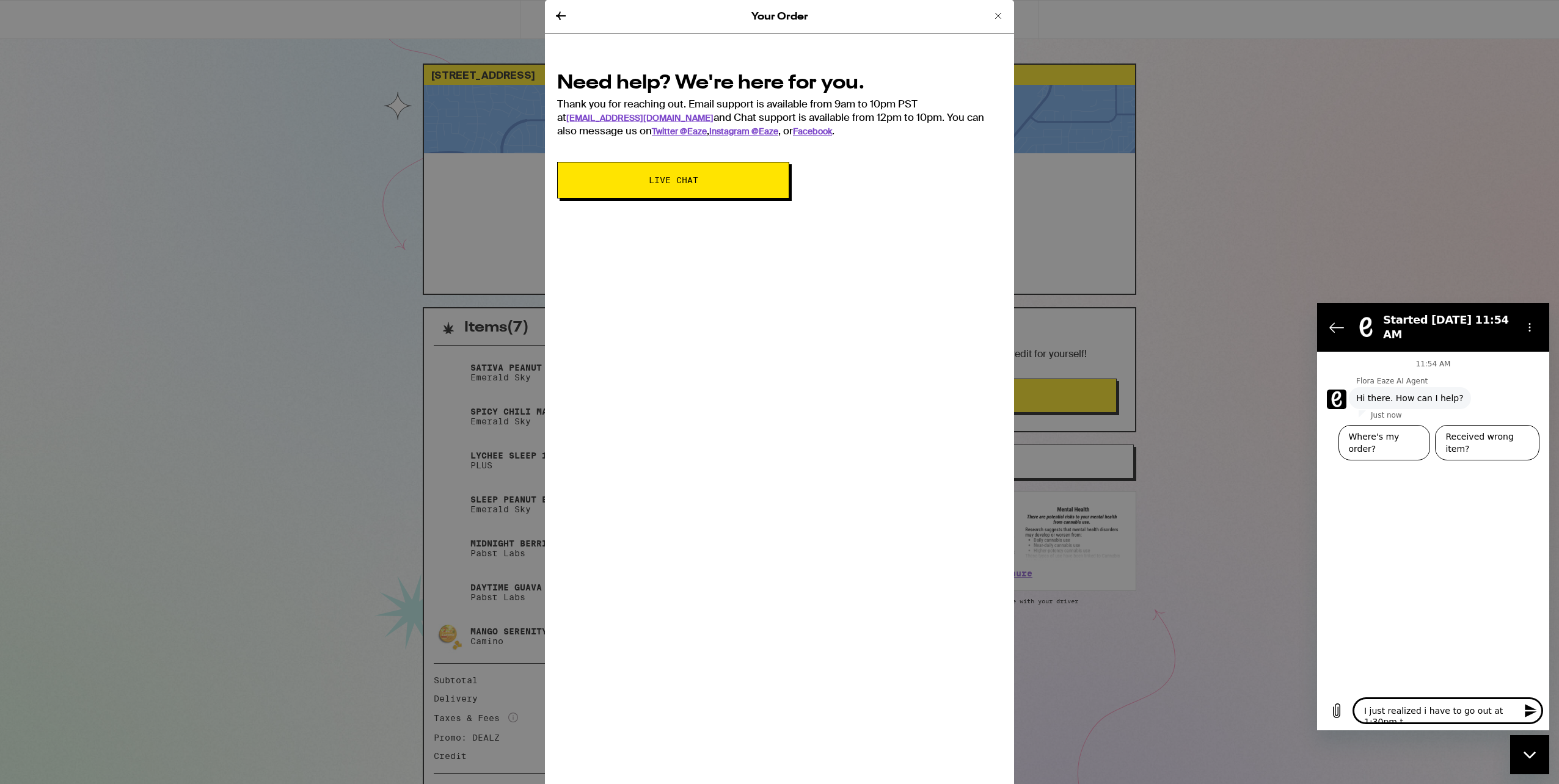
type textarea "I just realized i have to go out at 1:30pm to"
type textarea "x"
type textarea "I just realized i have to go out at 1:30pm tod"
type textarea "x"
type textarea "I just realized i have to go out at 1:30pm toda"
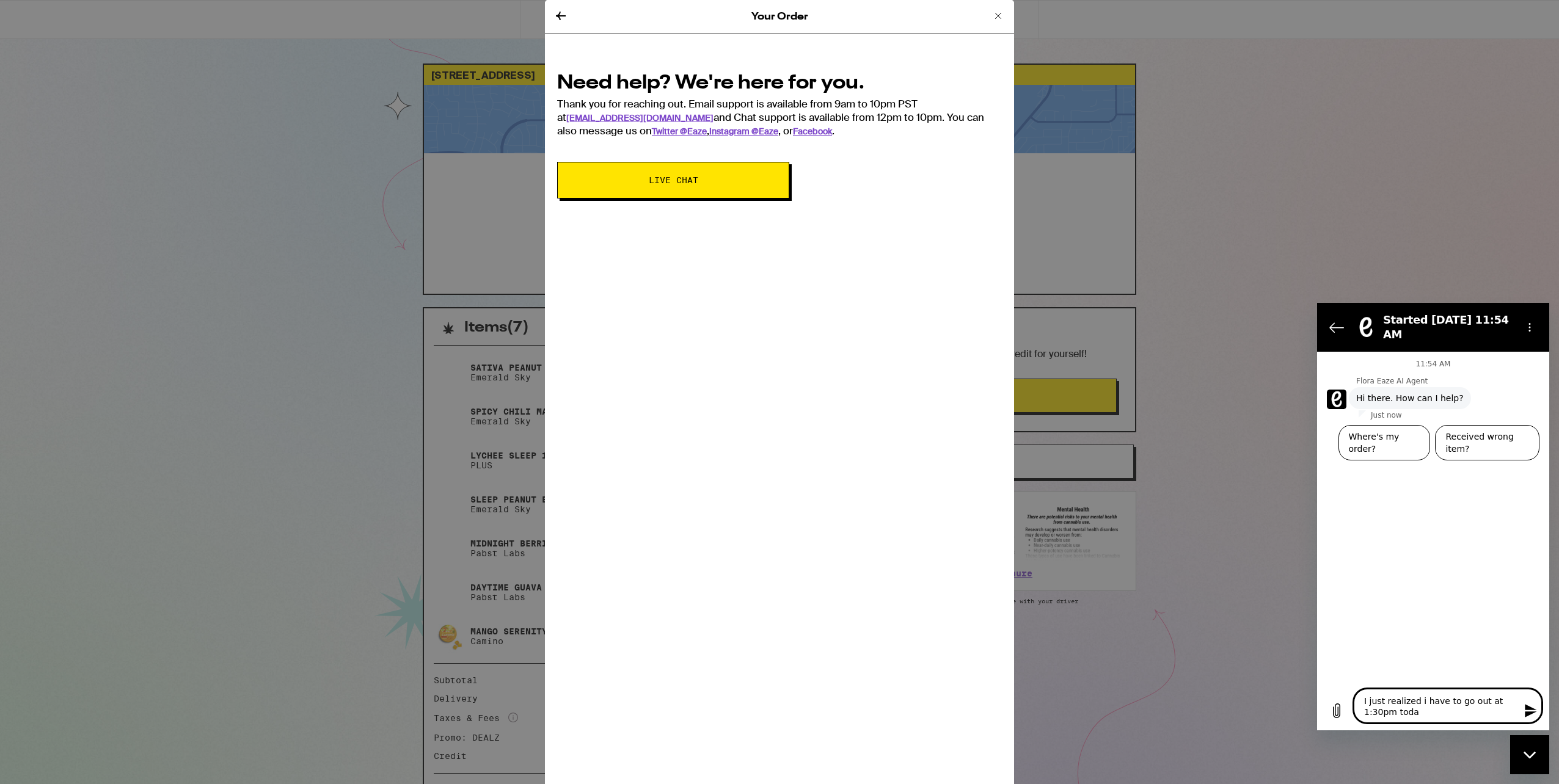
type textarea "x"
type textarea "I just realized i have to go out at 1:30pm today"
type textarea "x"
type textarea "I just realized i have to go out at 1:30pm today"
type textarea "x"
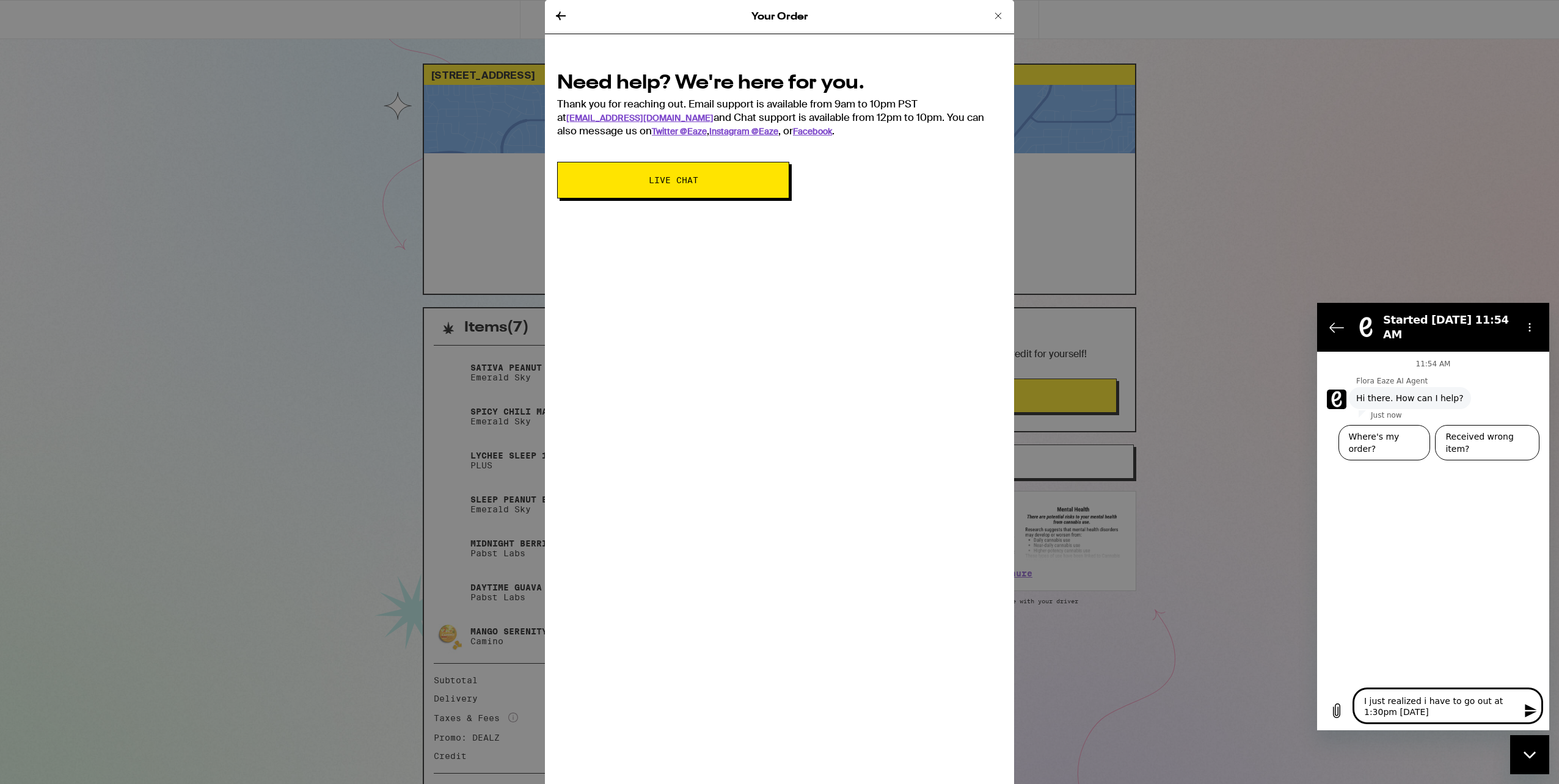
type textarea "I just realized i have to go out at 1:30pm today a"
type textarea "x"
type textarea "I just realized i have to go out at 1:30pm today an"
type textarea "x"
type textarea "I just realized i have to go out at 1:30pm today and"
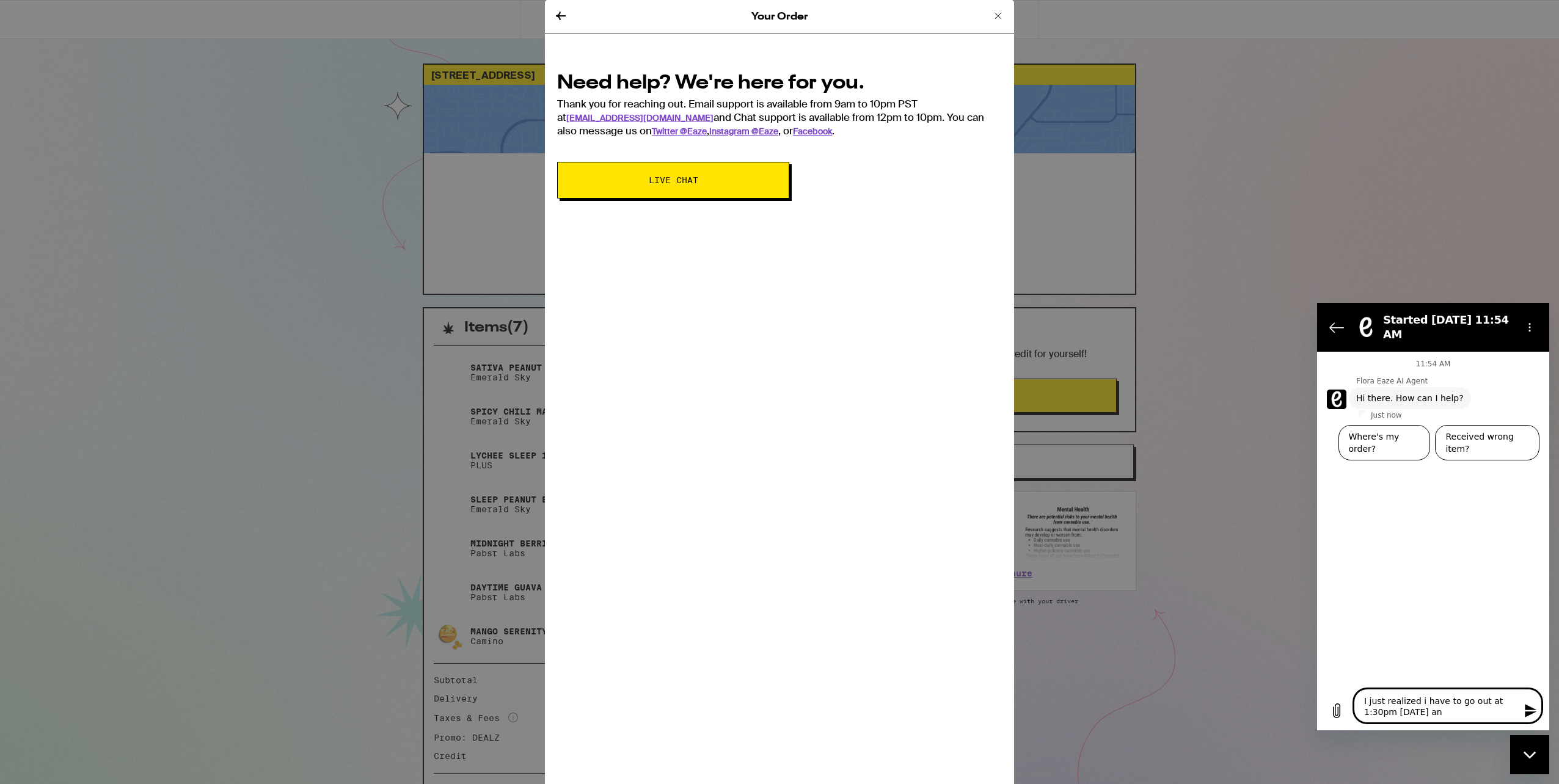
type textarea "x"
type textarea "I just realized i have to go out at 1:30pm today and"
type textarea "x"
type textarea "I just realized i have to go out at 1:30pm today and i"
type textarea "x"
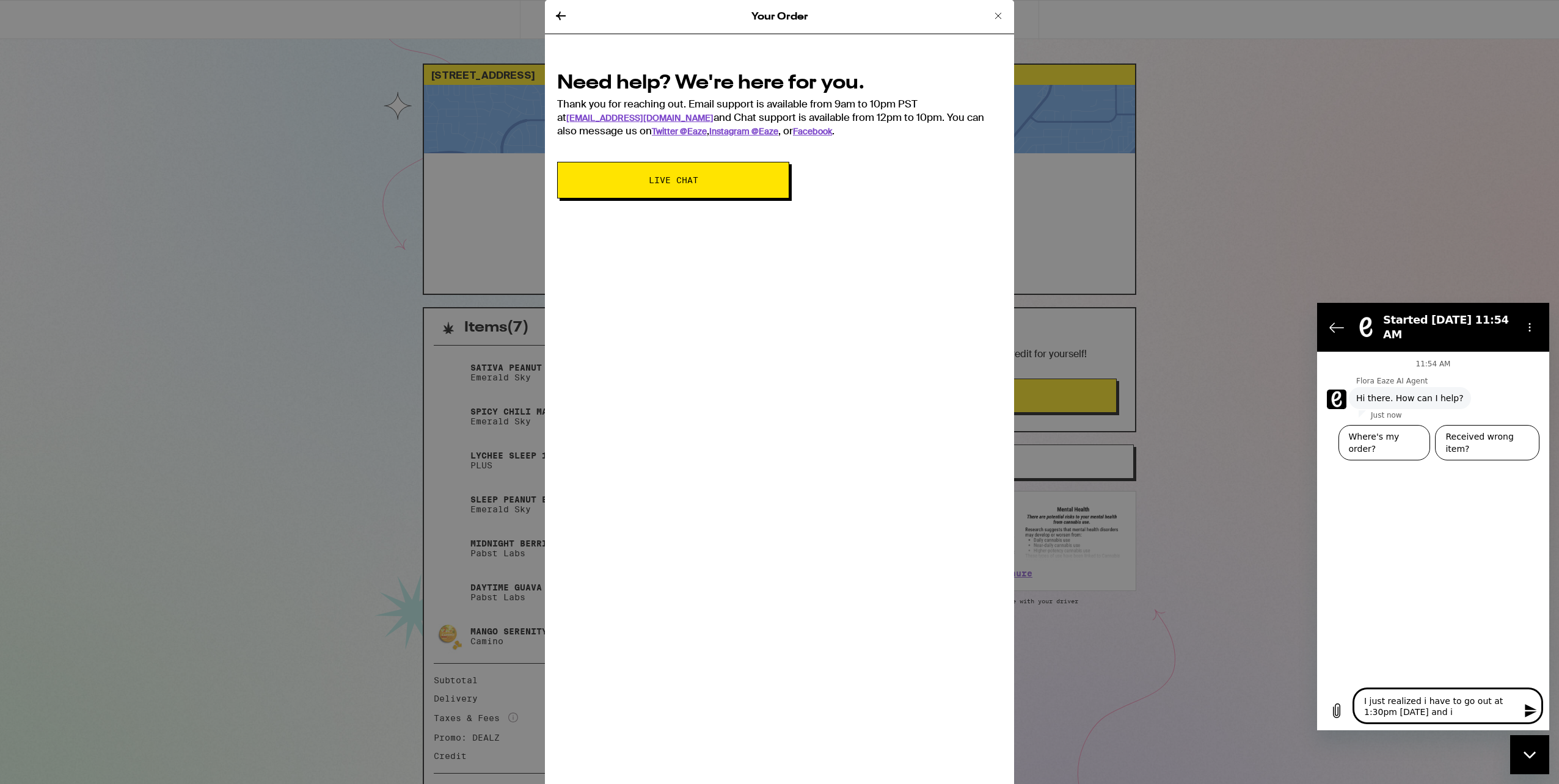
type textarea "I just realized i have to go out at 1:30pm today and i"
type textarea "x"
type textarea "I just realized i have to go out at 1:30pm today and i w"
type textarea "x"
type textarea "I just realized i have to go out at 1:30pm today and i wa"
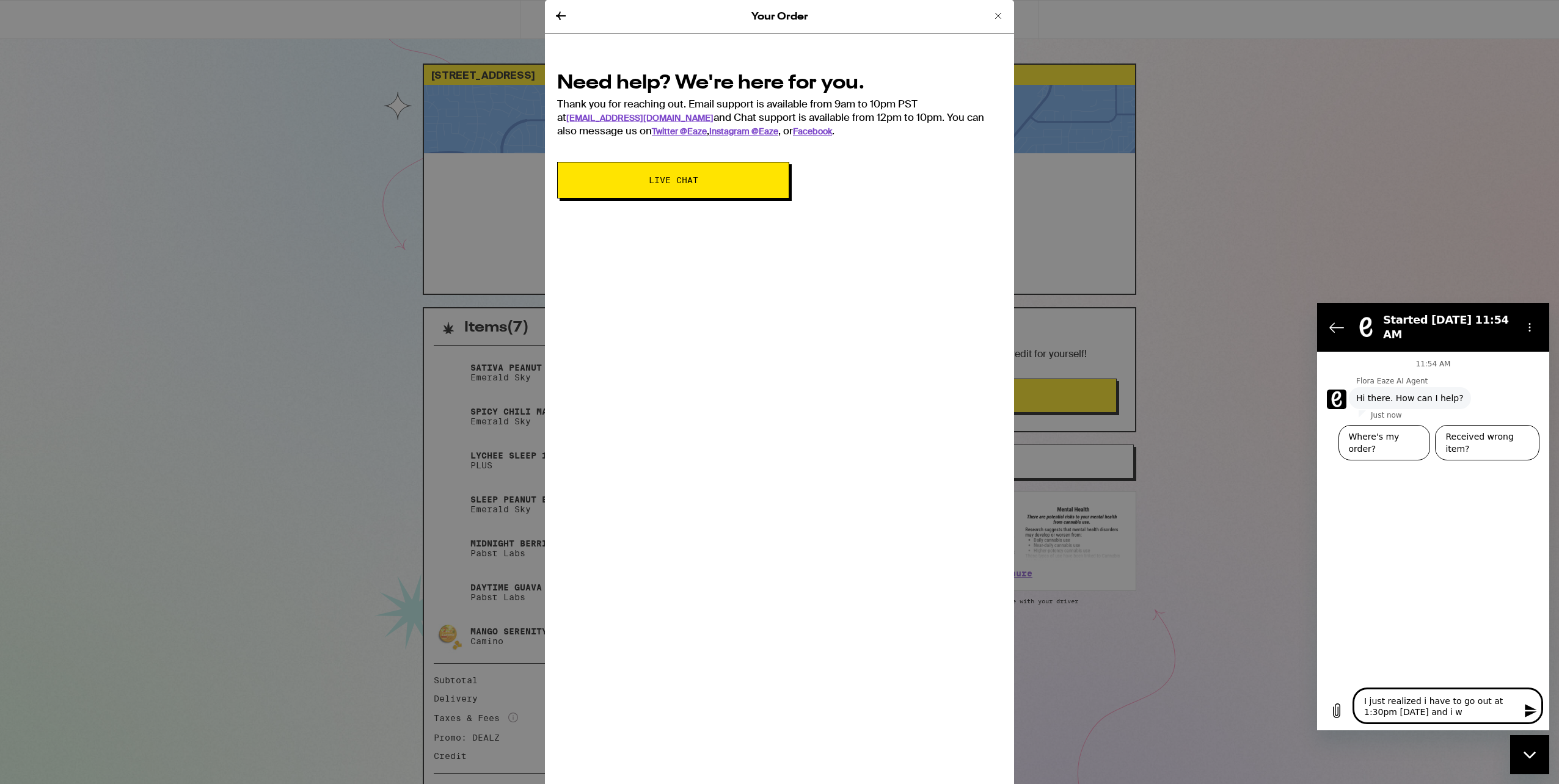
type textarea "x"
type textarea "I just realized i have to go out at 1:30pm today and i wan"
type textarea "x"
type textarea "I just realized i have to go out at 1:30pm today and i want"
type textarea "x"
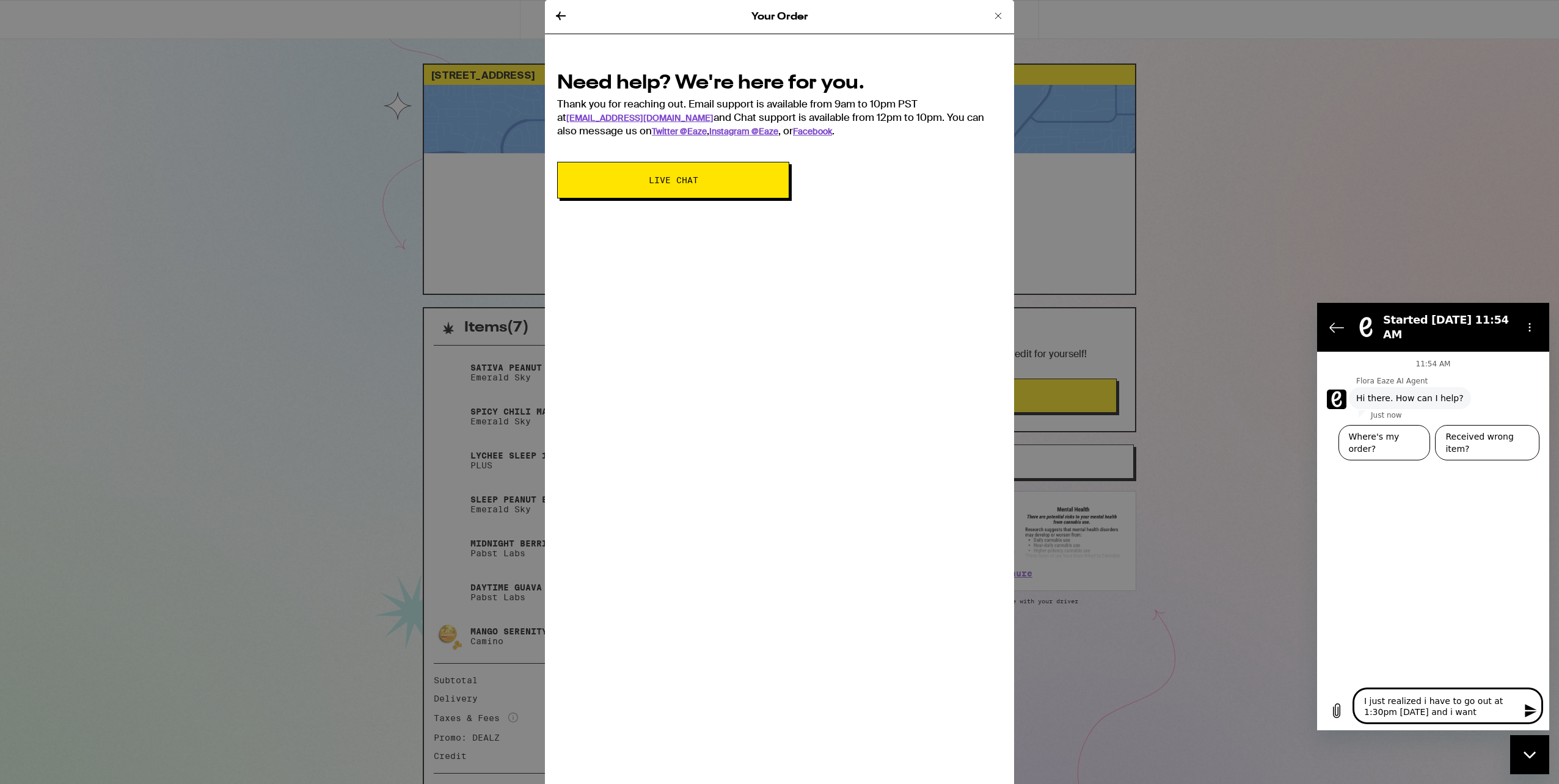
type textarea "I just realized i have to go out at 1:30pm today and i wante"
type textarea "x"
type textarea "I just realized i have to go out at 1:30pm today and i wanted"
type textarea "x"
type textarea "I just realized i have to go out at 1:30pm today and i wanted"
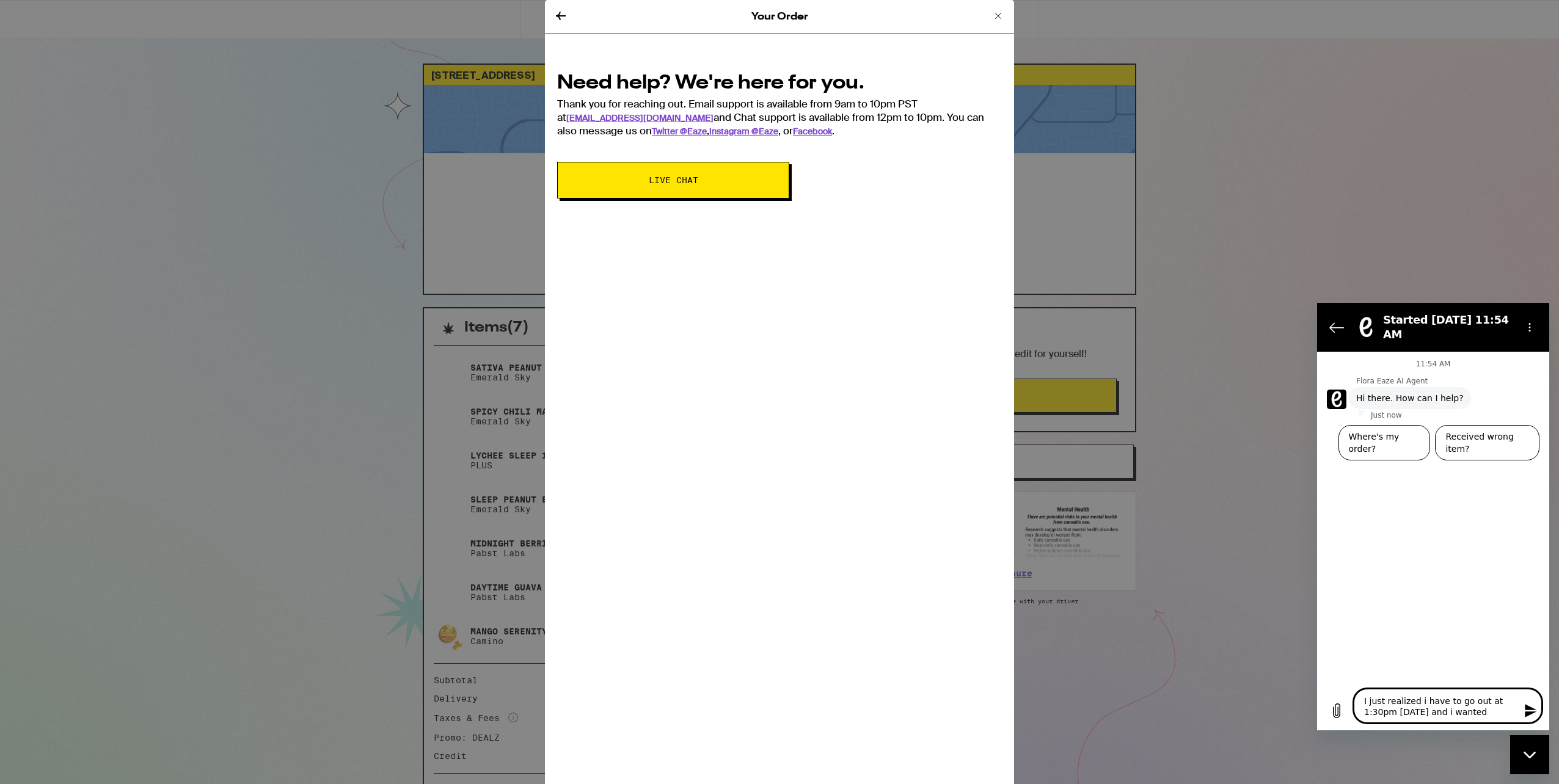
type textarea "x"
type textarea "I just realized i have to go out at 1:30pm today and i wanted t"
type textarea "x"
type textarea "I just realized i have to go out at 1:30pm today and i wanted to"
type textarea "x"
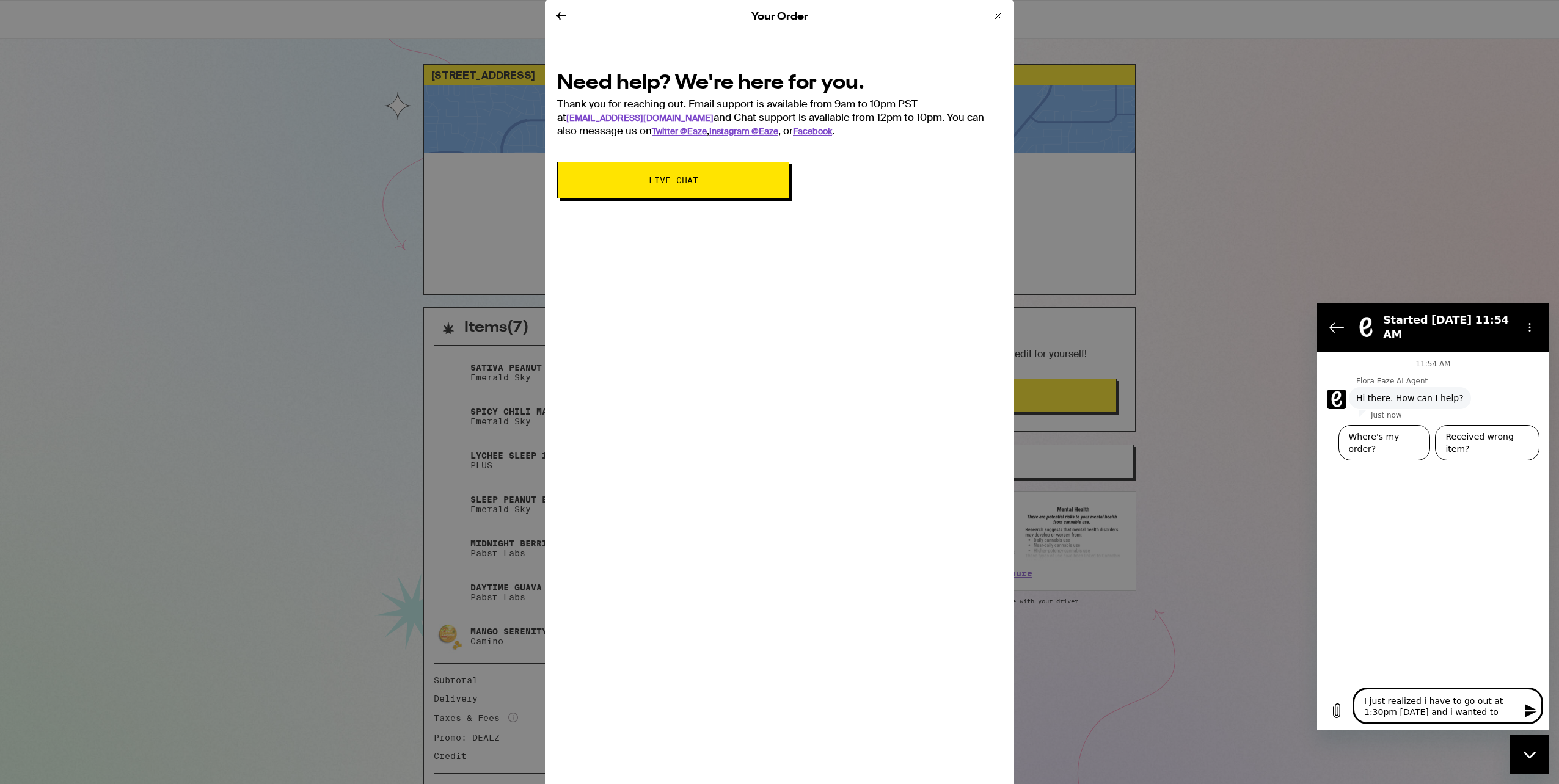
type textarea "I just realized i have to go out at 1:30pm today and i wanted to"
type textarea "x"
type textarea "I just realized i have to go out at 1:30pm today and i wanted to a"
type textarea "x"
type textarea "I just realized i have to go out at 1:30pm today and i wanted to as"
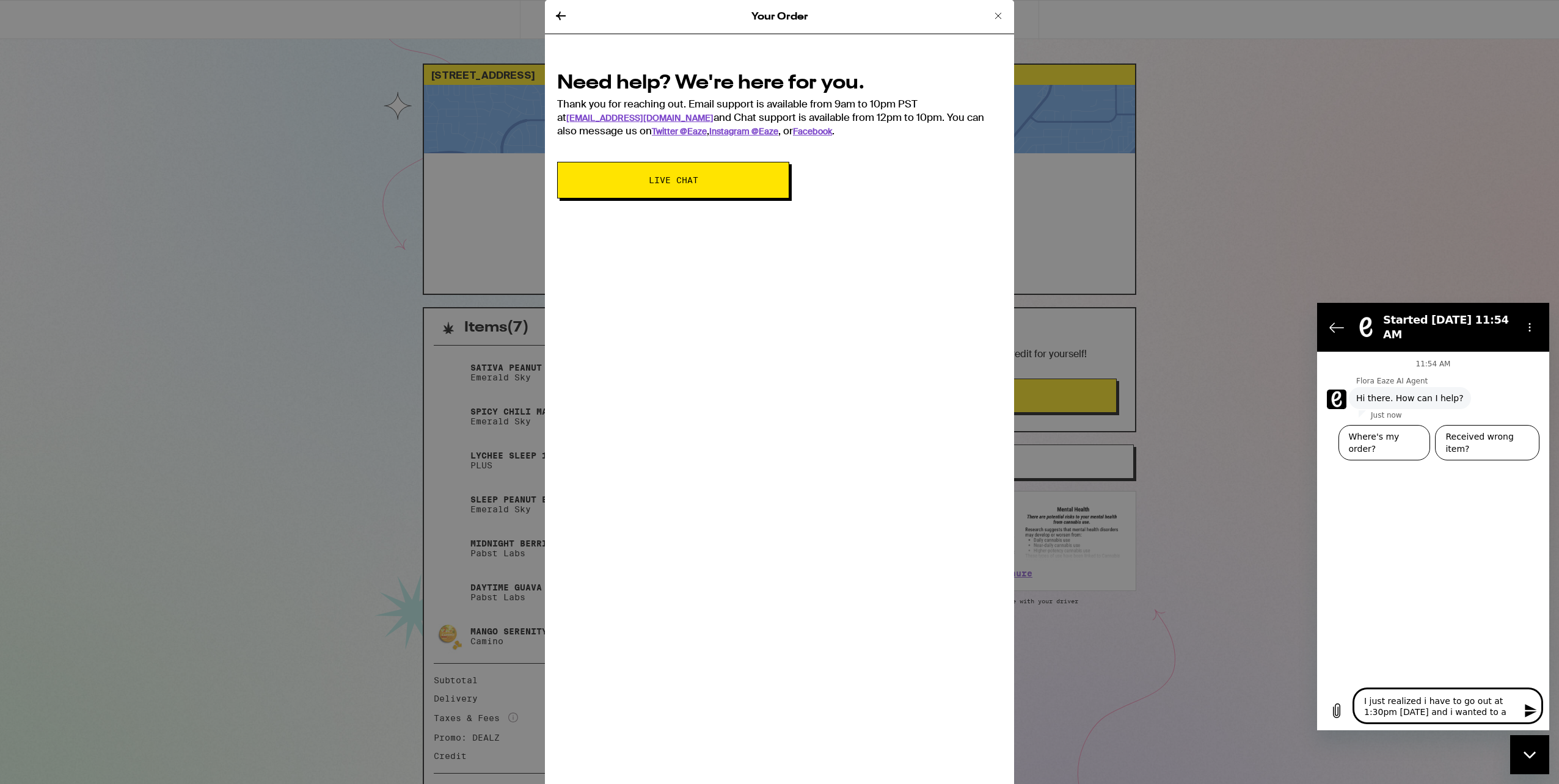
type textarea "x"
type textarea "I just realized i have to go out at 1:30pm today and i wanted to ask"
type textarea "x"
type textarea "I just realized i have to go out at 1:30pm today and i wanted to ask"
type textarea "x"
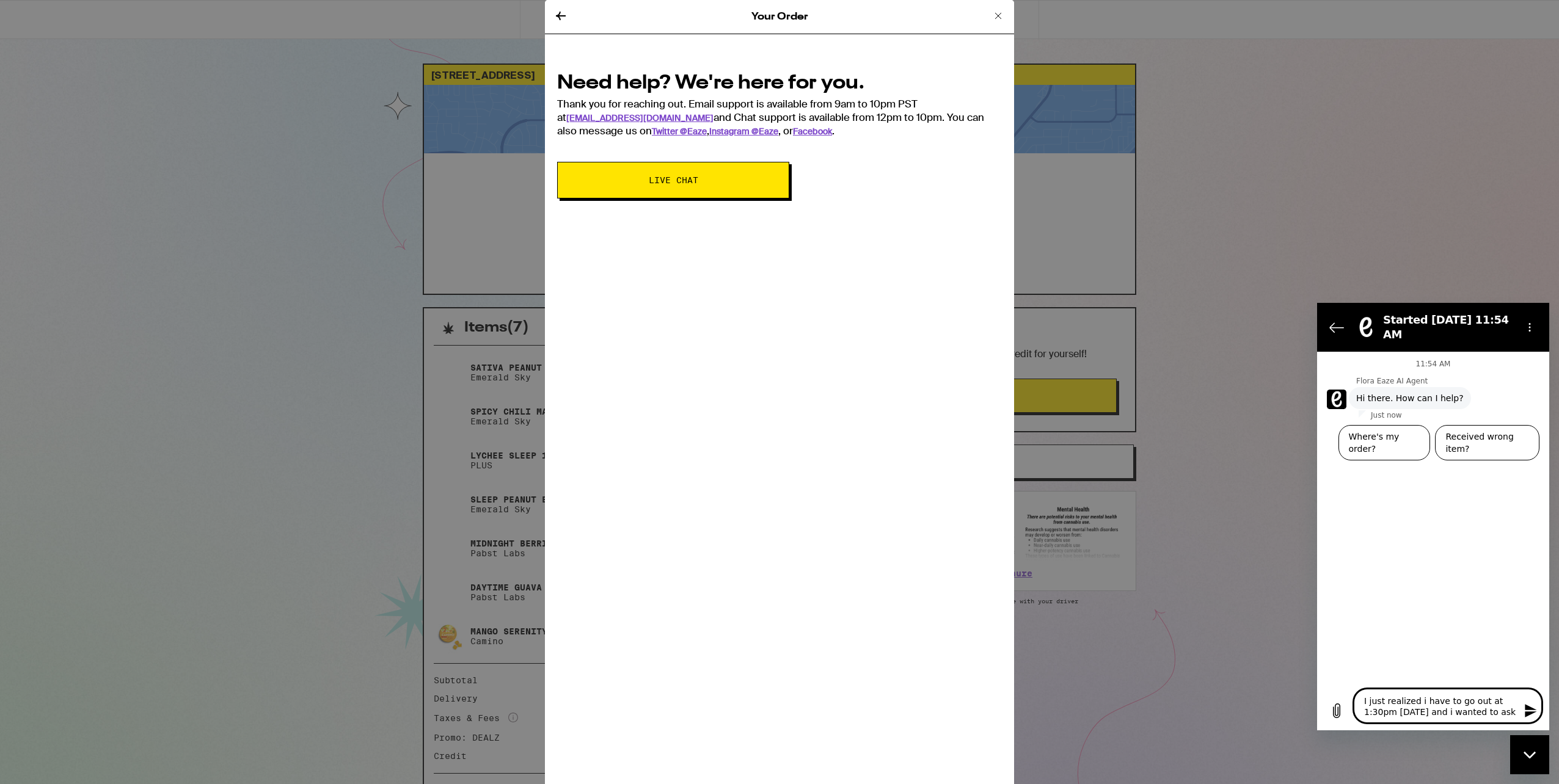
type textarea "I just realized i have to go out at 1:30pm today and i wanted to ask i"
type textarea "x"
type textarea "I just realized i have to go out at 1:30pm today and i wanted to ask if"
type textarea "x"
type textarea "I just realized i have to go out at 1:30pm today and i wanted to ask i"
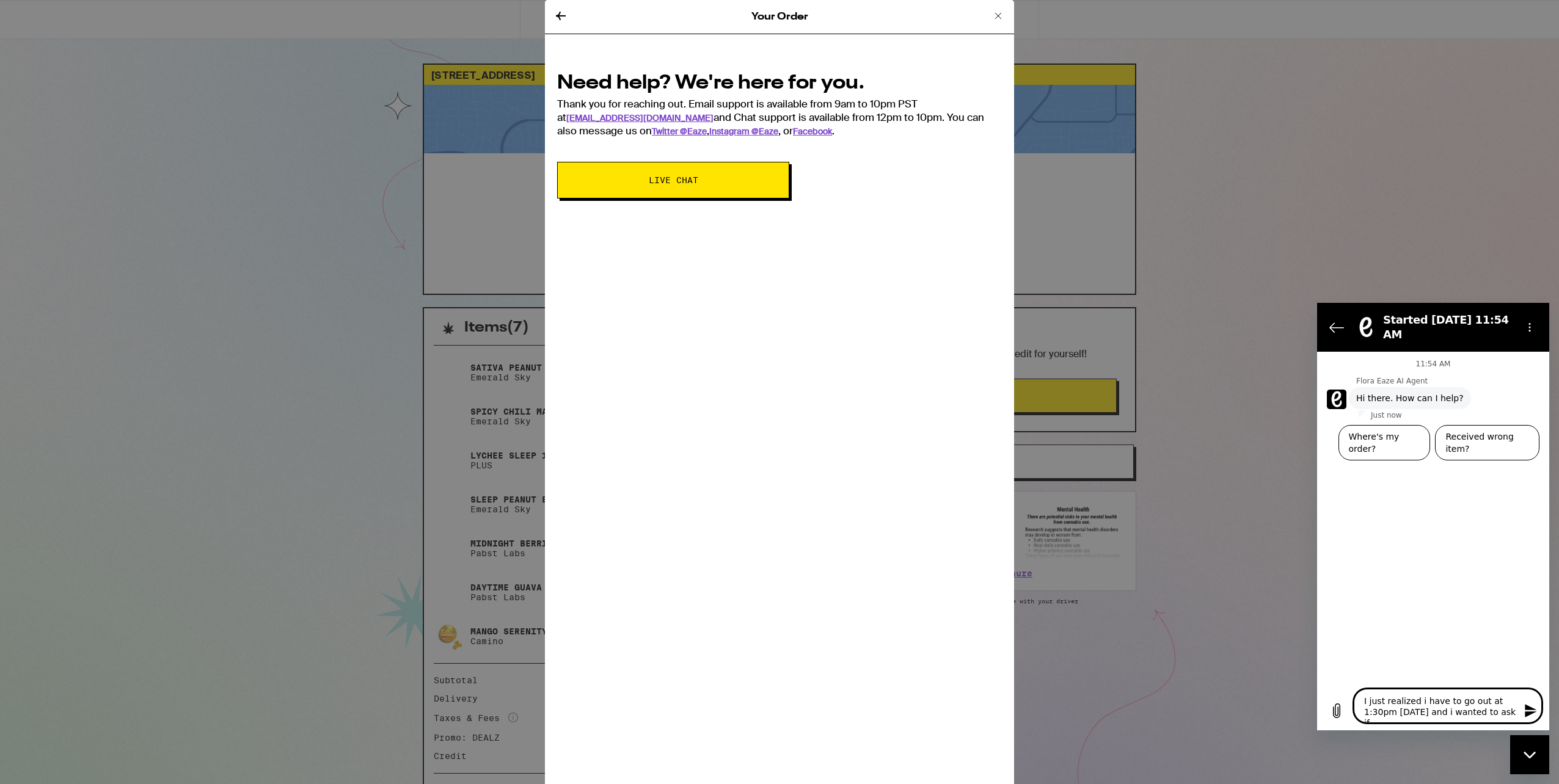
type textarea "x"
type textarea "I just realized i have to go out at 1:30pm today and i wanted to ask"
type textarea "x"
type textarea "I just realized i have to go out at 1:30pm today and i wanted to ask"
type textarea "x"
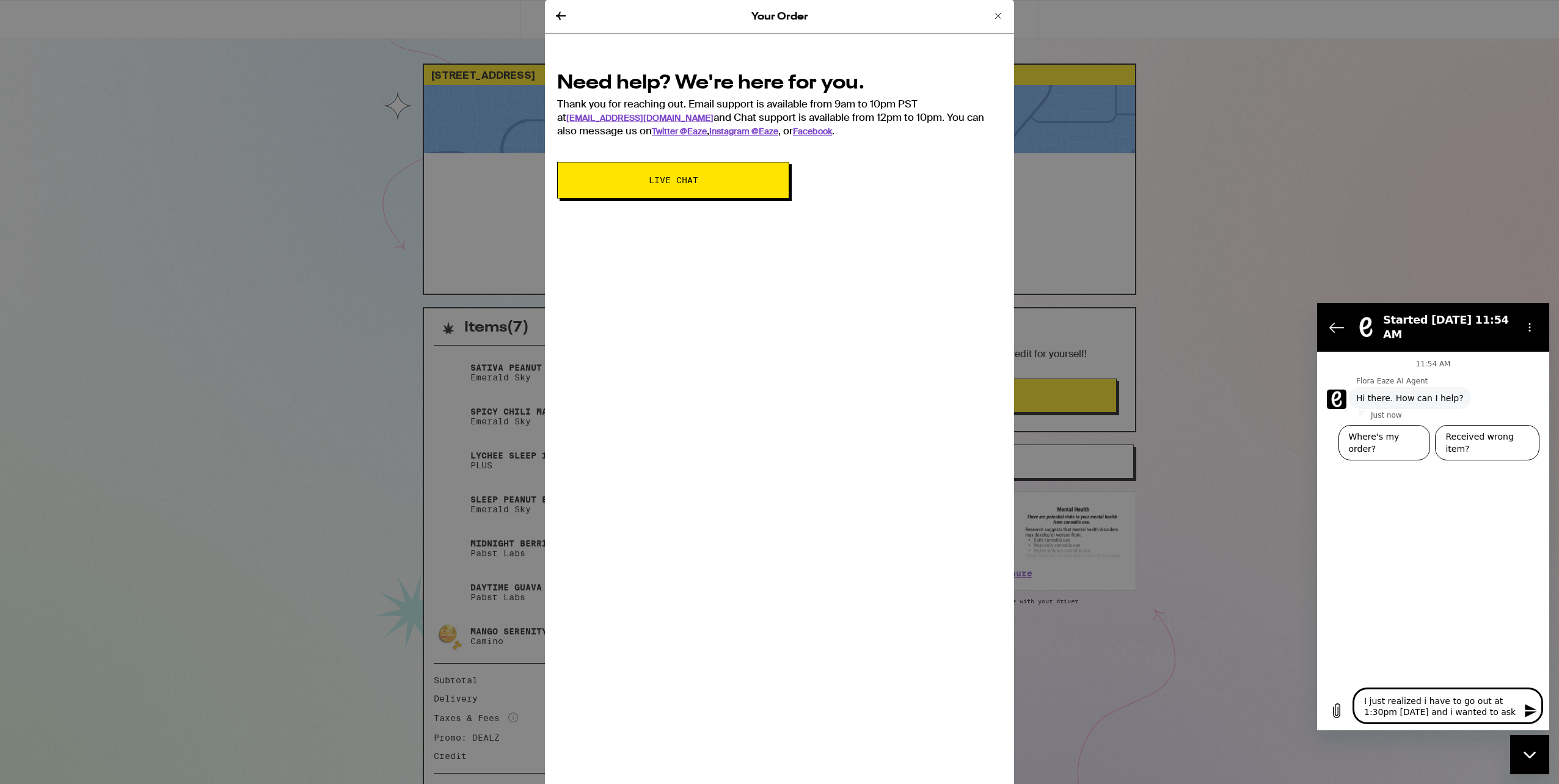
type textarea "I just realized i have to go out at 1:30pm today and i wanted to as"
type textarea "x"
type textarea "I just realized i have to go out at 1:30pm today and i wanted to a"
type textarea "x"
type textarea "I just realized i have to go out at 1:30pm today and i wanted to"
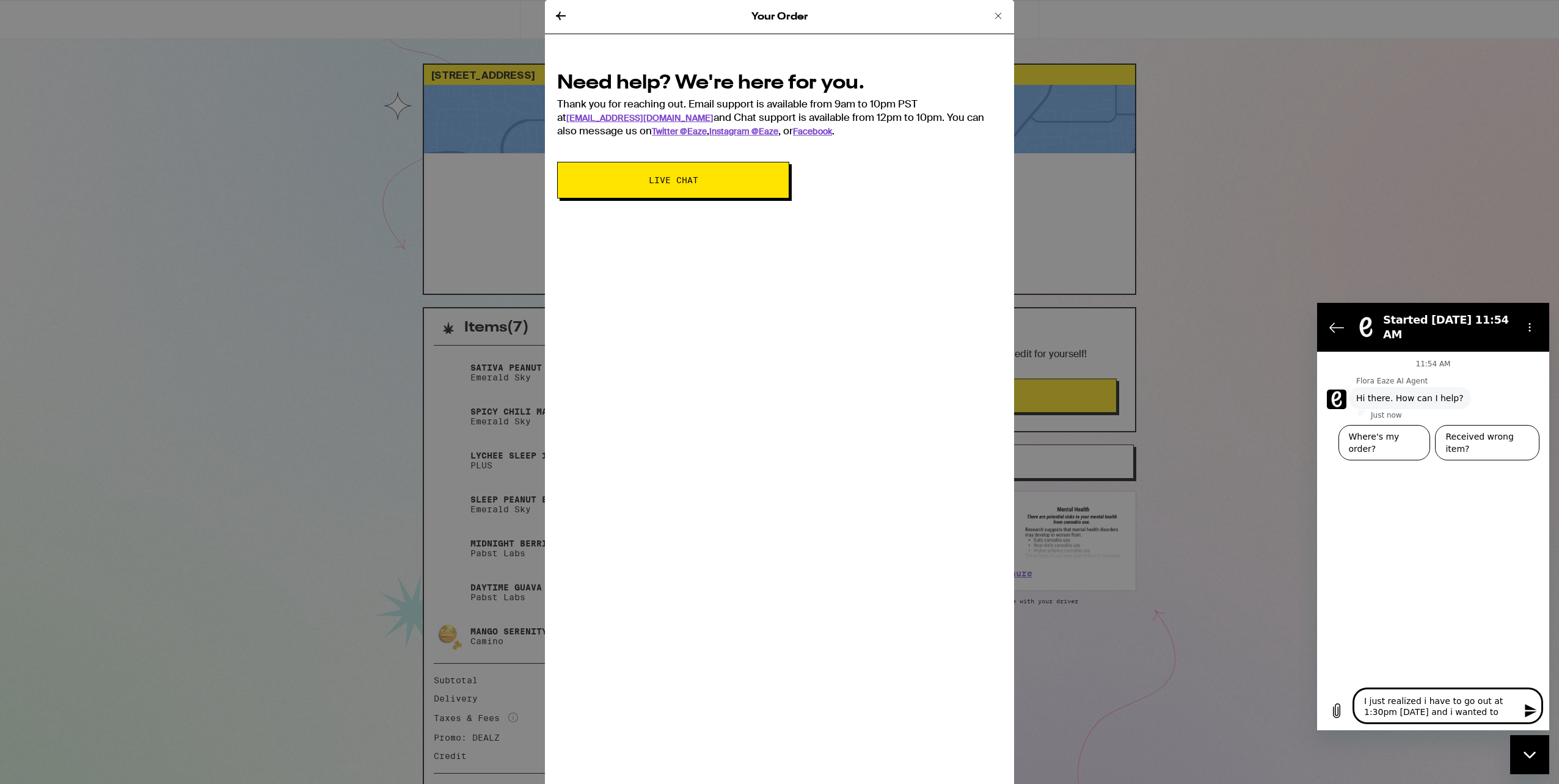
type textarea "x"
type textarea "I just realized i have to go out at 1:30pm today and i wanted to"
type textarea "x"
type textarea "I just realized i have to go out at 1:30pm today and i wanted t"
type textarea "x"
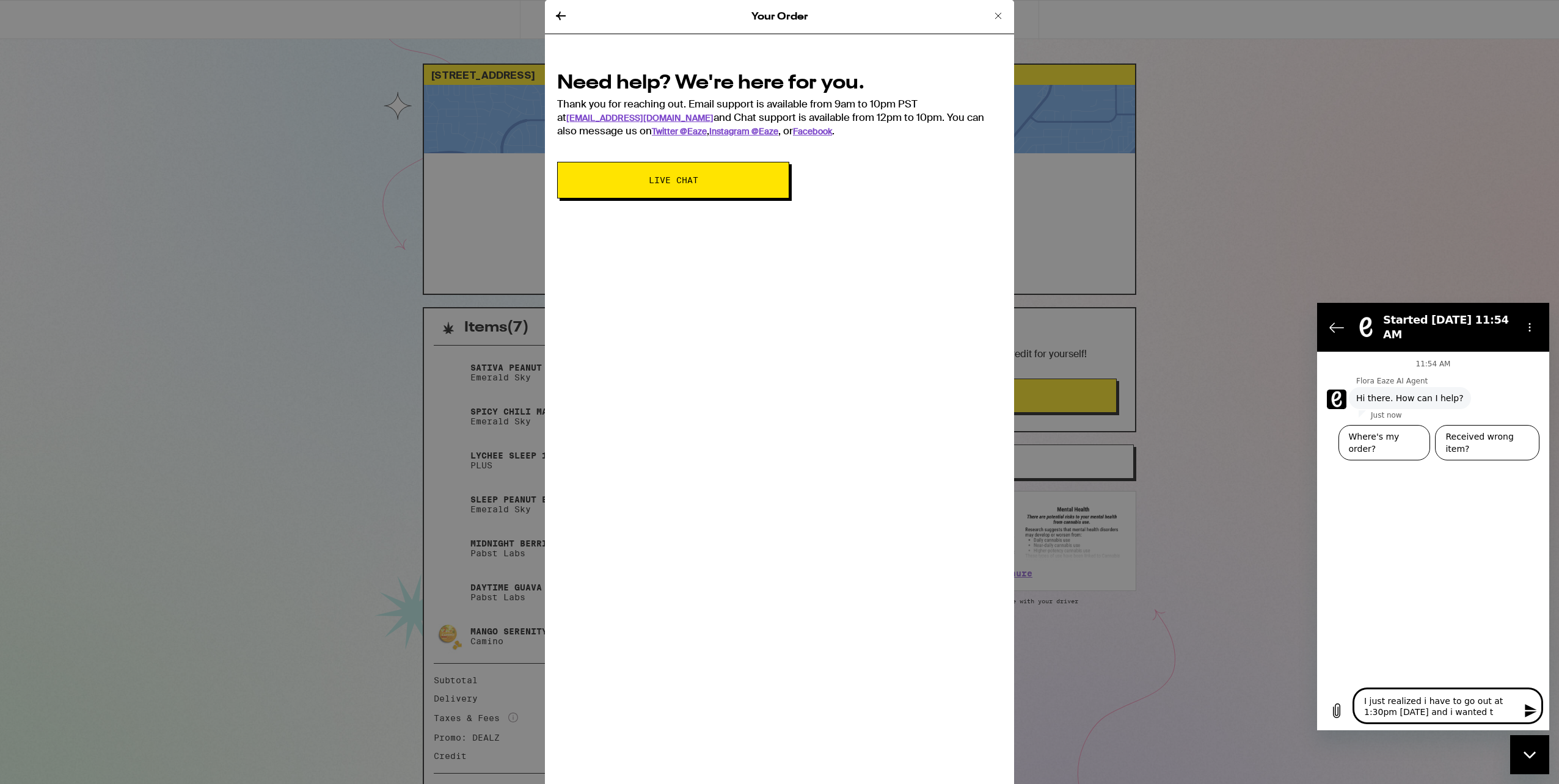
type textarea "I just realized i have to go out at 1:30pm today and i wanted"
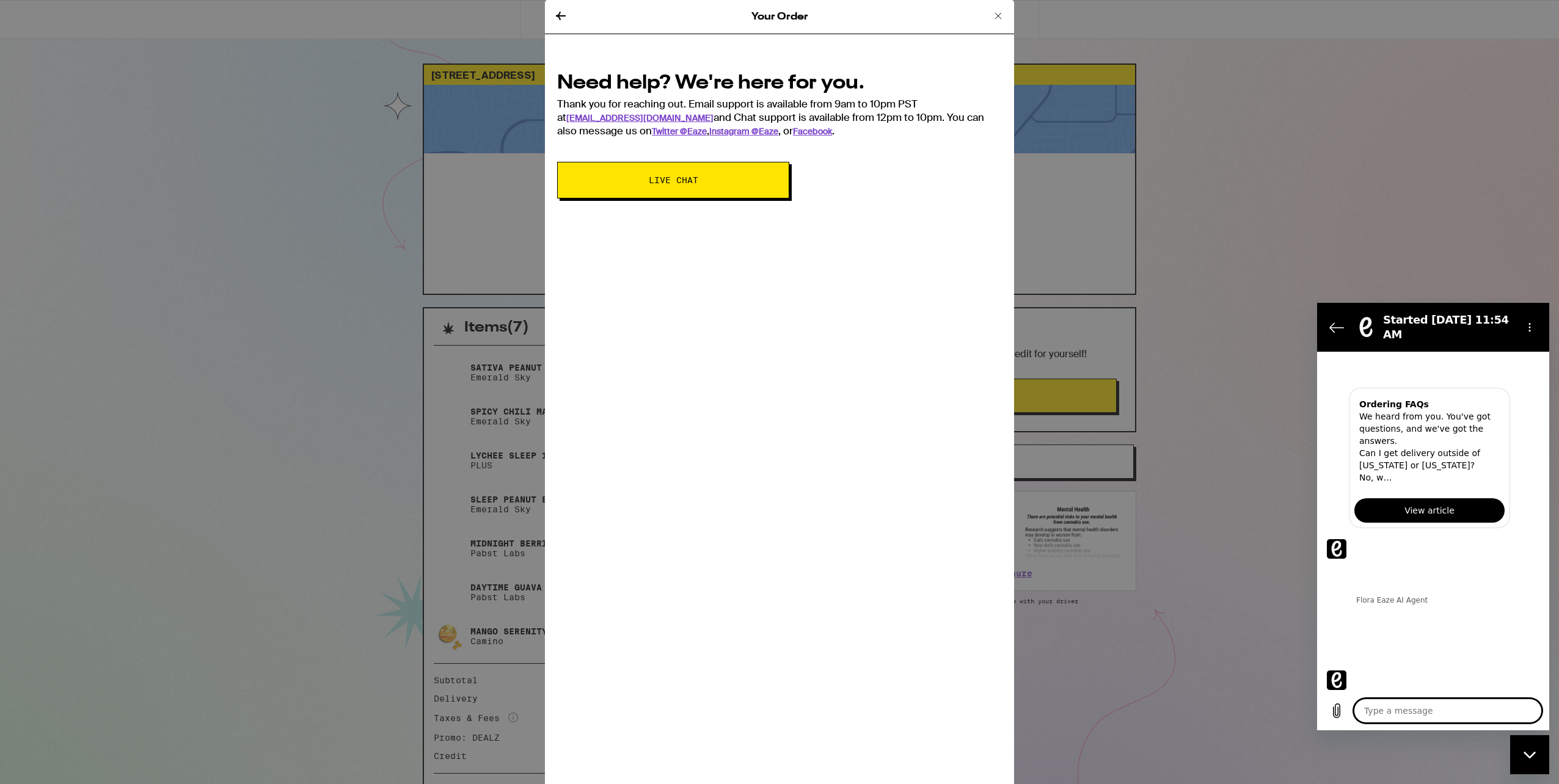
scroll to position [248, 0]
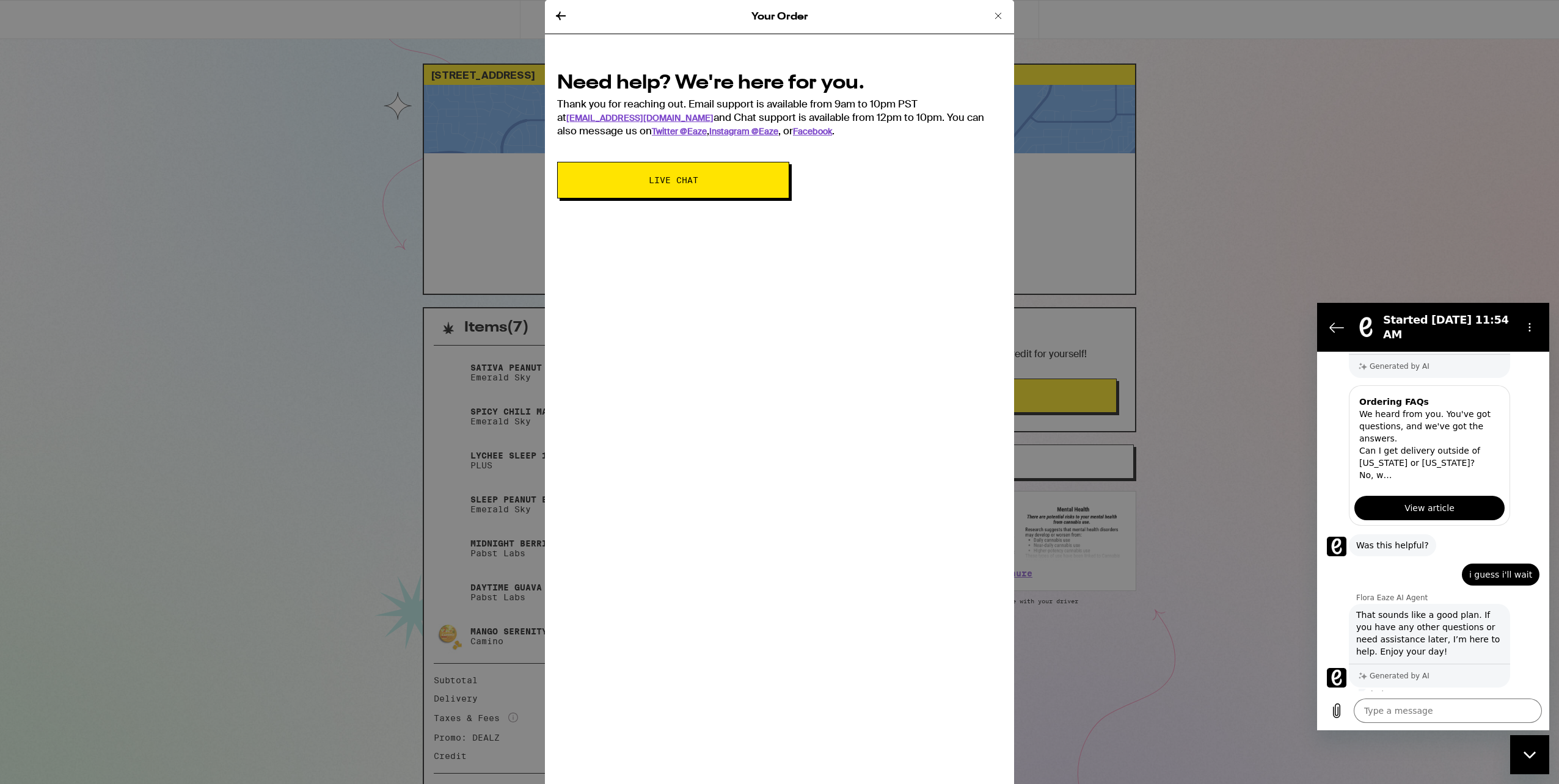
click at [996, 11] on icon at bounding box center [999, 16] width 15 height 15
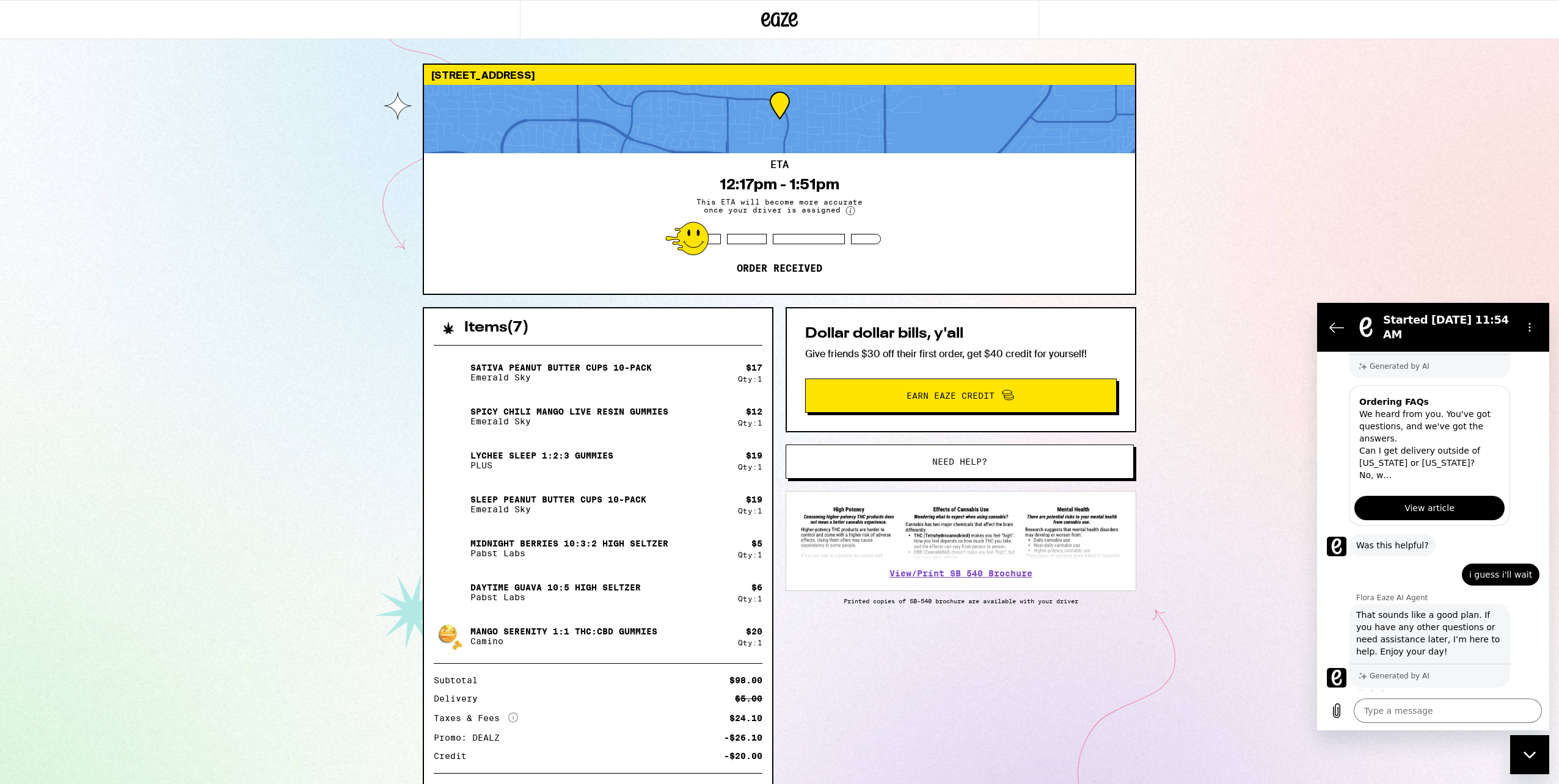
click at [996, 12] on div "Order History Your most recent orders Sep 23, 2025 5324 helensburgh pl 7 Items …" at bounding box center [780, 392] width 1559 height 784
click at [1524, 763] on div "Close messaging window" at bounding box center [1530, 754] width 37 height 37
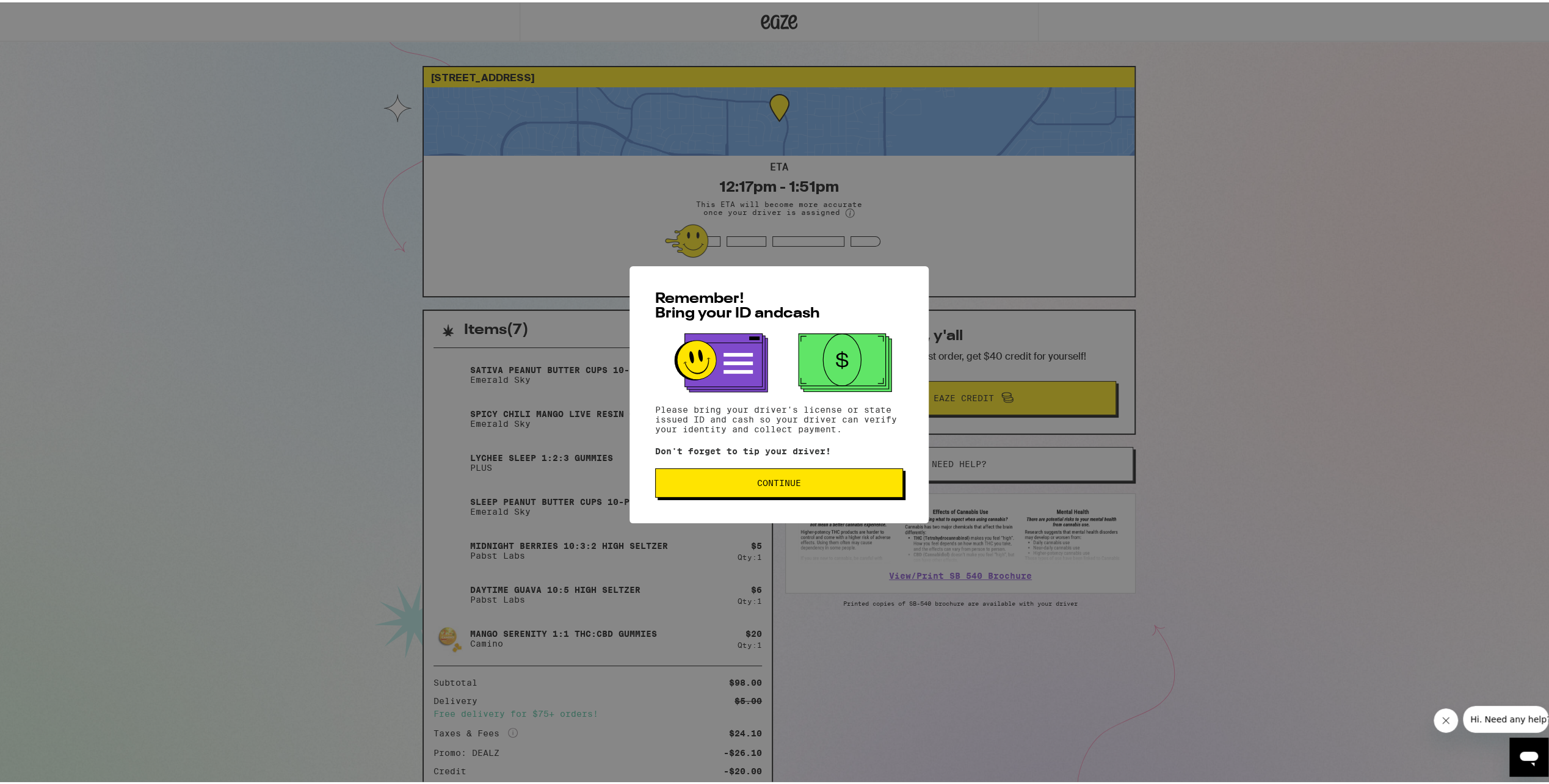
click at [807, 482] on span "Continue" at bounding box center [779, 480] width 227 height 9
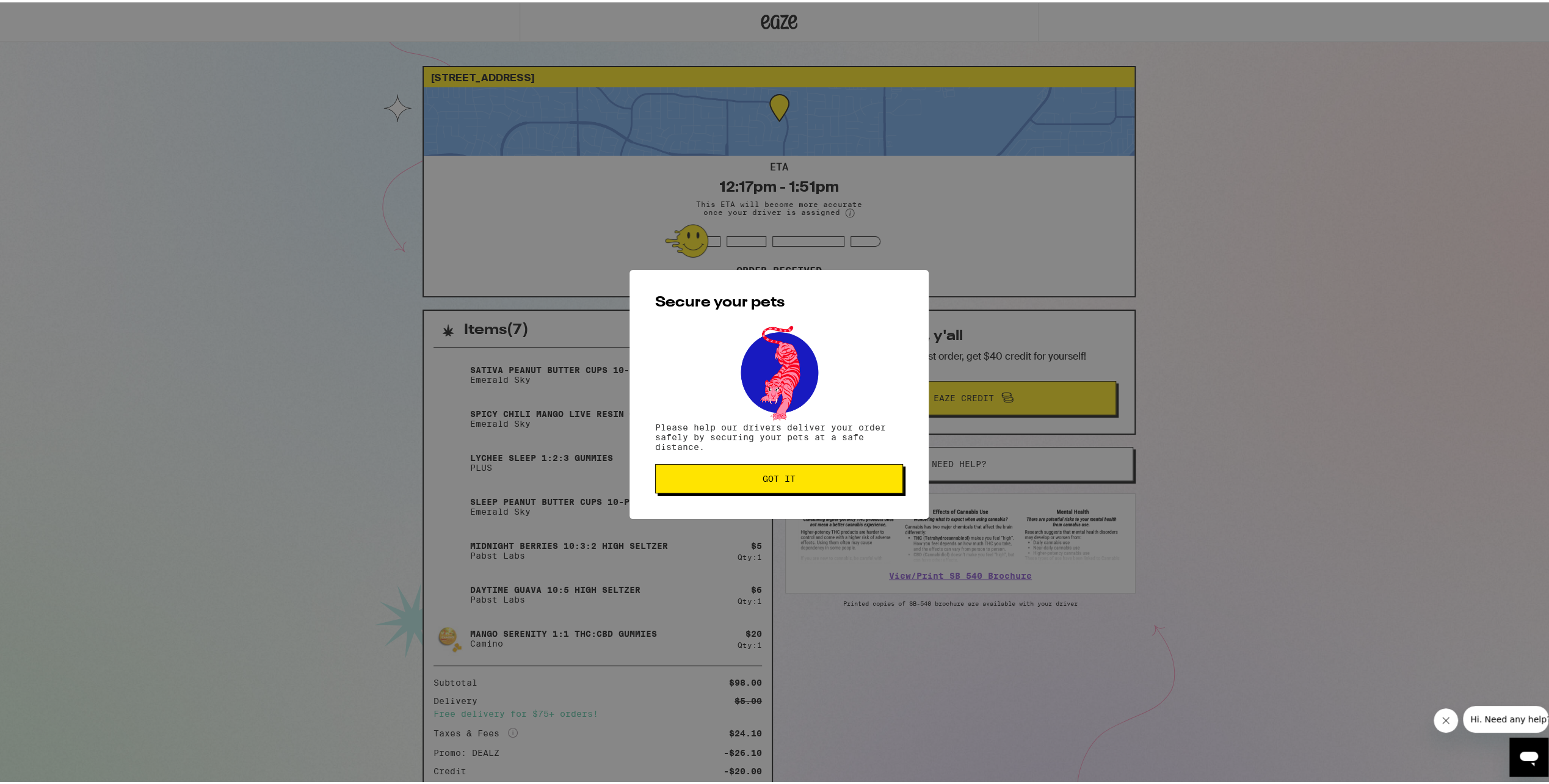
click at [764, 472] on button "Got it" at bounding box center [779, 476] width 248 height 29
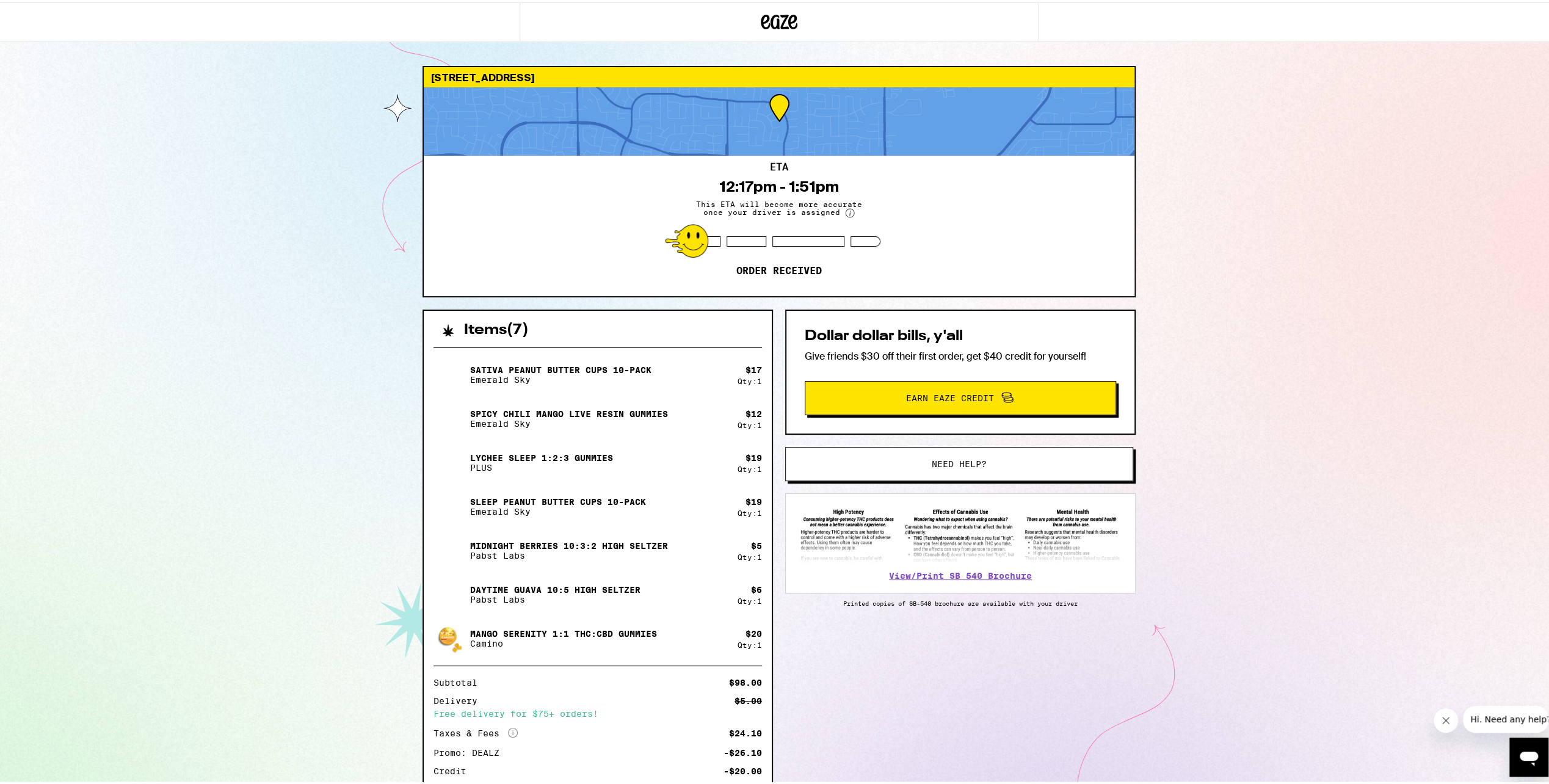
click at [765, 26] on icon at bounding box center [779, 19] width 37 height 22
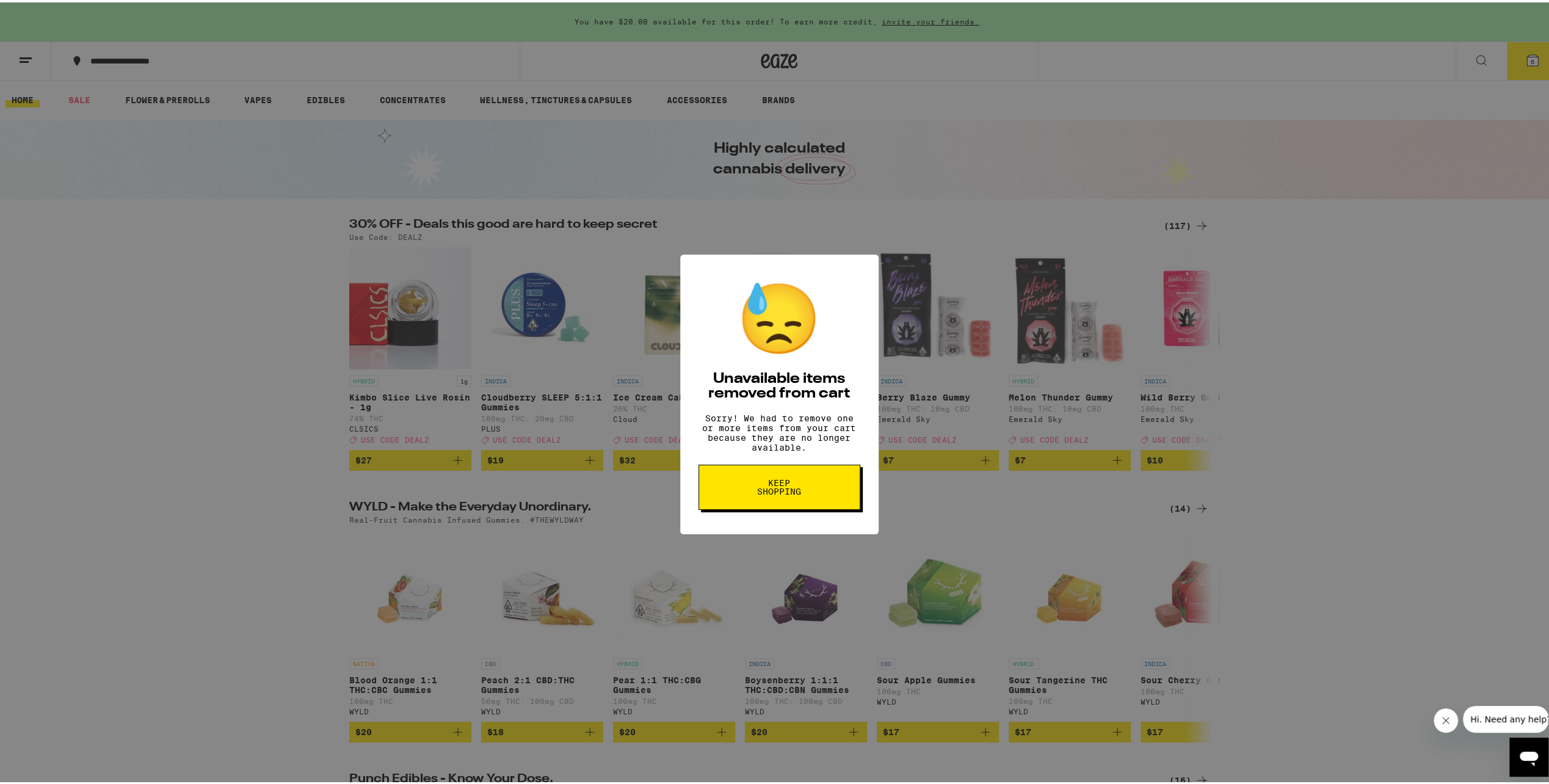
click at [798, 506] on button "Keep Shopping" at bounding box center [780, 485] width 162 height 45
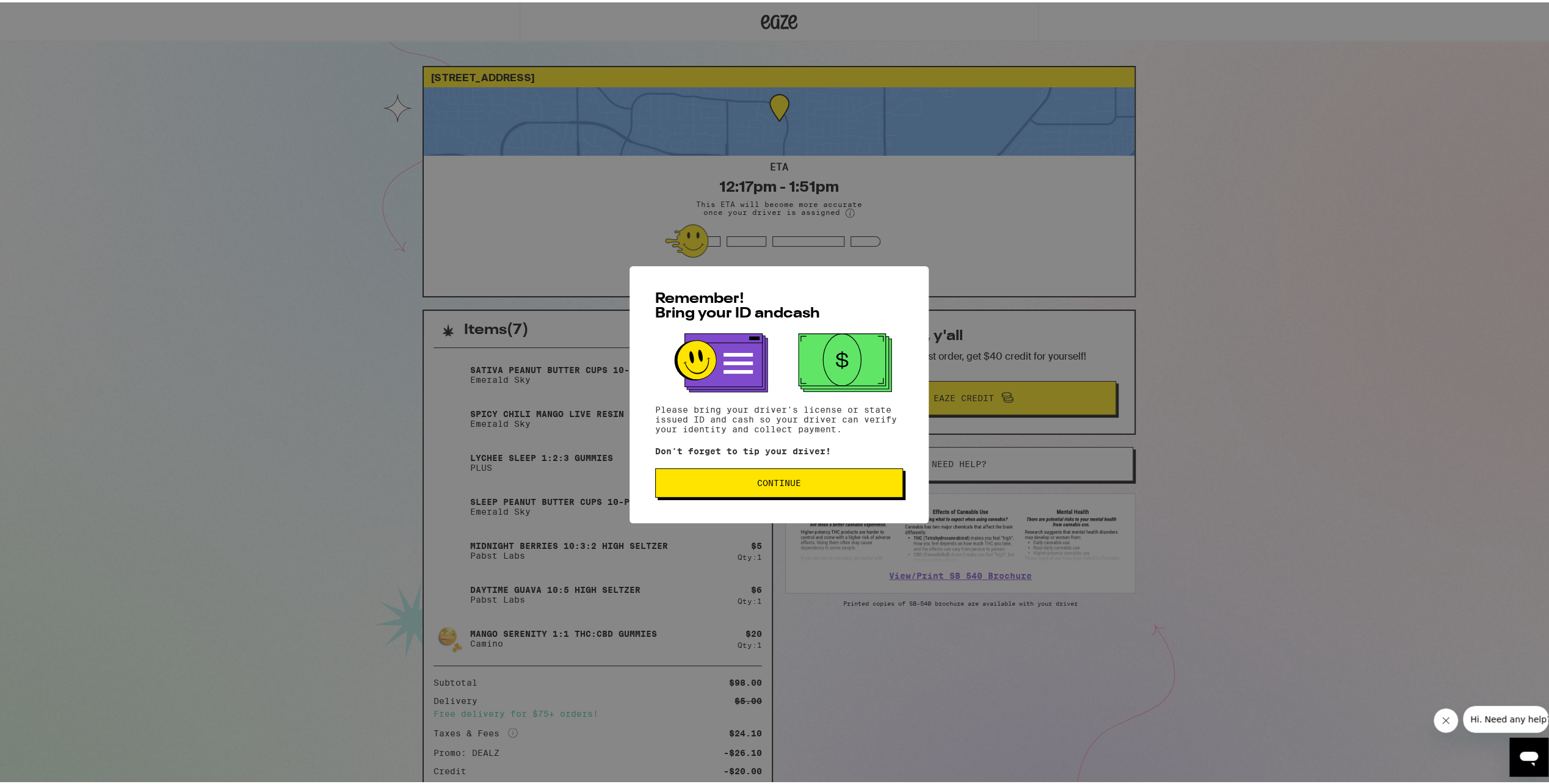
click at [800, 490] on button "Continue" at bounding box center [779, 480] width 248 height 29
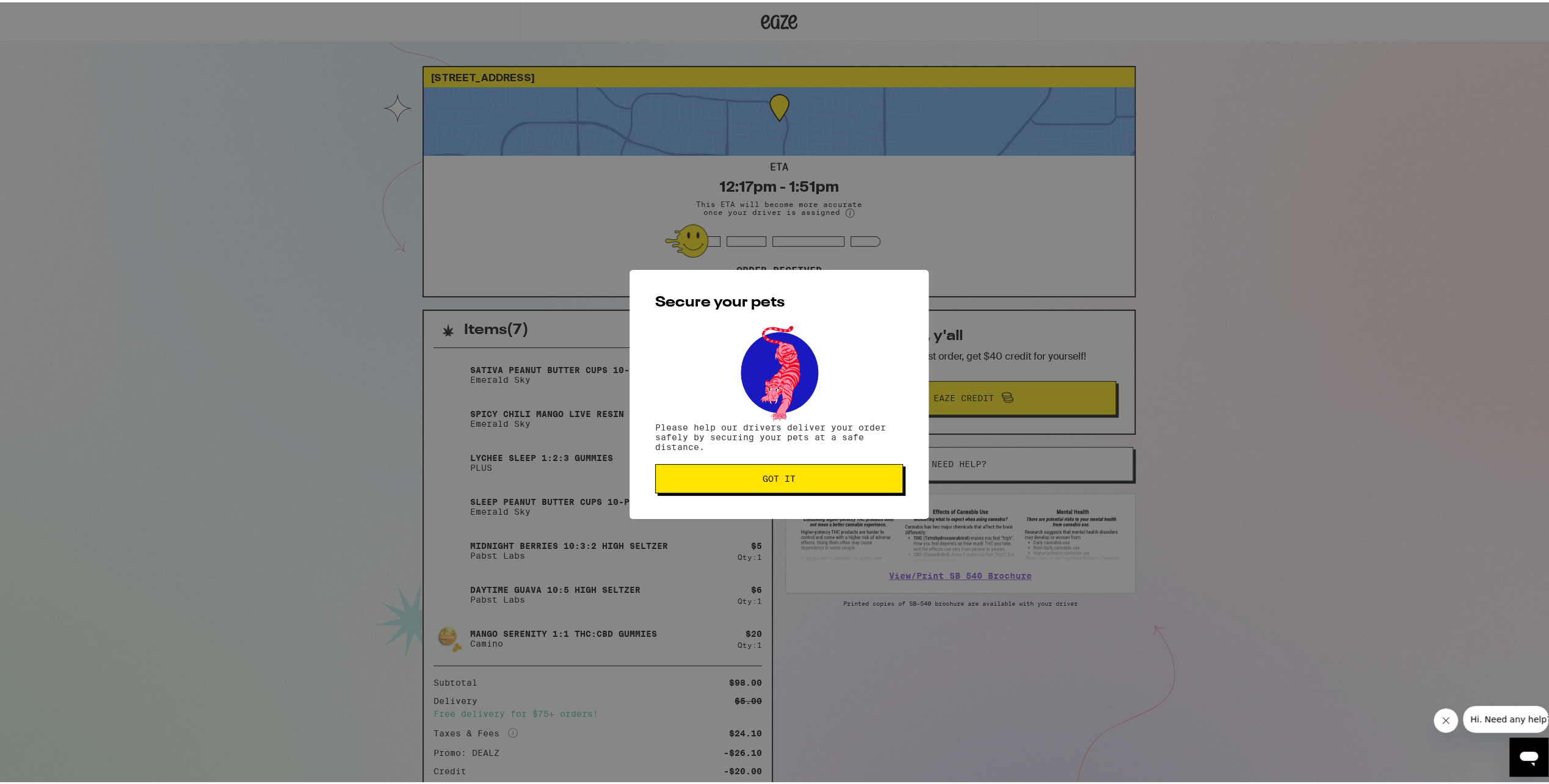
click at [765, 493] on div "Secure your pets Please help our drivers deliver your order safely by securing …" at bounding box center [779, 392] width 299 height 249
click at [778, 480] on span "Got it" at bounding box center [779, 477] width 33 height 9
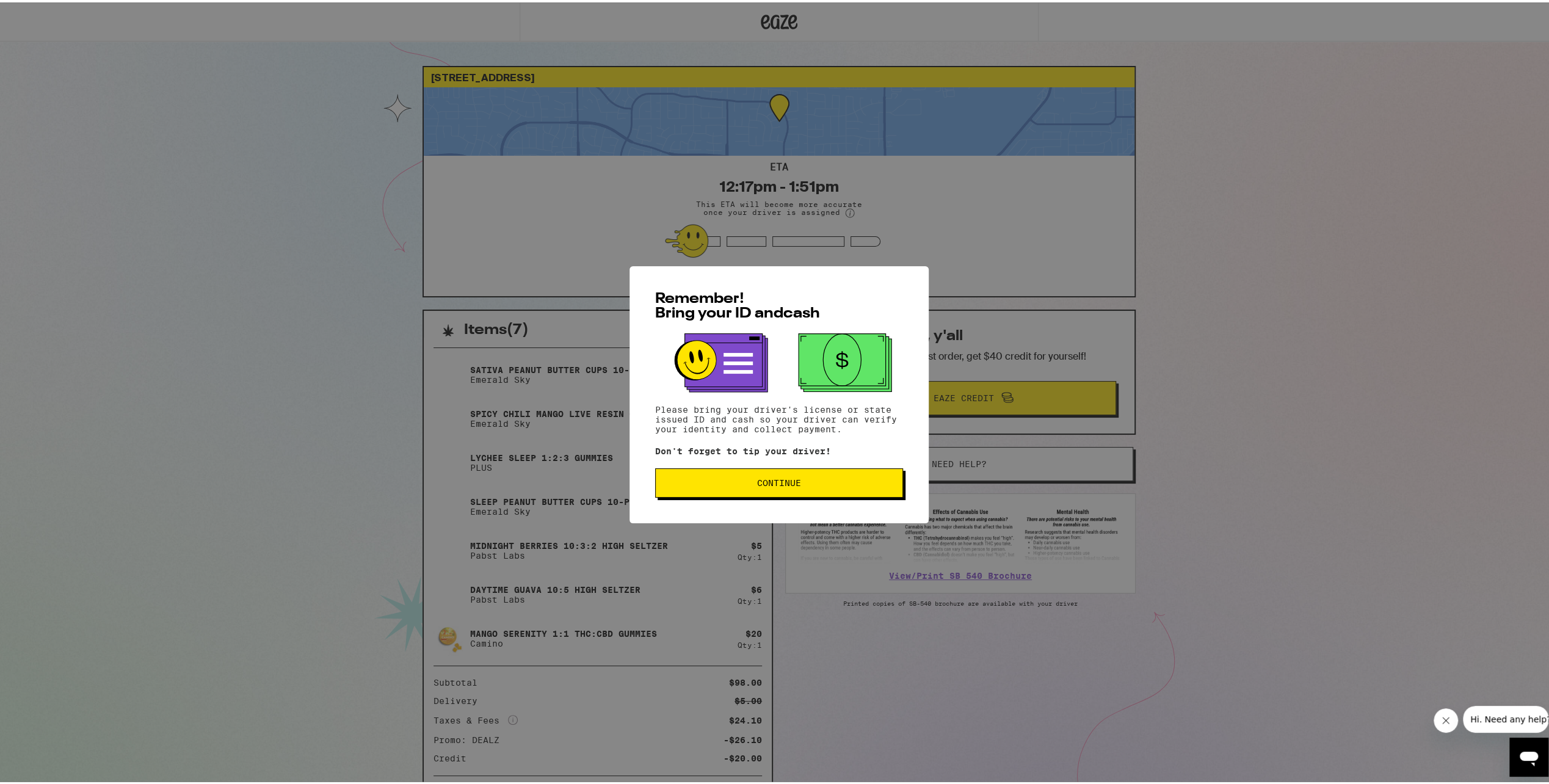
click at [828, 483] on span "Continue" at bounding box center [779, 480] width 227 height 9
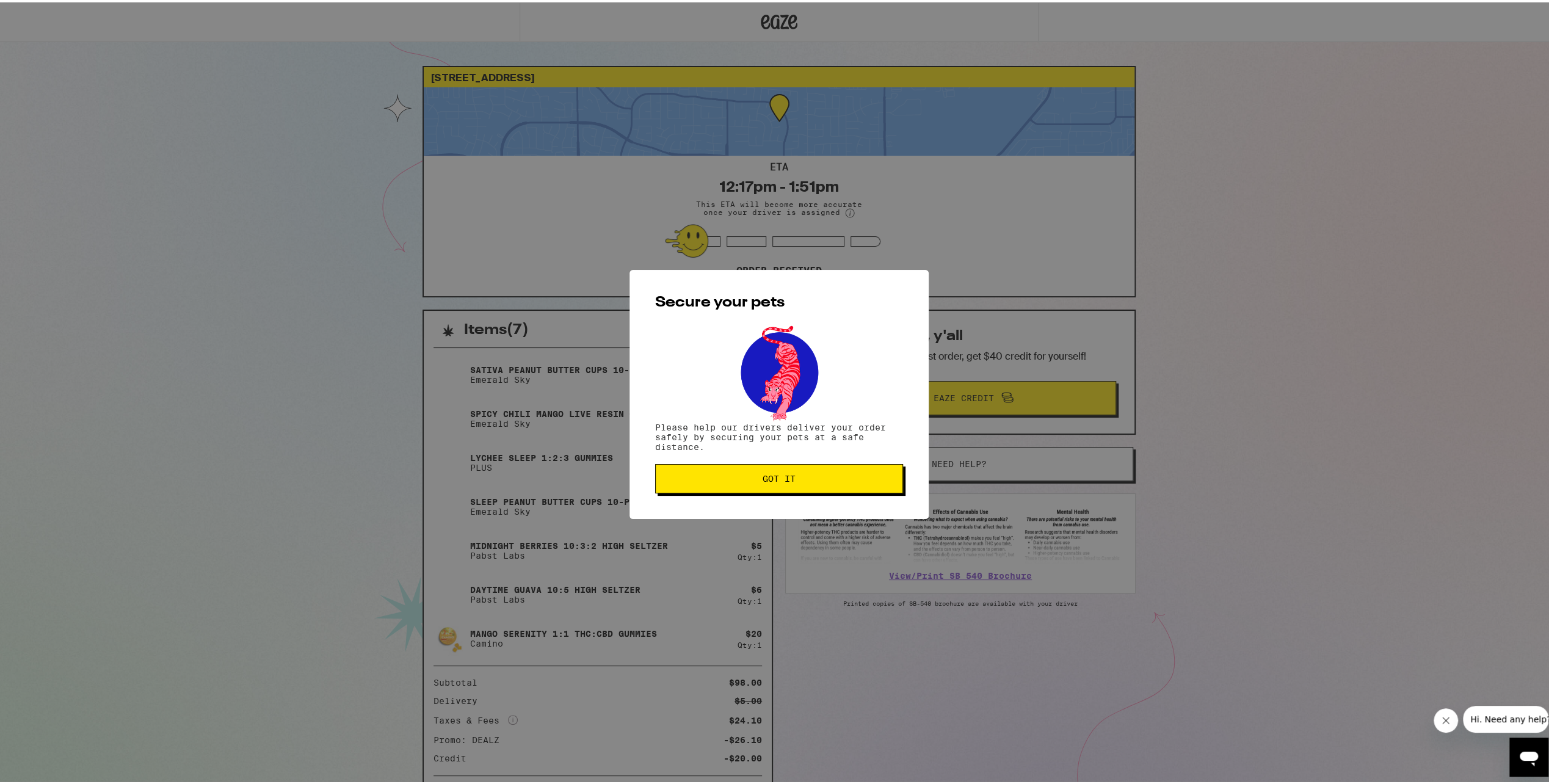
drag, startPoint x: 840, startPoint y: 476, endPoint x: 826, endPoint y: 424, distance: 53.9
click at [840, 477] on span "Got it" at bounding box center [779, 477] width 227 height 9
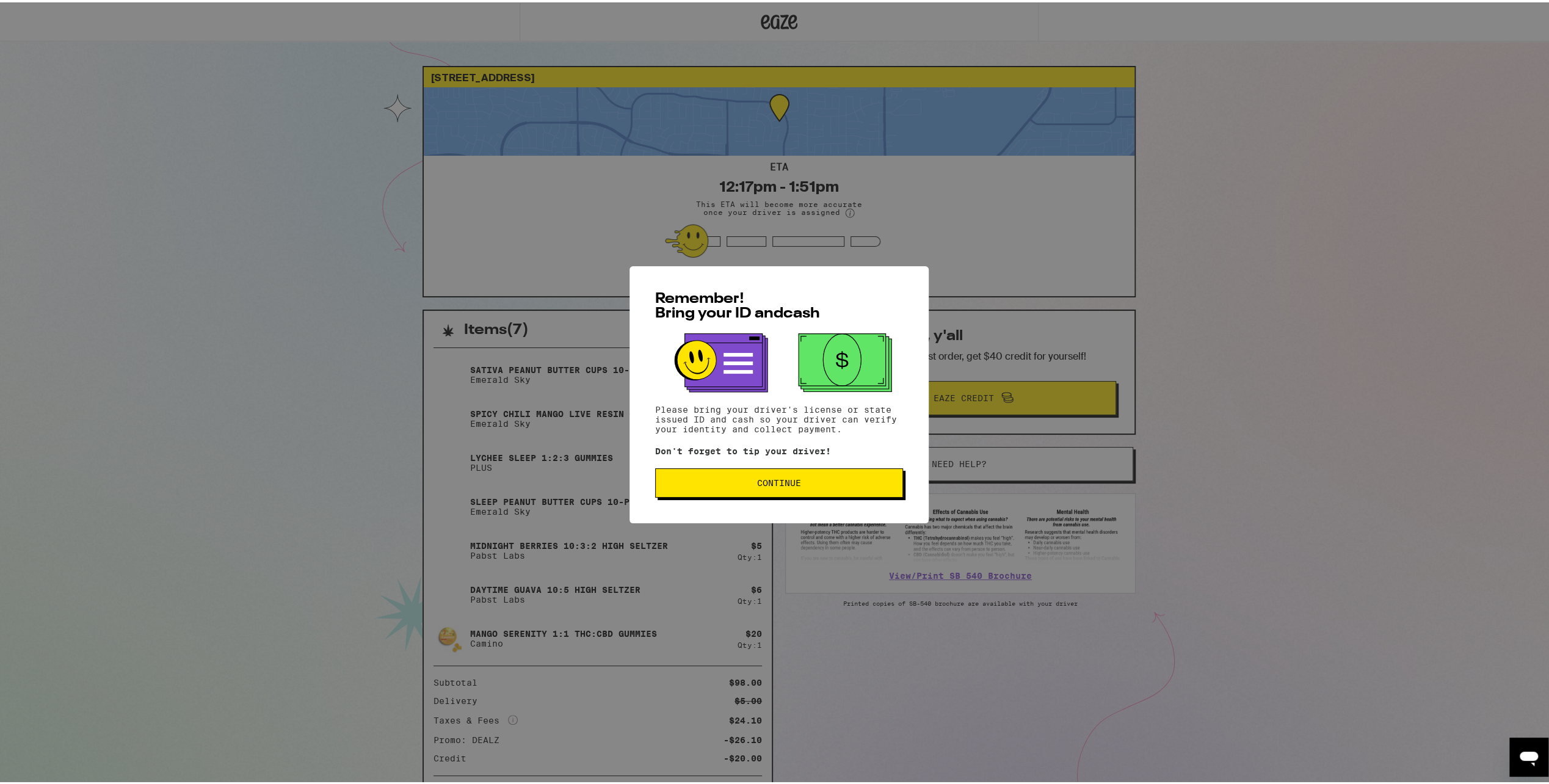
click at [766, 472] on button "Continue" at bounding box center [779, 480] width 248 height 29
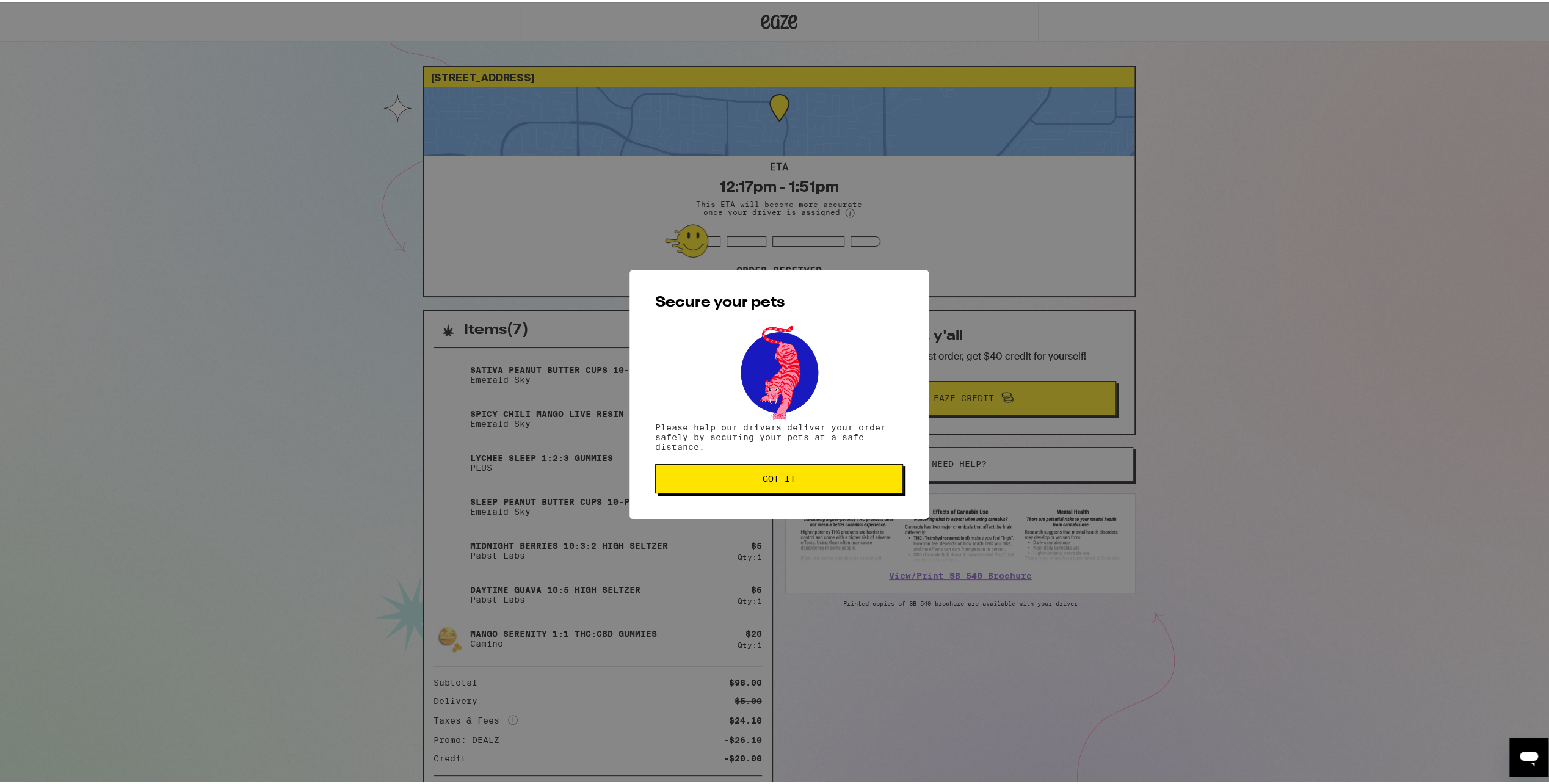
click at [777, 478] on span "Got it" at bounding box center [779, 477] width 33 height 9
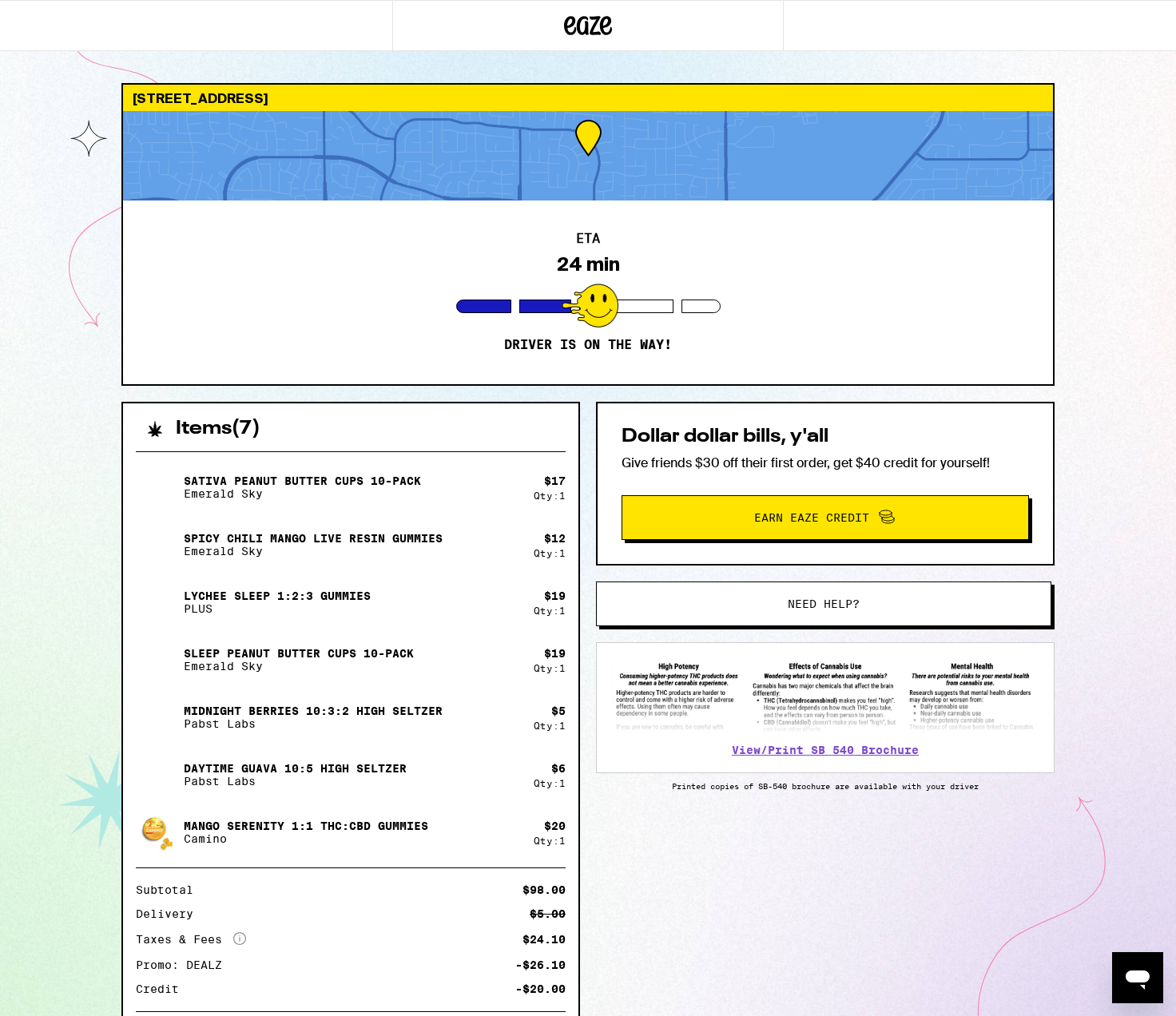
click at [748, 816] on div "Items ( 7 ) Sativa Peanut Butter Cups 10-Pack Emerald Sky $ 17 Qty: 1 Spicy Chi…" at bounding box center [588, 761] width 933 height 719
drag, startPoint x: 748, startPoint y: 816, endPoint x: 666, endPoint y: 967, distance: 171.8
click at [666, 967] on div "Items ( 7 ) Sativa Peanut Butter Cups 10-Pack Emerald Sky $ 17 Qty: 1 Spicy Chi…" at bounding box center [588, 761] width 933 height 719
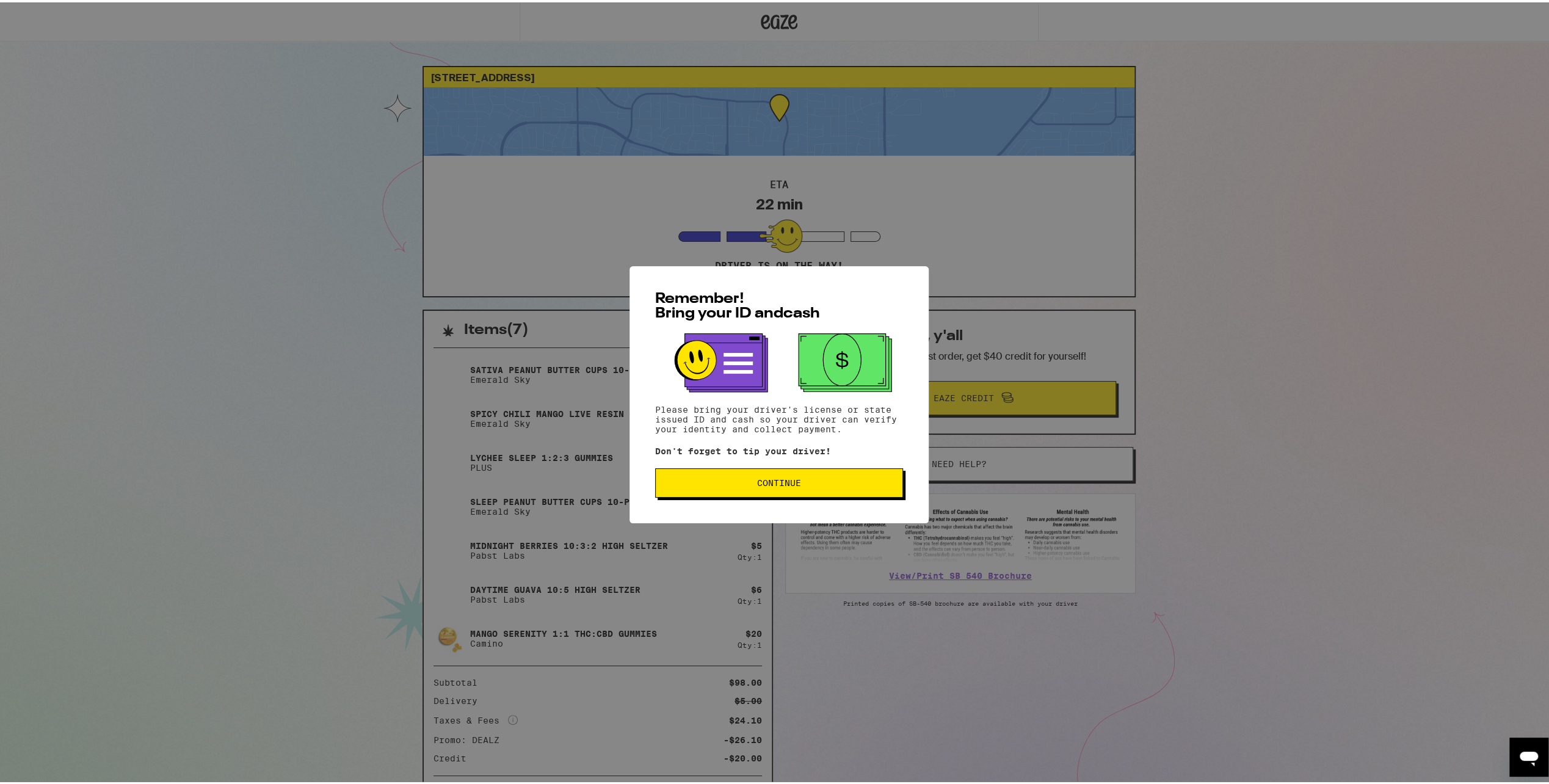
click at [871, 483] on span "Continue" at bounding box center [779, 480] width 227 height 9
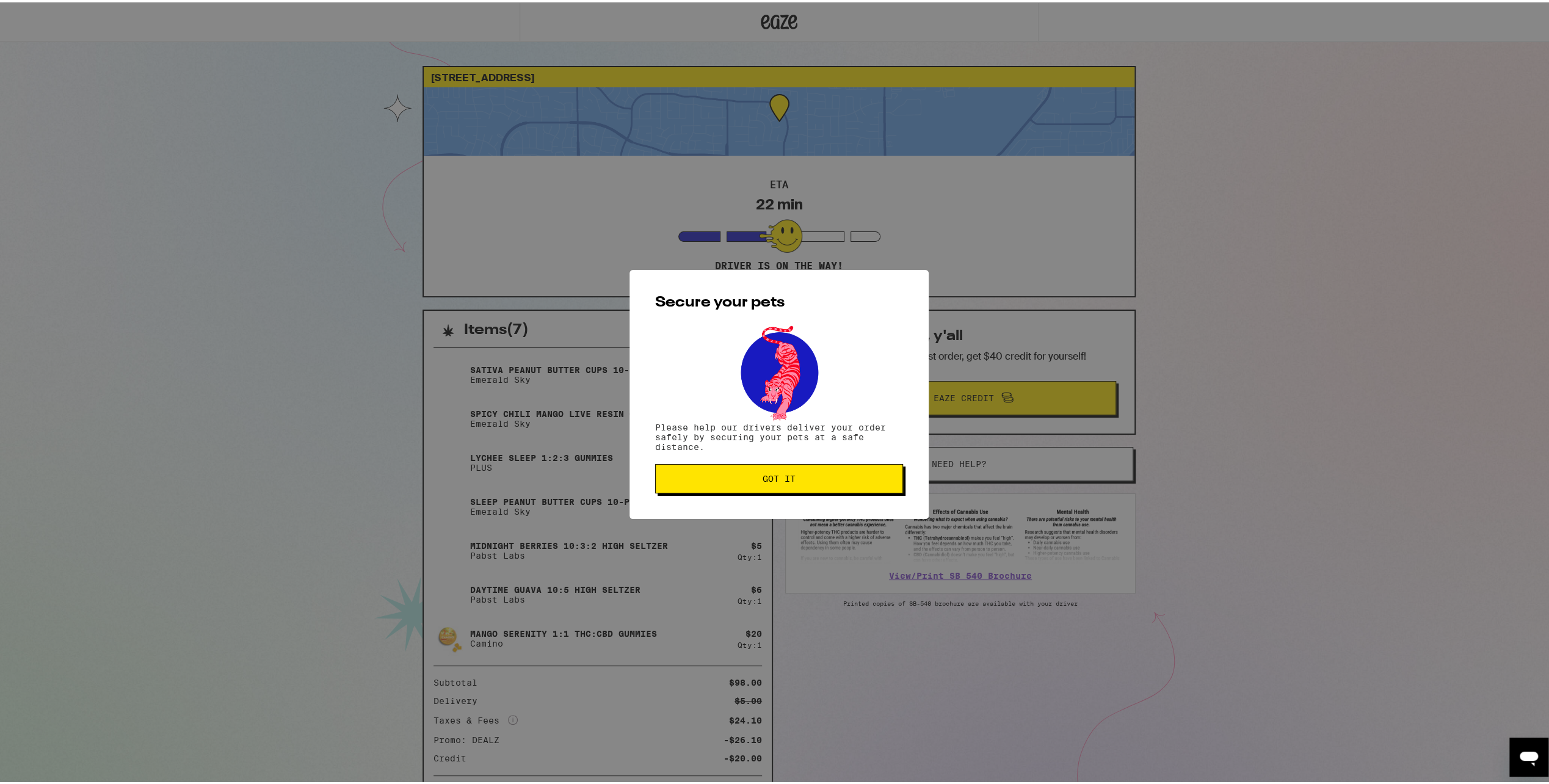
click at [851, 480] on span "Got it" at bounding box center [779, 477] width 227 height 9
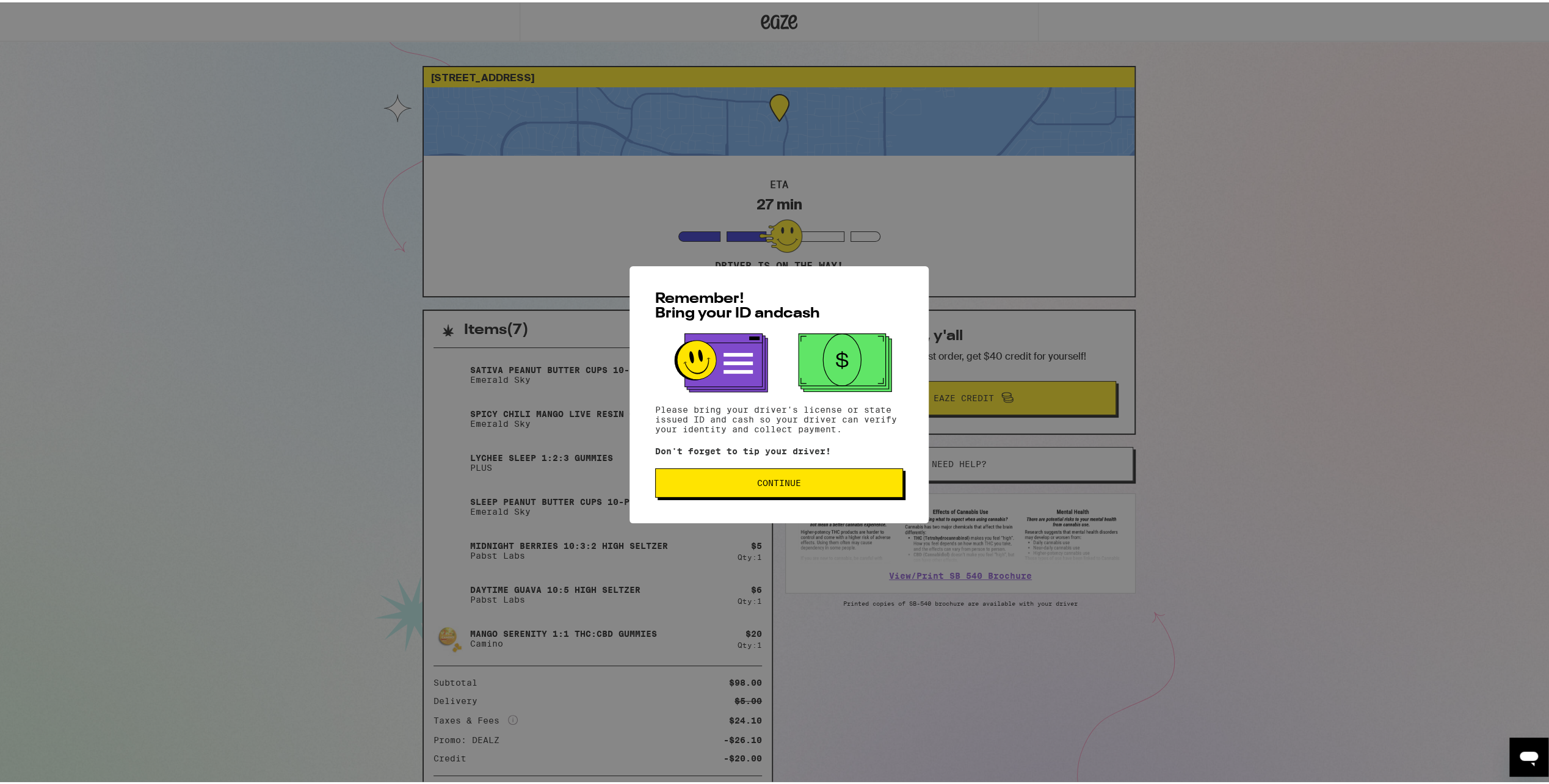
click at [836, 480] on span "Continue" at bounding box center [779, 480] width 227 height 9
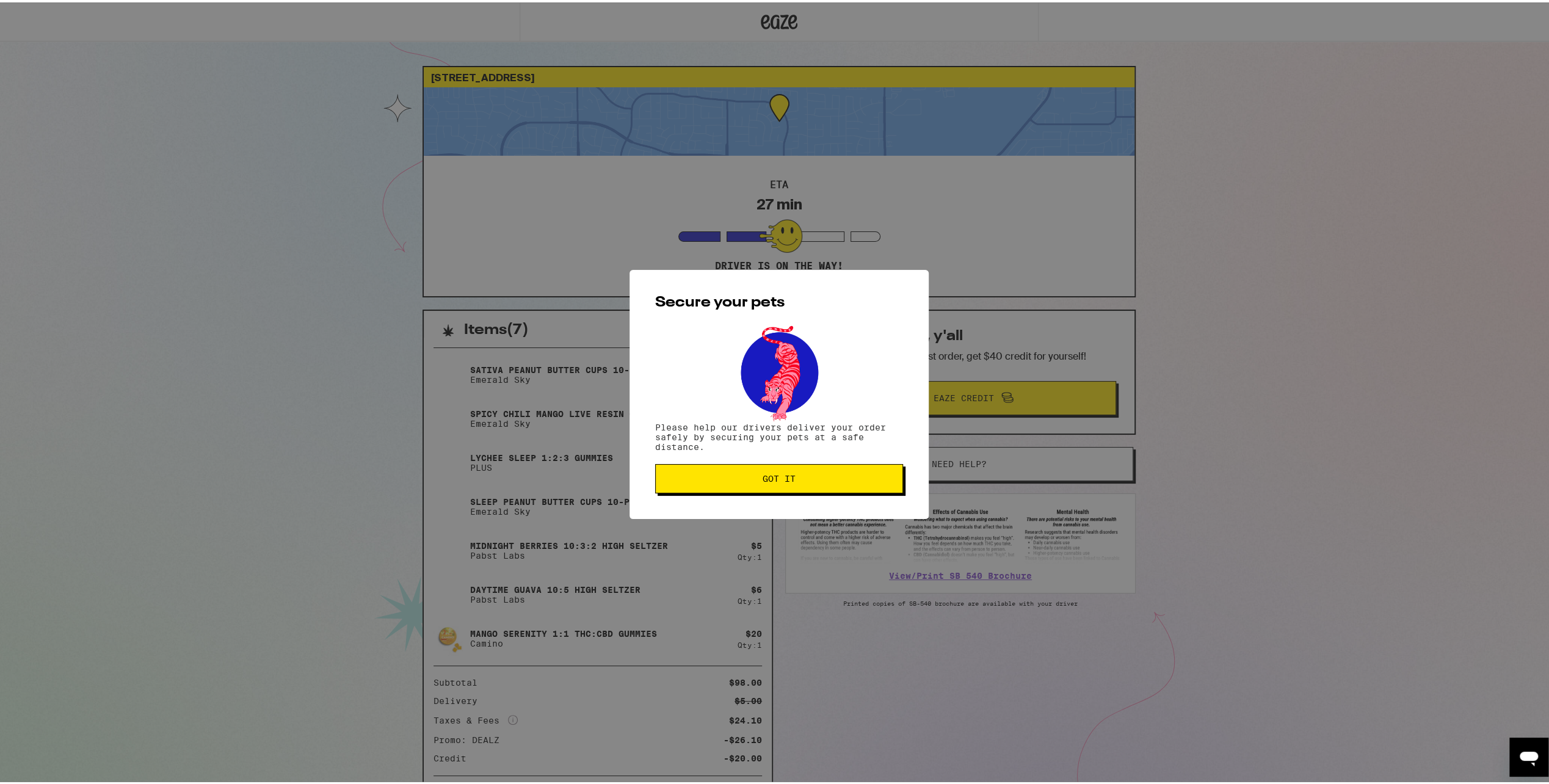
click at [836, 480] on span "Got it" at bounding box center [779, 477] width 227 height 9
